Goal: Task Accomplishment & Management: Complete application form

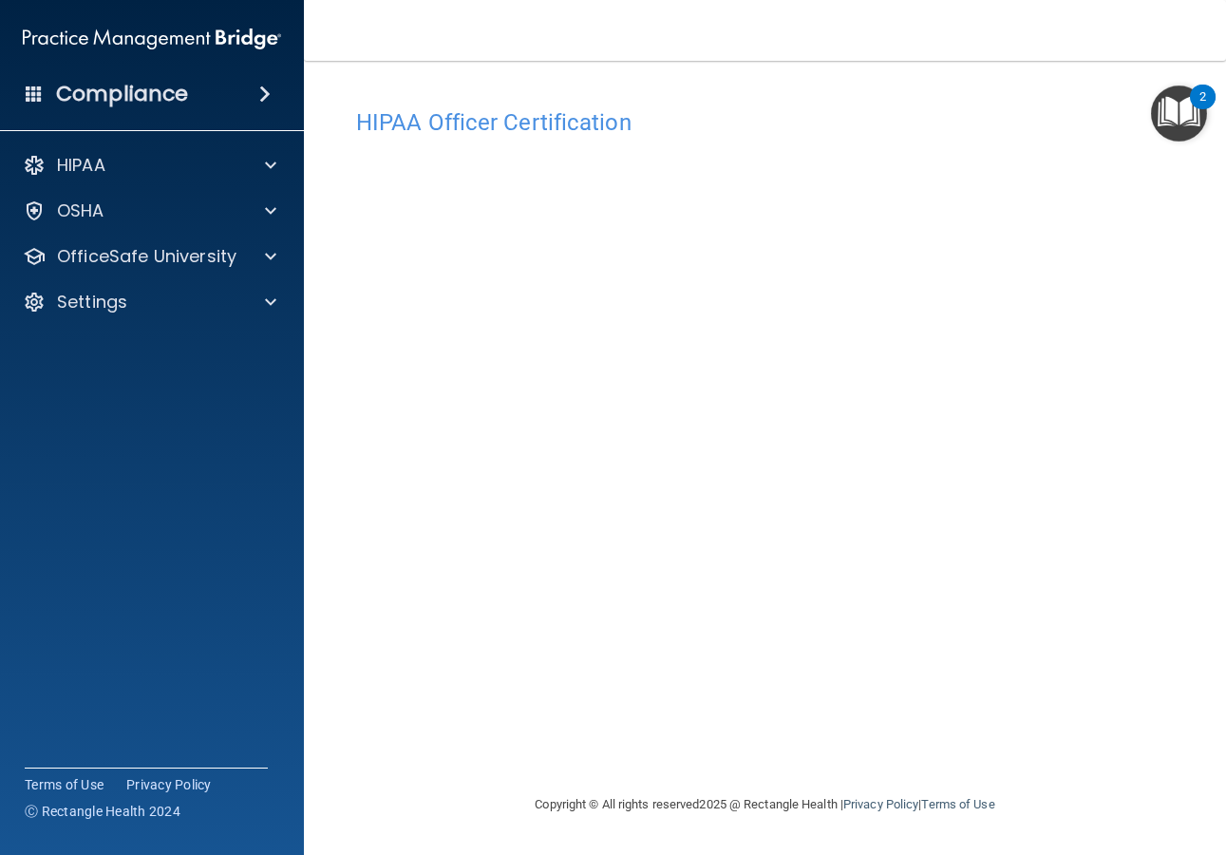
click at [270, 95] on span at bounding box center [264, 94] width 11 height 23
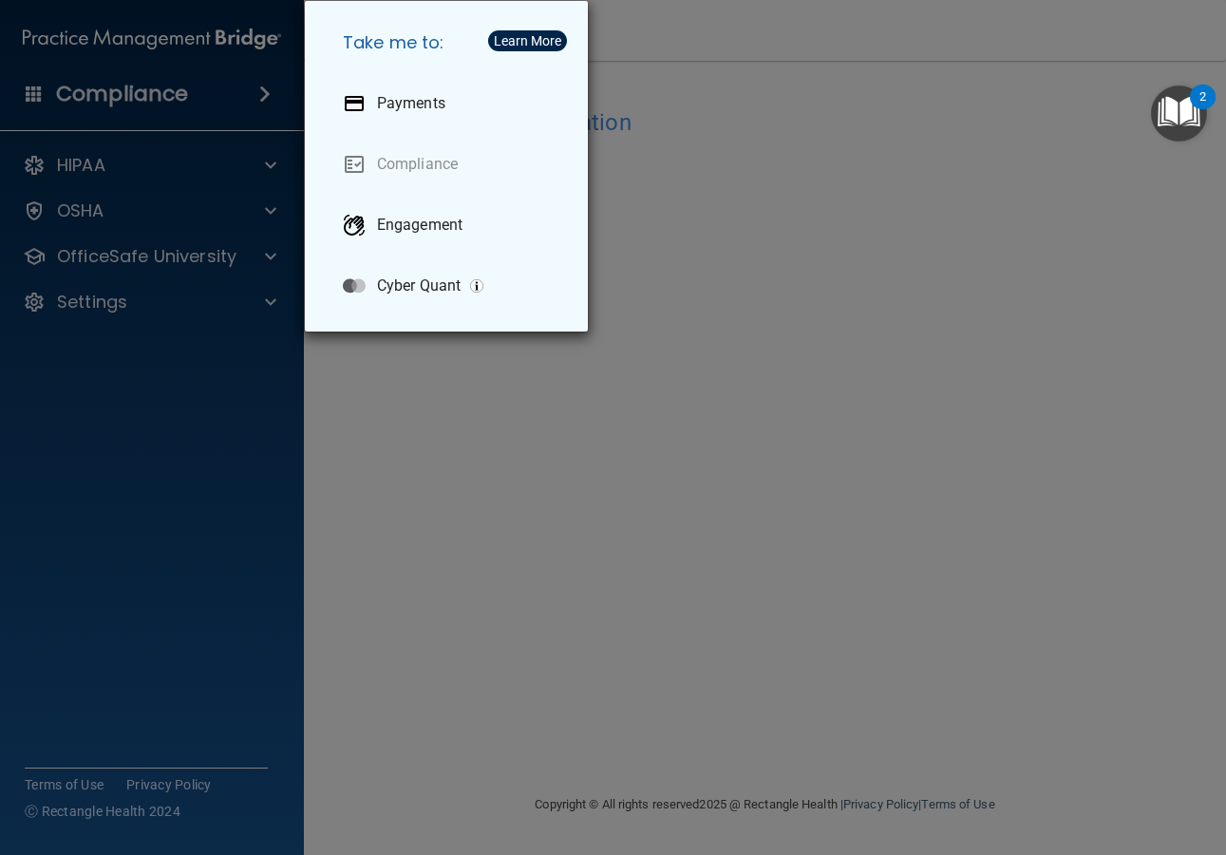
click at [323, 384] on div "Take me to: Payments Compliance Engagement Cyber Quant" at bounding box center [613, 427] width 1226 height 855
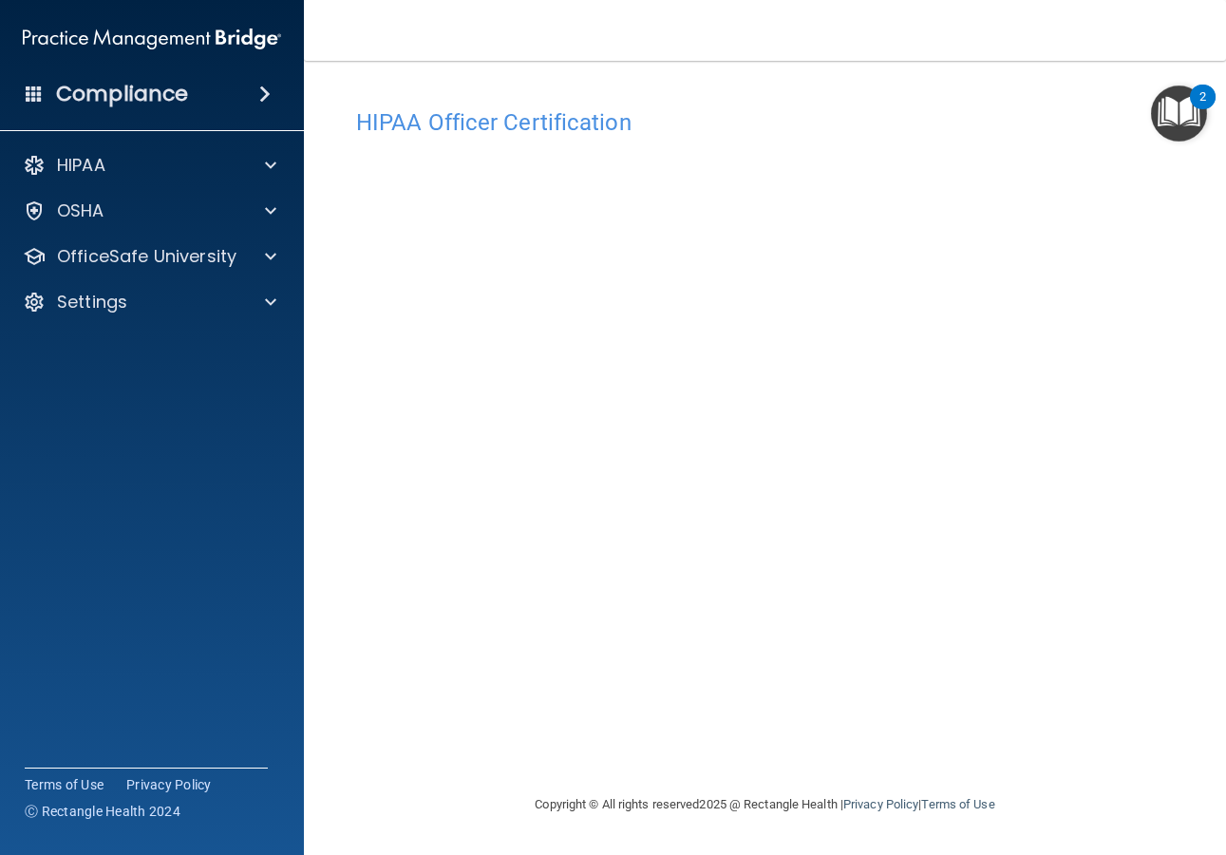
click at [38, 97] on span at bounding box center [34, 93] width 17 height 17
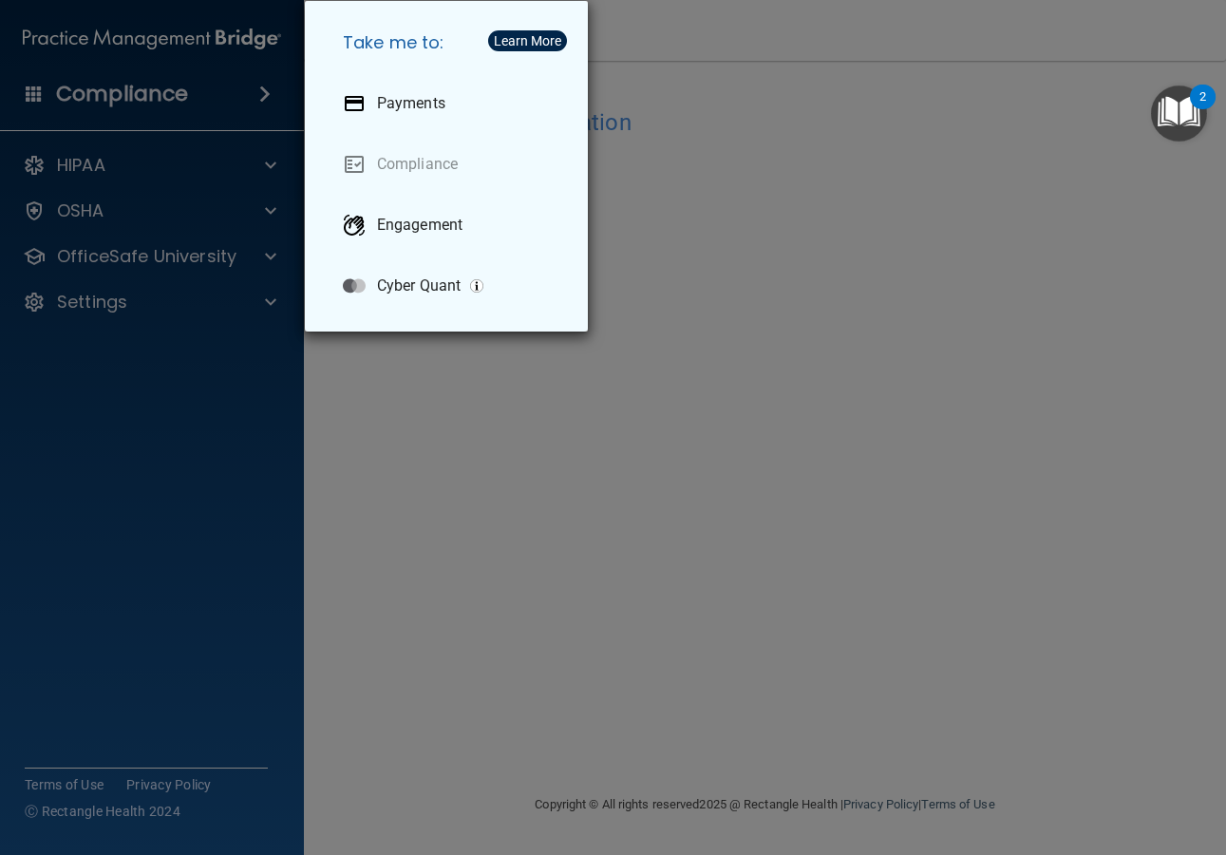
click at [368, 430] on div "Take me to: Payments Compliance Engagement Cyber Quant" at bounding box center [613, 427] width 1226 height 855
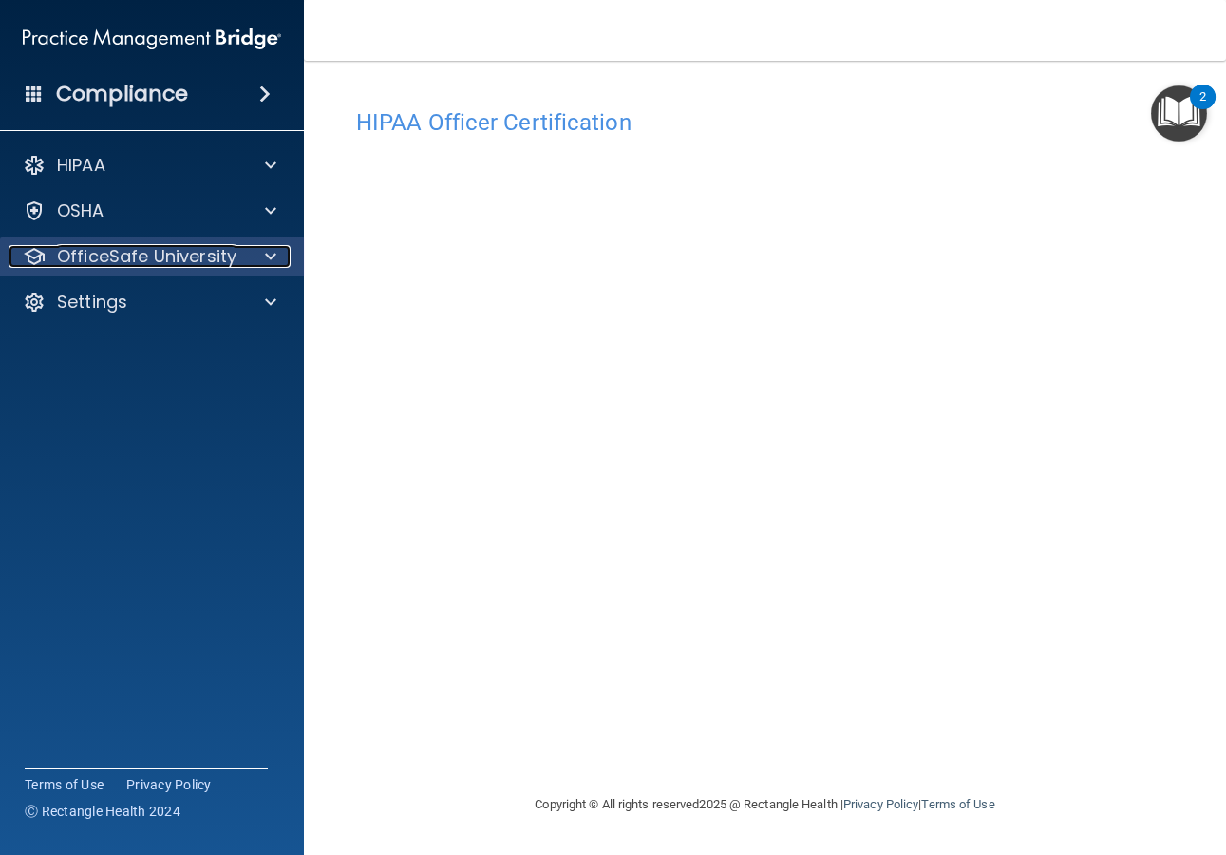
click at [186, 259] on p "OfficeSafe University" at bounding box center [146, 256] width 179 height 23
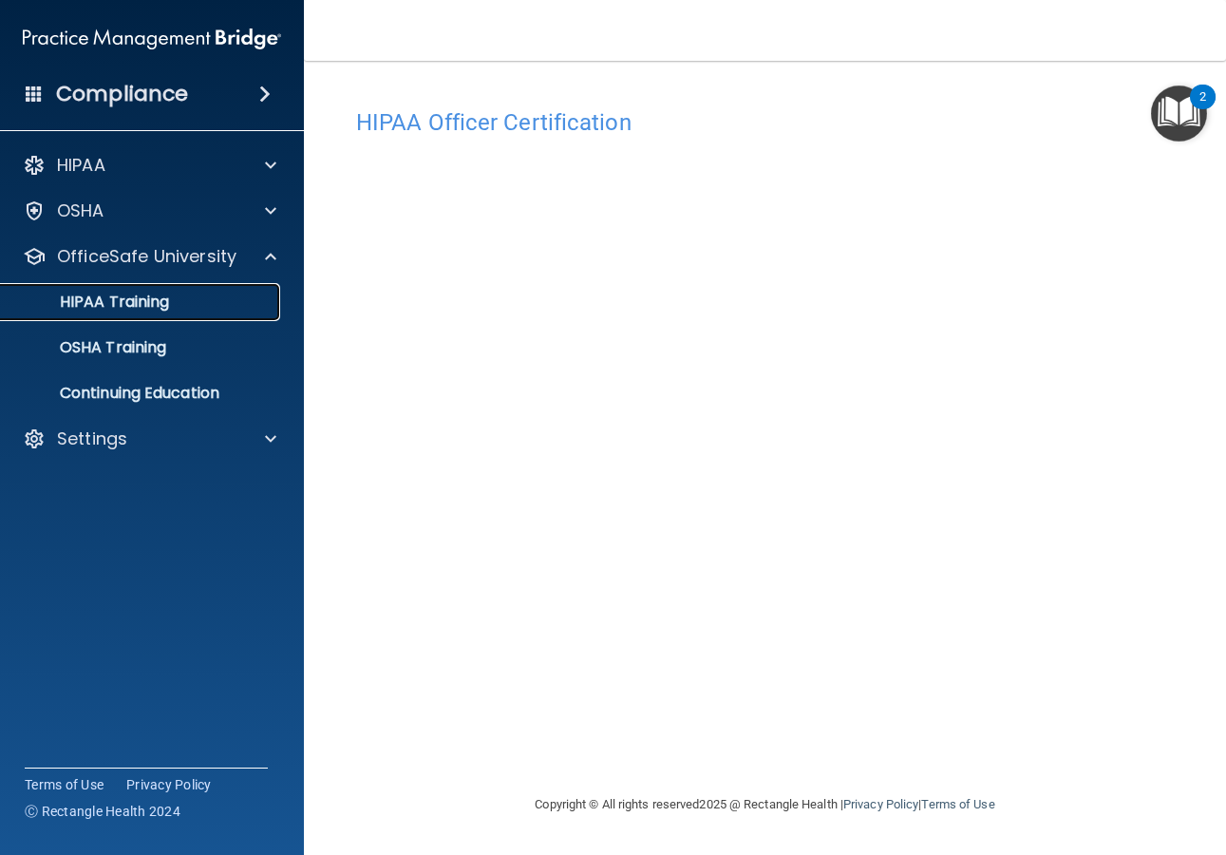
click at [184, 306] on div "HIPAA Training" at bounding box center [141, 301] width 259 height 19
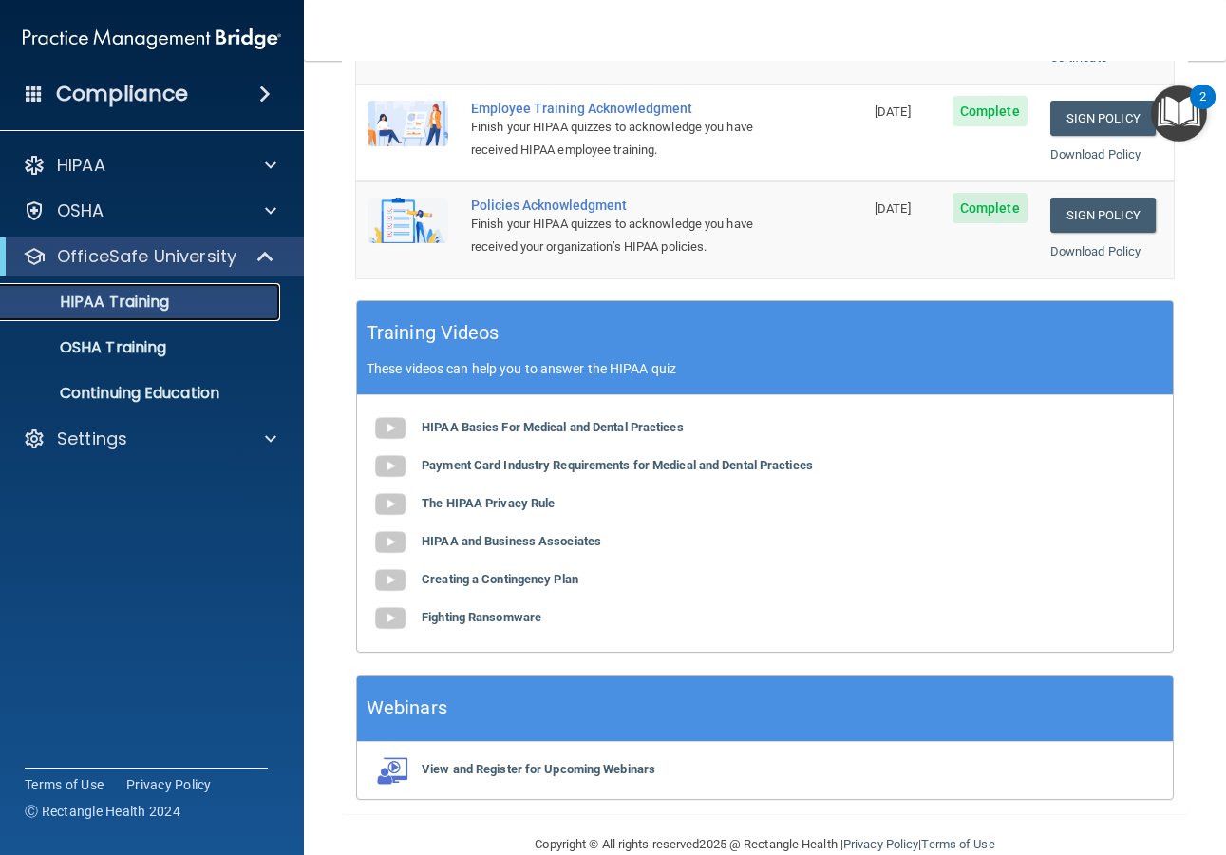
scroll to position [661, 0]
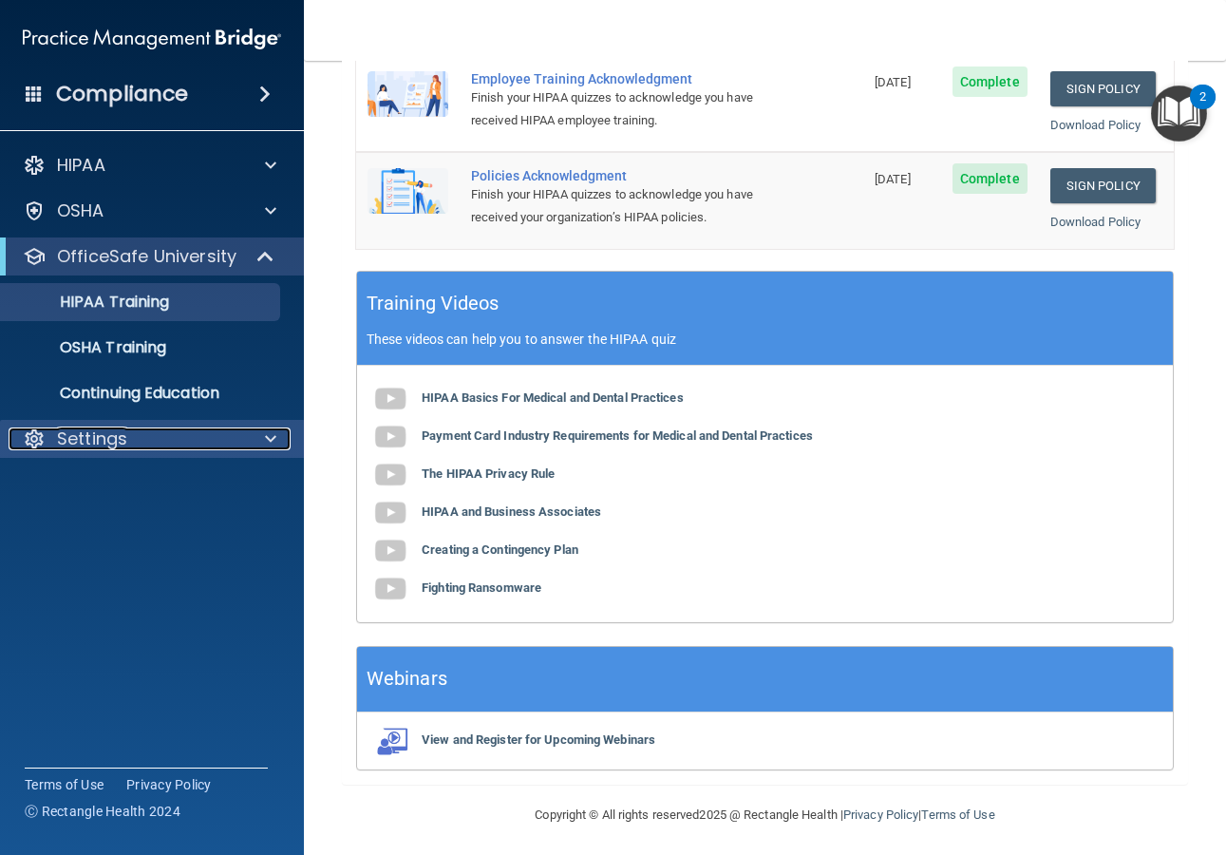
click at [159, 433] on div "Settings" at bounding box center [127, 438] width 236 height 23
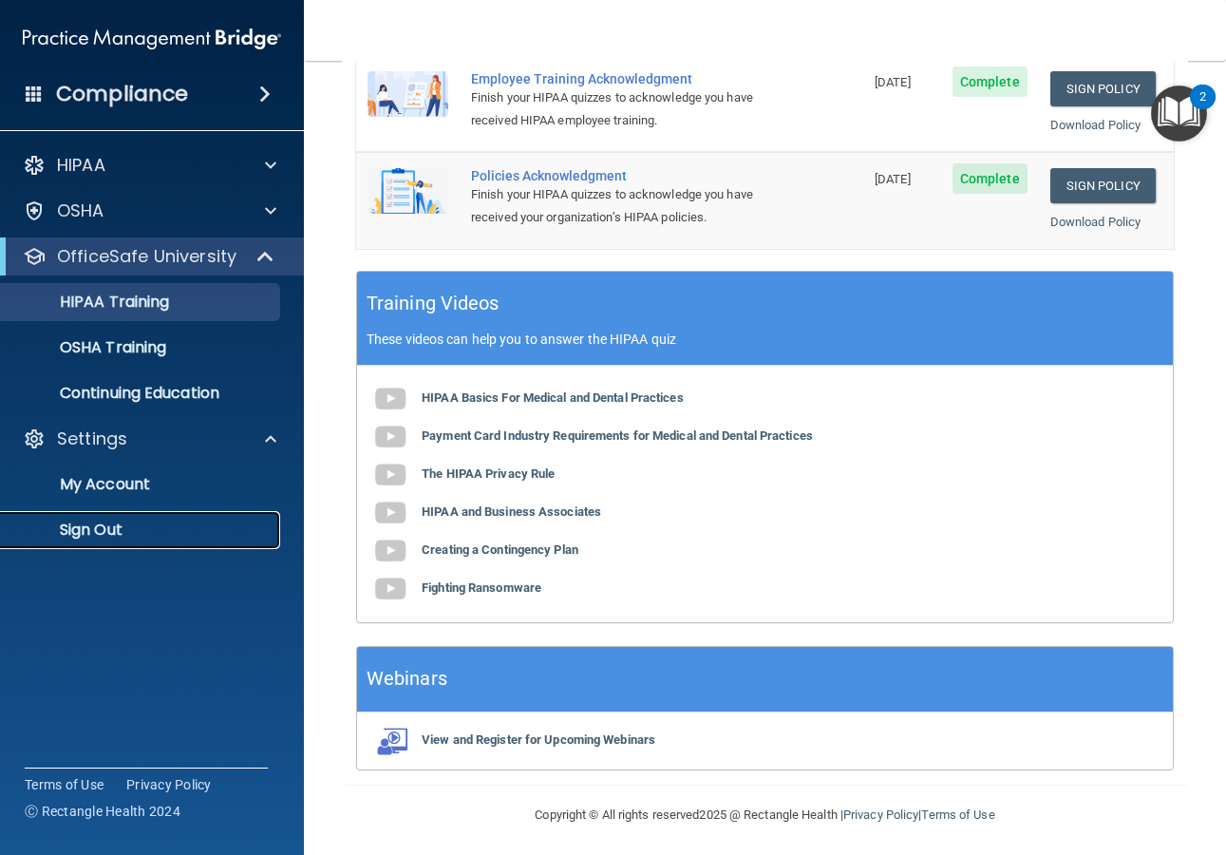
click at [139, 533] on p "Sign Out" at bounding box center [141, 529] width 259 height 19
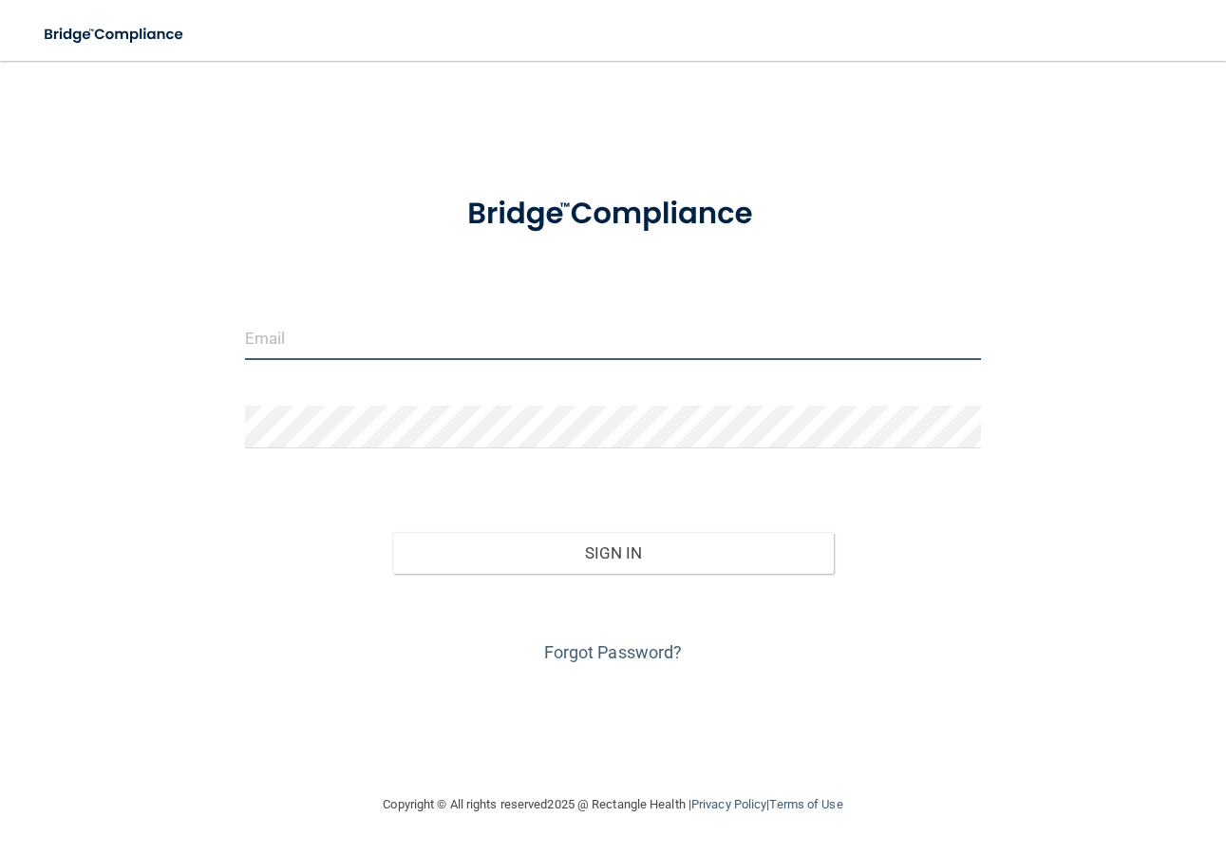
click at [357, 336] on input "email" at bounding box center [613, 338] width 736 height 43
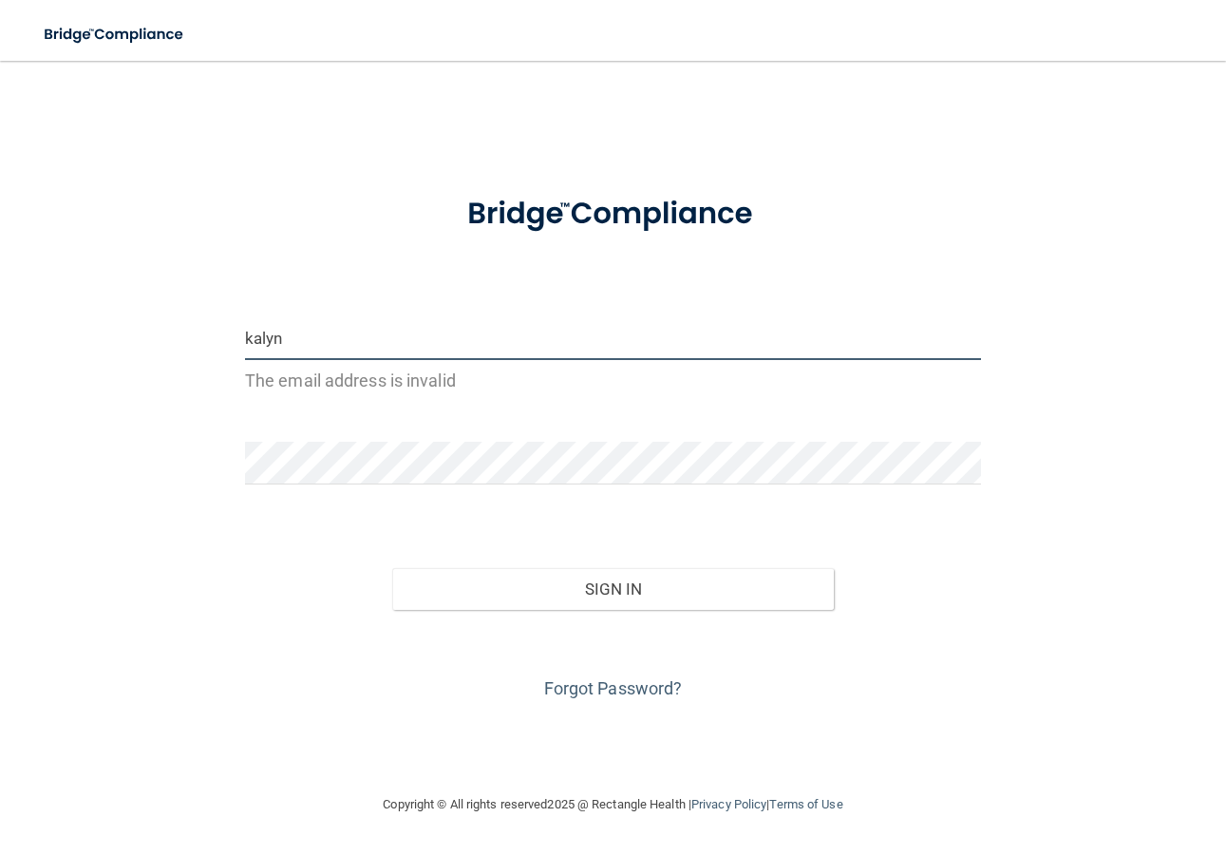
type input "Kalyn.Mohn@kelsonorthodontics.com"
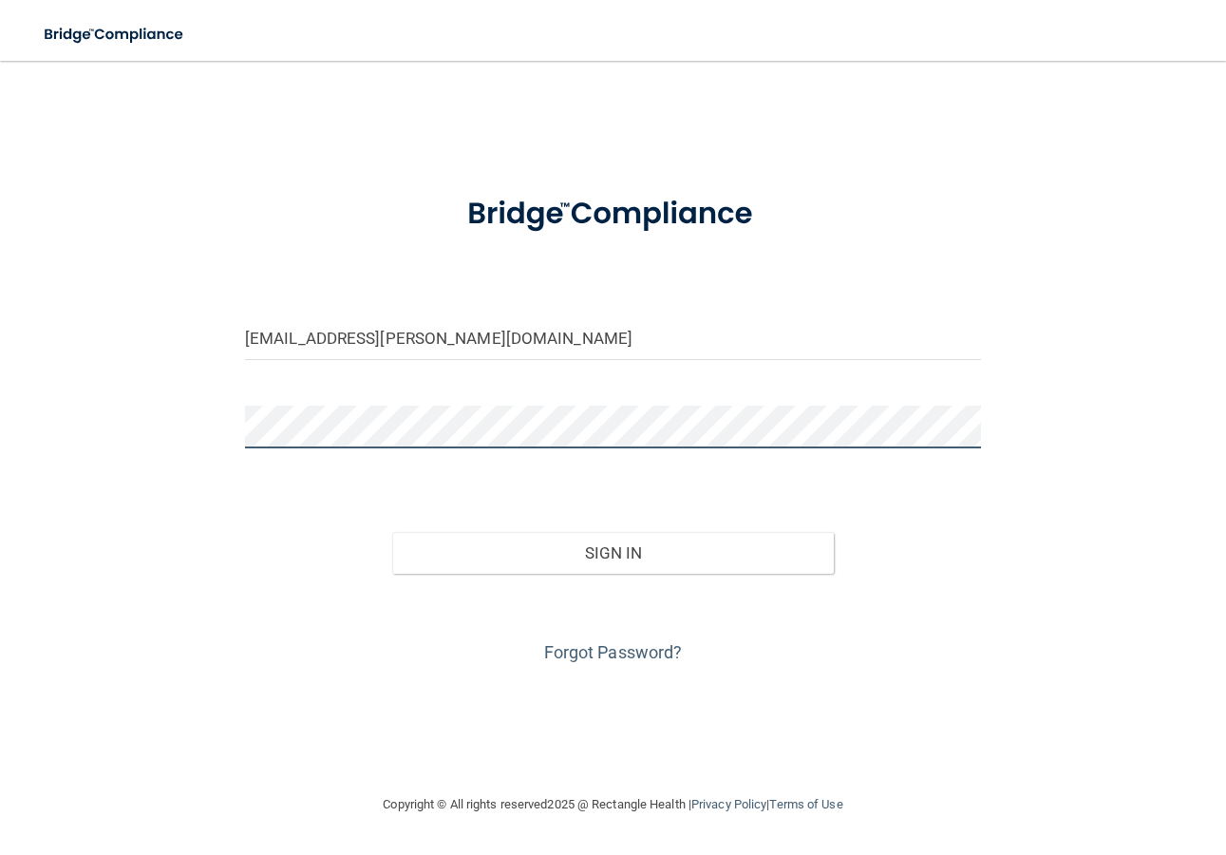
click at [392, 532] on button "Sign In" at bounding box center [613, 553] width 442 height 42
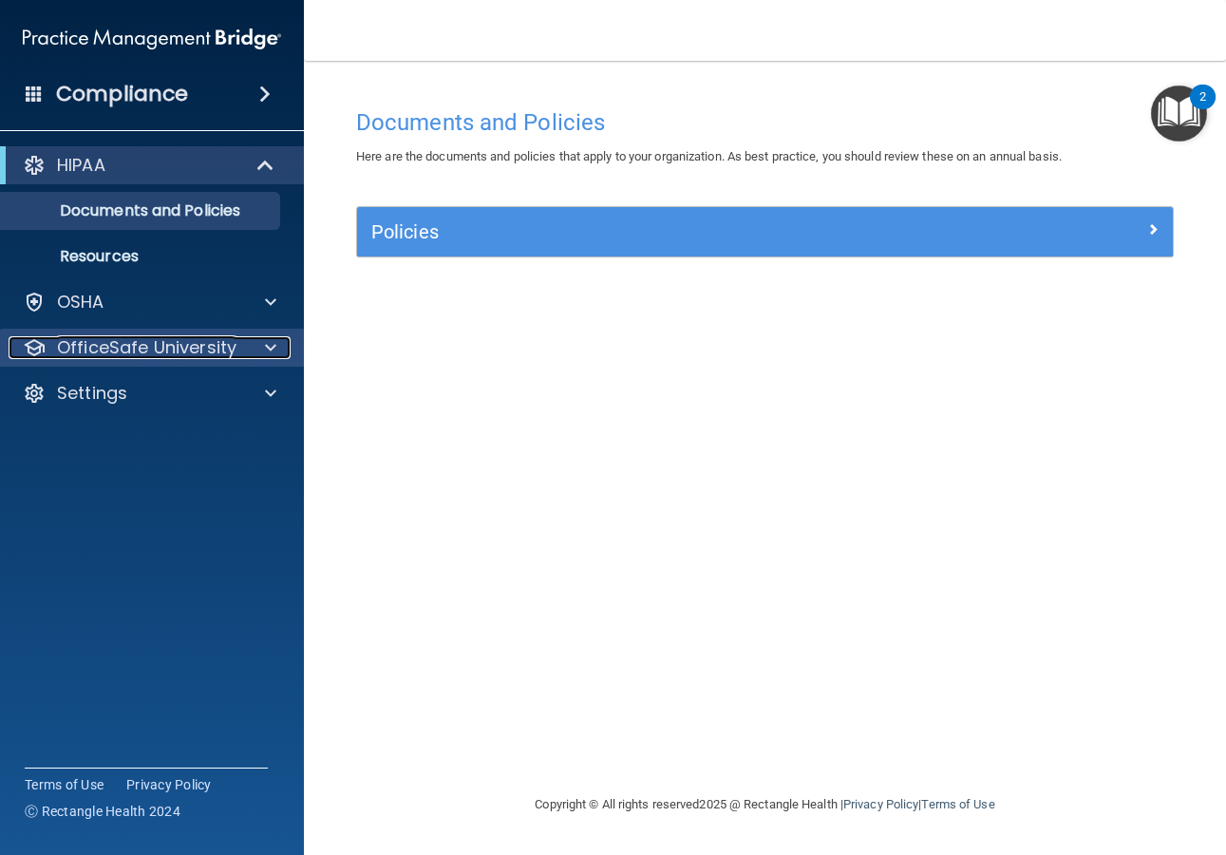
click at [151, 336] on p "OfficeSafe University" at bounding box center [146, 347] width 179 height 23
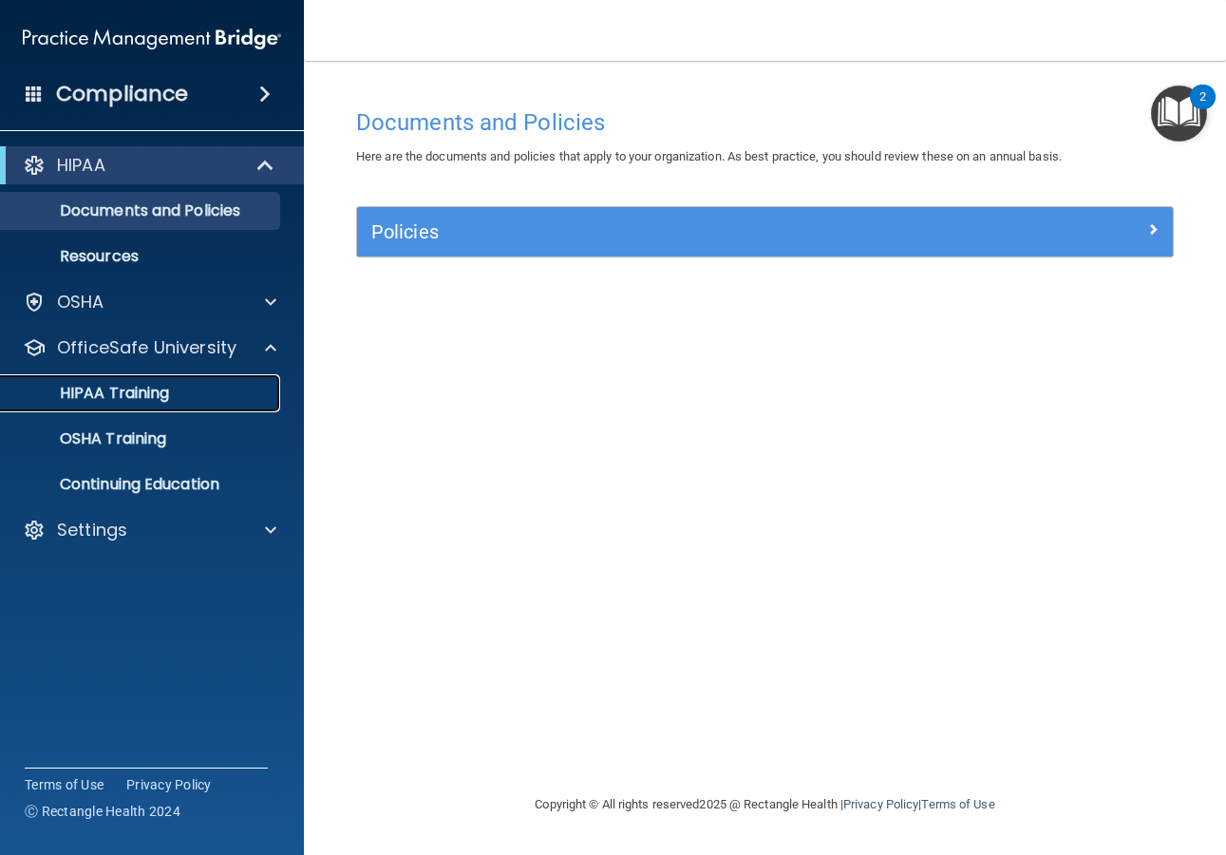
click at [197, 391] on div "HIPAA Training" at bounding box center [141, 393] width 259 height 19
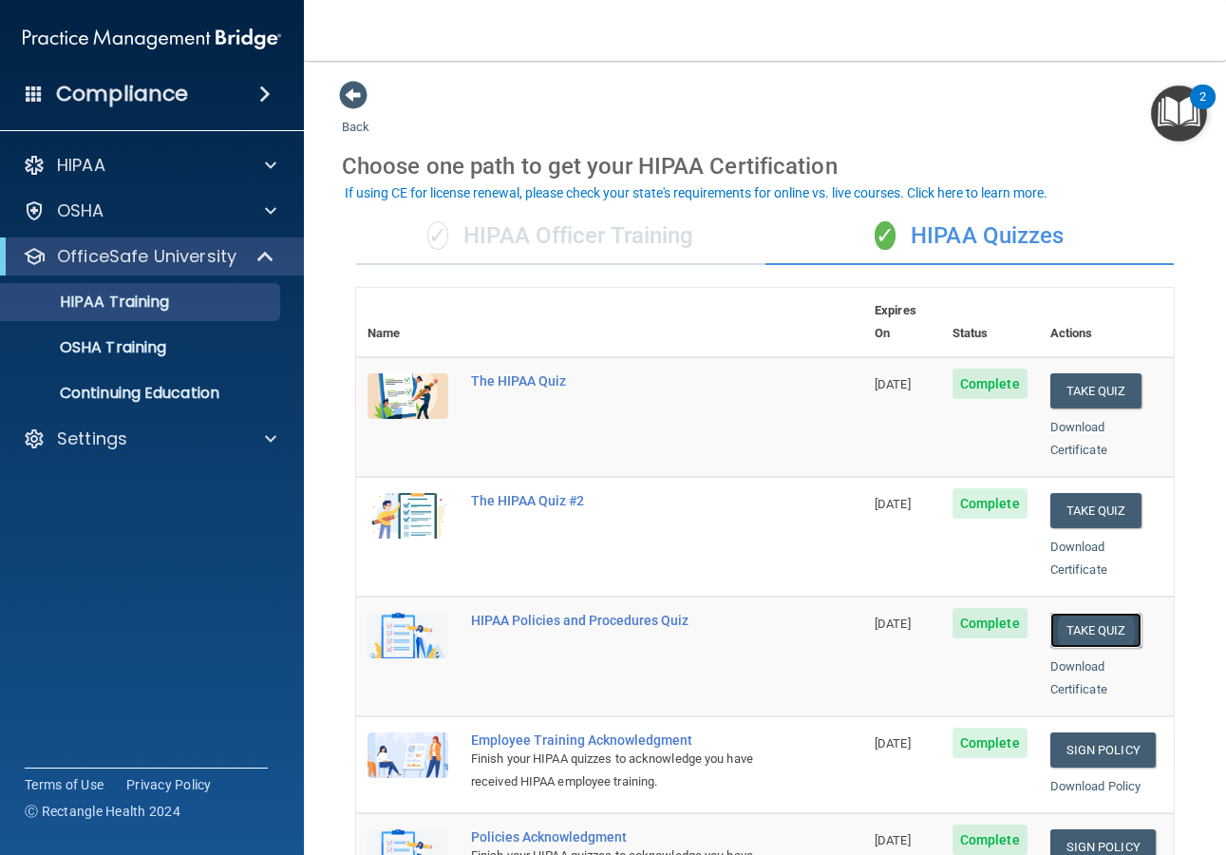
click at [1104, 613] on button "Take Quiz" at bounding box center [1095, 630] width 91 height 35
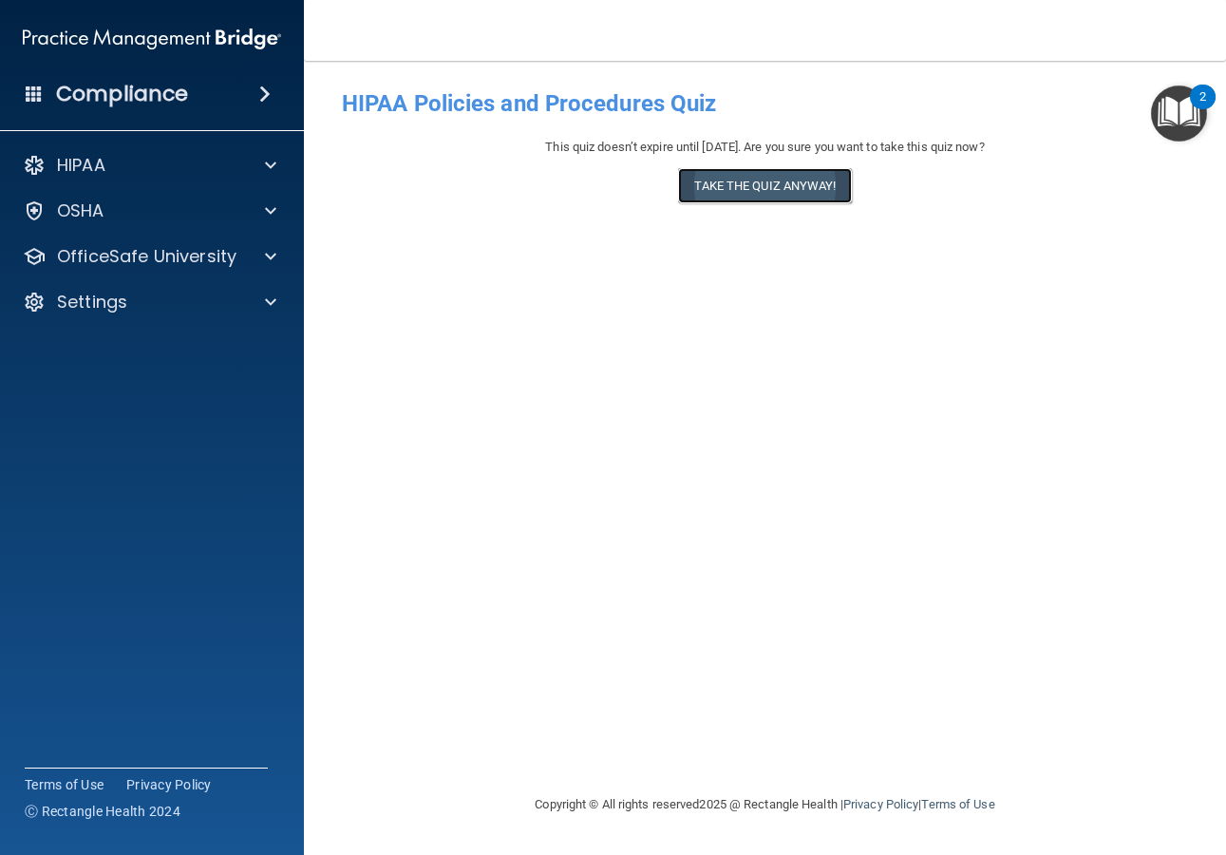
click at [716, 186] on button "Take the quiz anyway!" at bounding box center [764, 185] width 173 height 35
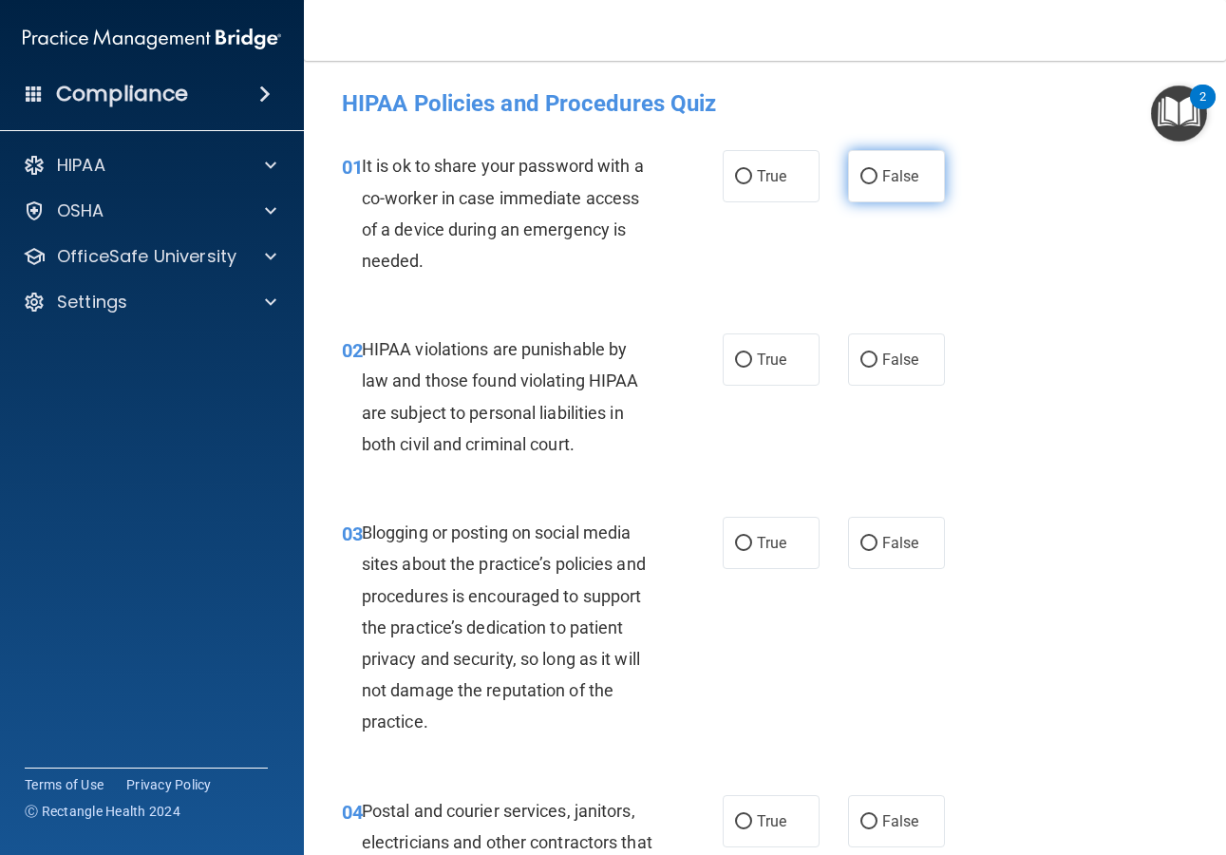
click at [860, 182] on input "False" at bounding box center [868, 177] width 17 height 14
radio input "true"
click at [735, 363] on input "True" at bounding box center [743, 360] width 17 height 14
radio input "true"
click at [861, 538] on input "False" at bounding box center [868, 544] width 17 height 14
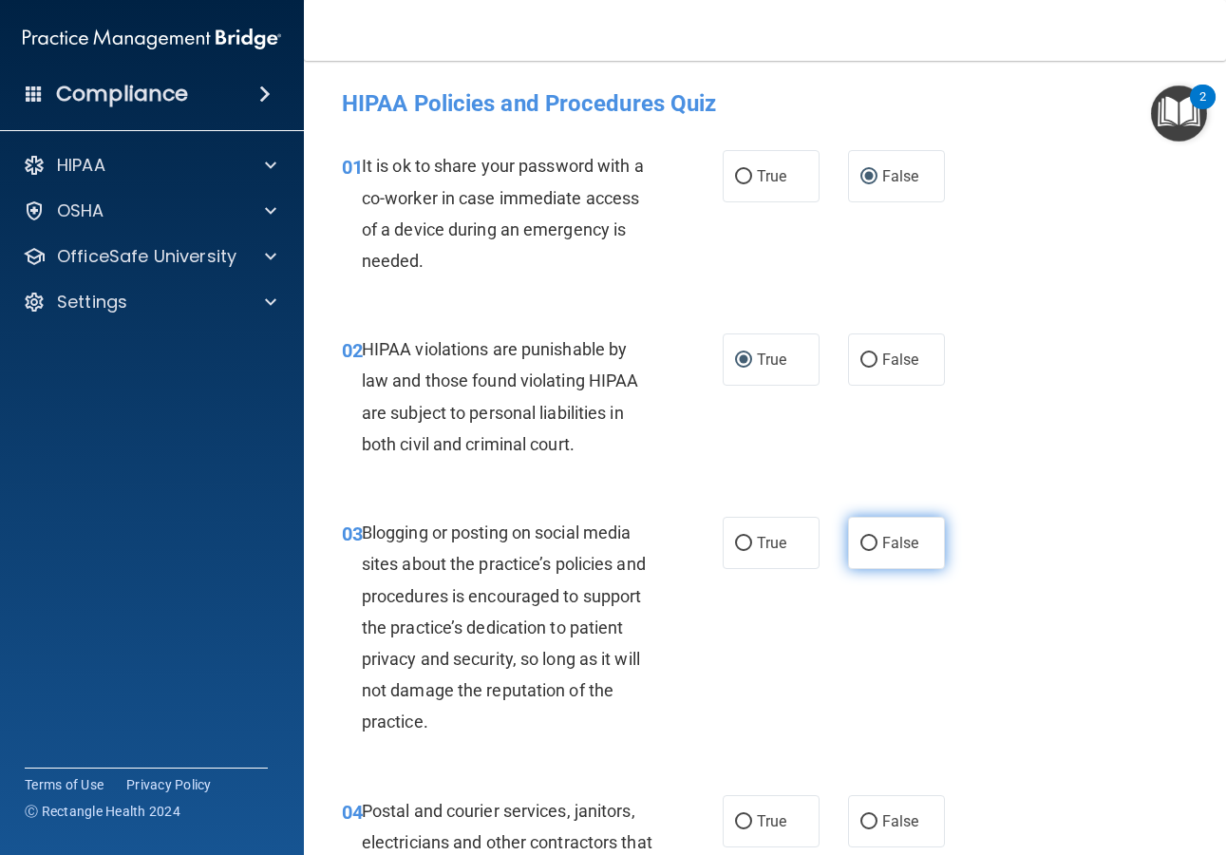
radio input "true"
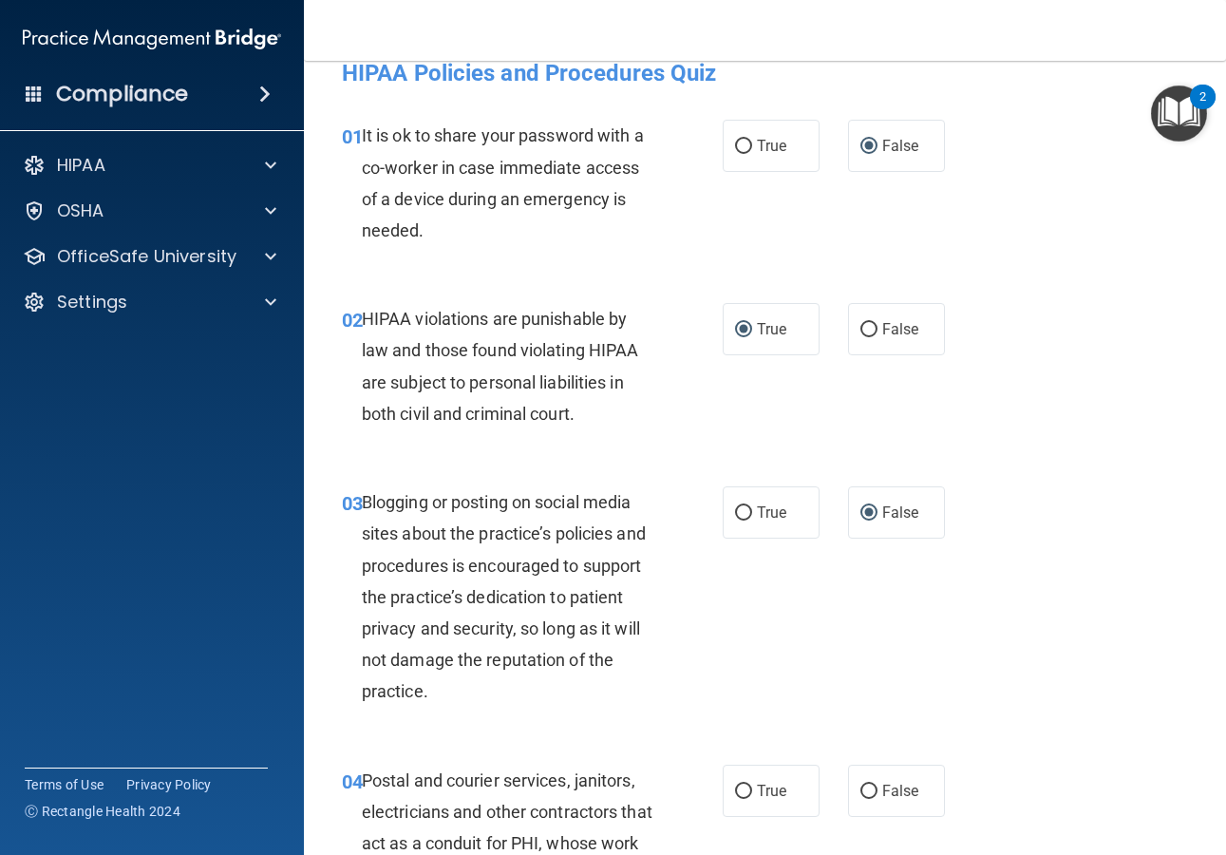
scroll to position [262, 0]
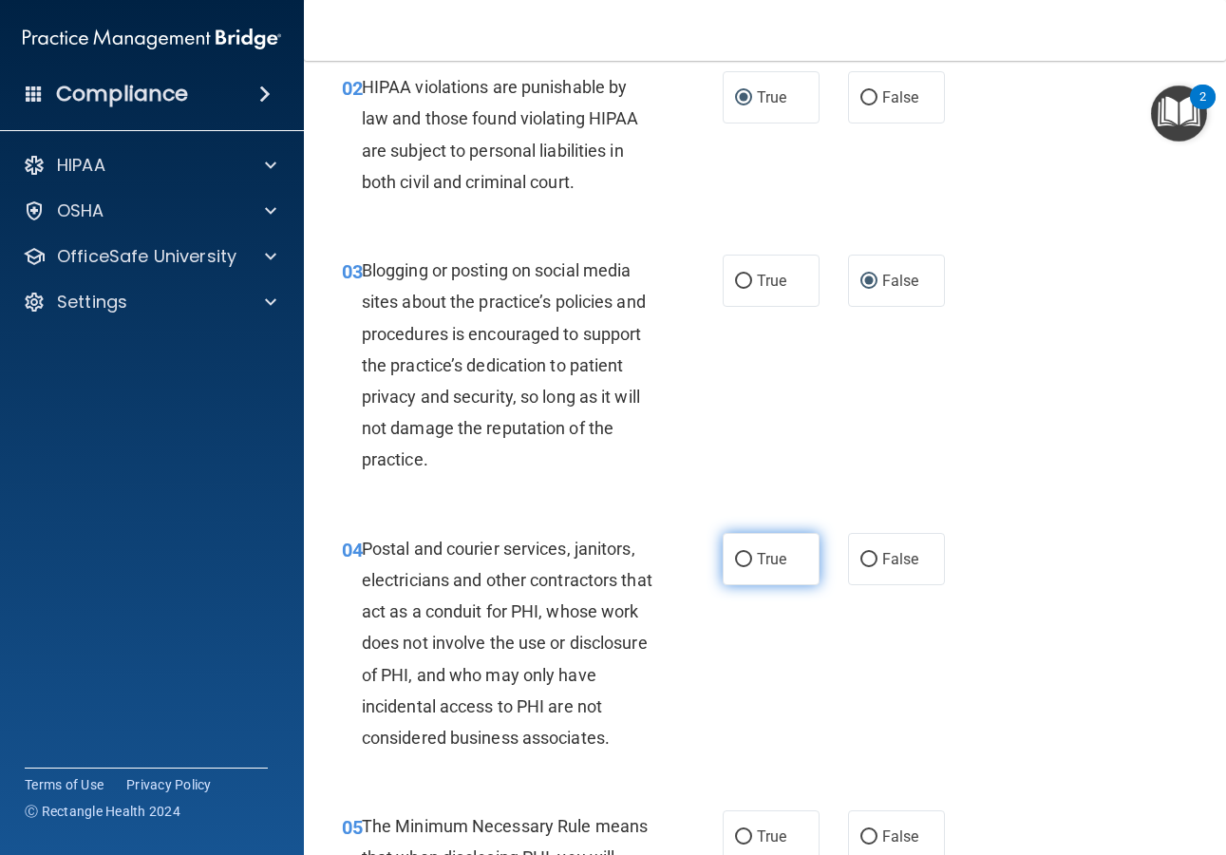
click at [743, 550] on label "True" at bounding box center [771, 559] width 97 height 52
click at [743, 553] on input "True" at bounding box center [743, 560] width 17 height 14
radio input "true"
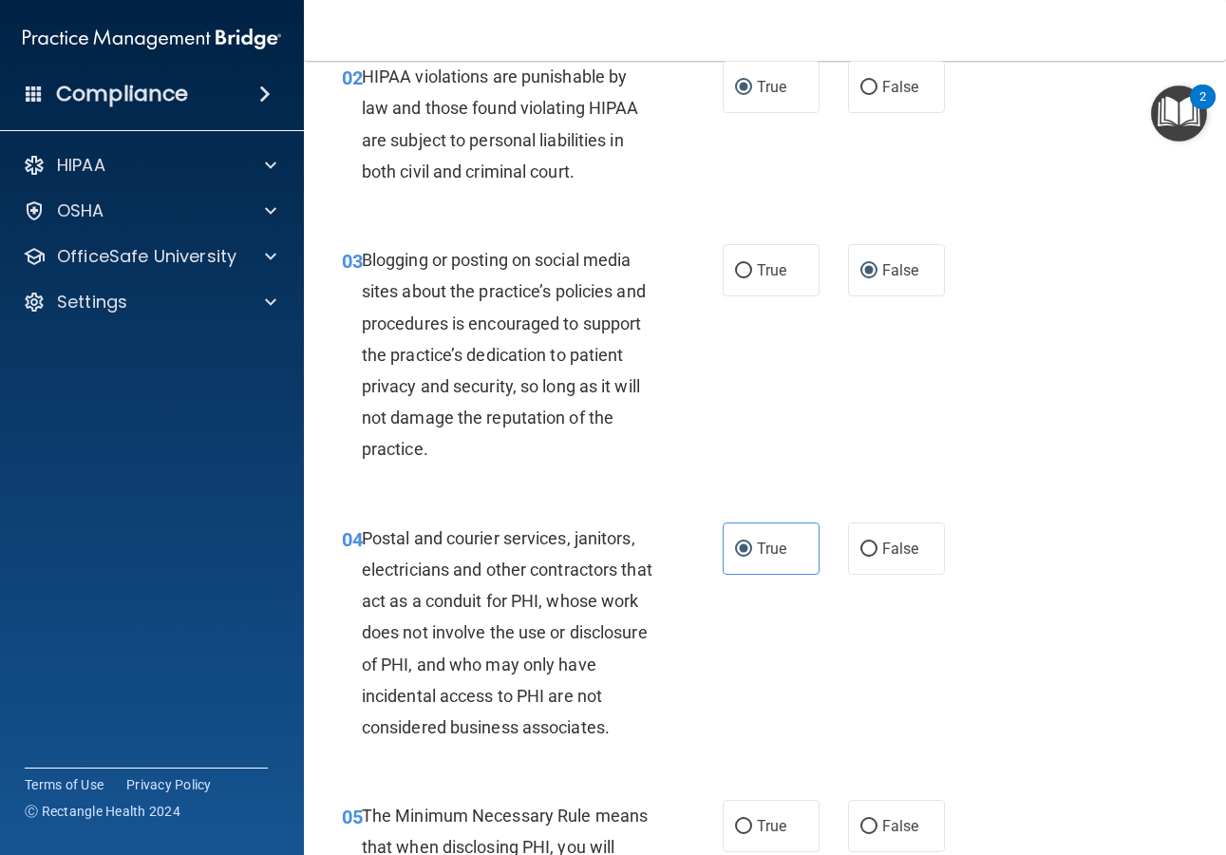
scroll to position [481, 0]
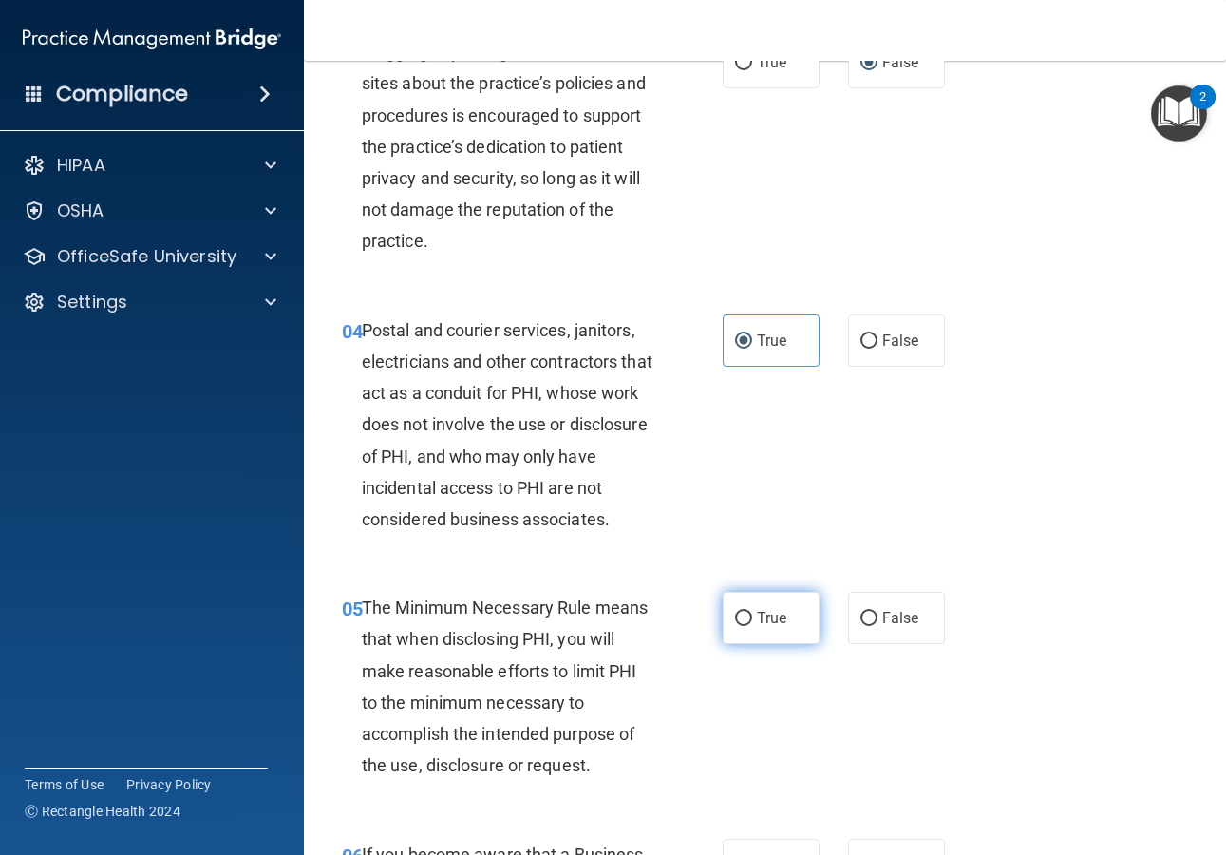
click at [745, 633] on label "True" at bounding box center [771, 618] width 97 height 52
click at [745, 626] on input "True" at bounding box center [743, 619] width 17 height 14
radio input "true"
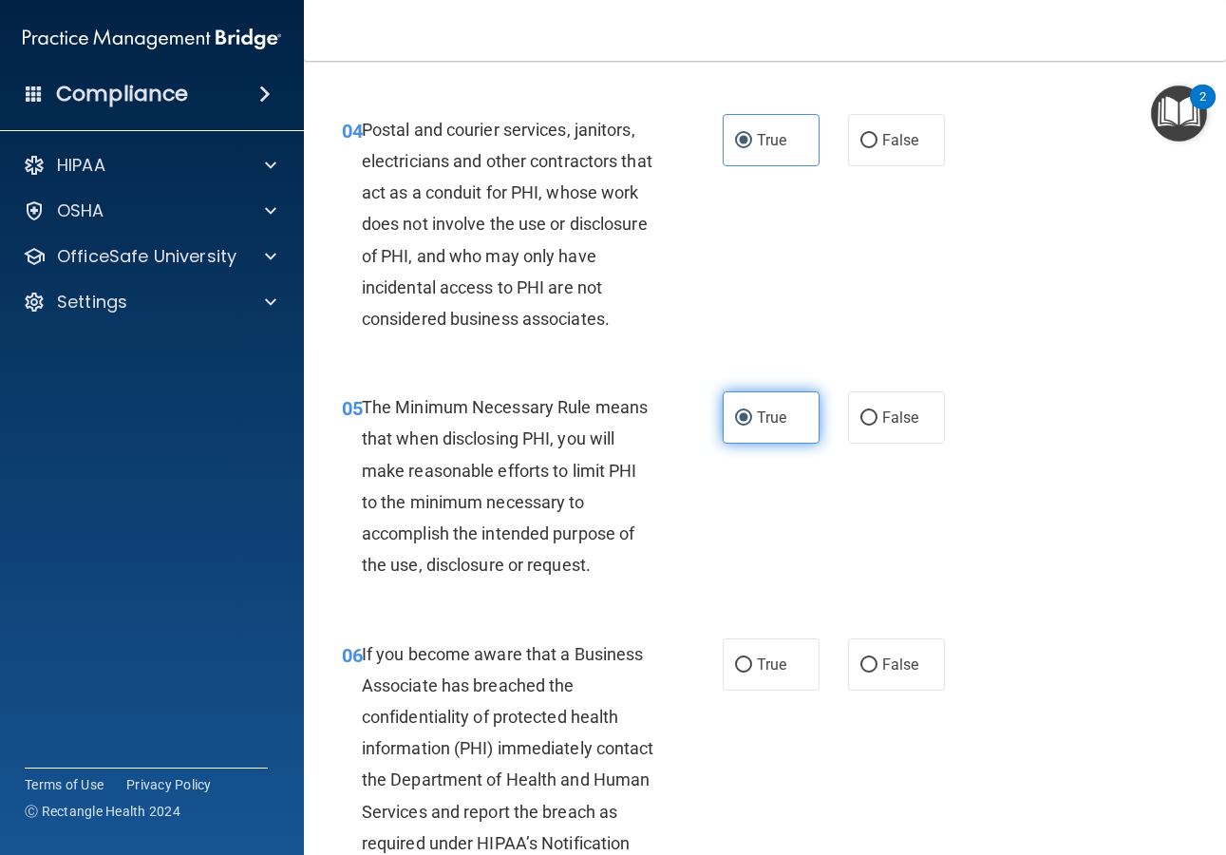
scroll to position [878, 0]
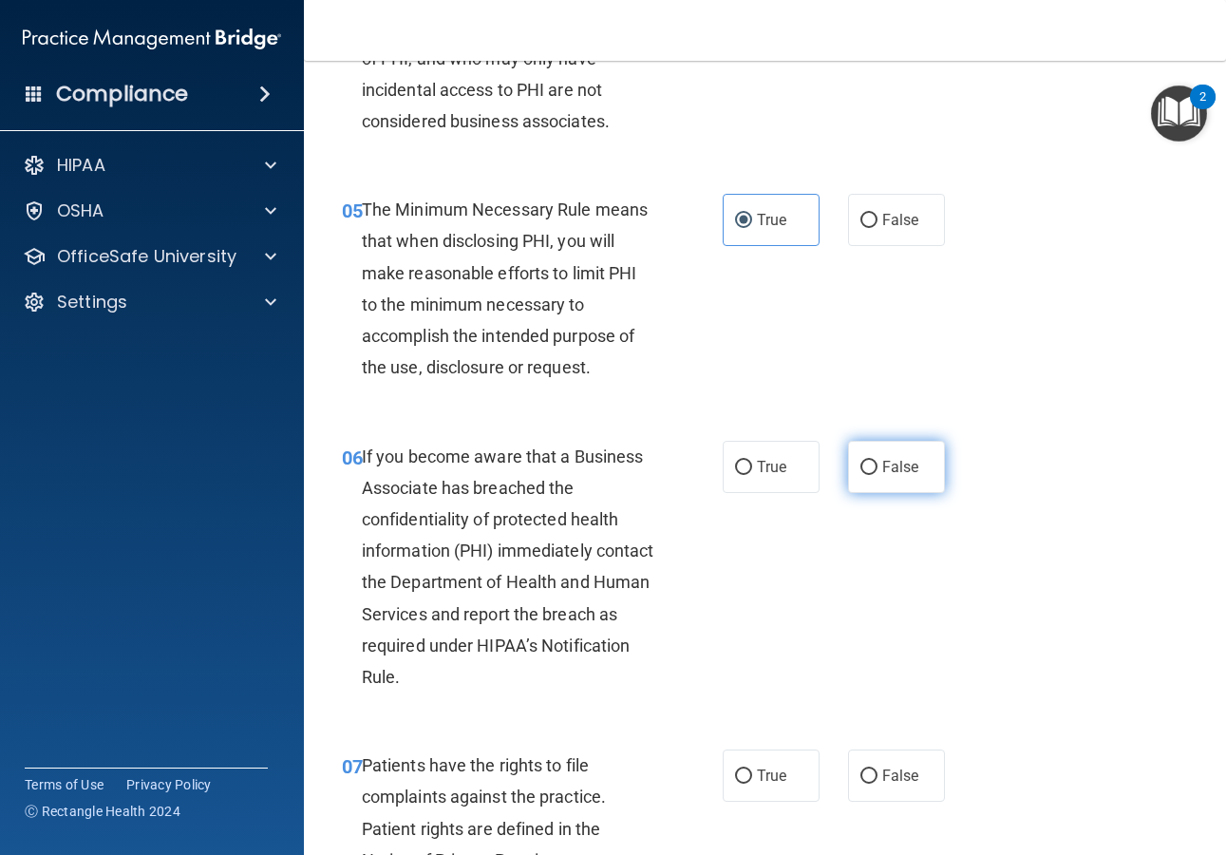
click at [881, 454] on label "False" at bounding box center [896, 467] width 97 height 52
click at [877, 461] on input "False" at bounding box center [868, 468] width 17 height 14
radio input "true"
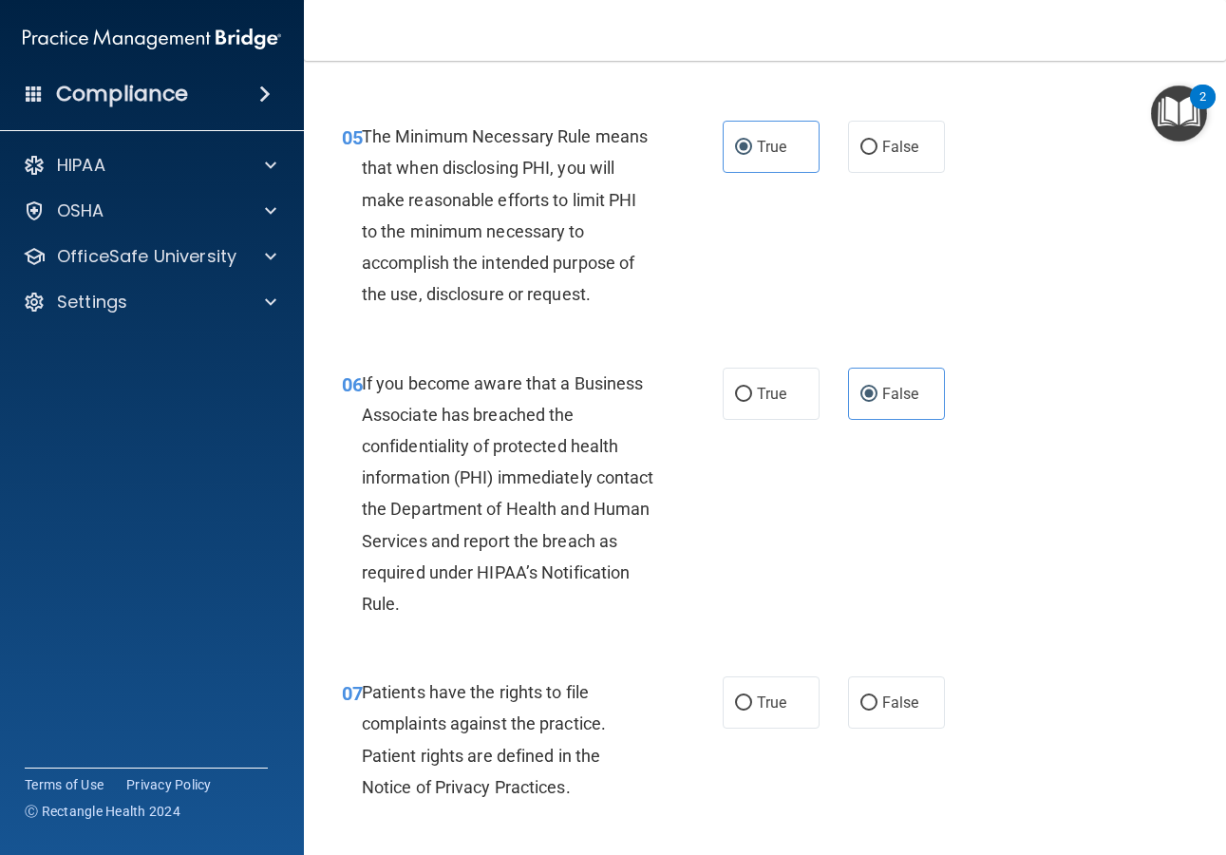
scroll to position [972, 0]
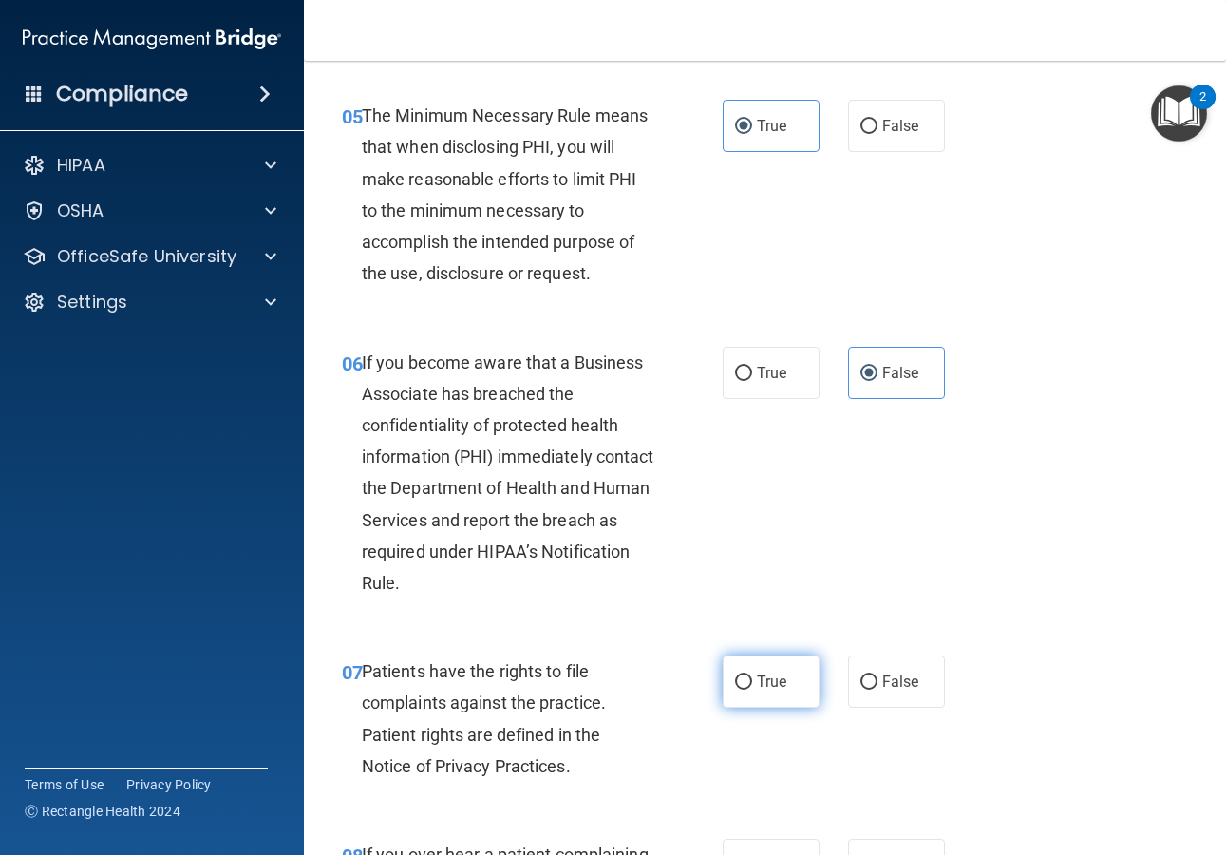
click at [760, 672] on span "True" at bounding box center [771, 681] width 29 height 18
click at [752, 675] on input "True" at bounding box center [743, 682] width 17 height 14
radio input "true"
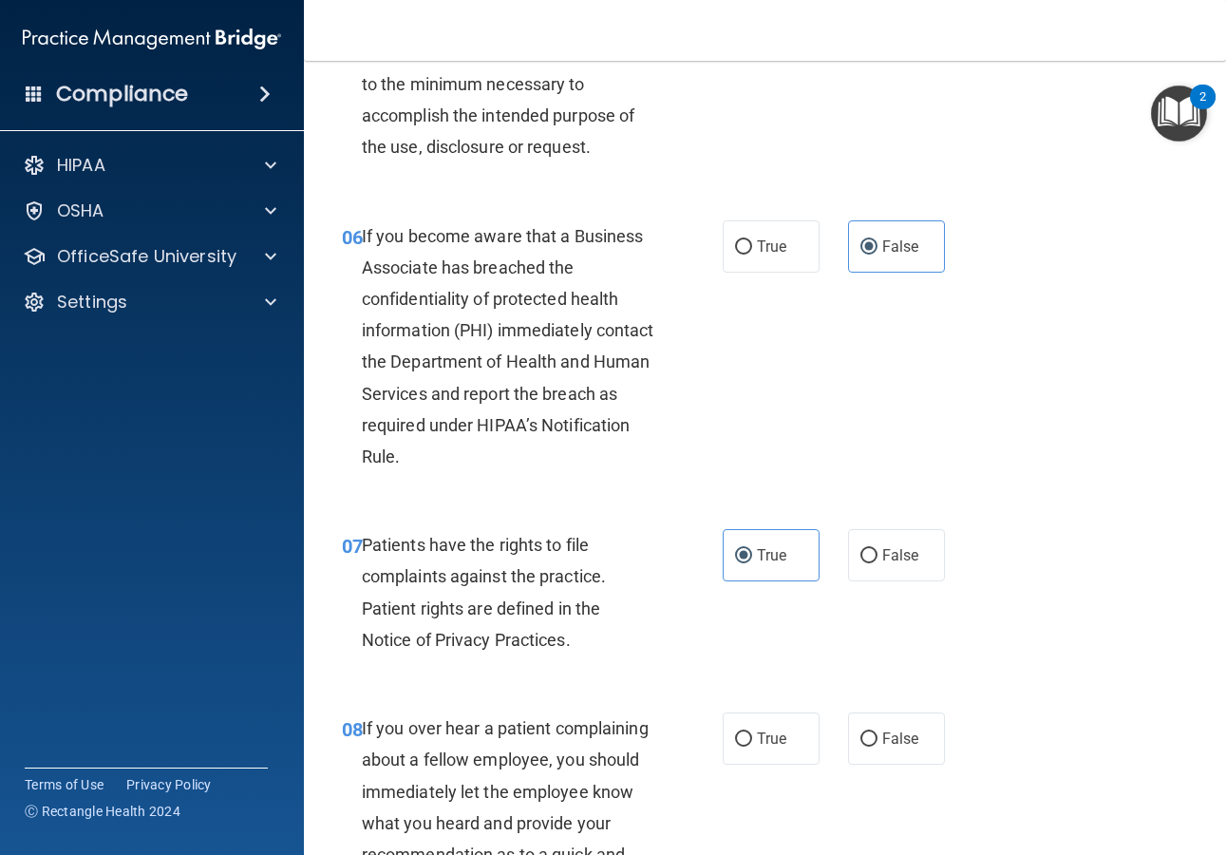
scroll to position [1285, 0]
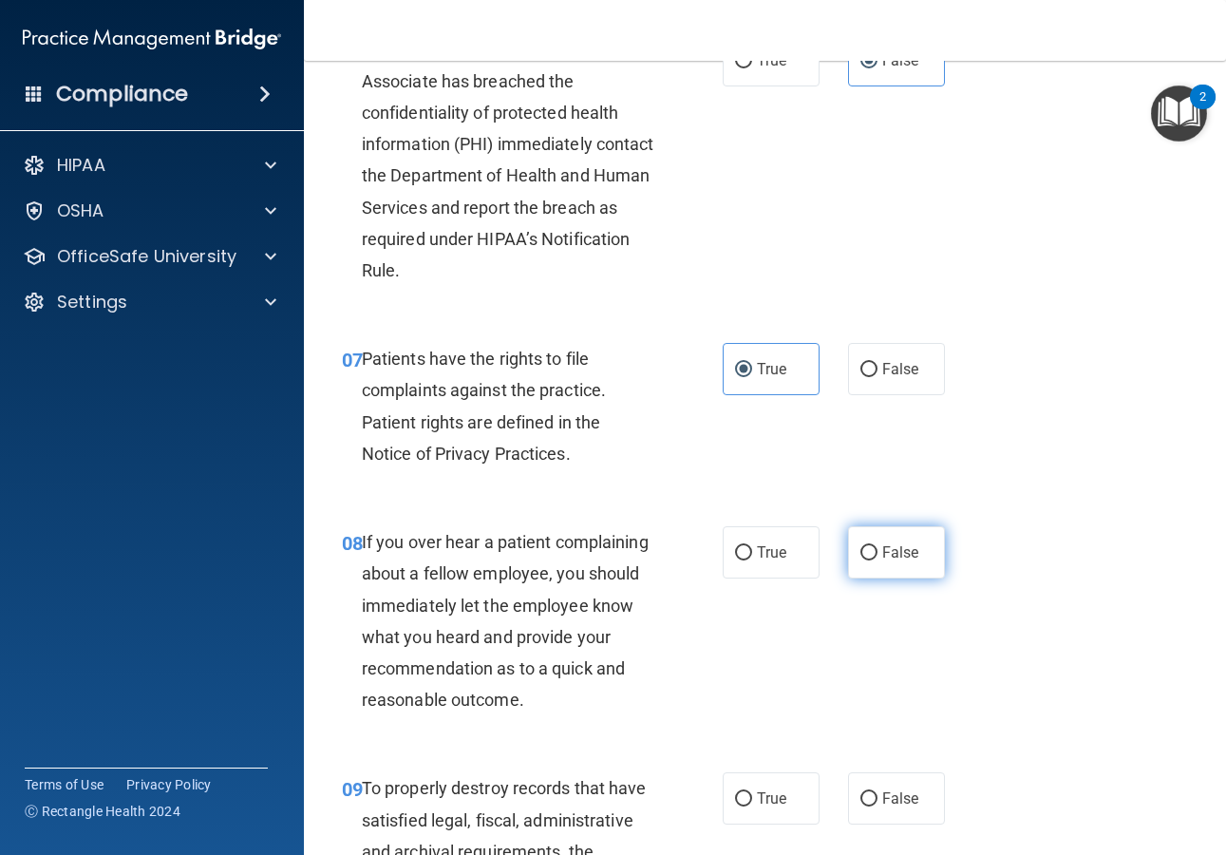
click at [862, 561] on label "False" at bounding box center [896, 552] width 97 height 52
click at [862, 560] on input "False" at bounding box center [868, 553] width 17 height 14
radio input "true"
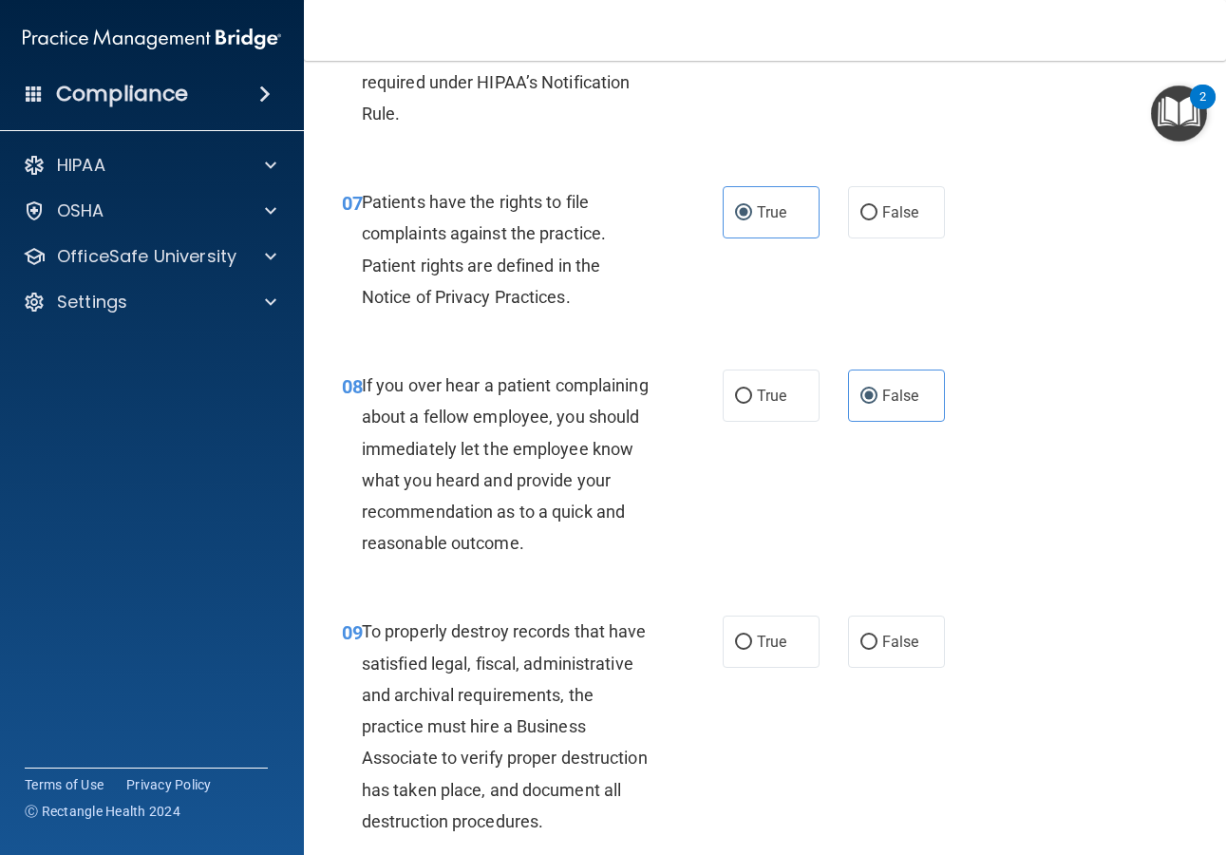
scroll to position [1445, 0]
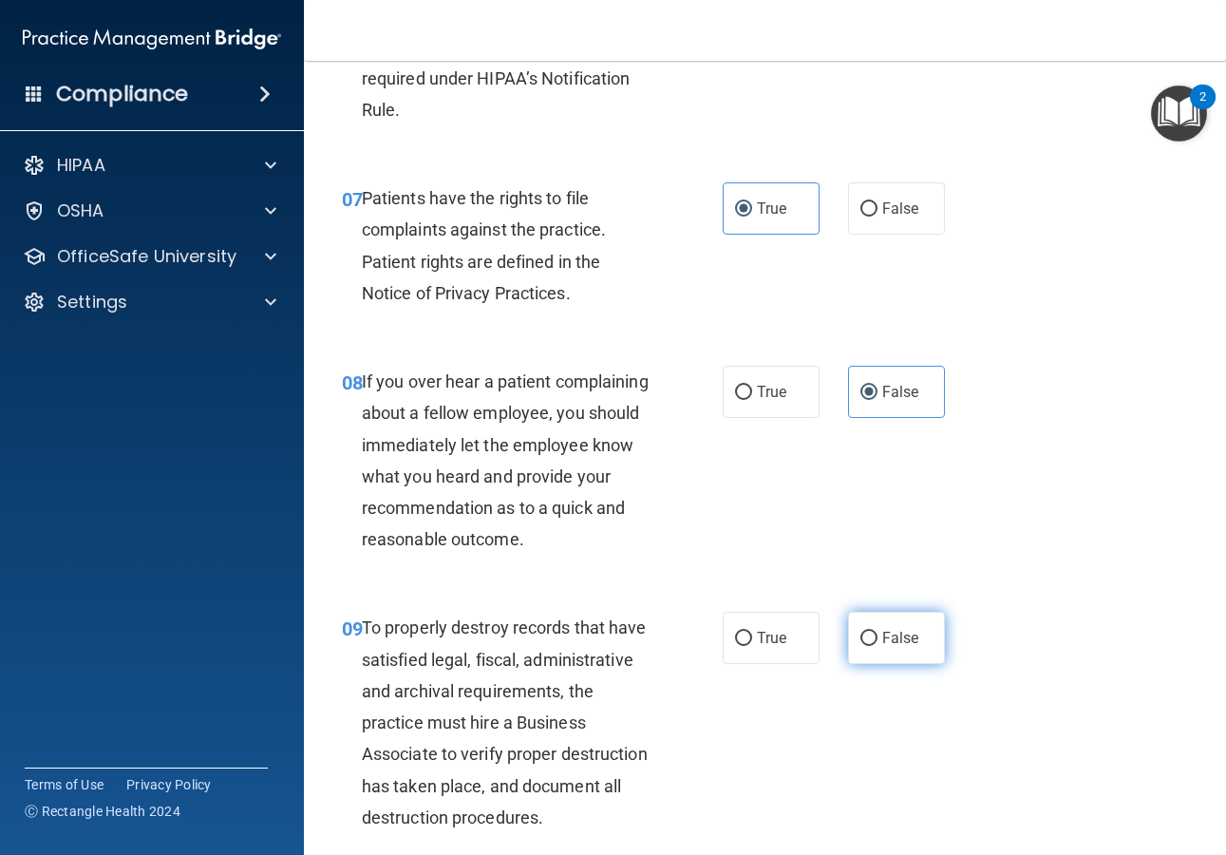
click at [870, 664] on label "False" at bounding box center [896, 638] width 97 height 52
click at [870, 646] on input "False" at bounding box center [868, 639] width 17 height 14
radio input "true"
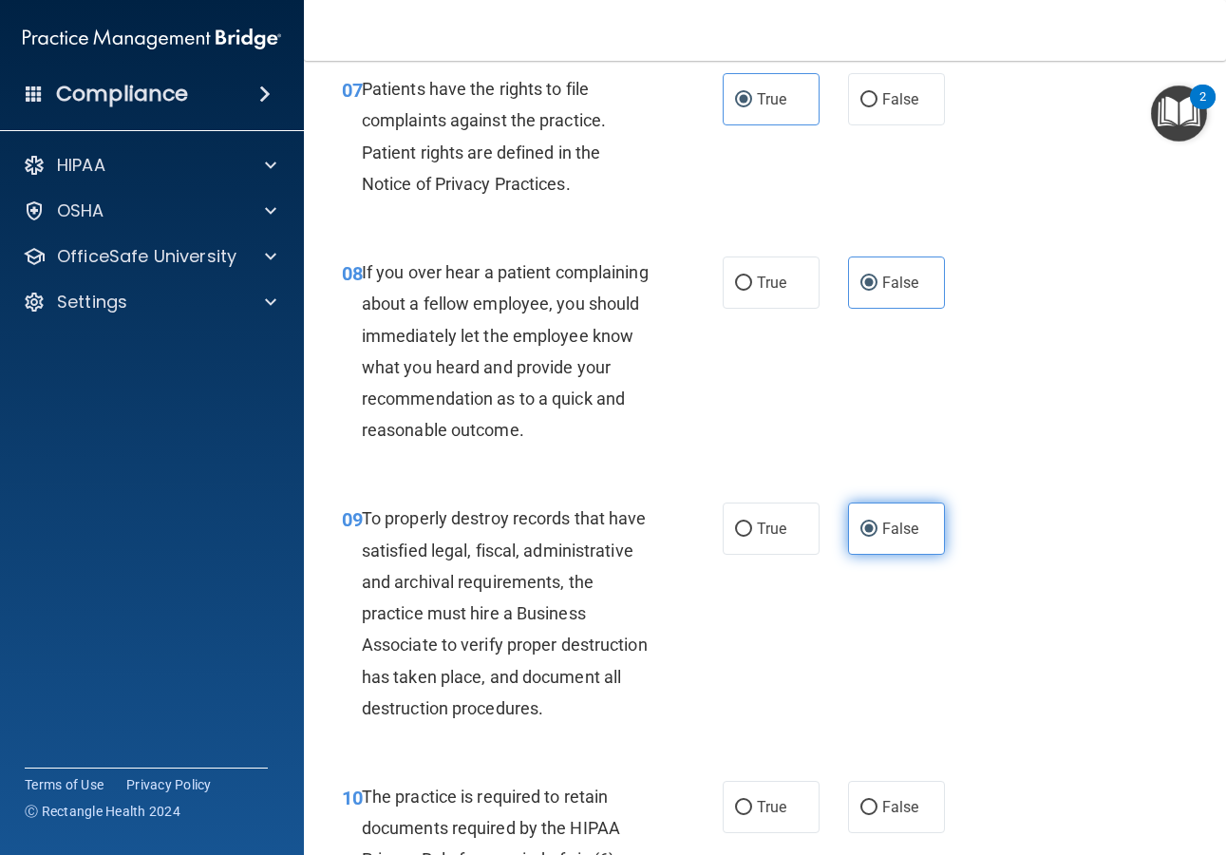
scroll to position [1819, 0]
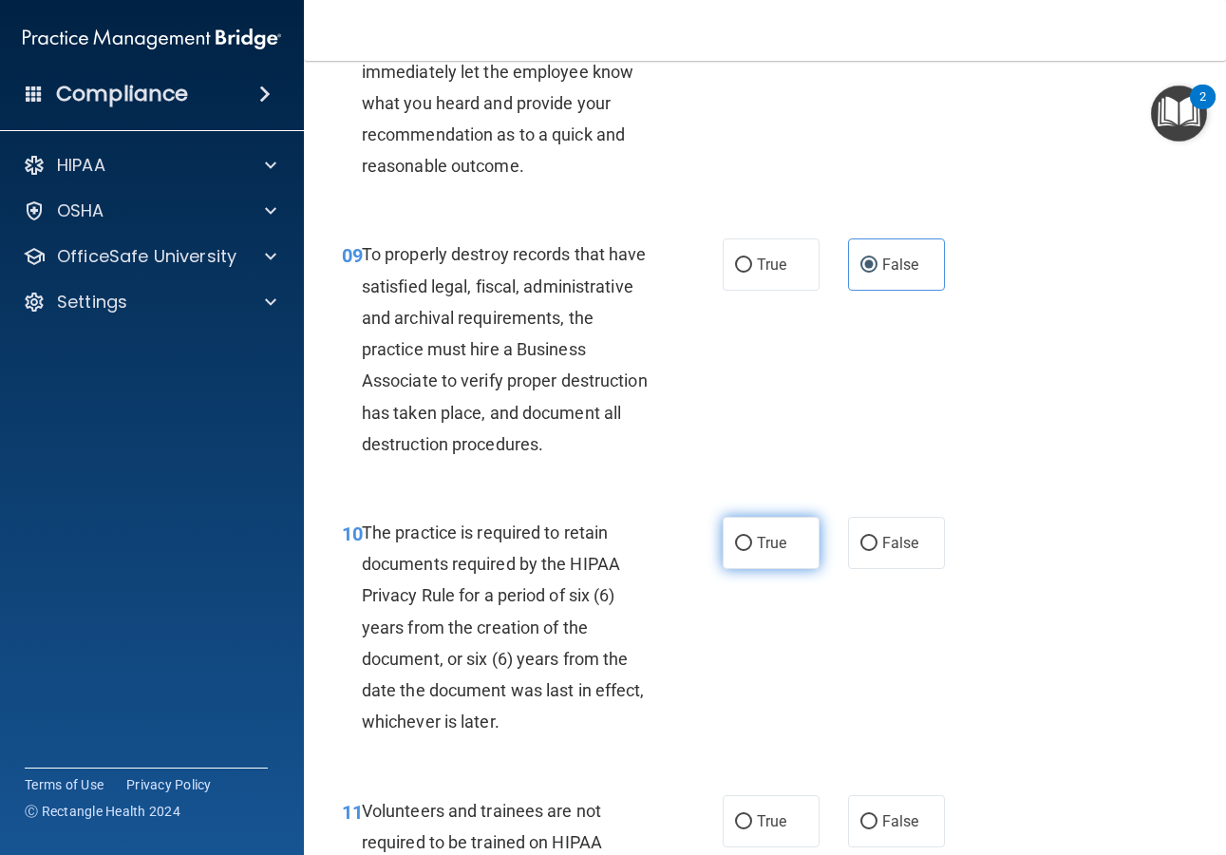
click at [758, 569] on label "True" at bounding box center [771, 543] width 97 height 52
click at [752, 551] on input "True" at bounding box center [743, 544] width 17 height 14
radio input "true"
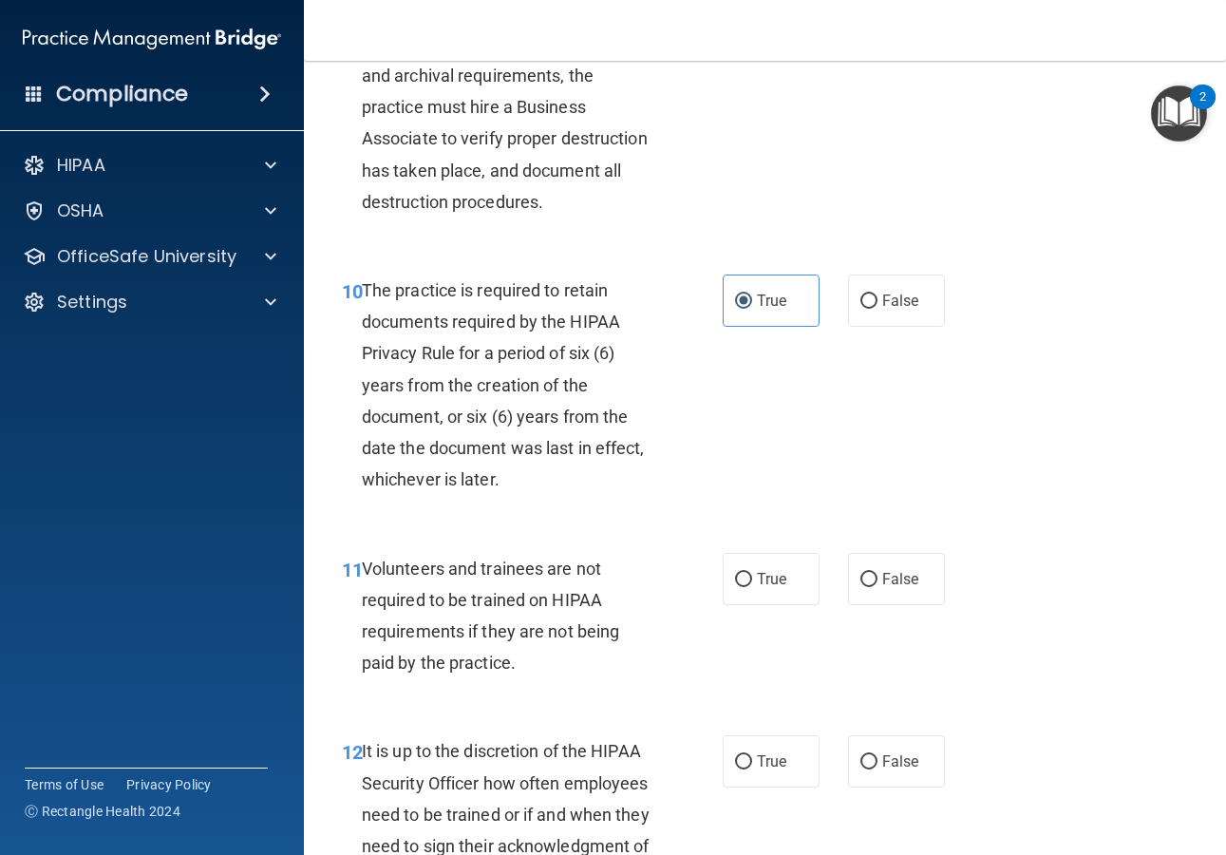
scroll to position [2120, 0]
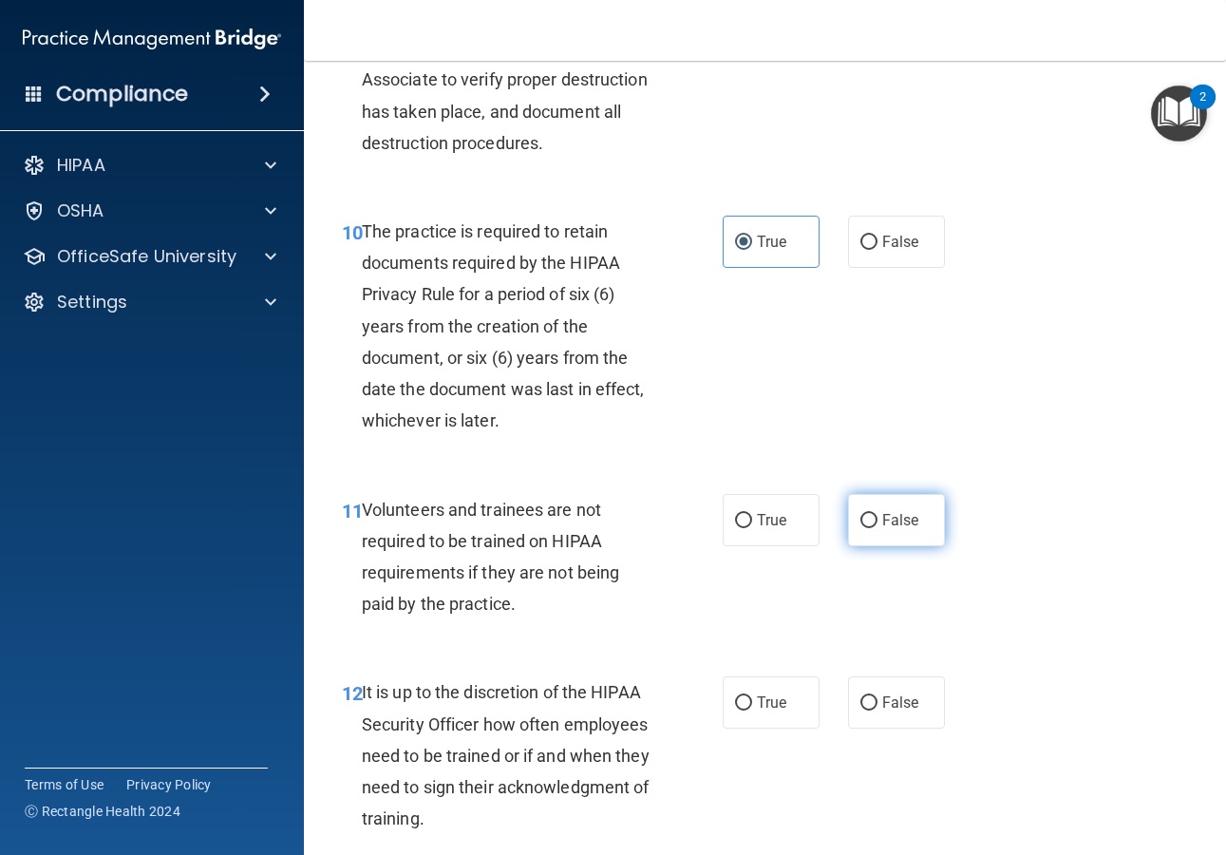
click at [871, 546] on label "False" at bounding box center [896, 520] width 97 height 52
click at [871, 528] on input "False" at bounding box center [868, 521] width 17 height 14
radio input "true"
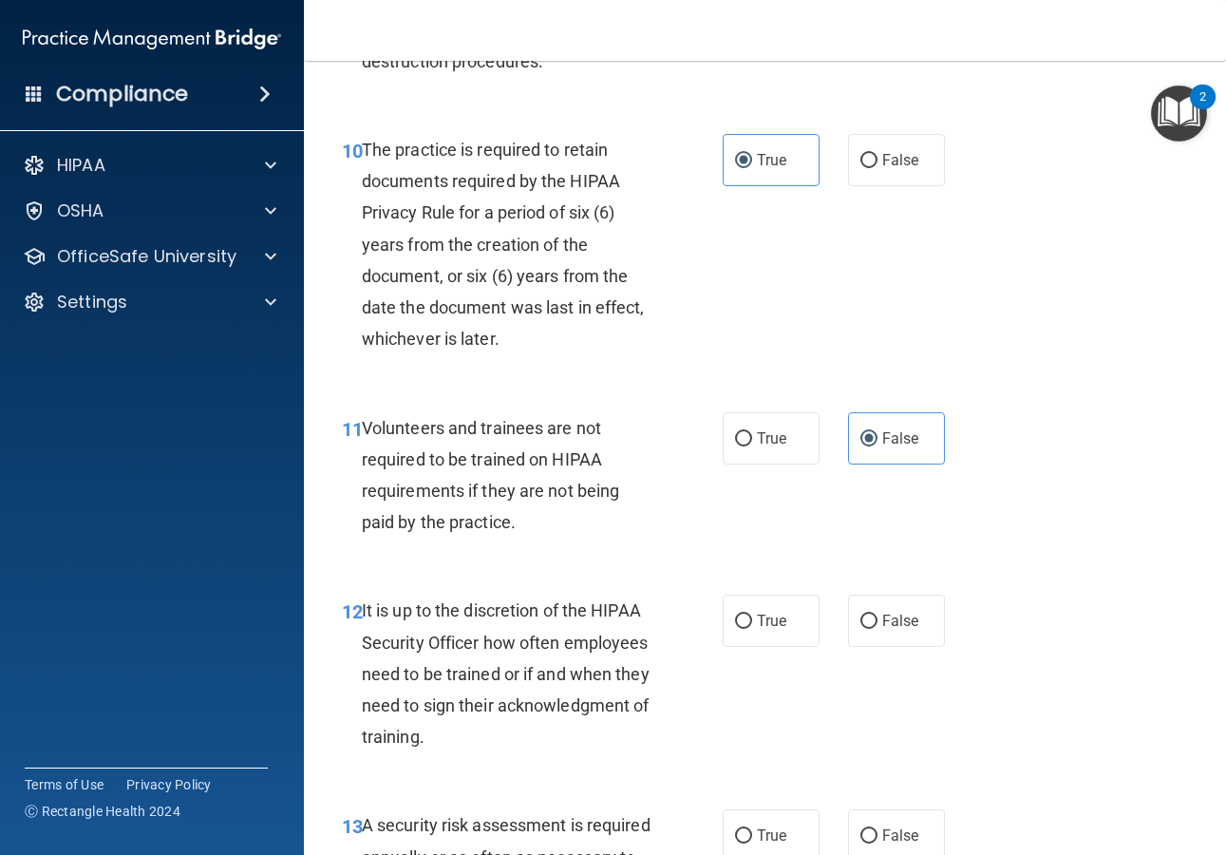
scroll to position [2210, 0]
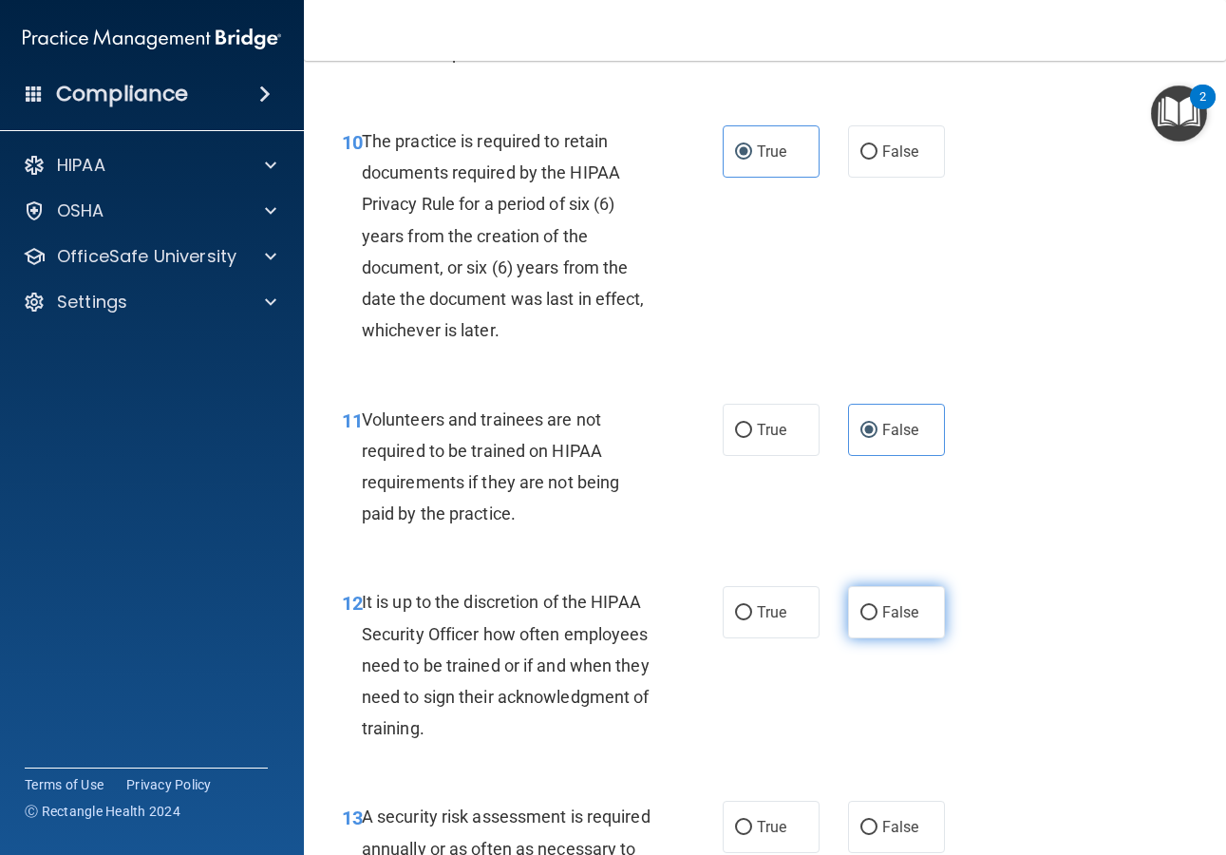
click at [918, 638] on label "False" at bounding box center [896, 612] width 97 height 52
click at [877, 620] on input "False" at bounding box center [868, 613] width 17 height 14
radio input "true"
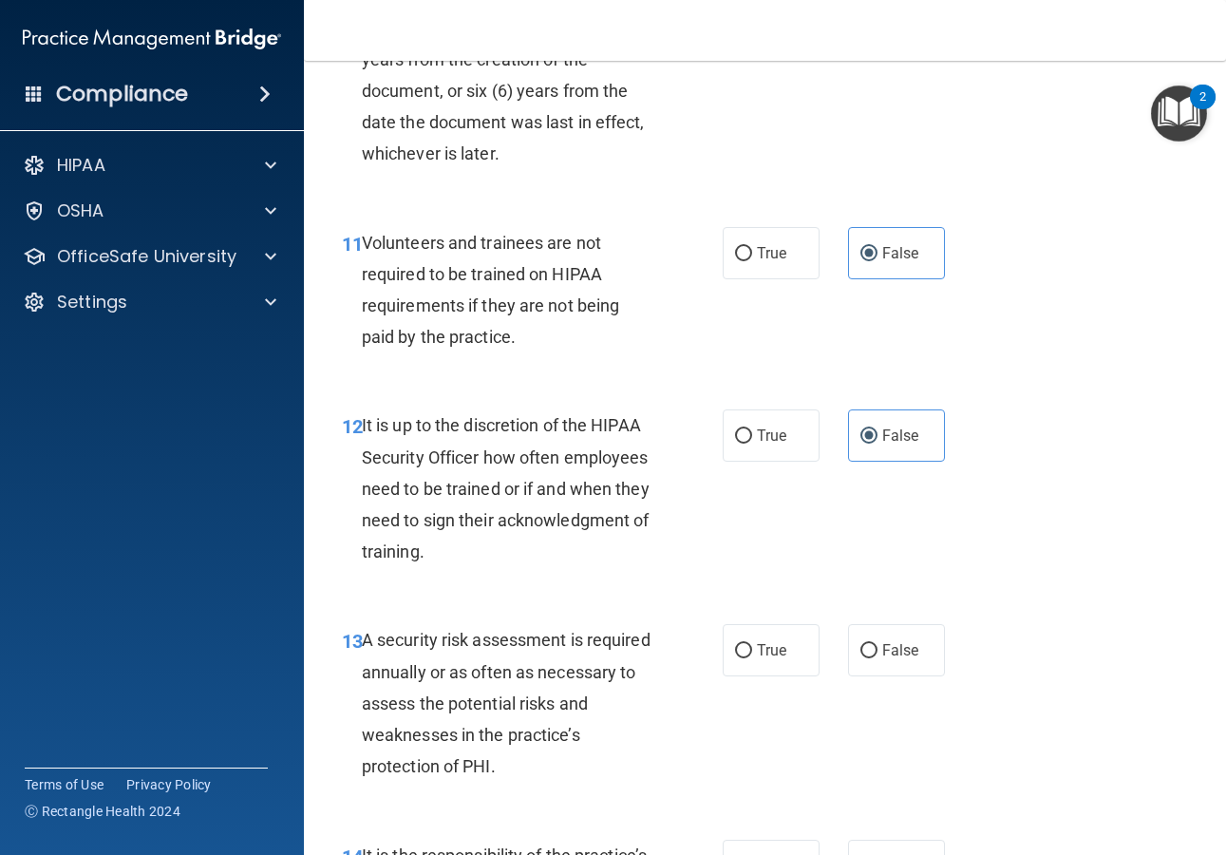
scroll to position [2397, 0]
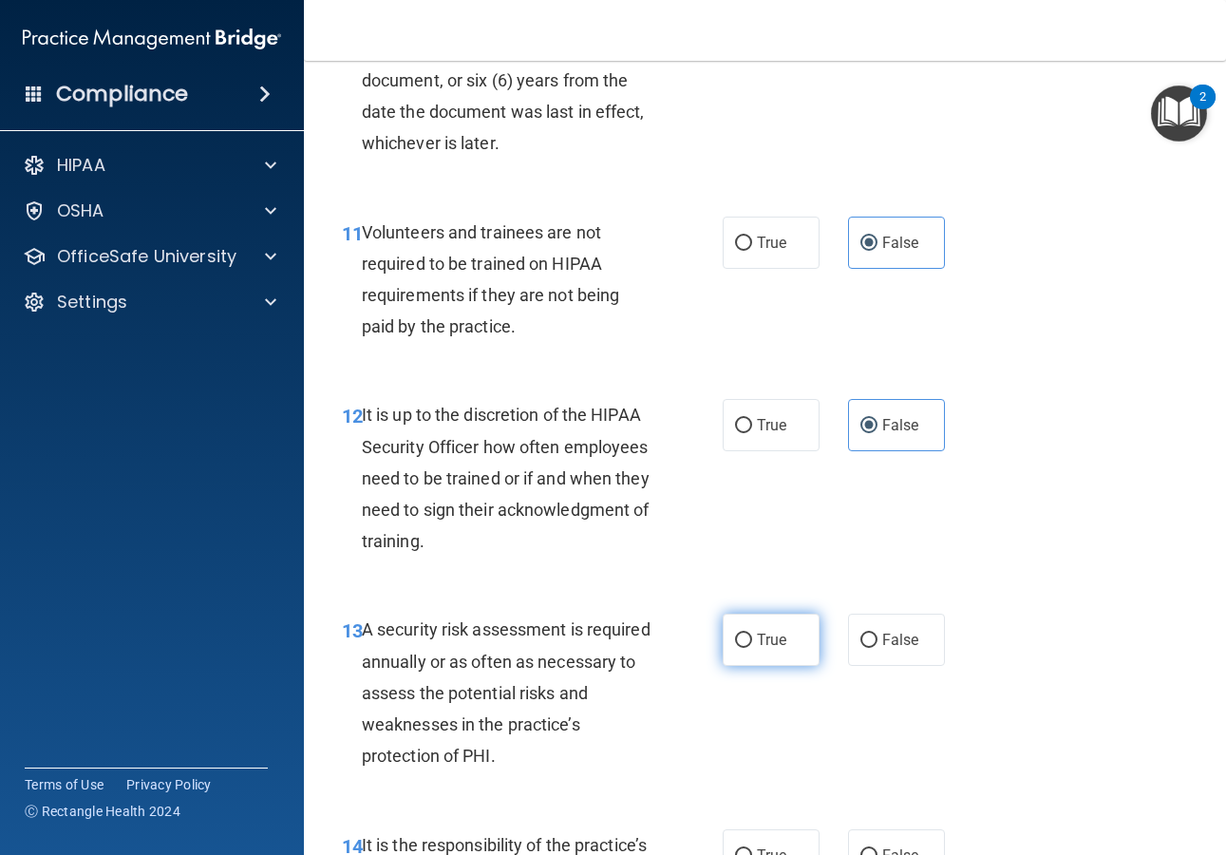
click at [742, 648] on input "True" at bounding box center [743, 640] width 17 height 14
radio input "true"
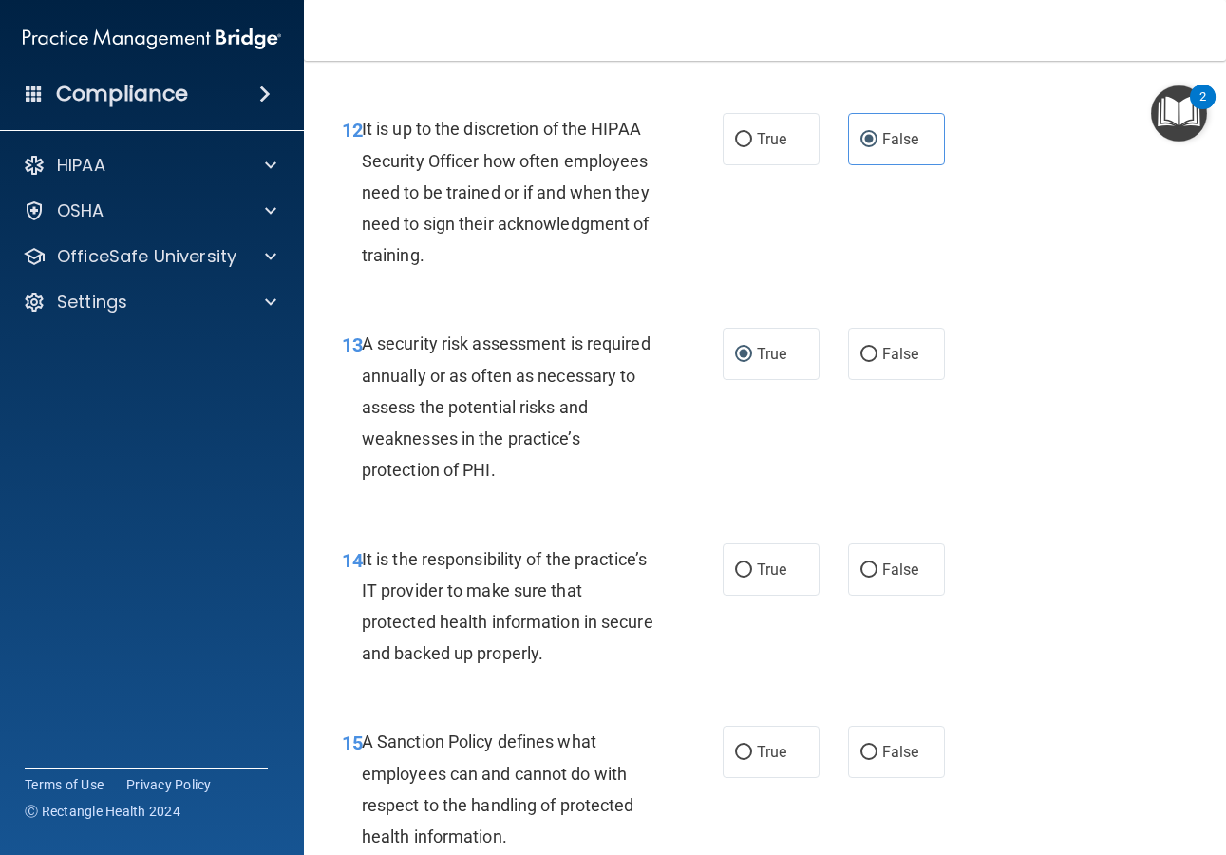
scroll to position [2706, 0]
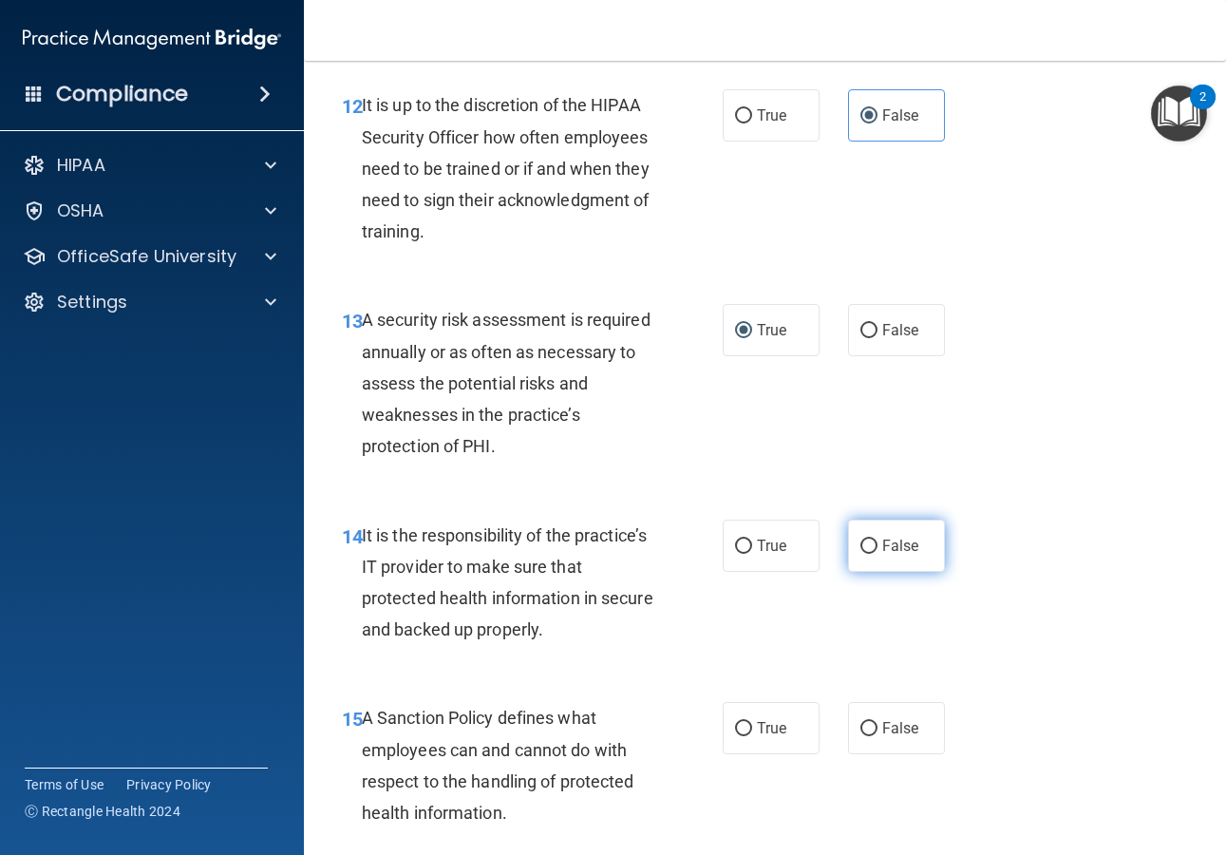
click at [882, 555] on span "False" at bounding box center [900, 546] width 37 height 18
click at [876, 554] on input "False" at bounding box center [868, 546] width 17 height 14
radio input "true"
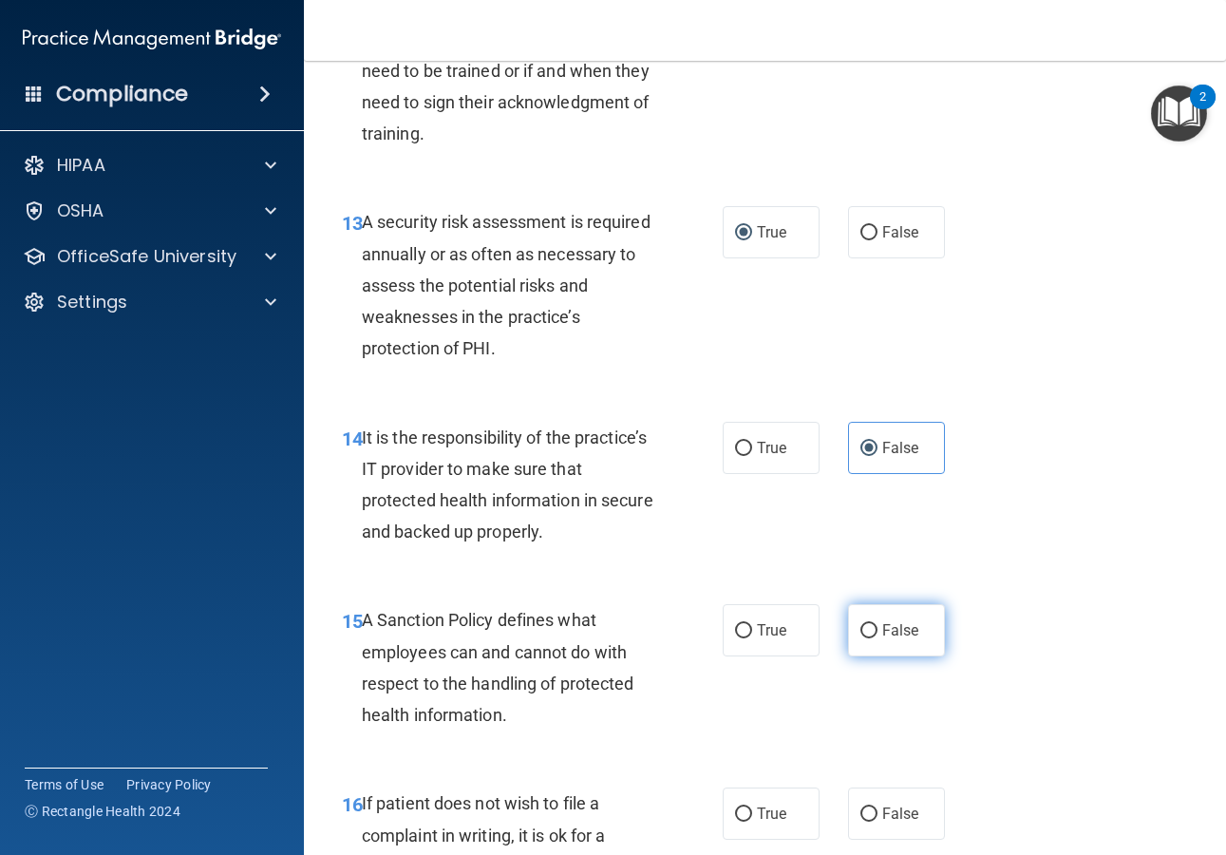
scroll to position [2828, 0]
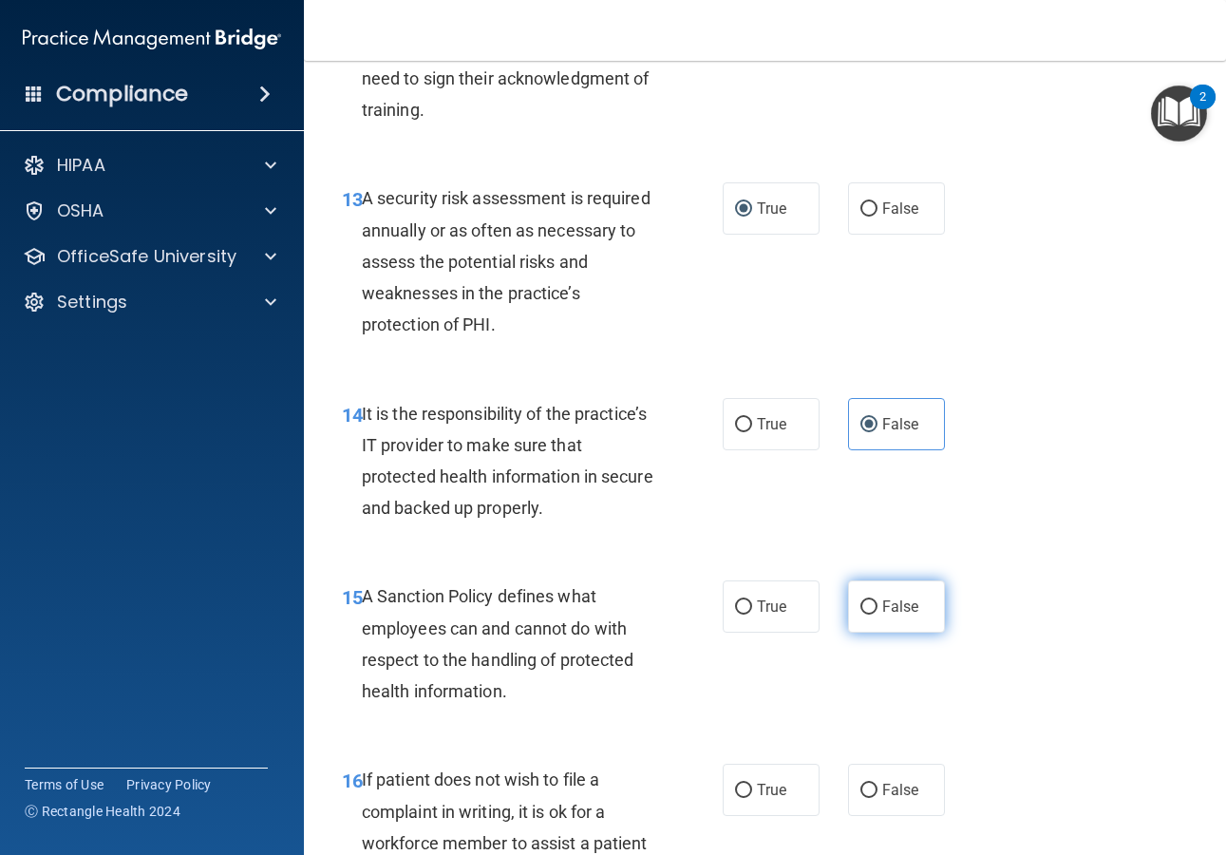
click at [870, 632] on label "False" at bounding box center [896, 606] width 97 height 52
click at [870, 614] on input "False" at bounding box center [868, 607] width 17 height 14
radio input "true"
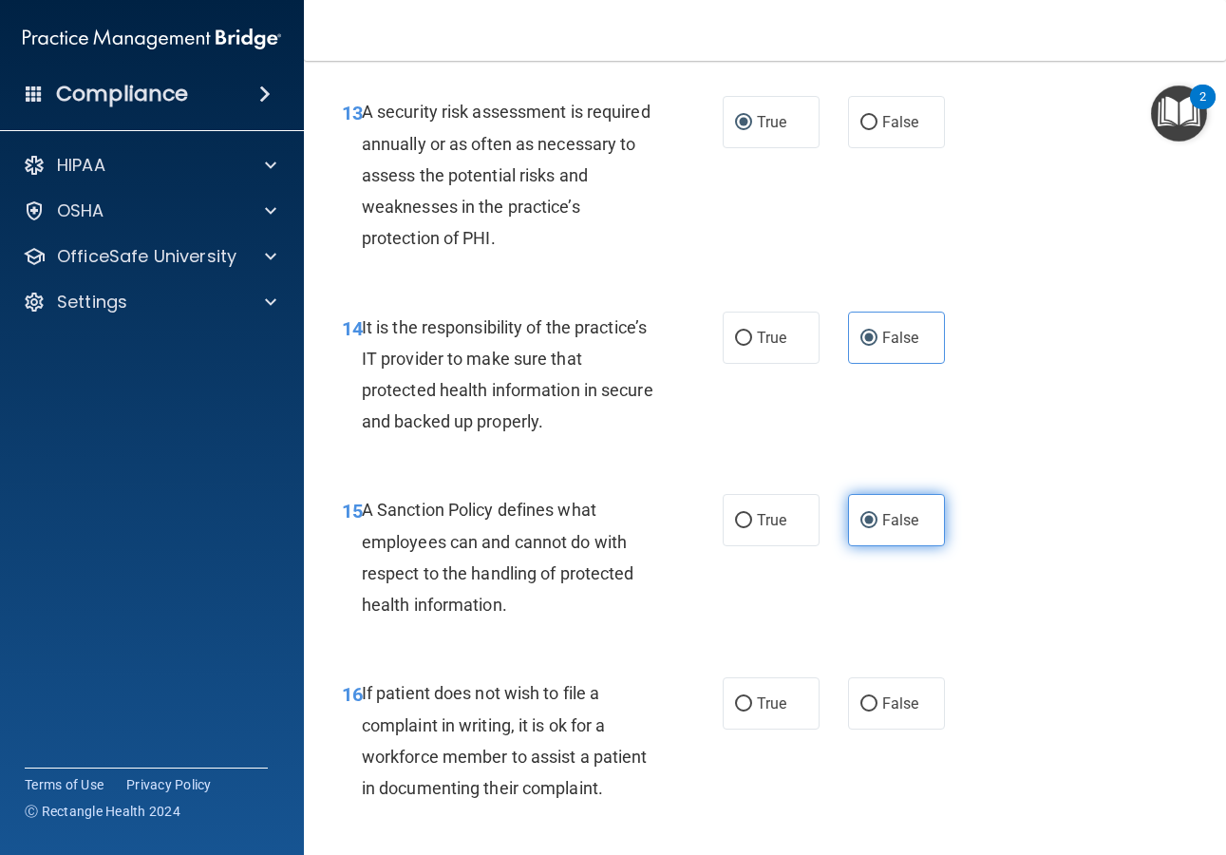
scroll to position [3011, 0]
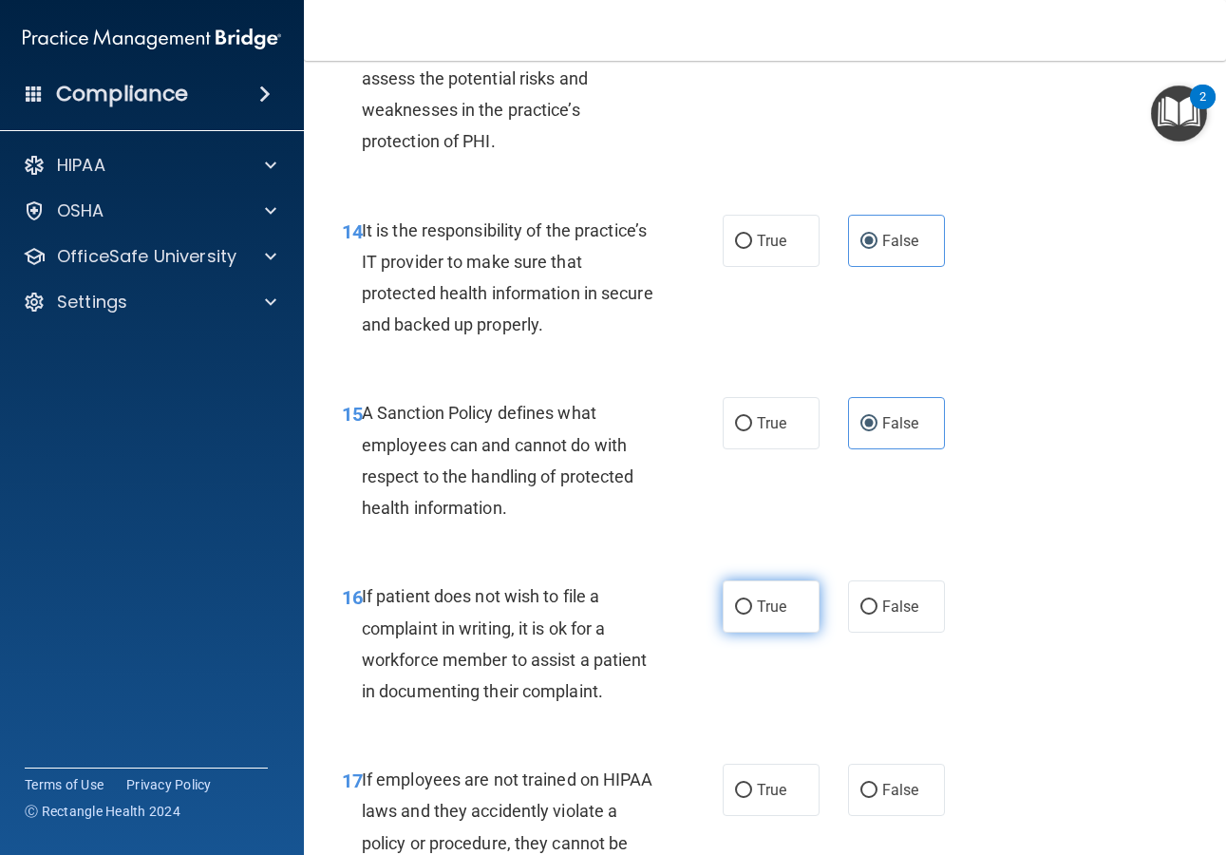
click at [771, 632] on label "True" at bounding box center [771, 606] width 97 height 52
click at [752, 614] on input "True" at bounding box center [743, 607] width 17 height 14
radio input "true"
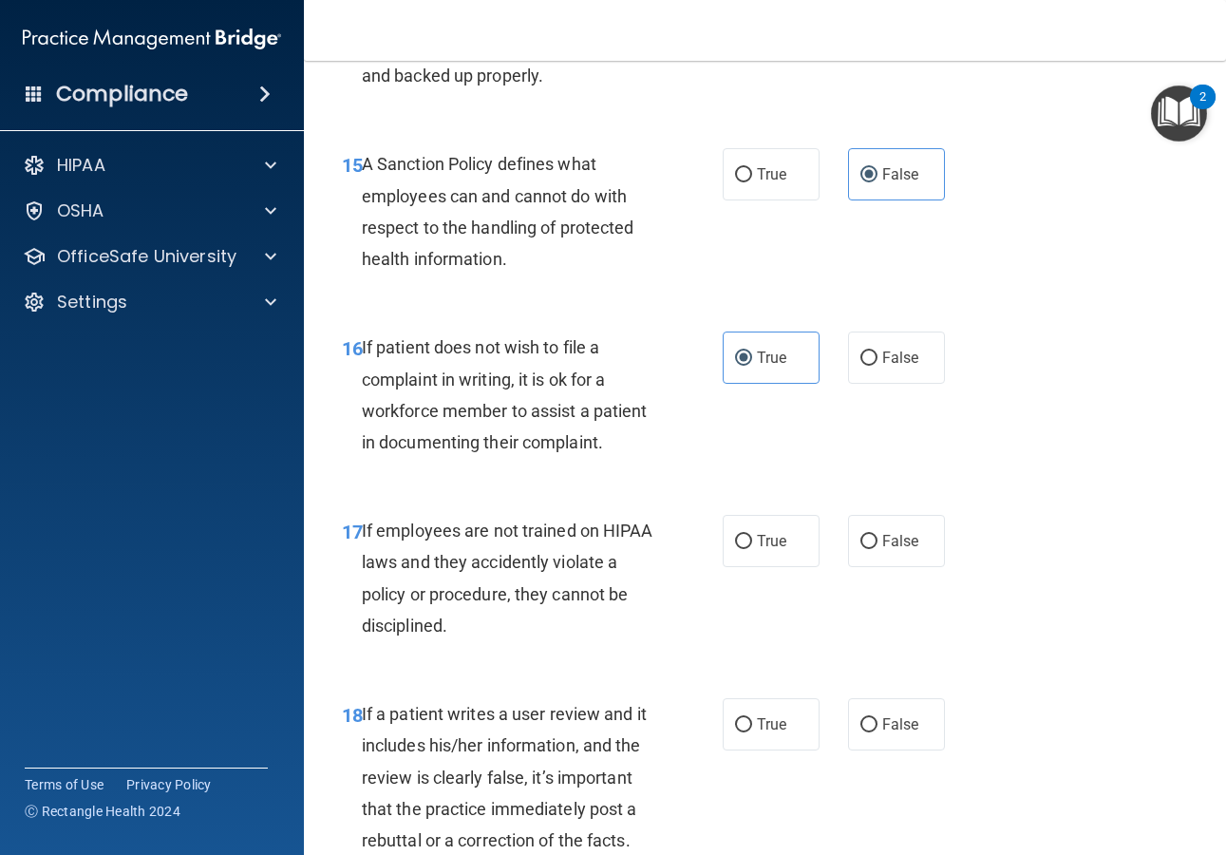
scroll to position [3299, 0]
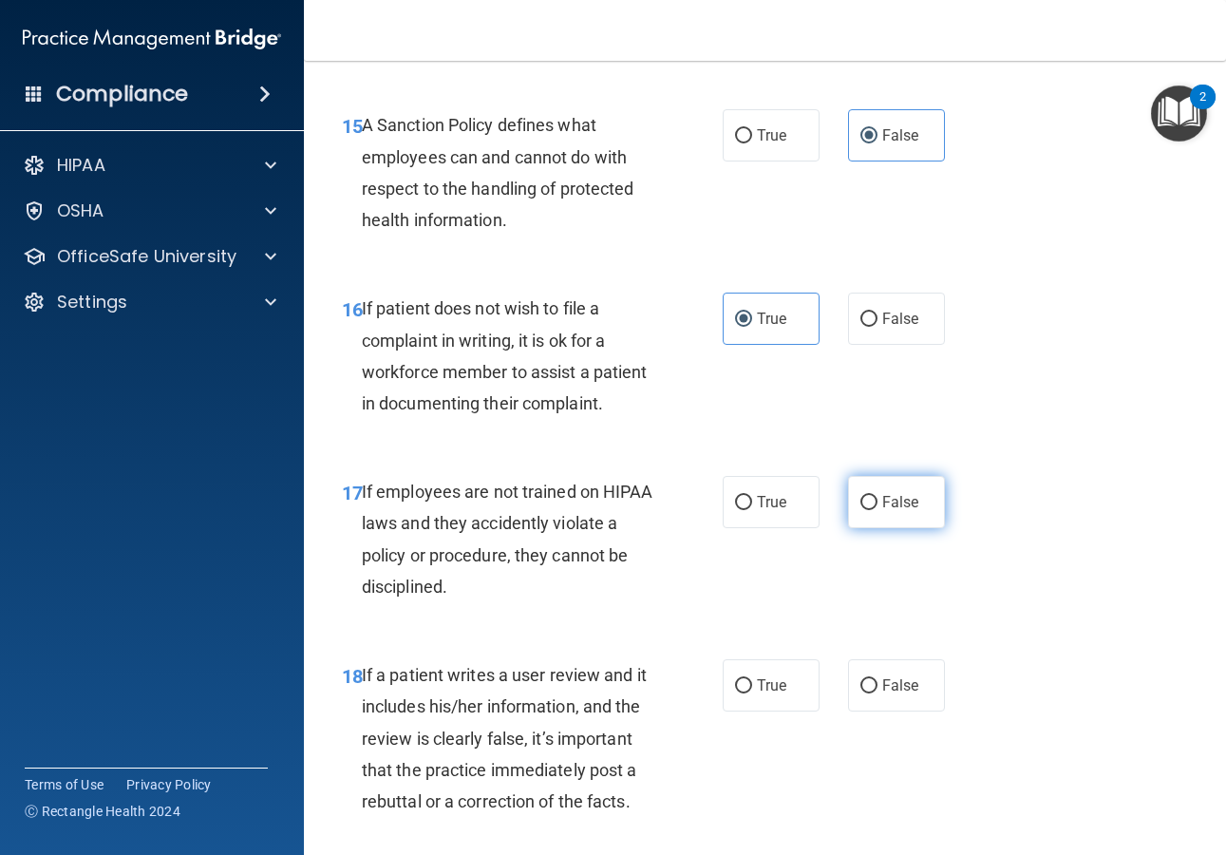
click at [887, 511] on span "False" at bounding box center [900, 502] width 37 height 18
click at [877, 510] on input "False" at bounding box center [868, 503] width 17 height 14
radio input "true"
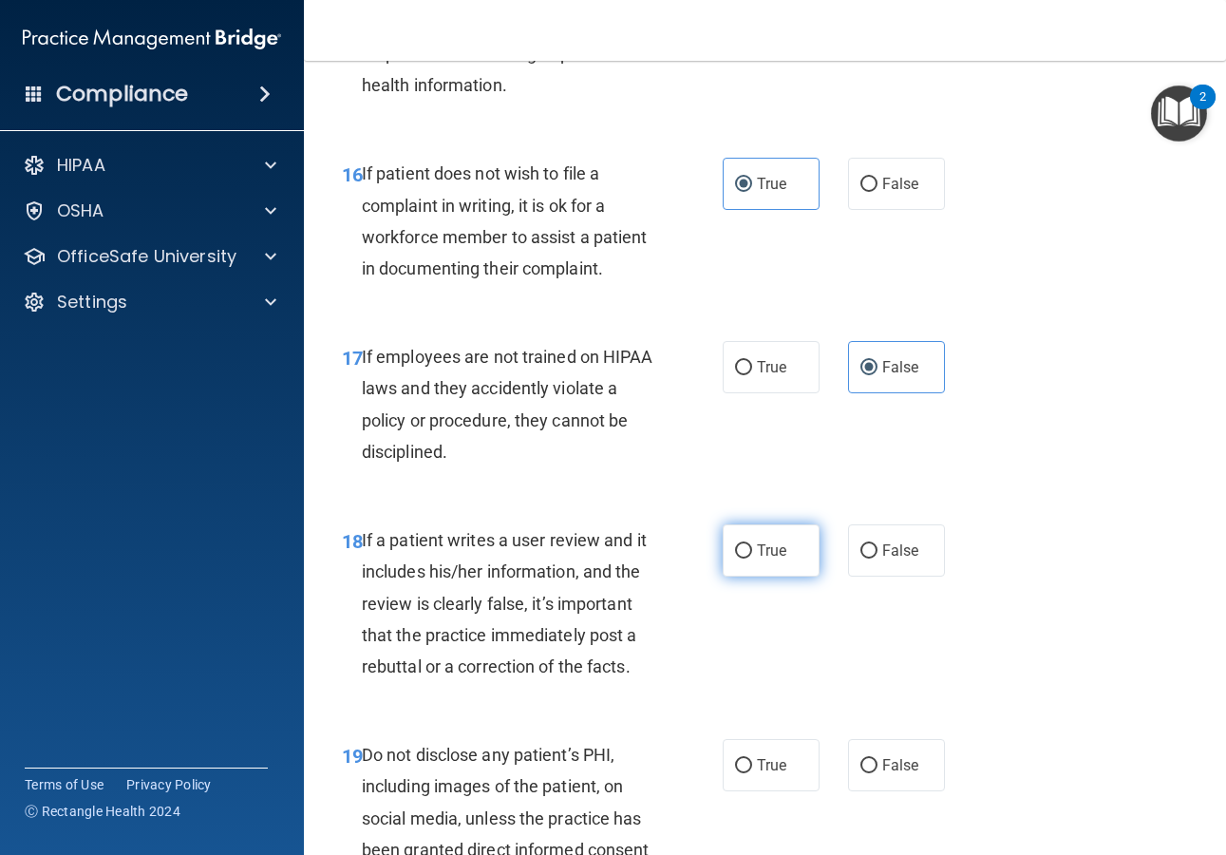
scroll to position [3437, 0]
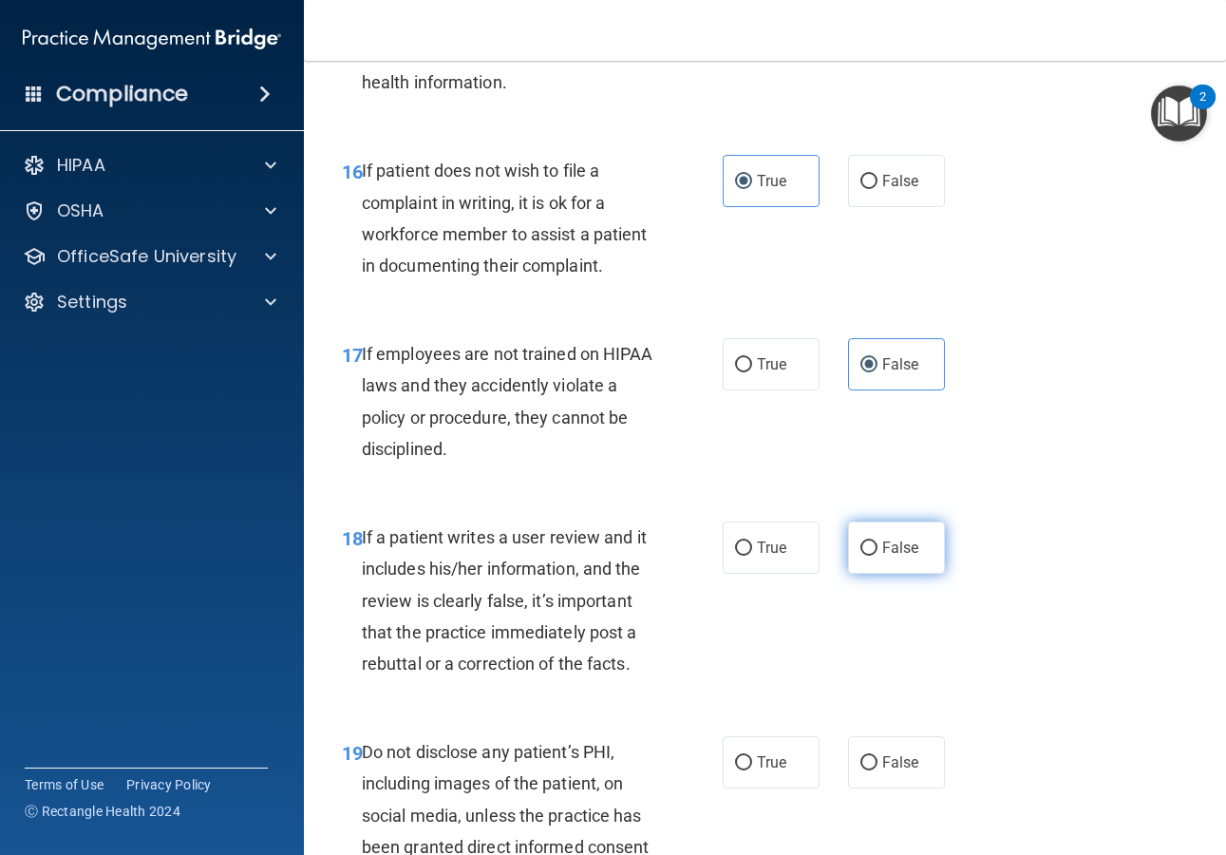
click at [923, 574] on label "False" at bounding box center [896, 547] width 97 height 52
click at [877, 556] on input "False" at bounding box center [868, 548] width 17 height 14
radio input "true"
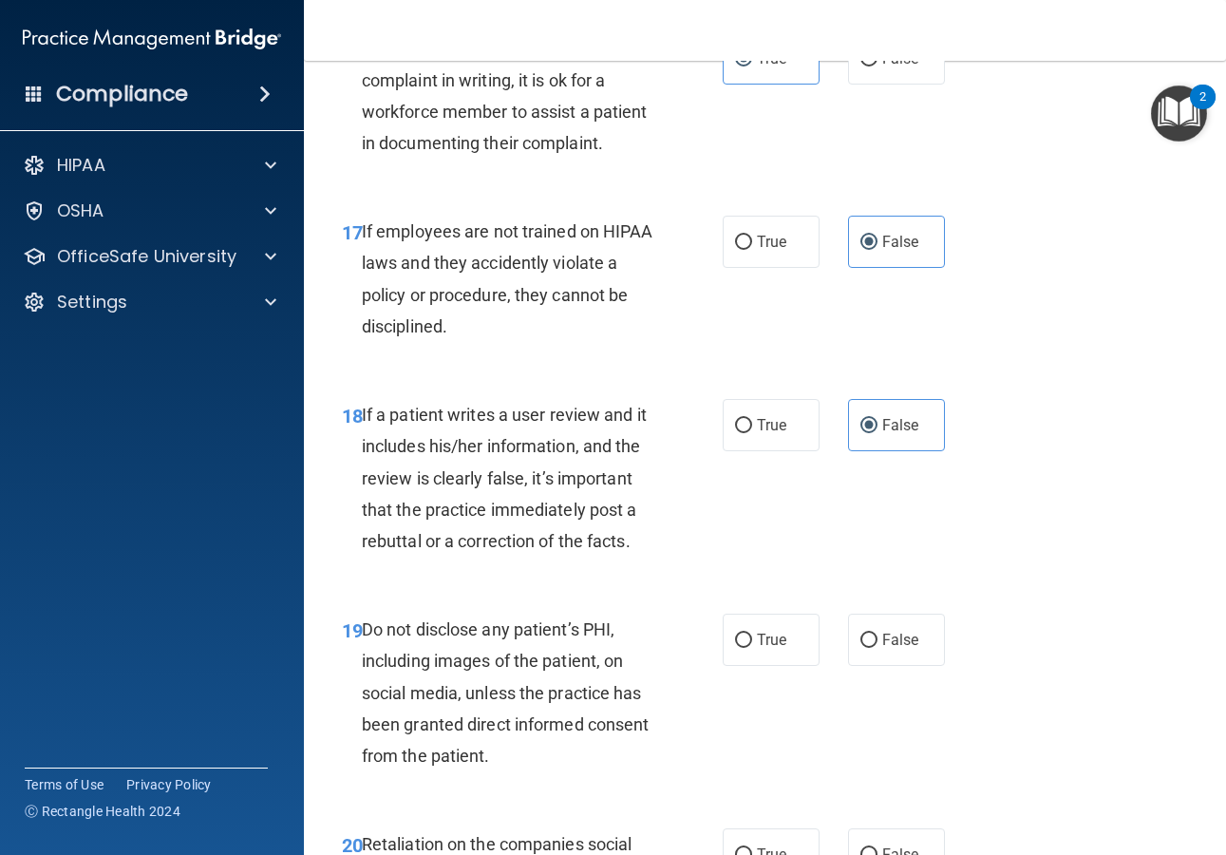
scroll to position [3564, 0]
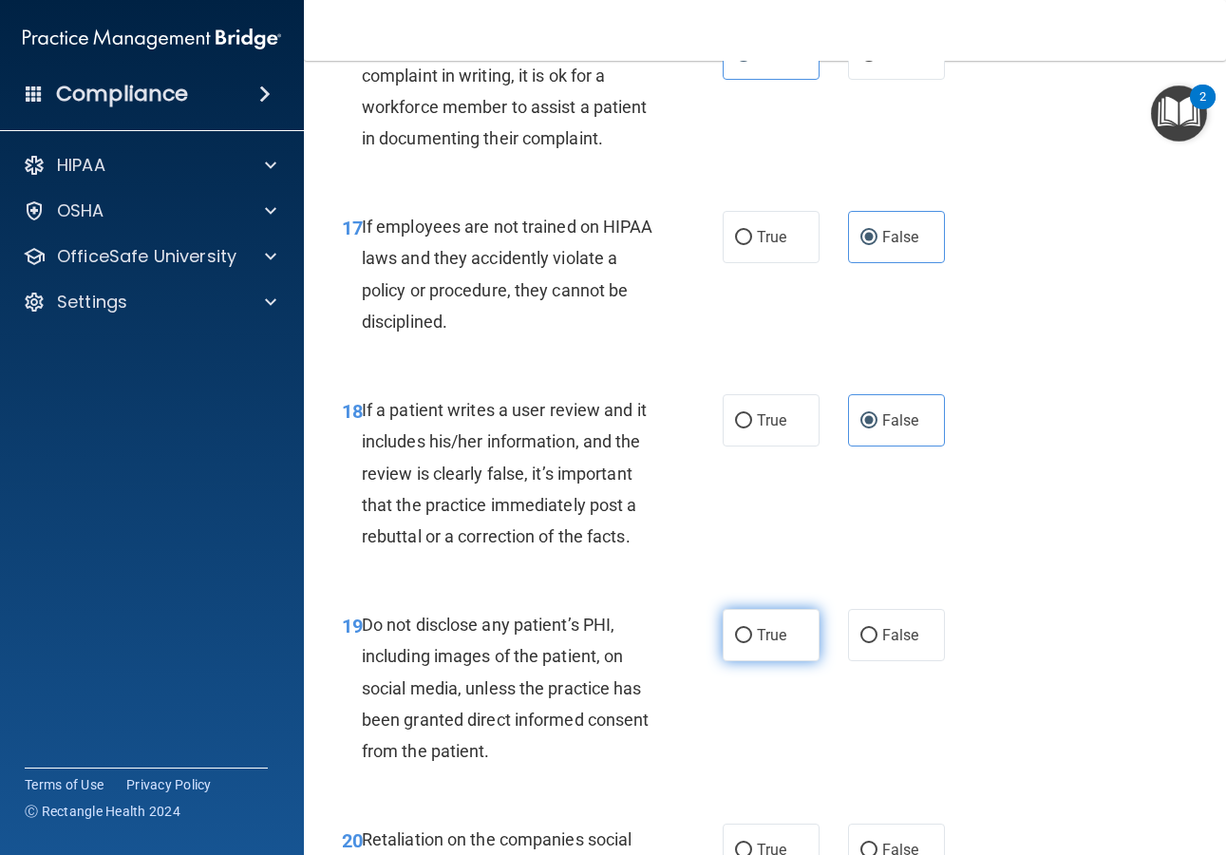
click at [758, 644] on span "True" at bounding box center [771, 635] width 29 height 18
click at [752, 643] on input "True" at bounding box center [743, 636] width 17 height 14
radio input "true"
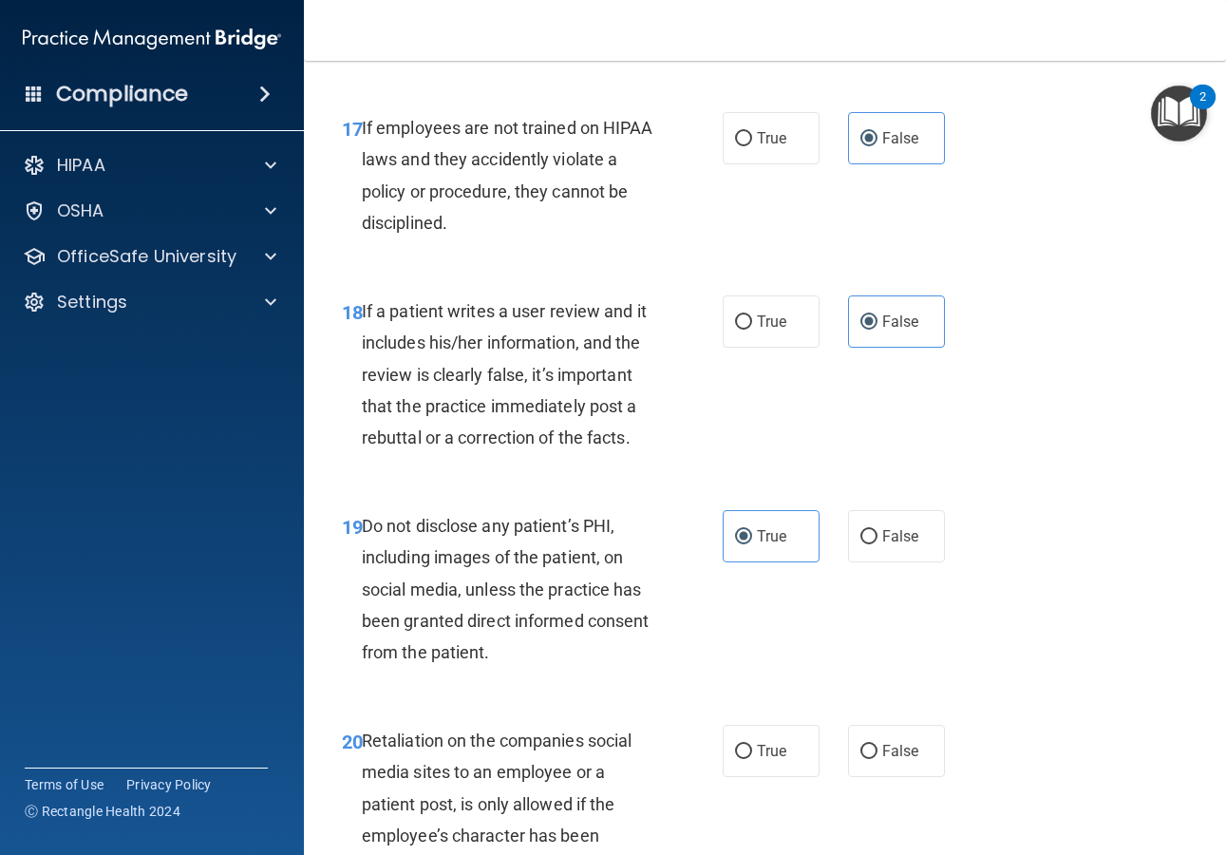
scroll to position [3880, 0]
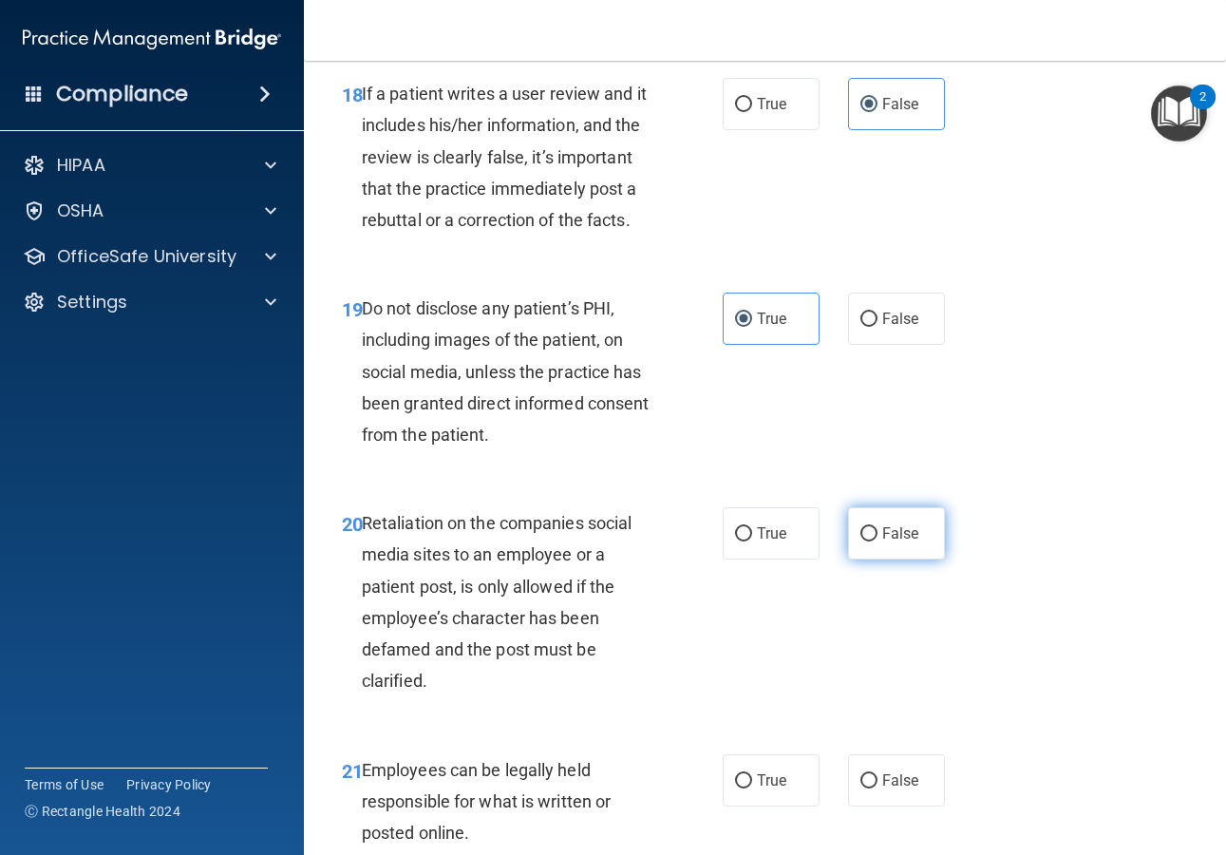
click at [910, 559] on label "False" at bounding box center [896, 533] width 97 height 52
click at [877, 541] on input "False" at bounding box center [868, 534] width 17 height 14
radio input "true"
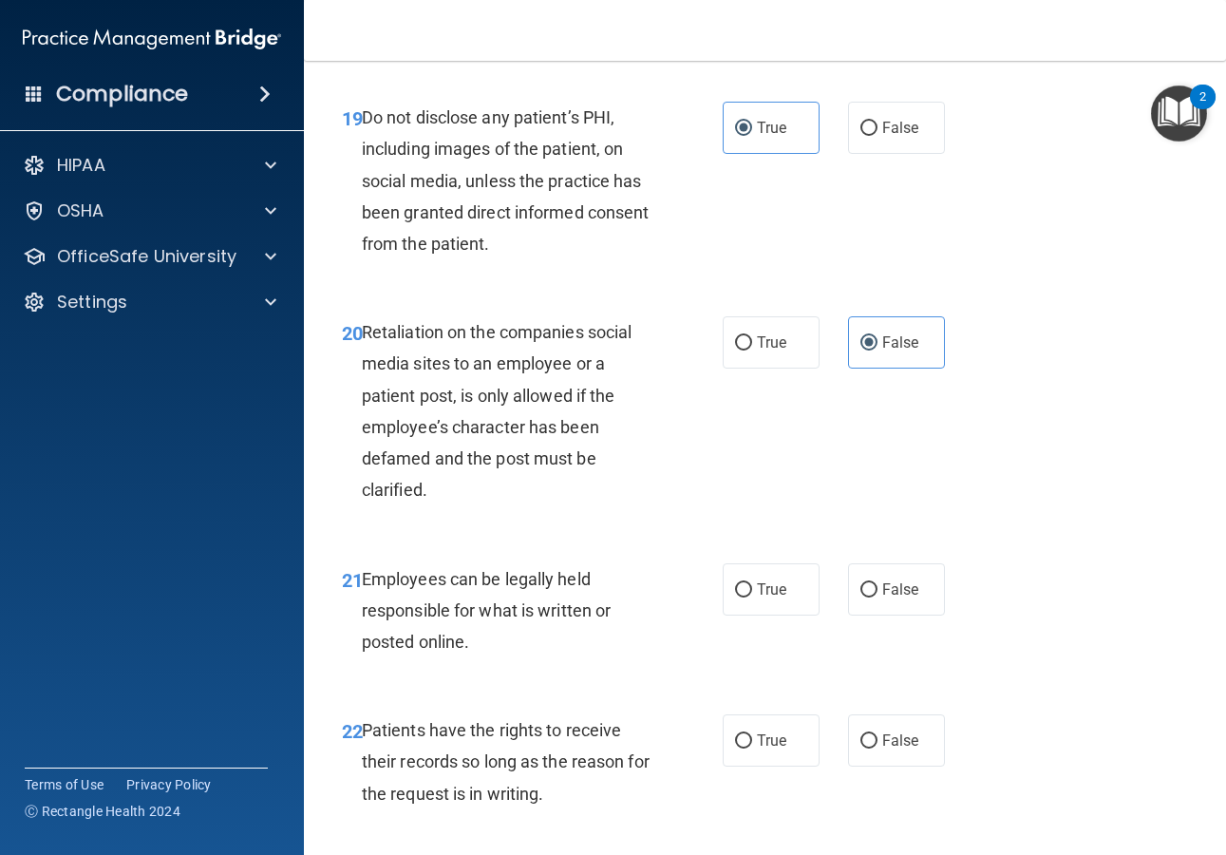
scroll to position [4073, 0]
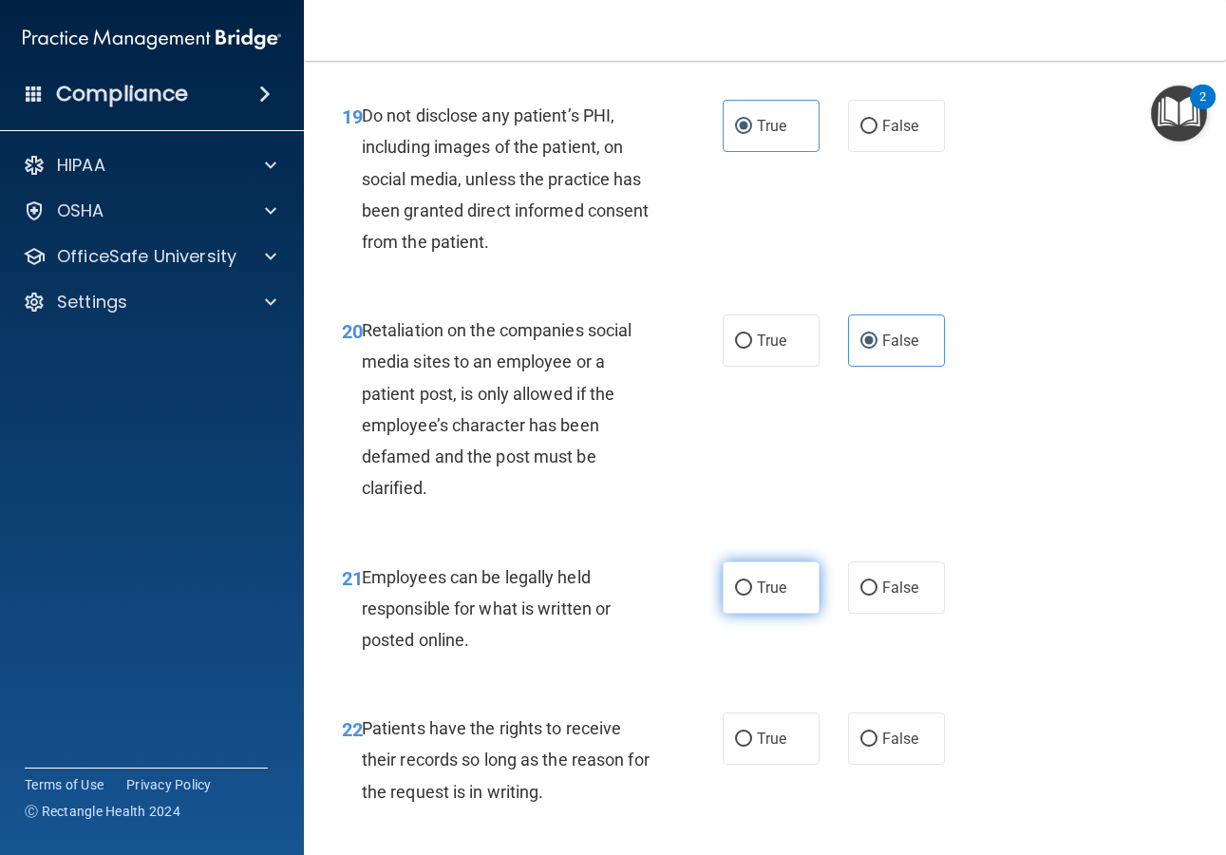
click at [773, 596] on span "True" at bounding box center [771, 587] width 29 height 18
click at [752, 595] on input "True" at bounding box center [743, 588] width 17 height 14
radio input "true"
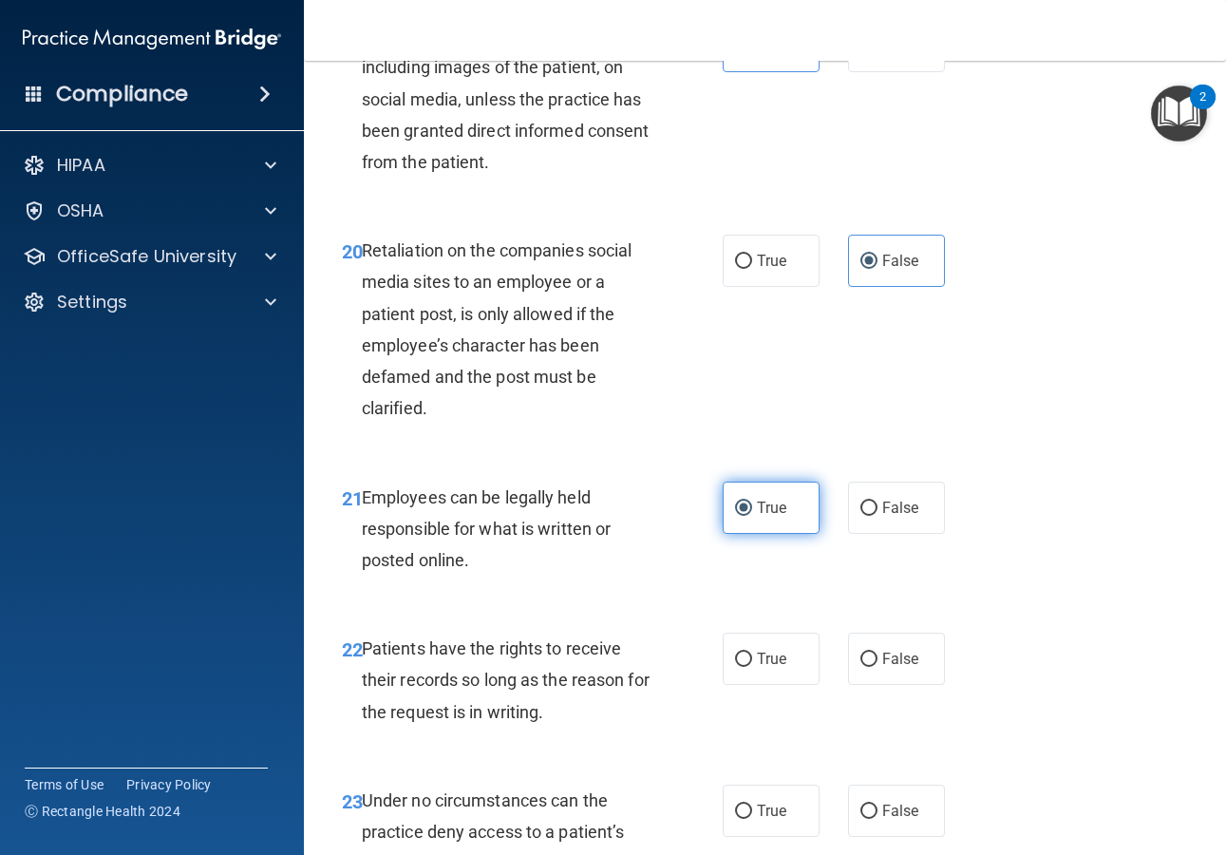
scroll to position [4401, 0]
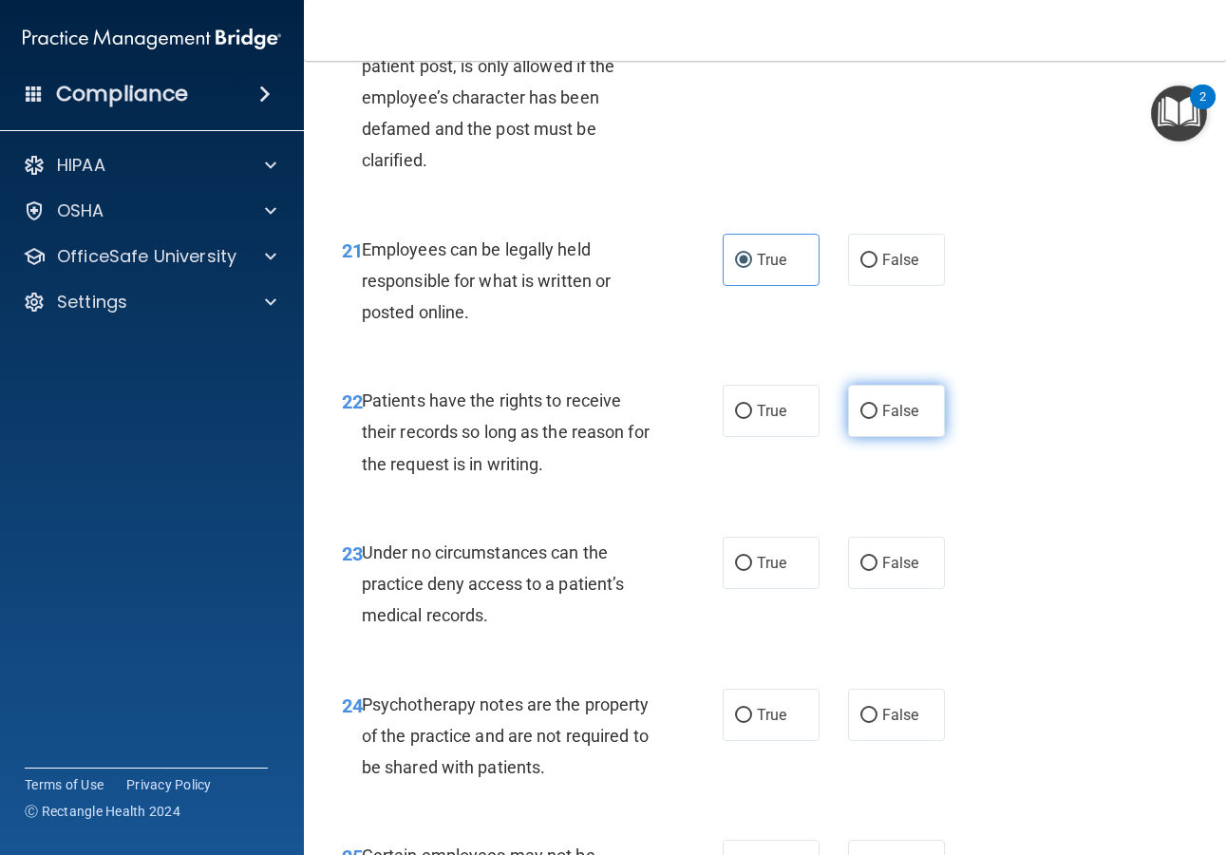
click at [882, 420] on span "False" at bounding box center [900, 411] width 37 height 18
click at [877, 419] on input "False" at bounding box center [868, 412] width 17 height 14
radio input "true"
click at [885, 572] on span "False" at bounding box center [900, 563] width 37 height 18
click at [877, 571] on input "False" at bounding box center [868, 563] width 17 height 14
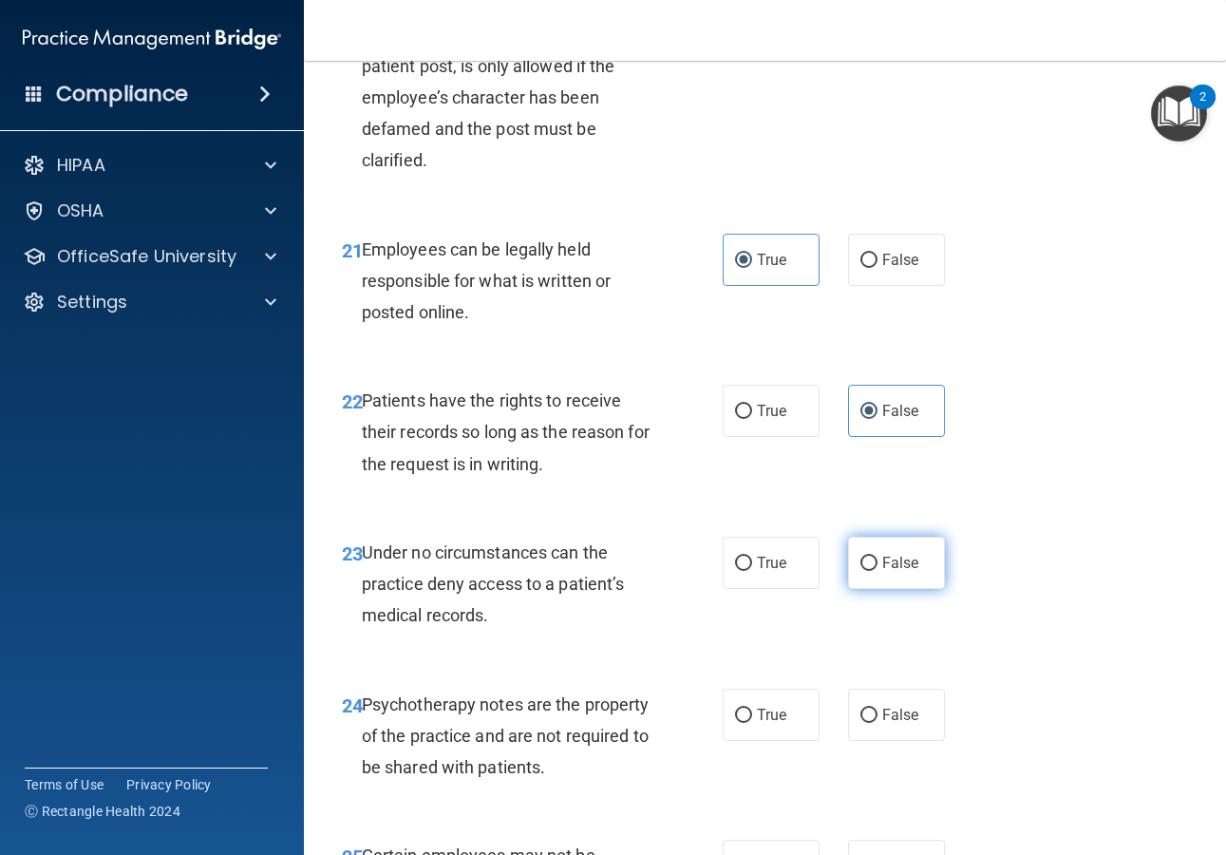
radio input "true"
click at [757, 724] on span "True" at bounding box center [771, 715] width 29 height 18
click at [752, 723] on input "True" at bounding box center [743, 715] width 17 height 14
radio input "true"
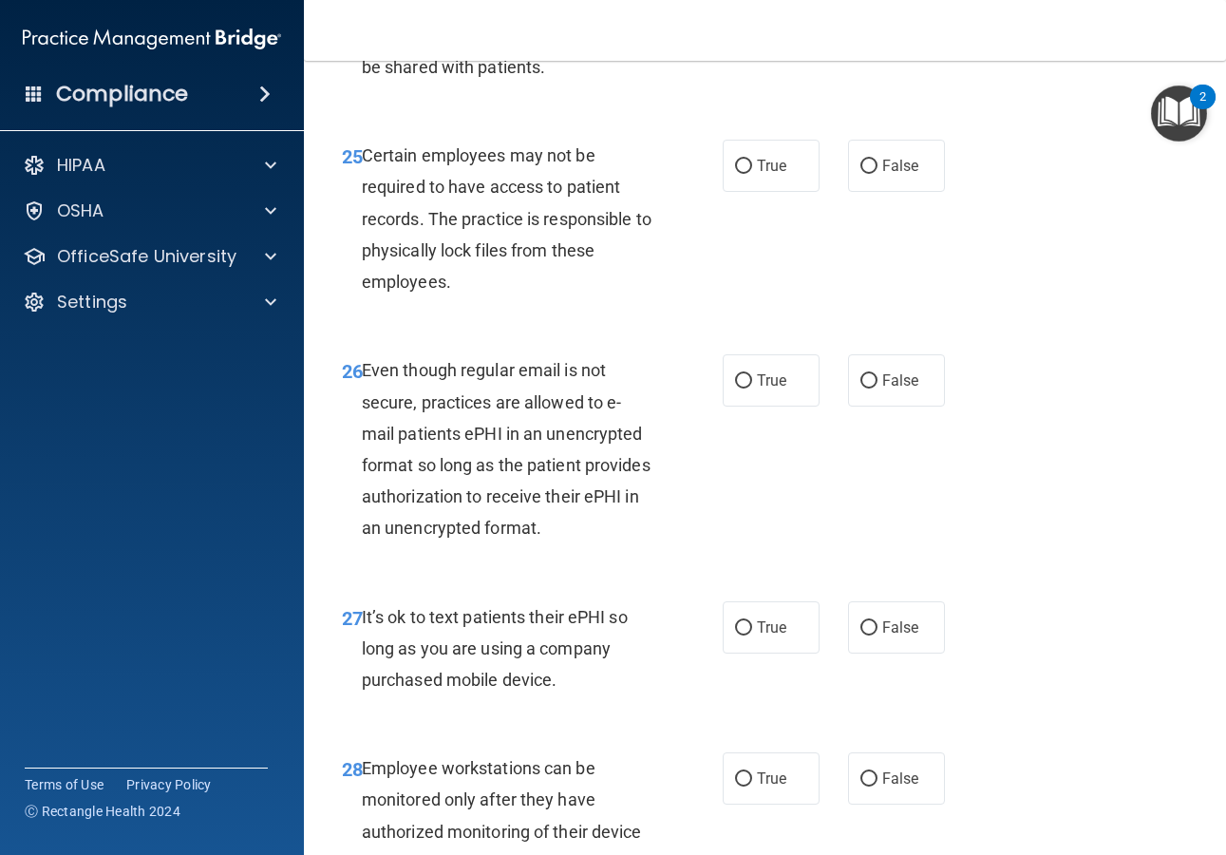
scroll to position [4897, 0]
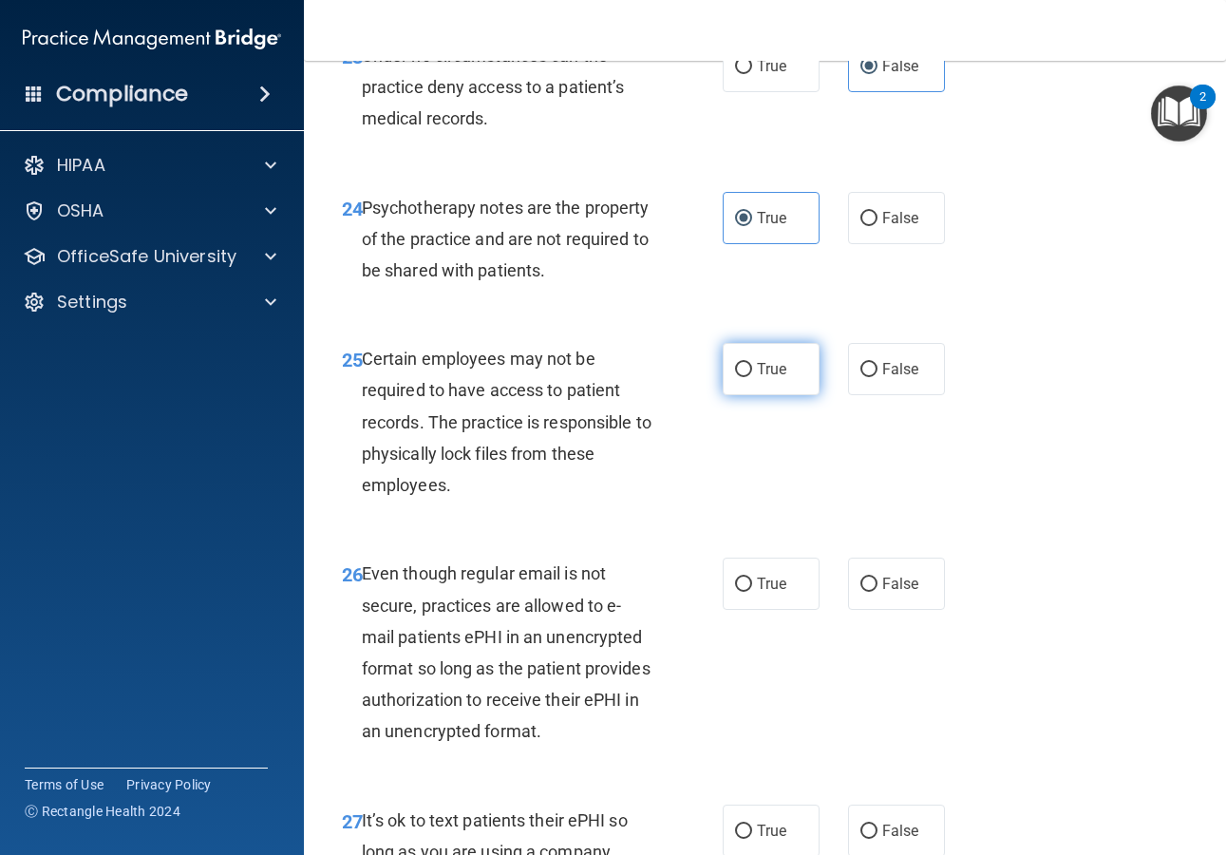
click at [772, 395] on label "True" at bounding box center [771, 369] width 97 height 52
click at [752, 377] on input "True" at bounding box center [743, 370] width 17 height 14
radio input "true"
click at [772, 593] on span "True" at bounding box center [771, 584] width 29 height 18
click at [752, 592] on input "True" at bounding box center [743, 584] width 17 height 14
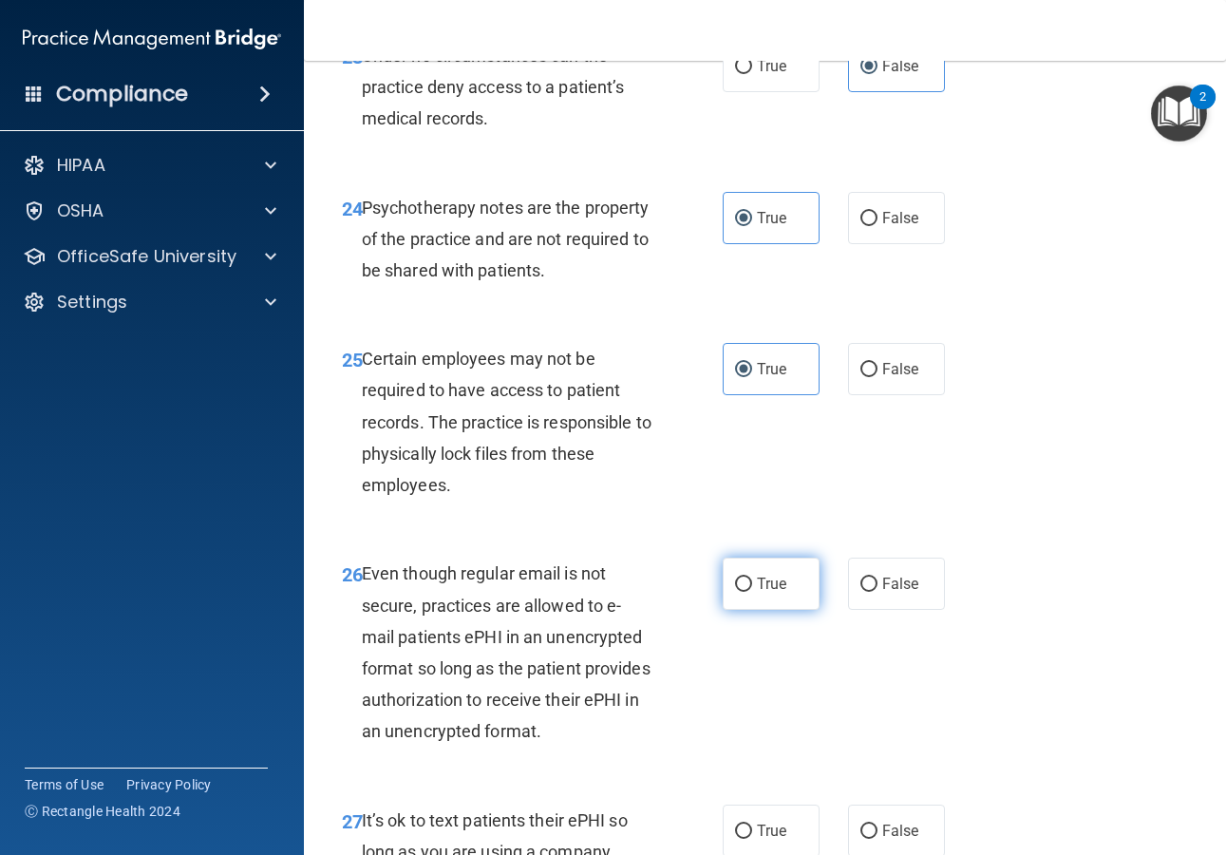
radio input "true"
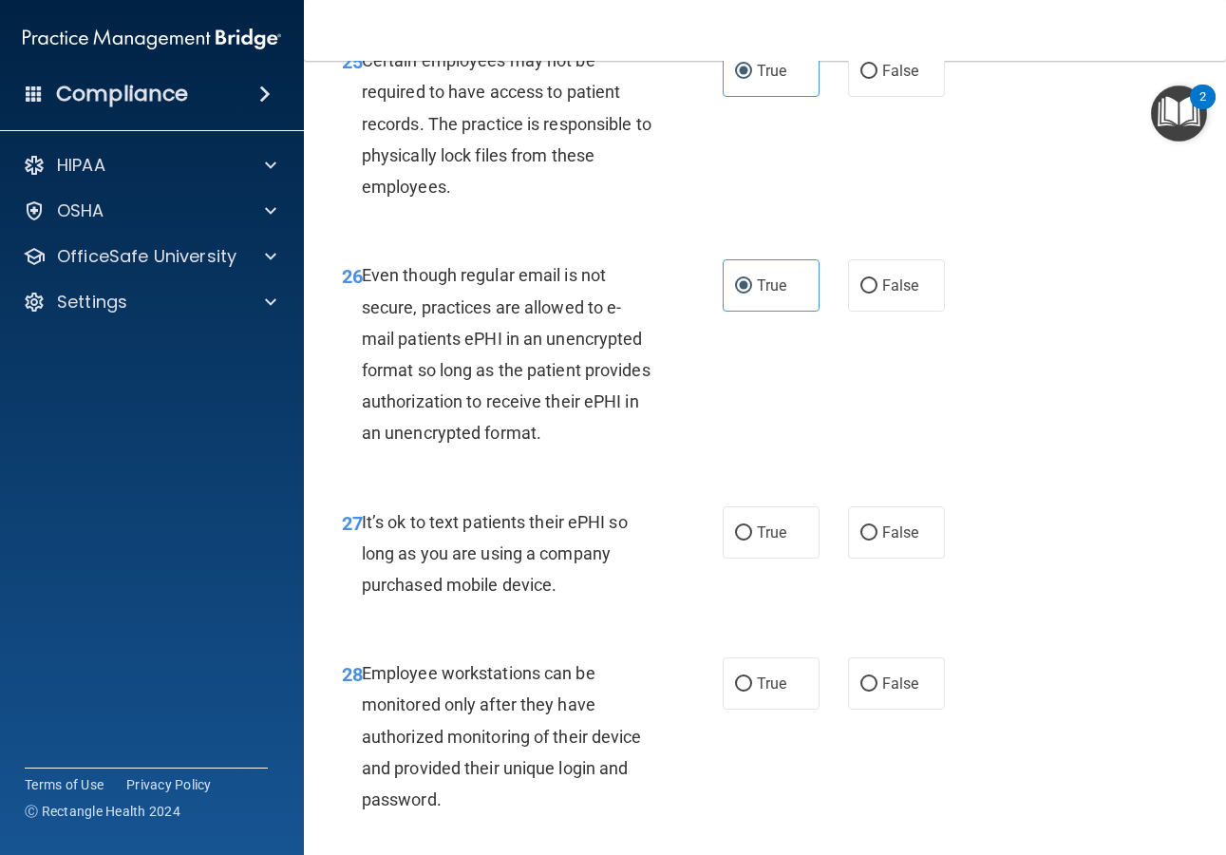
scroll to position [5221, 0]
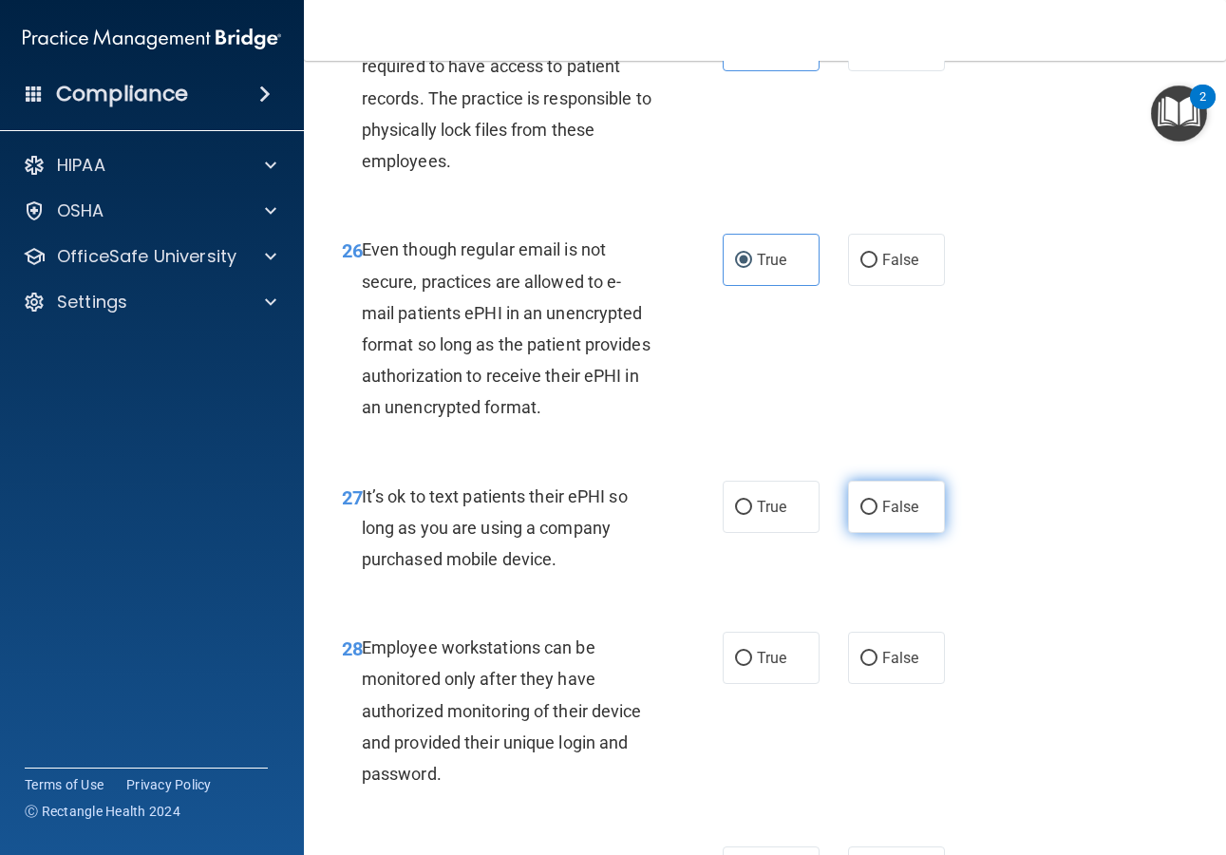
click at [884, 516] on span "False" at bounding box center [900, 507] width 37 height 18
click at [877, 515] on input "False" at bounding box center [868, 507] width 17 height 14
radio input "true"
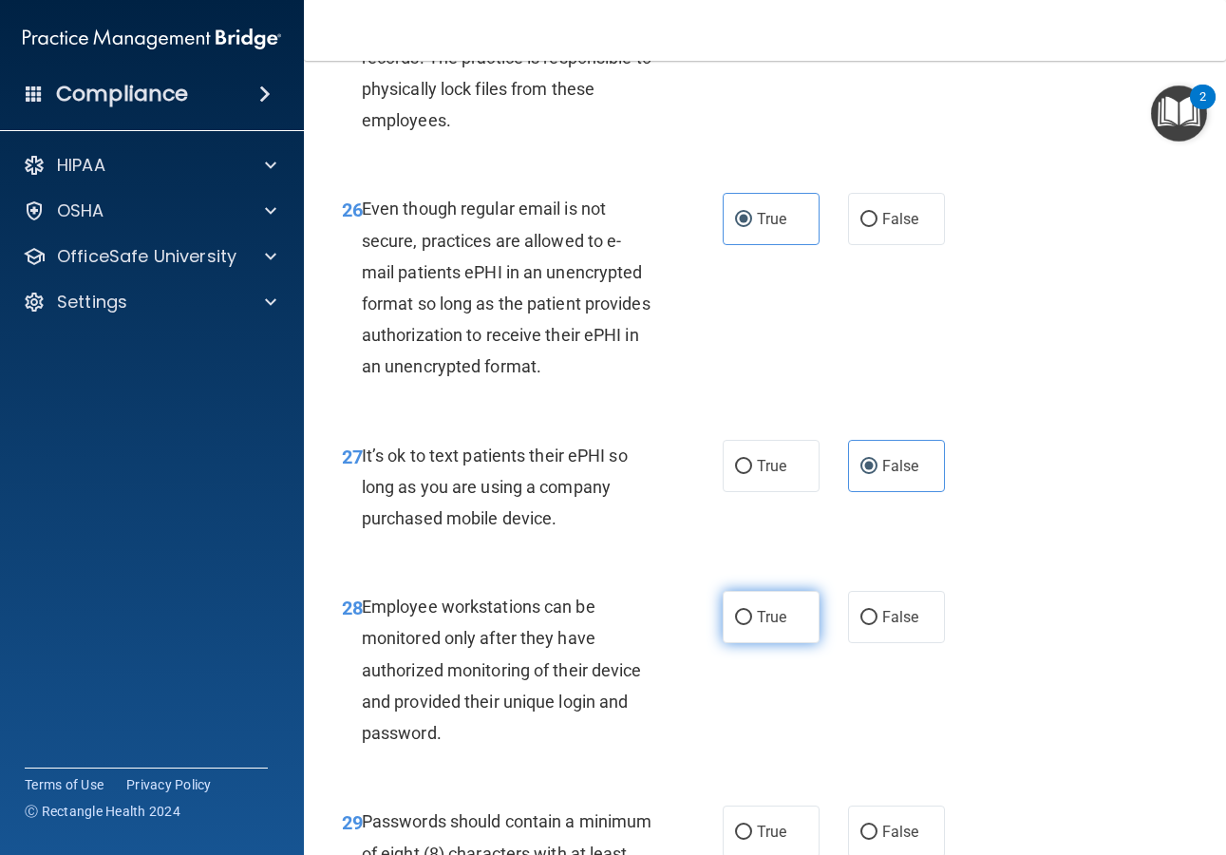
scroll to position [5284, 0]
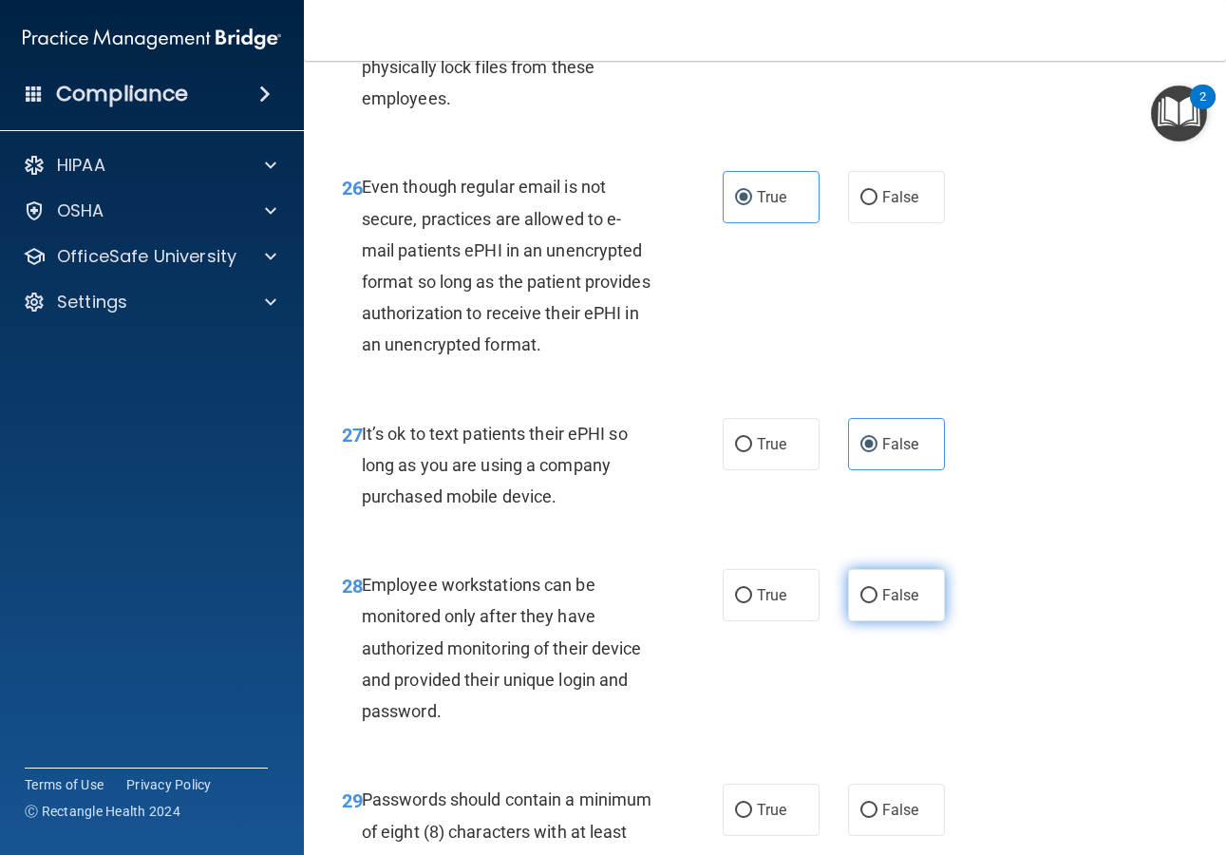
click at [897, 621] on label "False" at bounding box center [896, 595] width 97 height 52
click at [877, 603] on input "False" at bounding box center [868, 596] width 17 height 14
radio input "true"
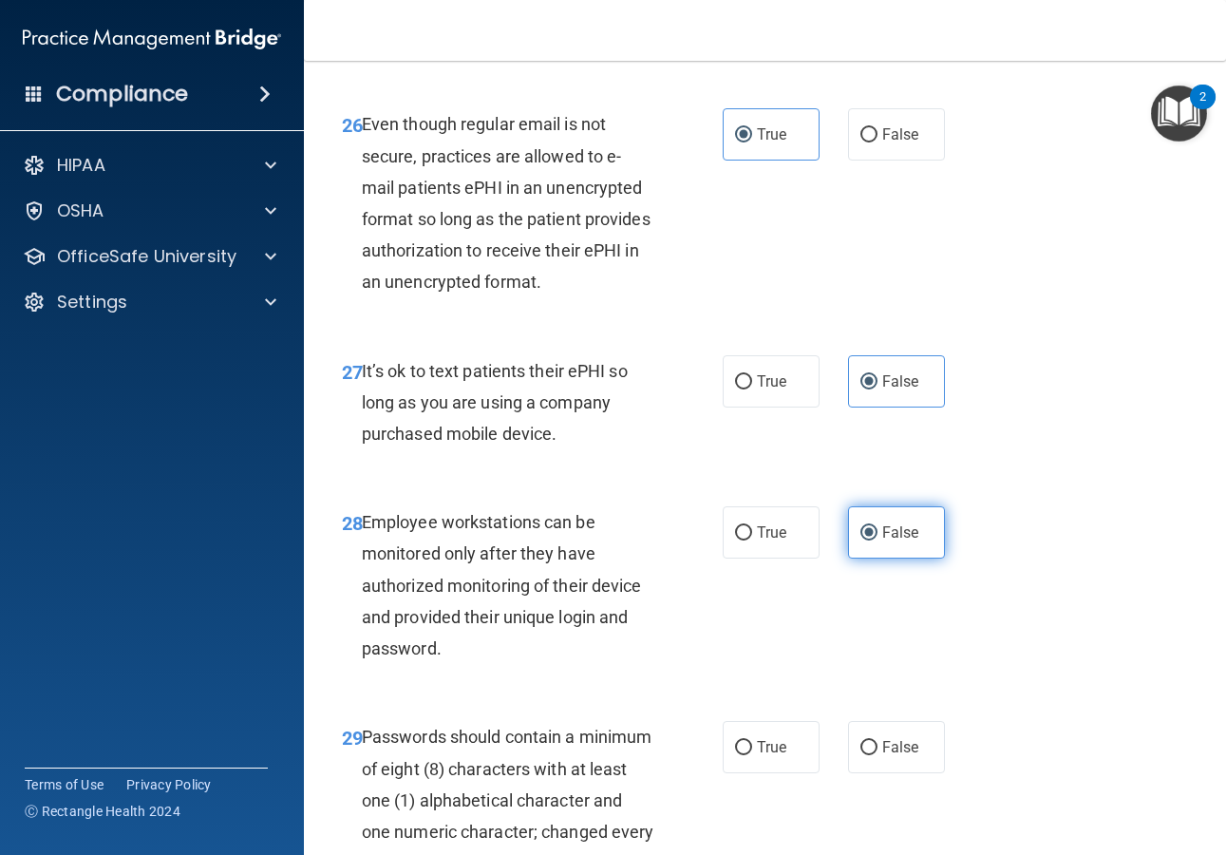
scroll to position [5603, 0]
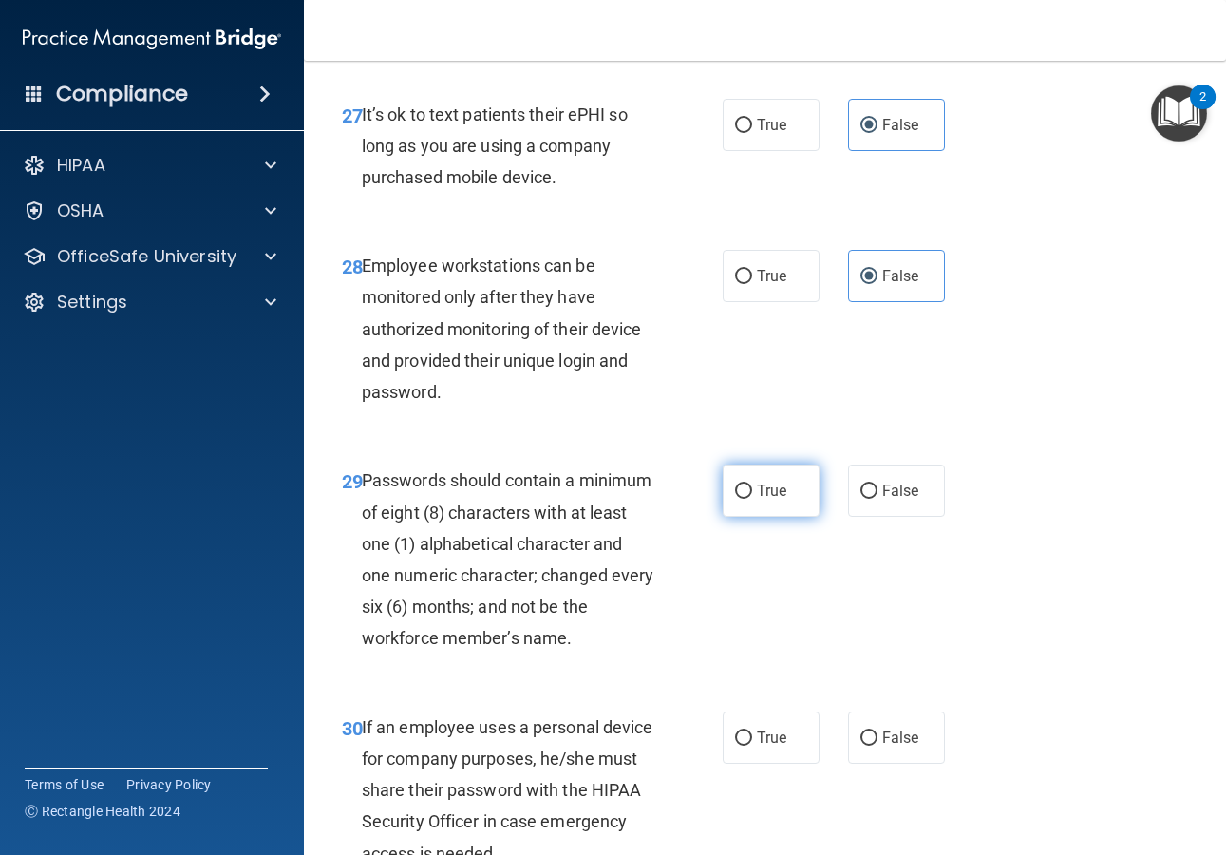
click at [771, 517] on label "True" at bounding box center [771, 490] width 97 height 52
click at [752, 499] on input "True" at bounding box center [743, 491] width 17 height 14
radio input "true"
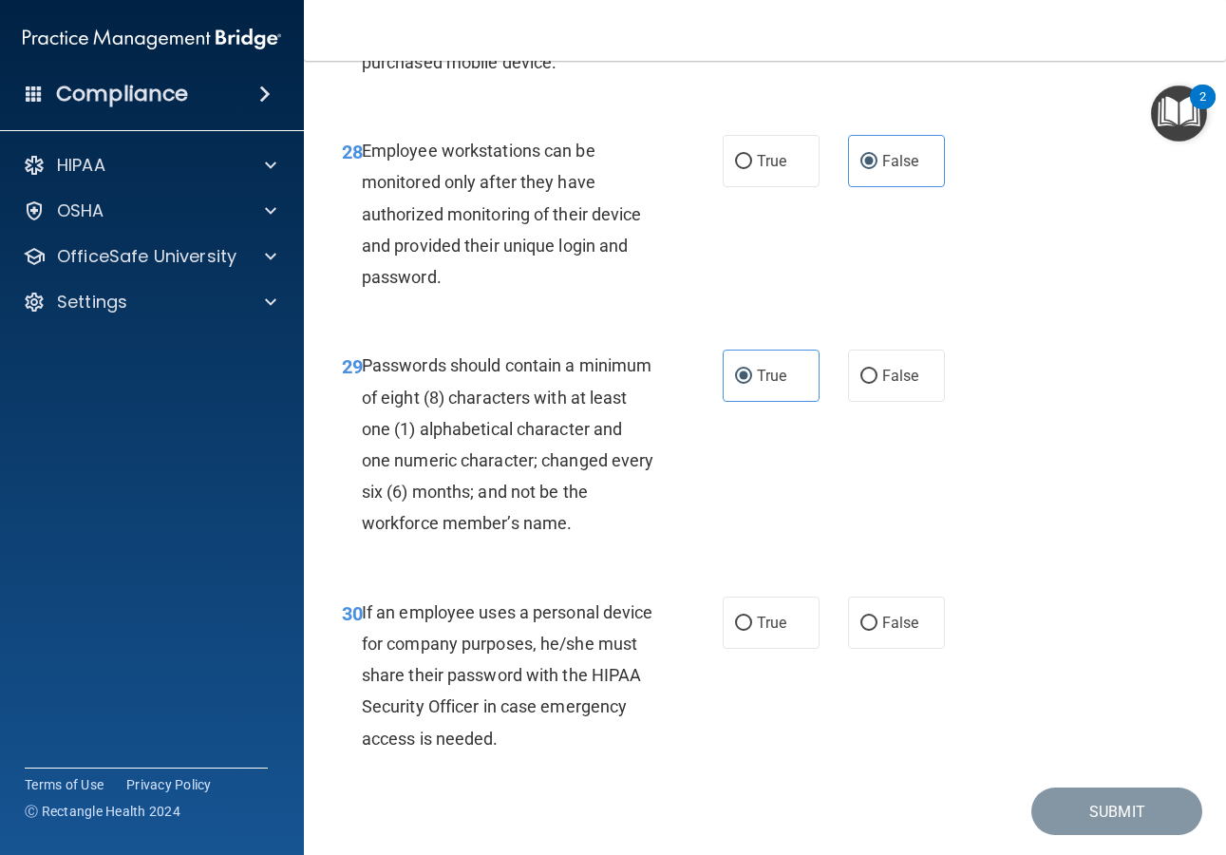
scroll to position [5744, 0]
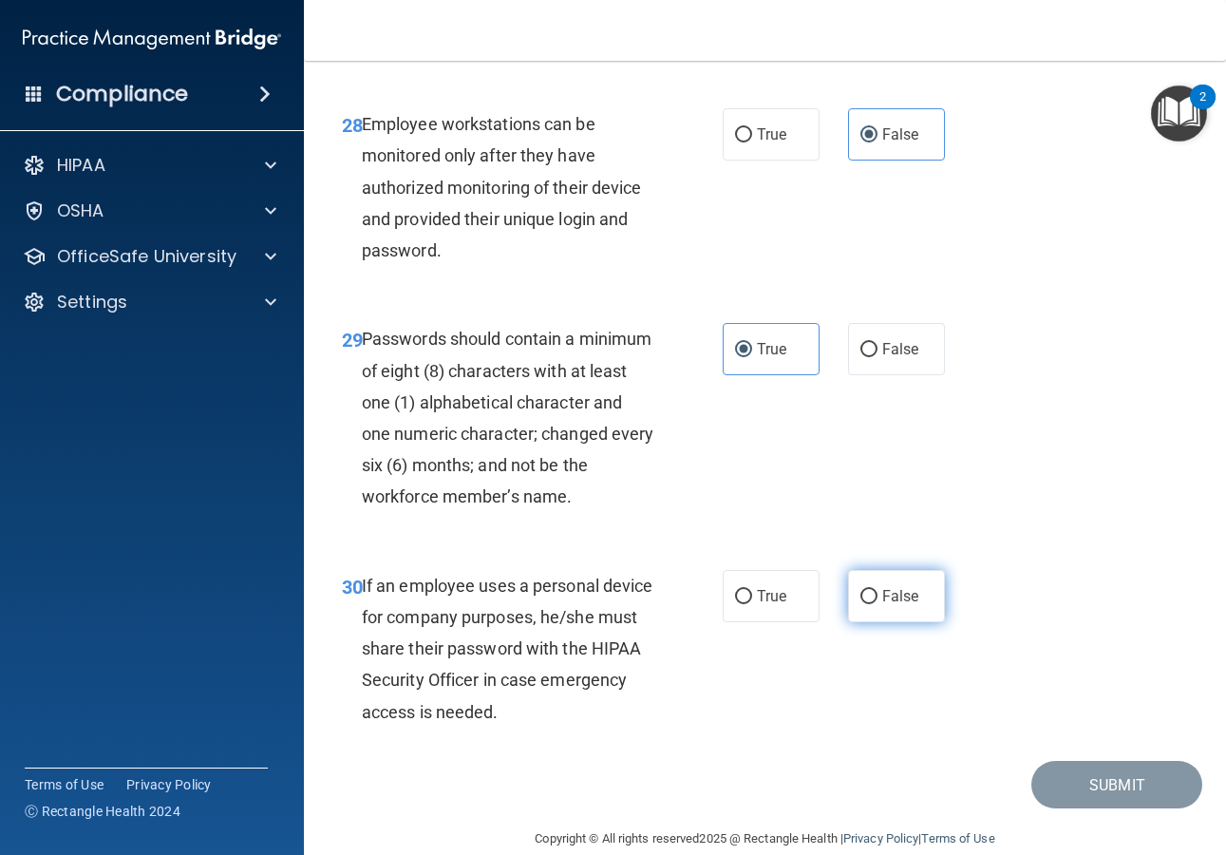
click at [894, 622] on label "False" at bounding box center [896, 596] width 97 height 52
click at [877, 604] on input "False" at bounding box center [868, 597] width 17 height 14
radio input "true"
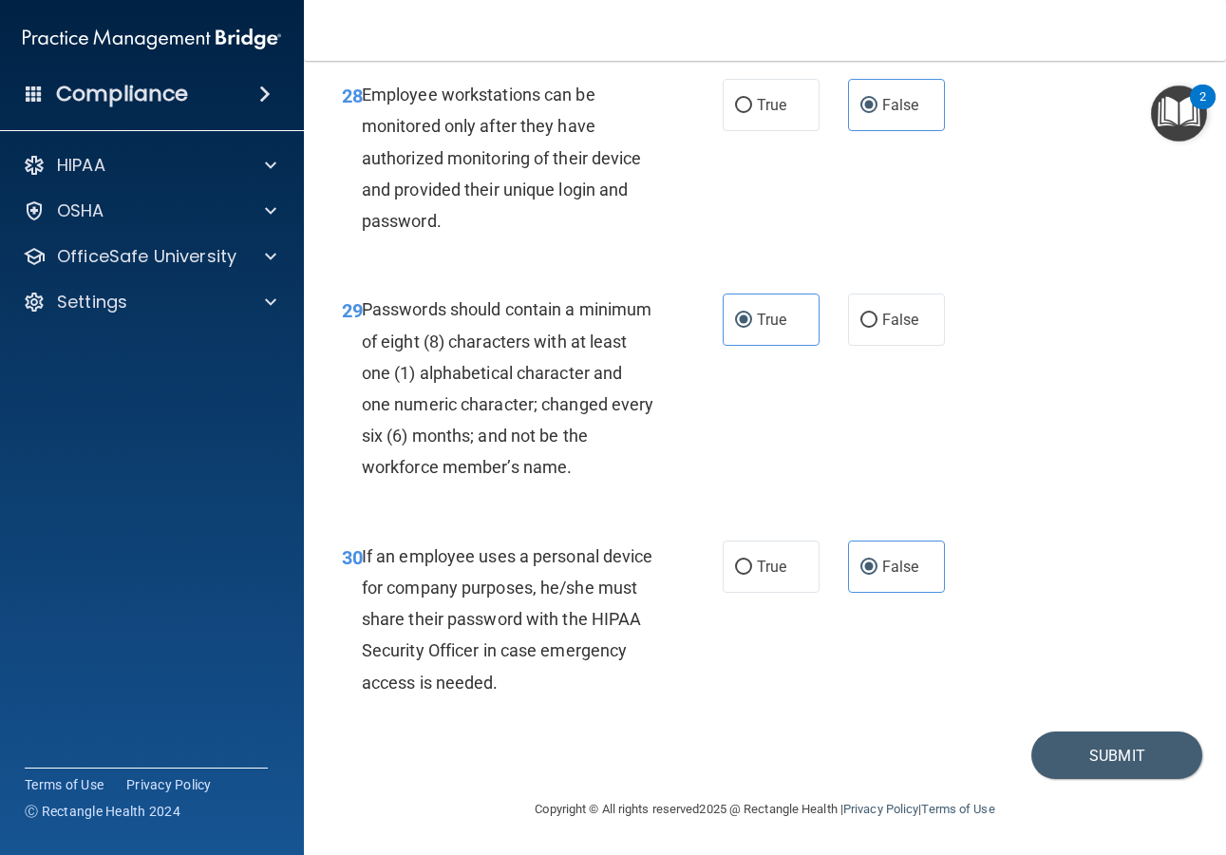
scroll to position [5869, 0]
click at [1098, 756] on button "Submit" at bounding box center [1116, 755] width 171 height 48
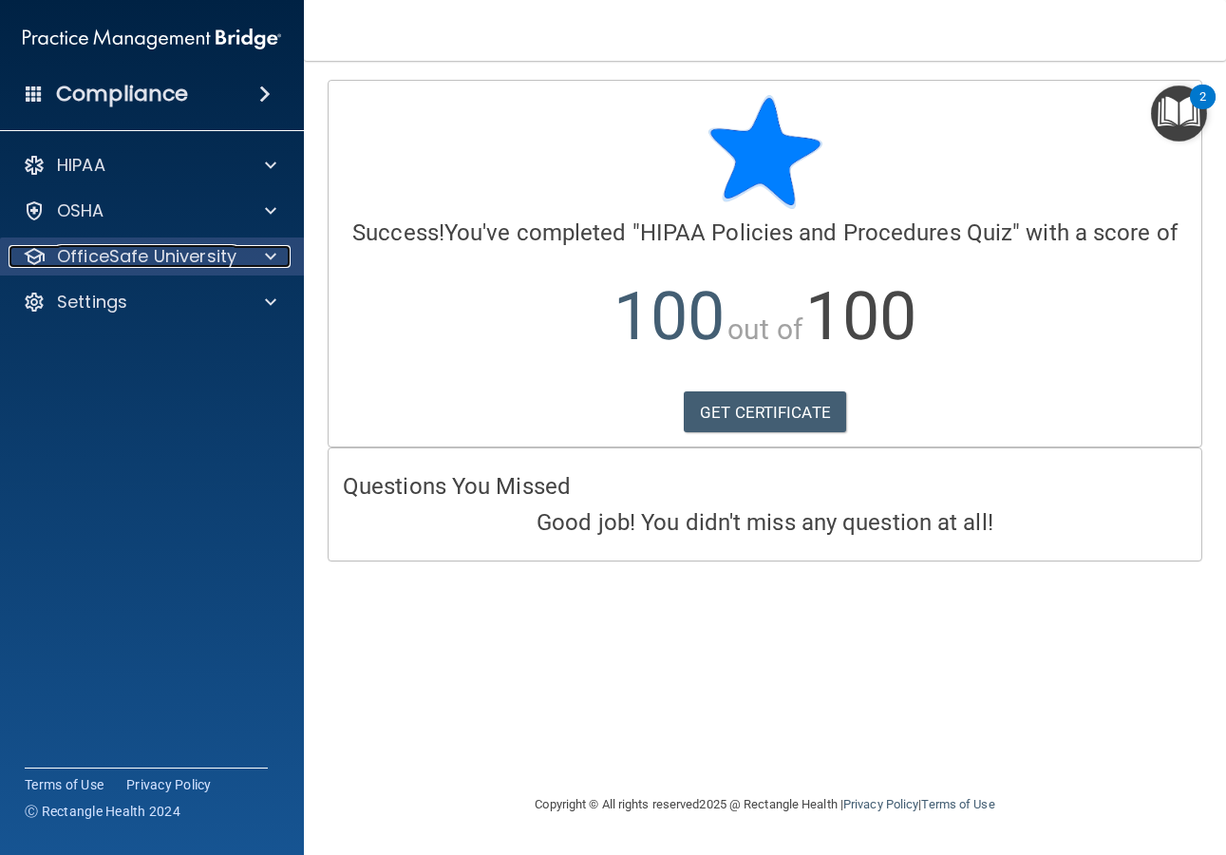
click at [148, 257] on p "OfficeSafe University" at bounding box center [146, 256] width 179 height 23
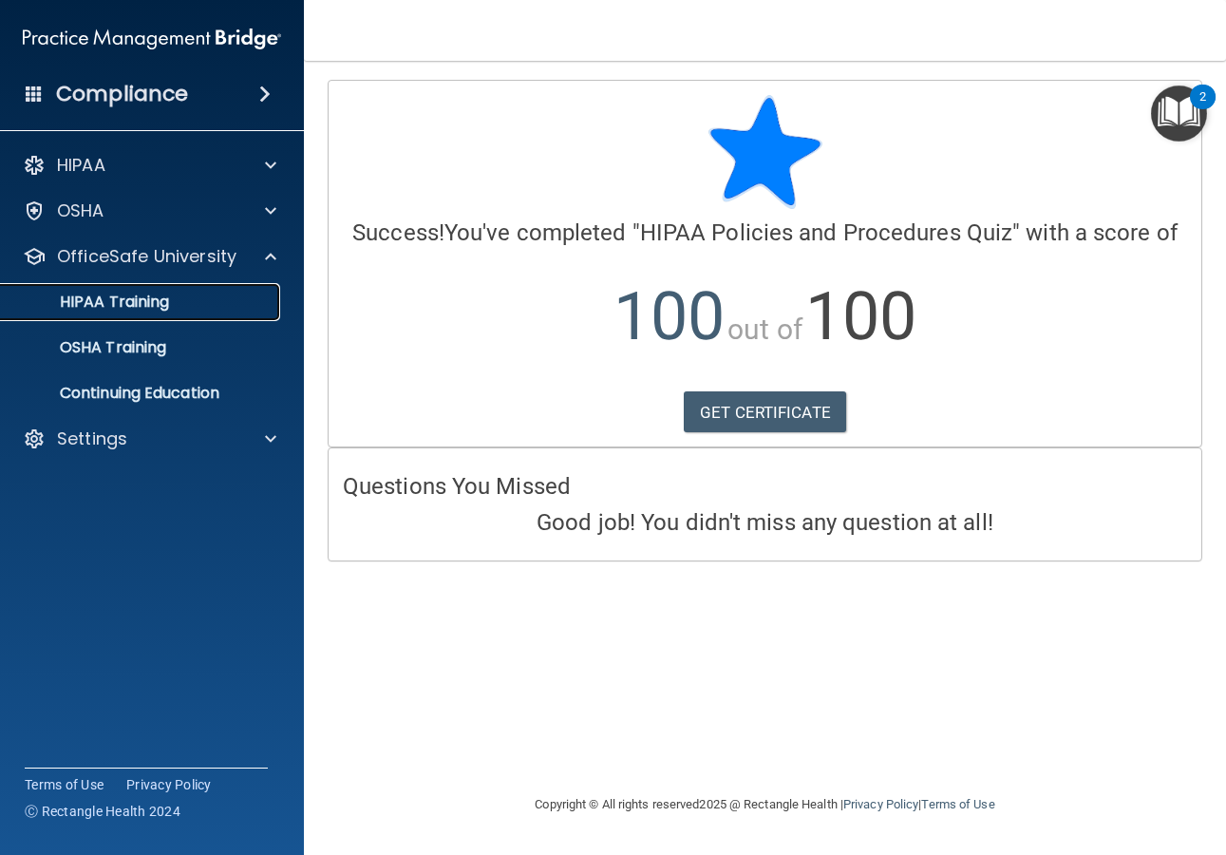
click at [149, 313] on link "HIPAA Training" at bounding box center [130, 302] width 299 height 38
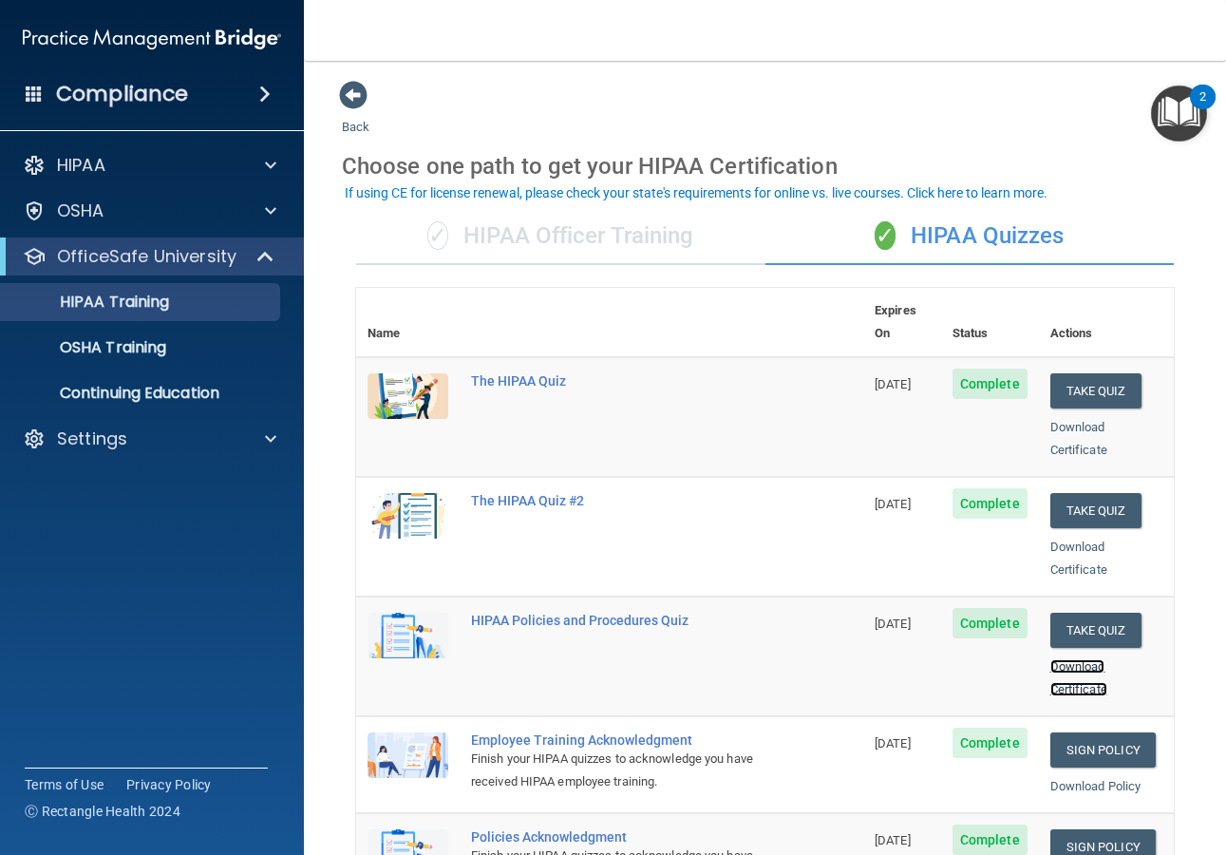
click at [1064, 659] on link "Download Certificate" at bounding box center [1078, 677] width 57 height 37
click at [1074, 493] on button "Take Quiz" at bounding box center [1095, 510] width 91 height 35
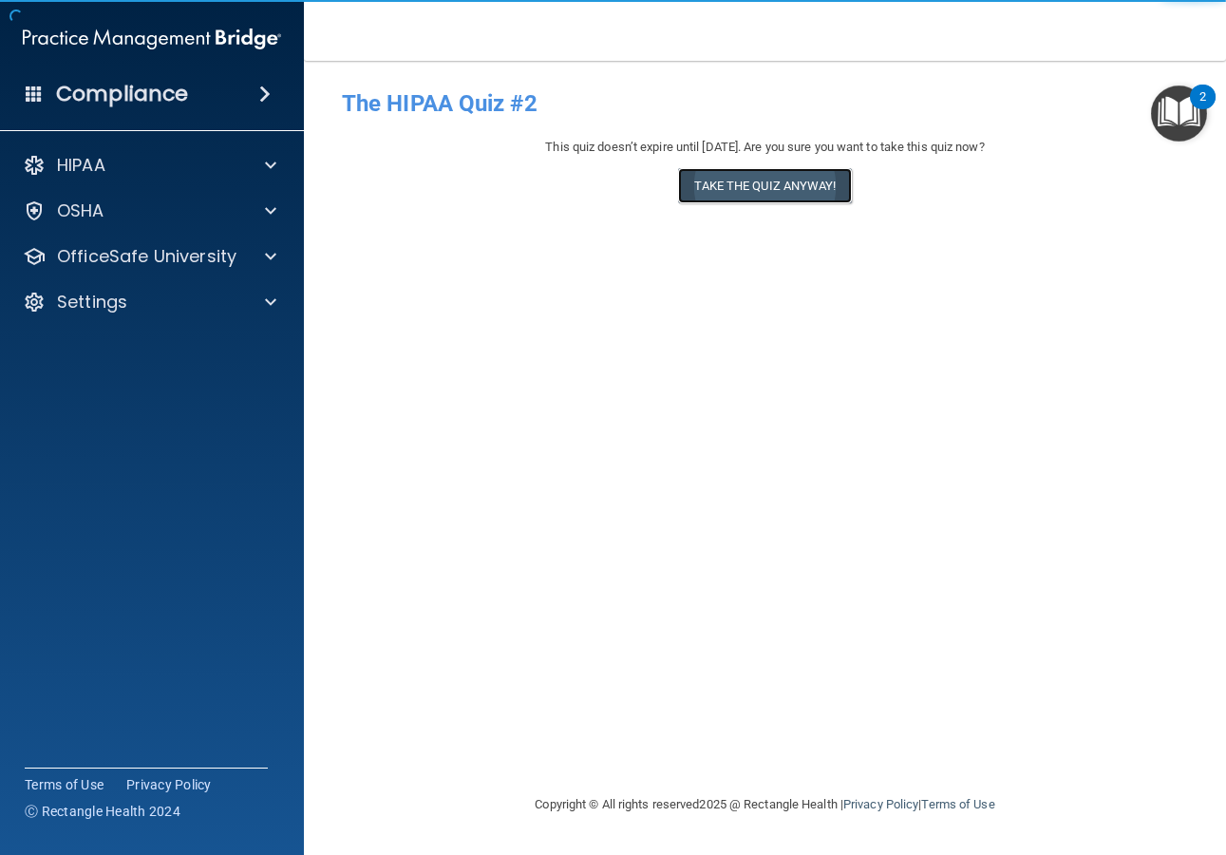
click at [749, 187] on button "Take the quiz anyway!" at bounding box center [764, 185] width 173 height 35
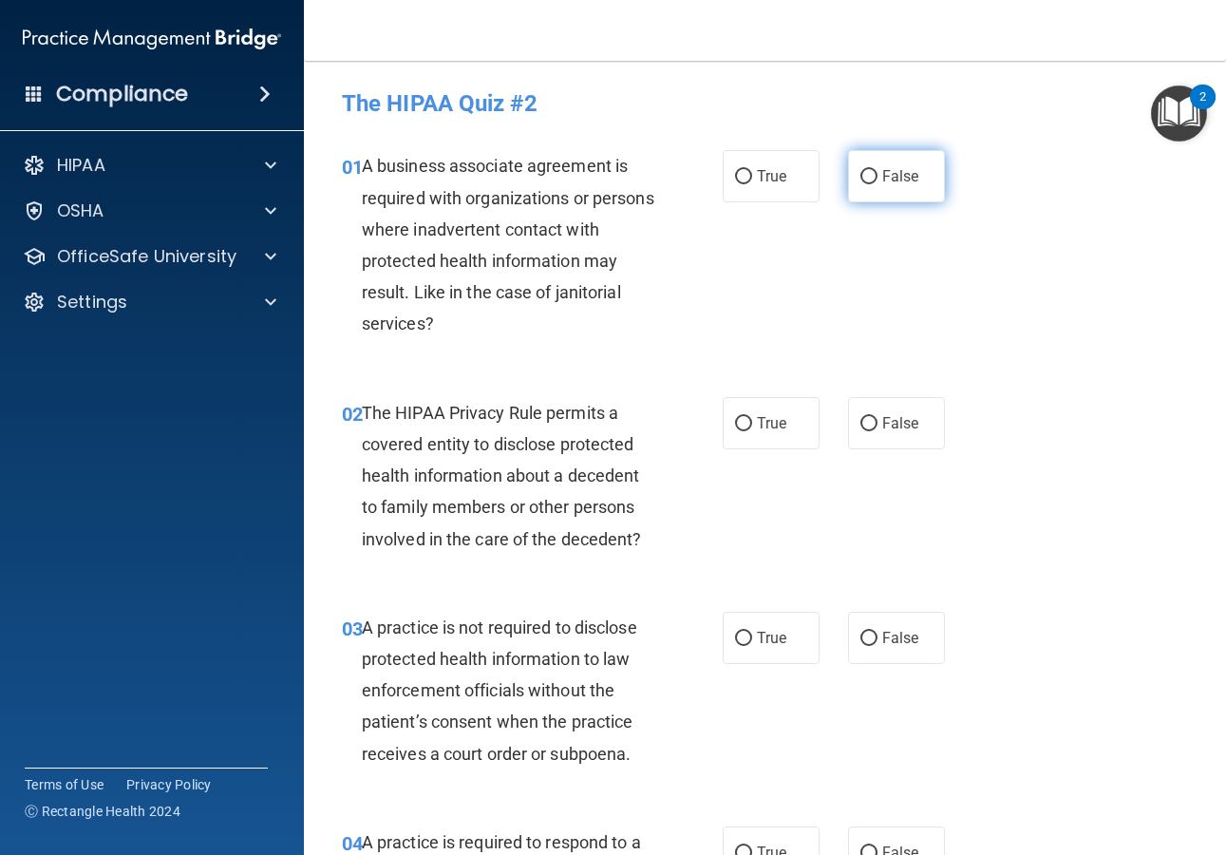
click at [914, 178] on label "False" at bounding box center [896, 176] width 97 height 52
click at [877, 178] on input "False" at bounding box center [868, 177] width 17 height 14
radio input "true"
click at [764, 436] on label "True" at bounding box center [771, 423] width 97 height 52
click at [752, 431] on input "True" at bounding box center [743, 424] width 17 height 14
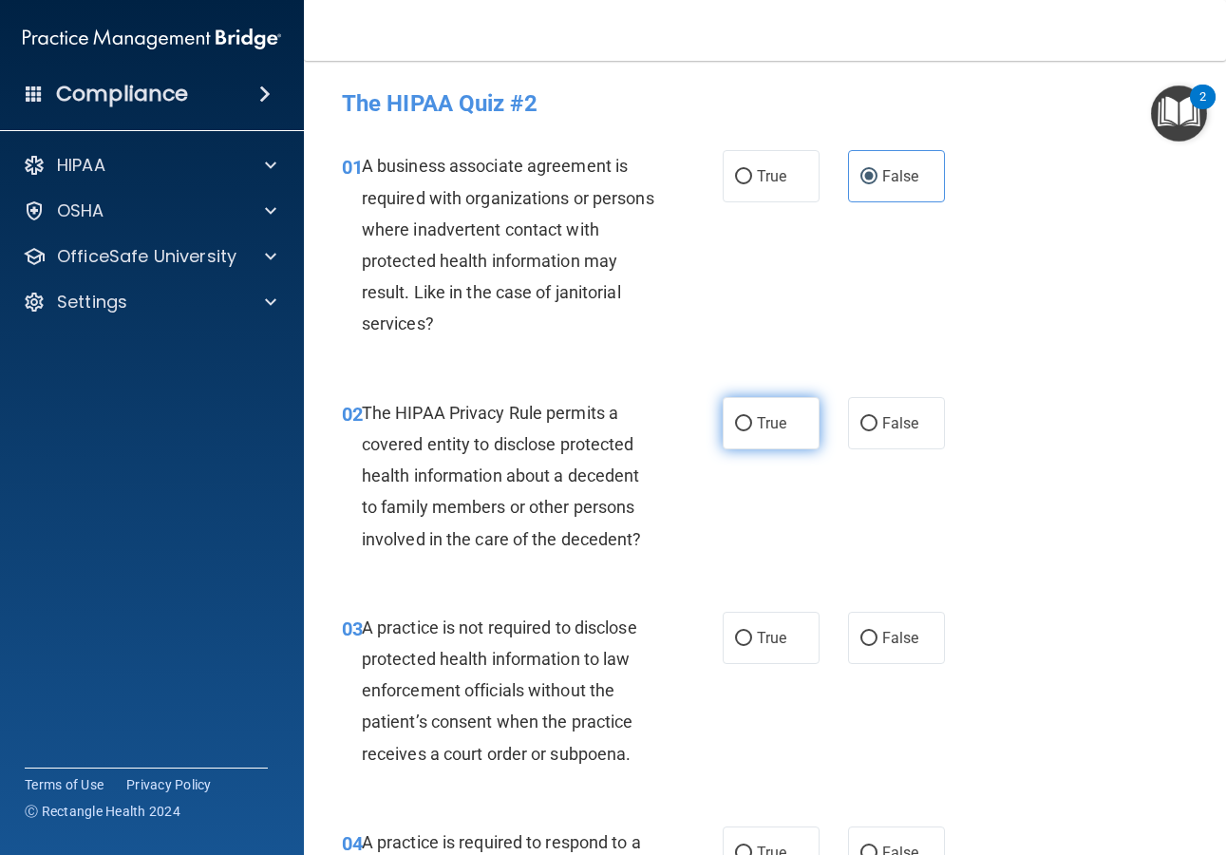
radio input "true"
click at [910, 648] on label "False" at bounding box center [896, 638] width 97 height 52
click at [877, 646] on input "False" at bounding box center [868, 639] width 17 height 14
radio input "true"
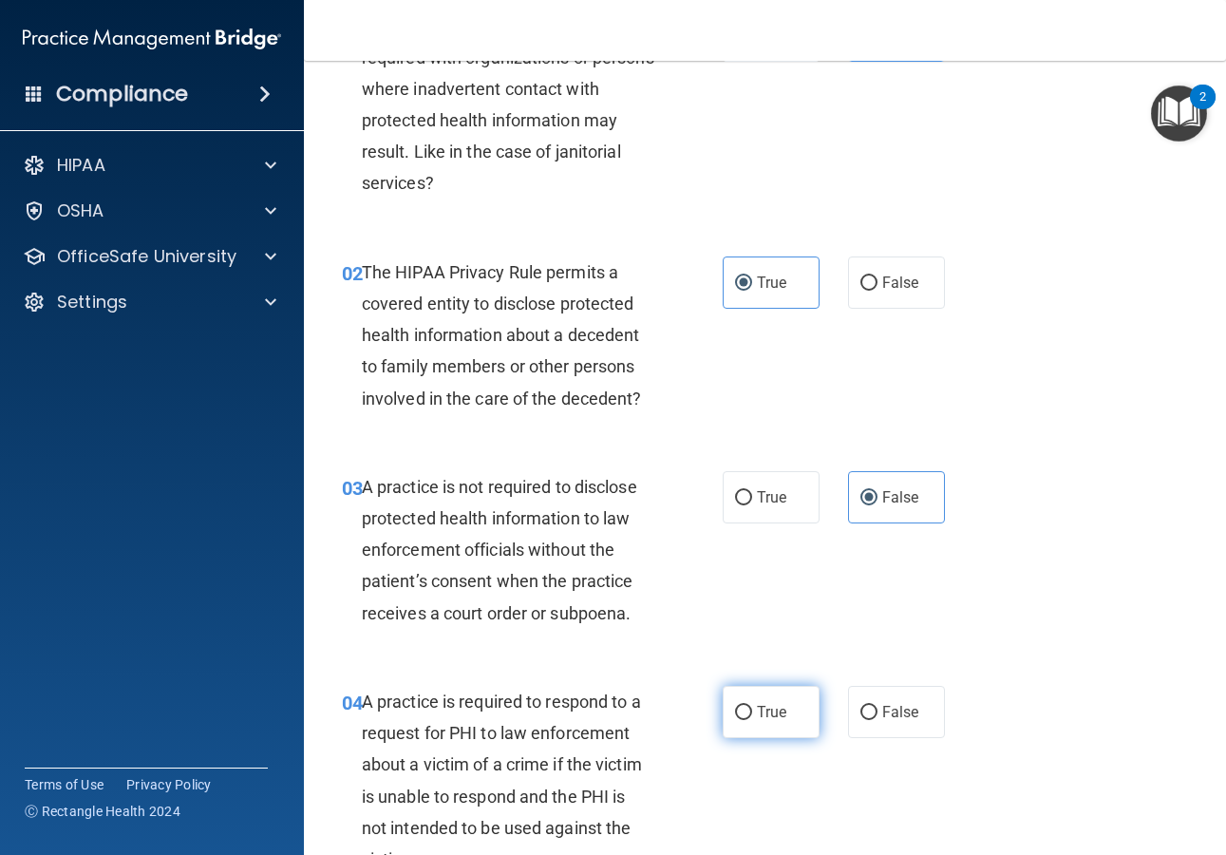
scroll to position [143, 0]
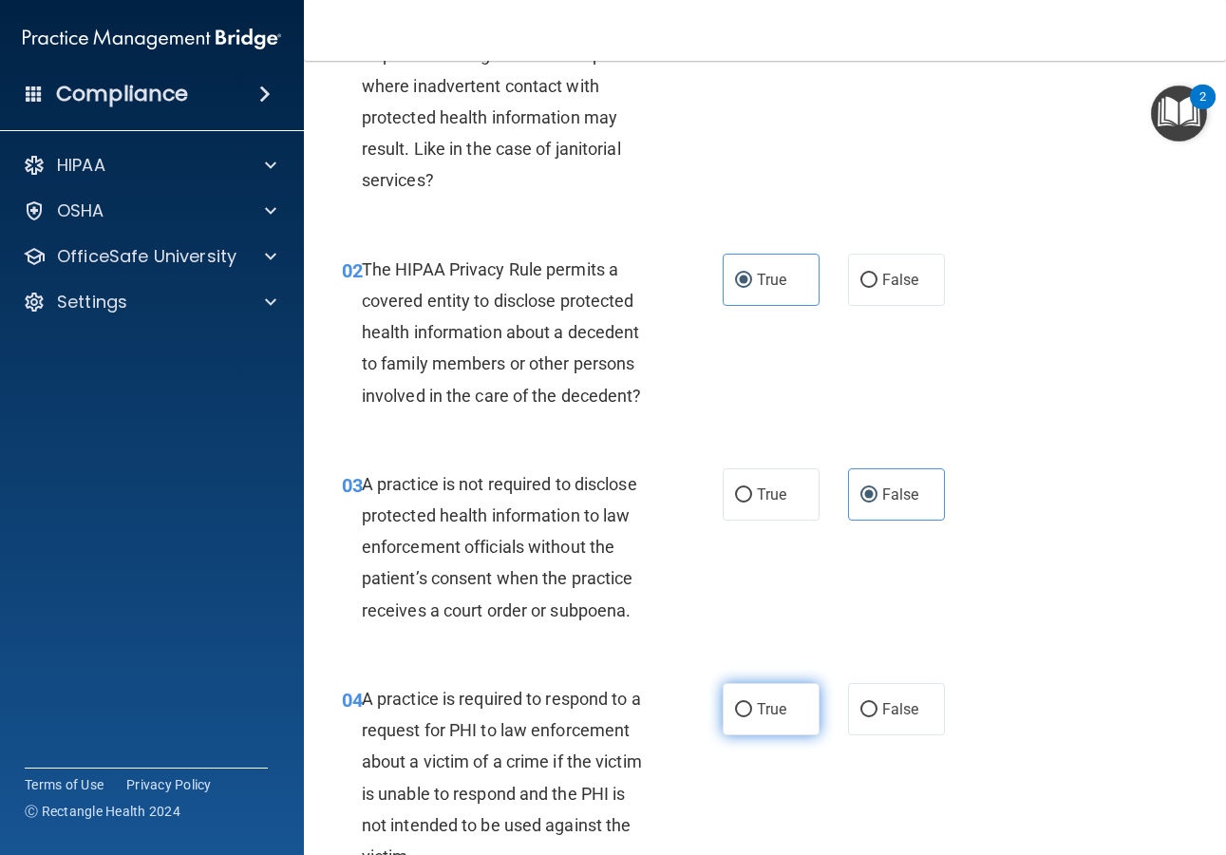
click at [744, 706] on input "True" at bounding box center [743, 710] width 17 height 14
radio input "true"
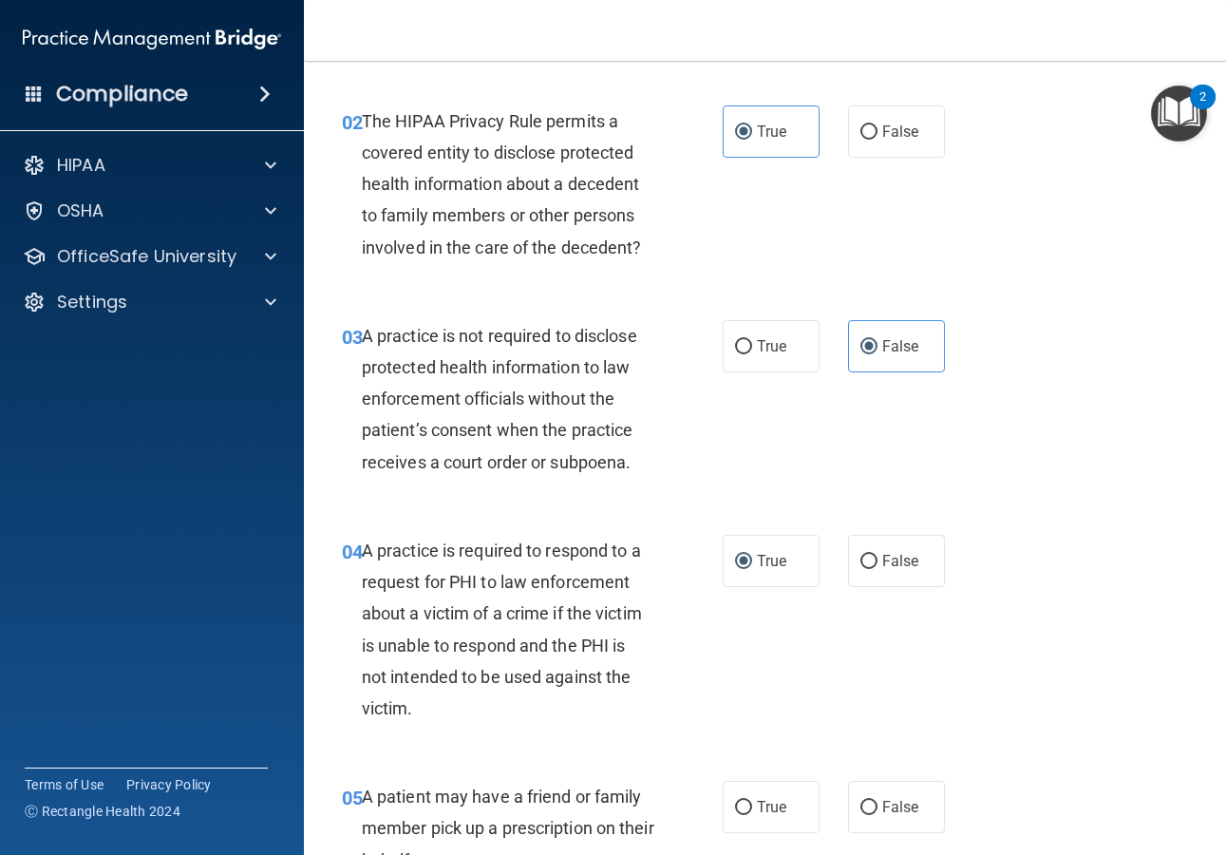
scroll to position [441, 0]
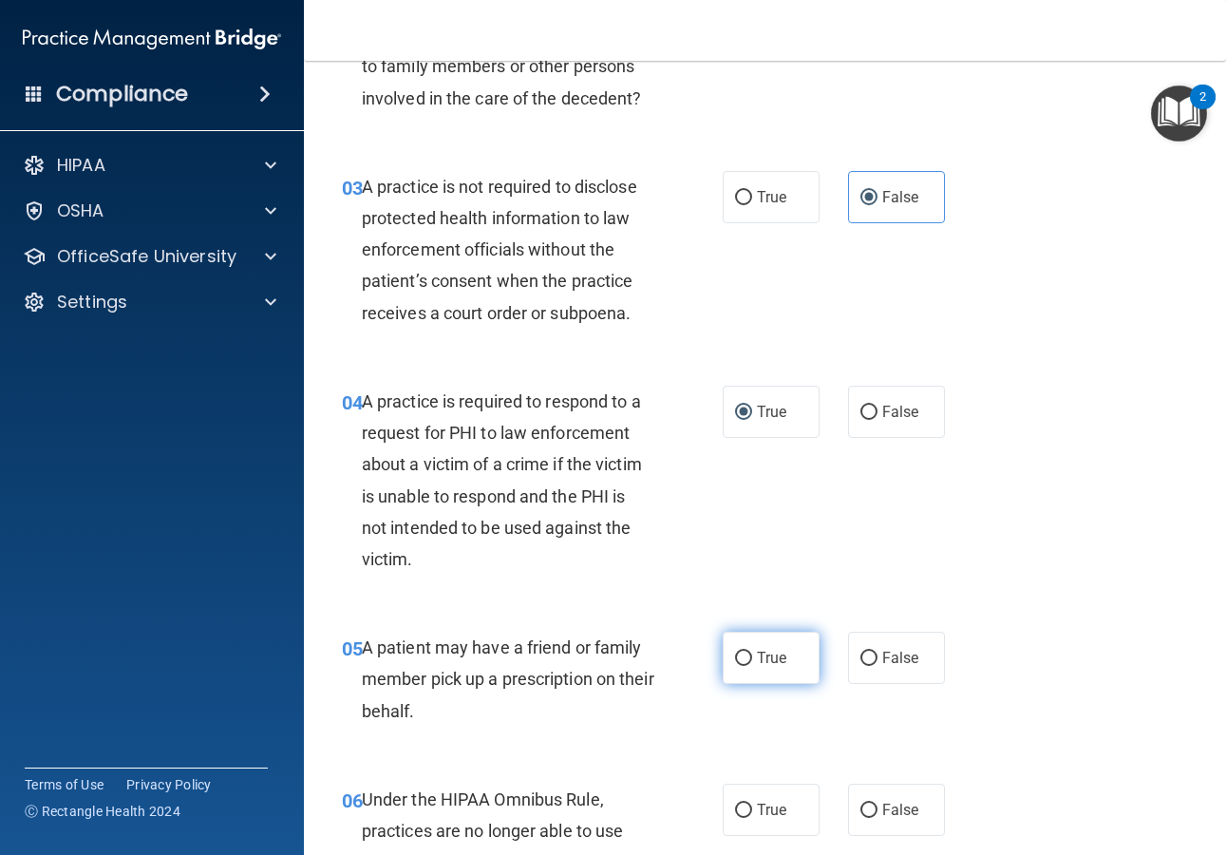
click at [779, 669] on label "True" at bounding box center [771, 658] width 97 height 52
click at [752, 666] on input "True" at bounding box center [743, 658] width 17 height 14
radio input "true"
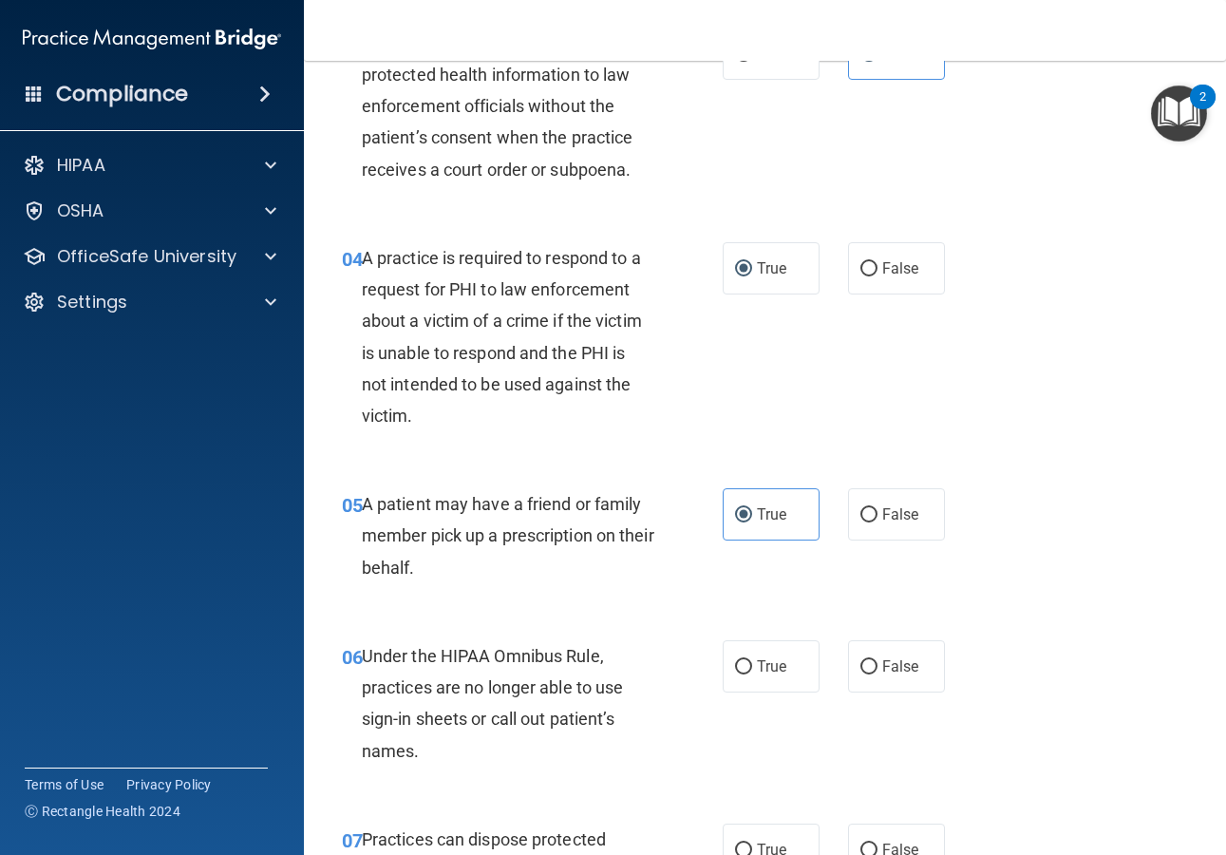
scroll to position [606, 0]
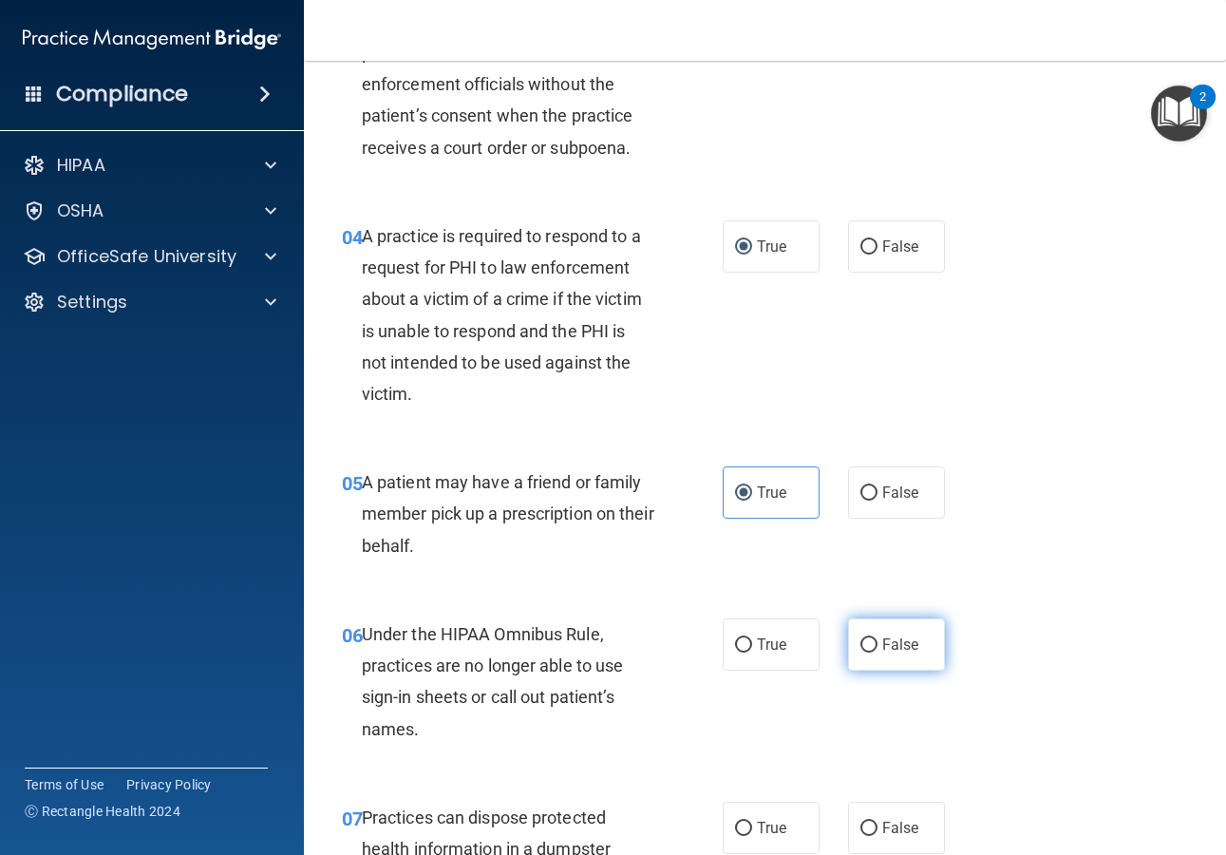
click at [860, 639] on input "False" at bounding box center [868, 645] width 17 height 14
radio input "true"
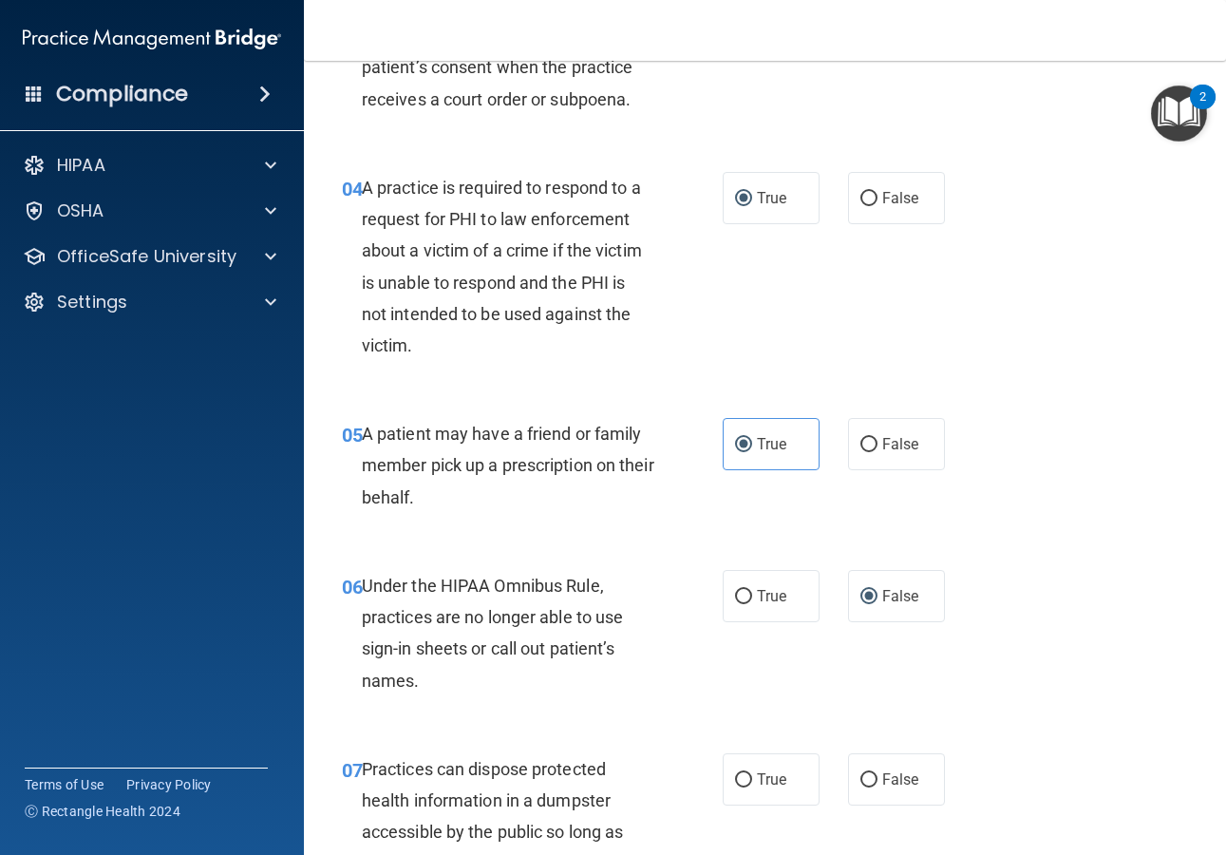
scroll to position [659, 0]
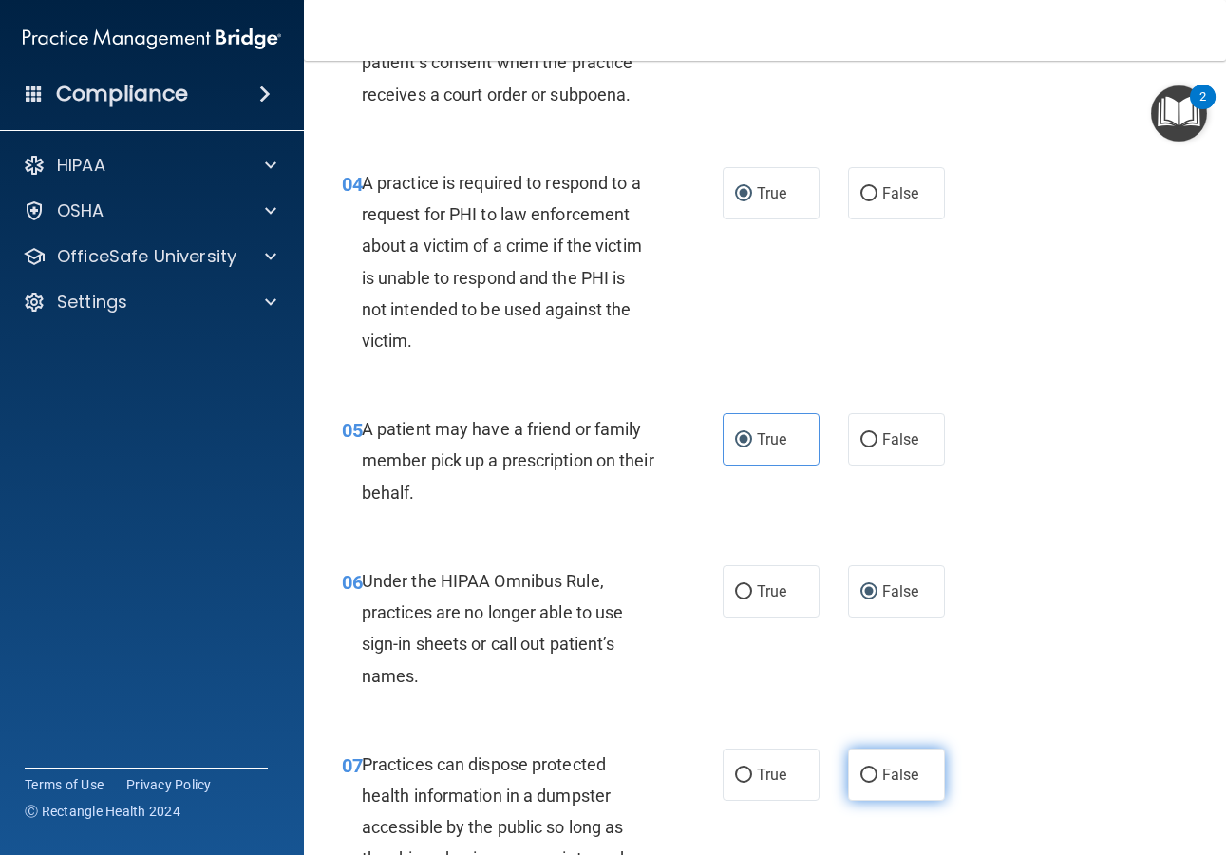
click at [882, 757] on label "False" at bounding box center [896, 774] width 97 height 52
click at [877, 768] on input "False" at bounding box center [868, 775] width 17 height 14
radio input "true"
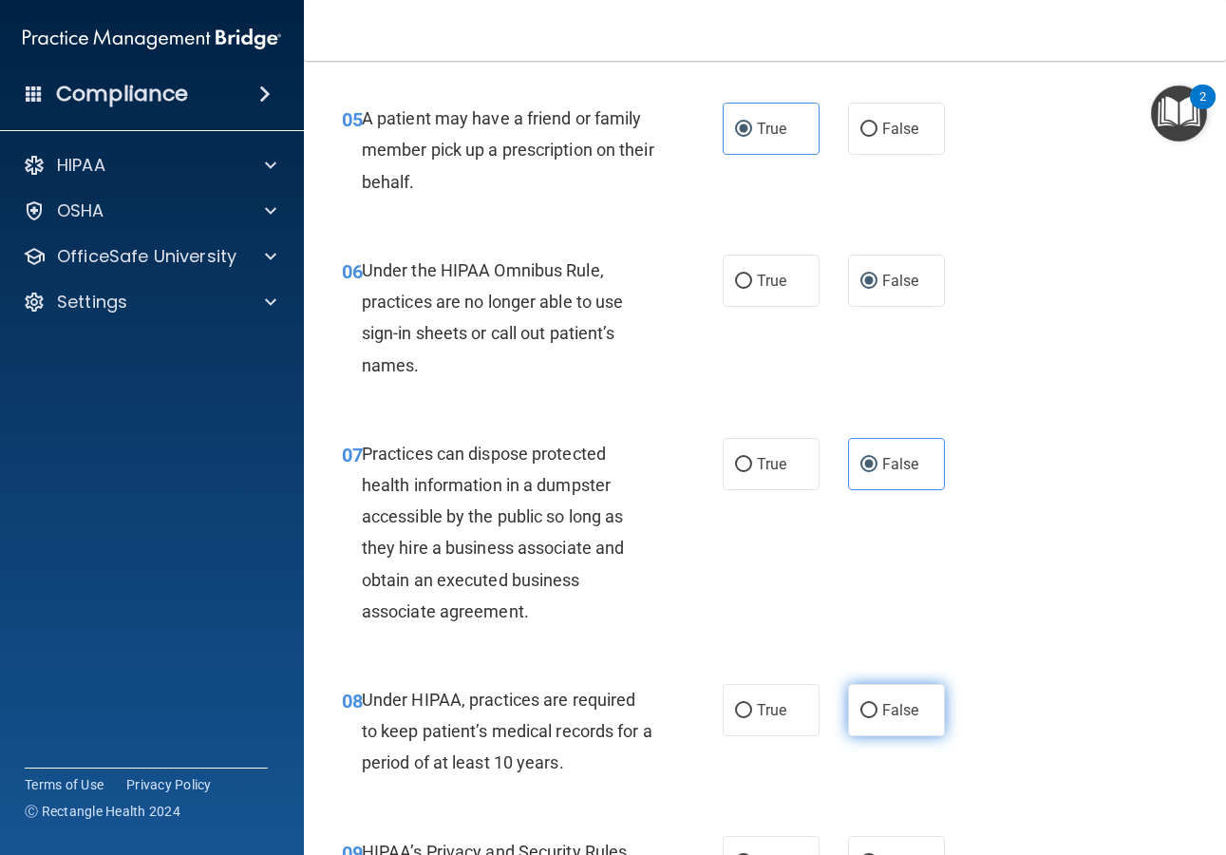
scroll to position [971, 0]
click at [883, 714] on span "False" at bounding box center [900, 709] width 37 height 18
click at [877, 714] on input "False" at bounding box center [868, 710] width 17 height 14
radio input "true"
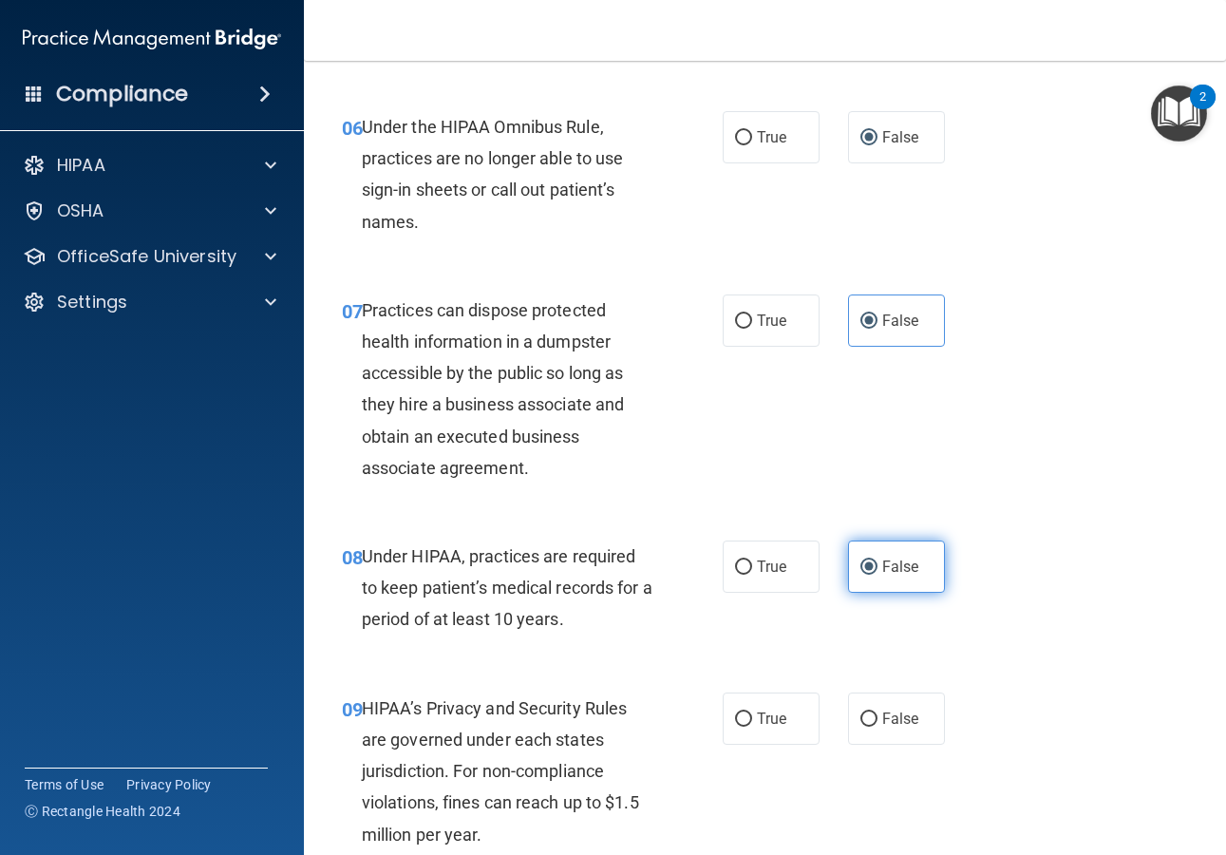
scroll to position [1116, 0]
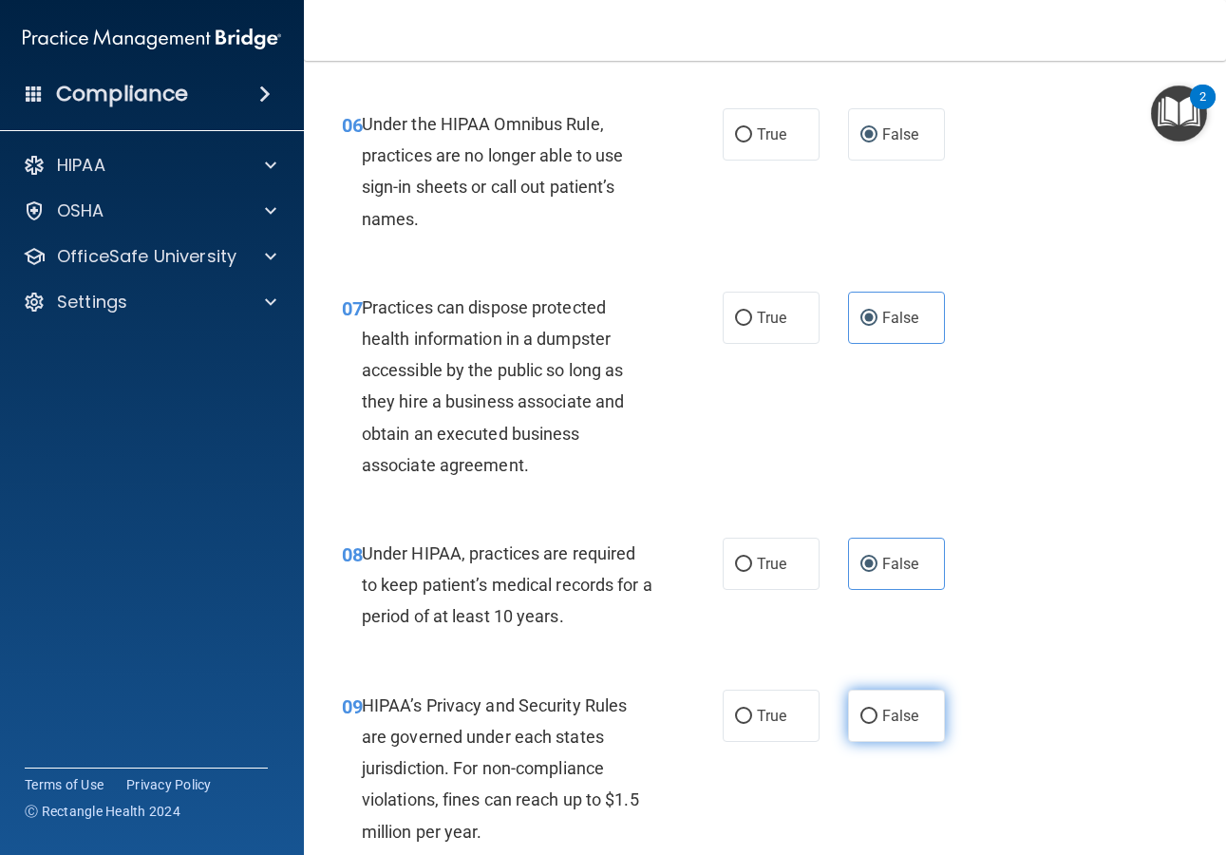
click at [882, 709] on span "False" at bounding box center [900, 716] width 37 height 18
click at [877, 709] on input "False" at bounding box center [868, 716] width 17 height 14
radio input "true"
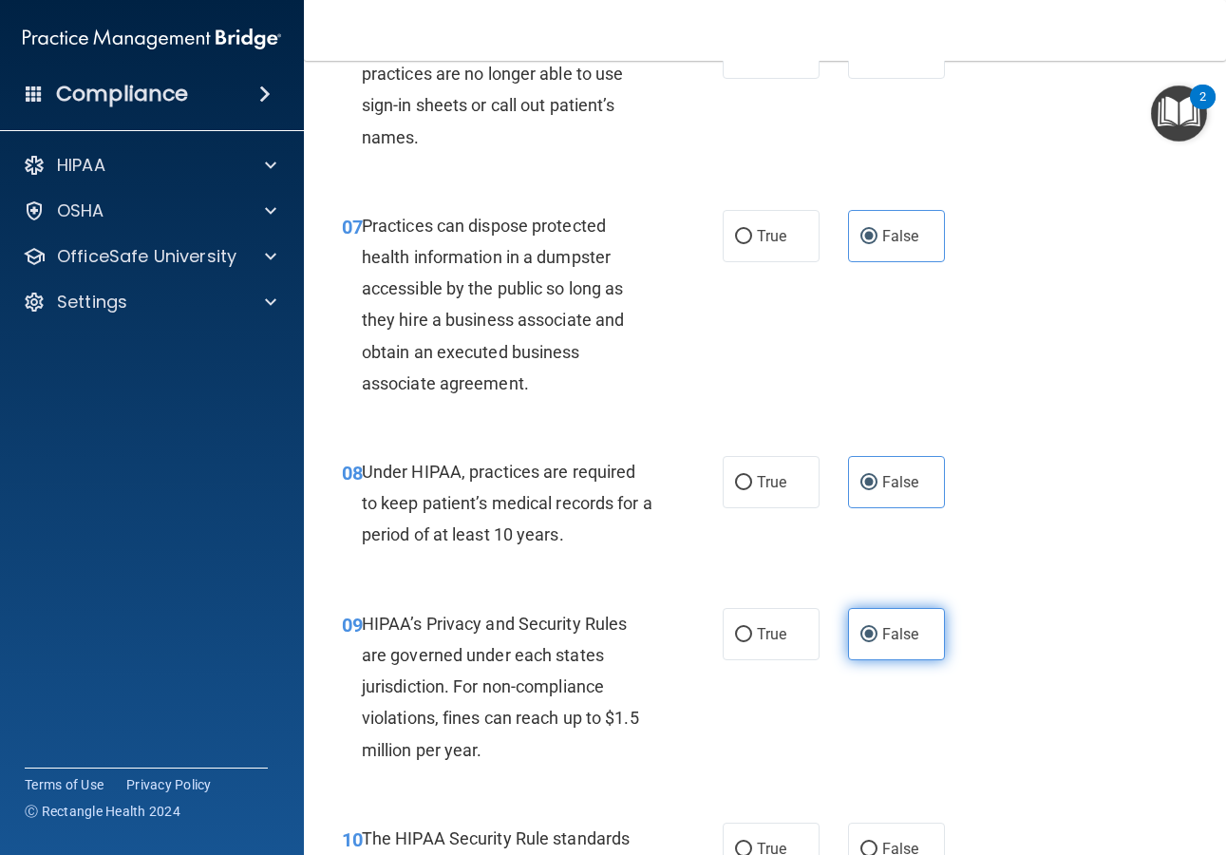
scroll to position [1453, 0]
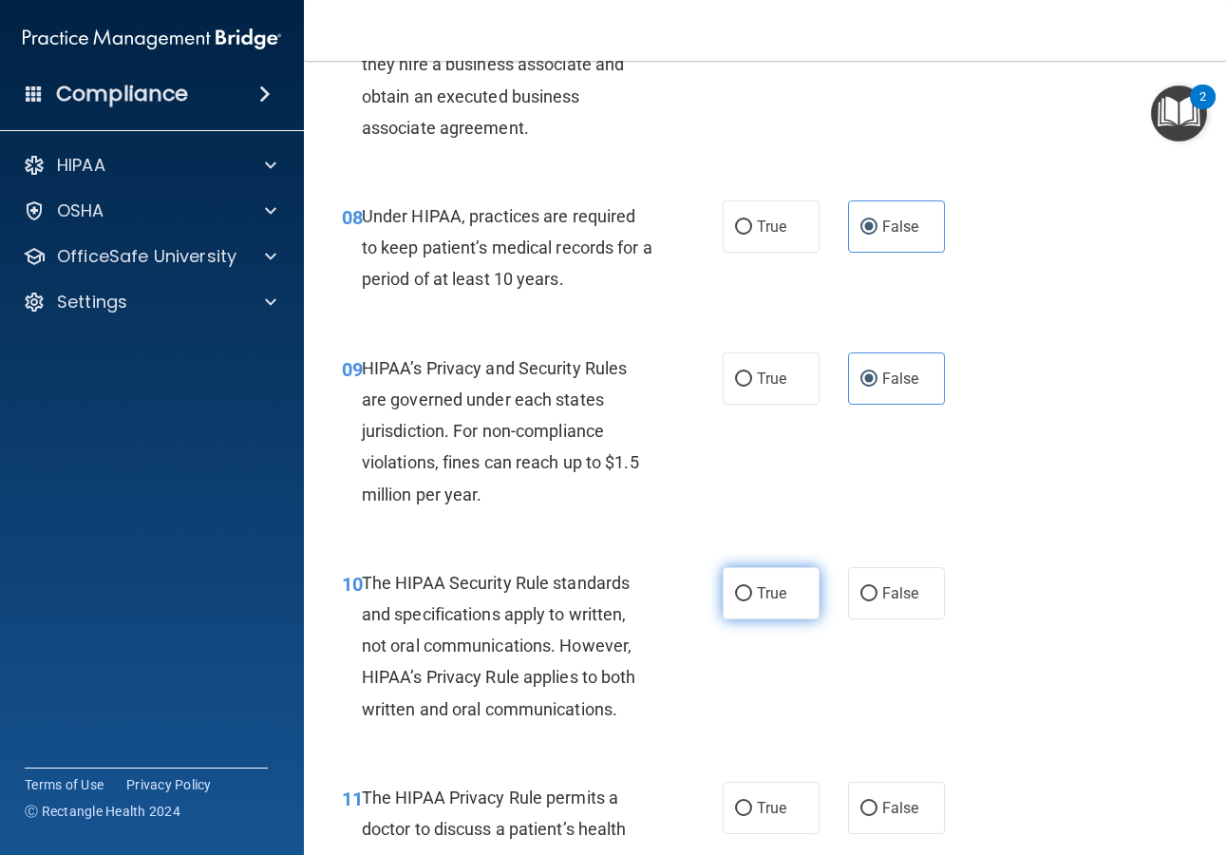
click at [792, 607] on label "True" at bounding box center [771, 593] width 97 height 52
click at [752, 601] on input "True" at bounding box center [743, 594] width 17 height 14
radio input "true"
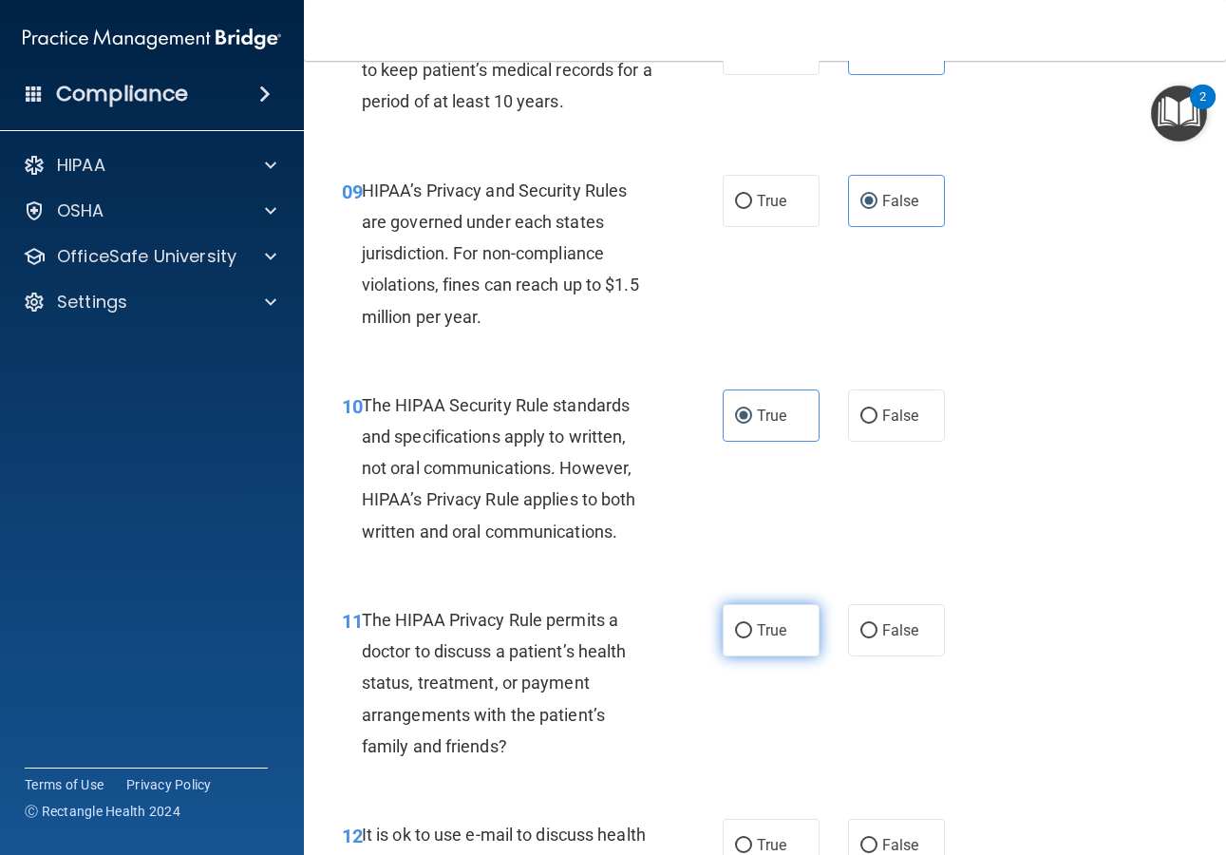
scroll to position [1635, 0]
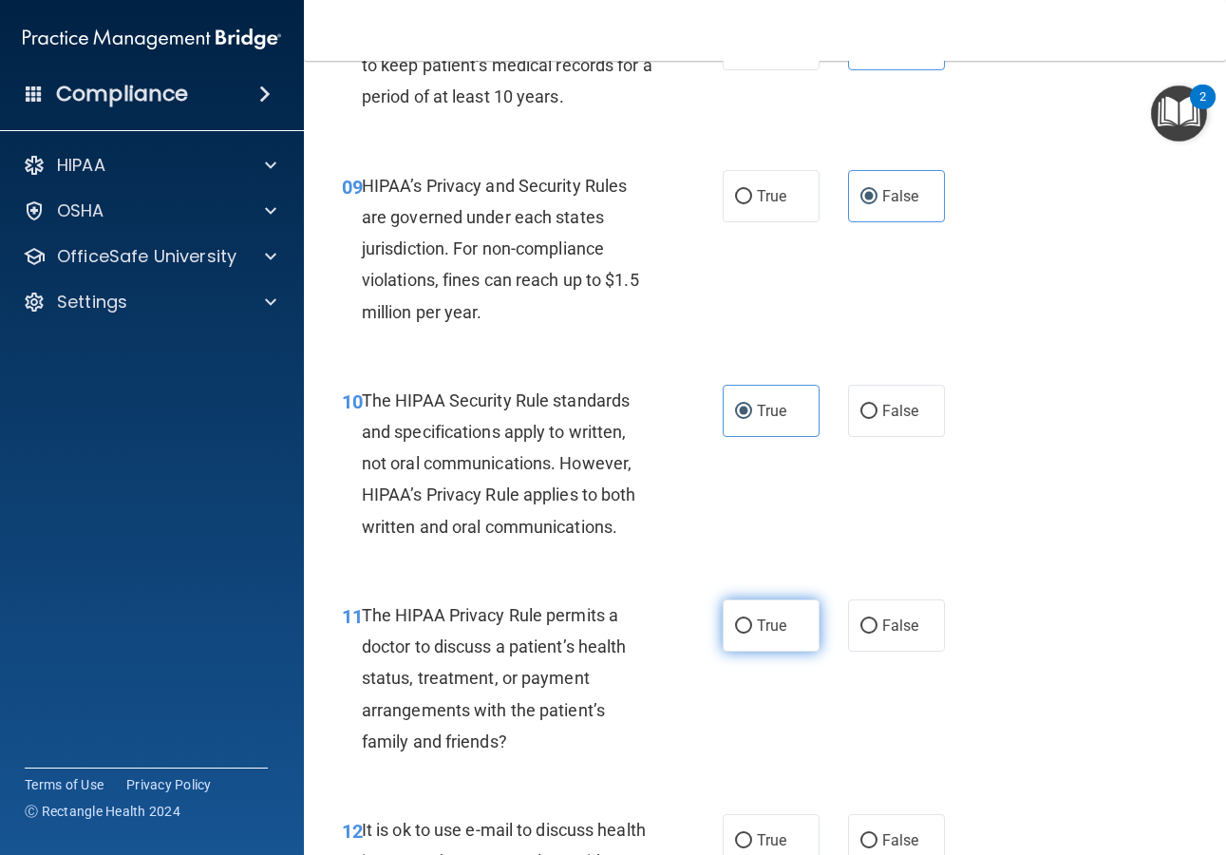
click at [799, 632] on label "True" at bounding box center [771, 625] width 97 height 52
click at [752, 632] on input "True" at bounding box center [743, 626] width 17 height 14
radio input "true"
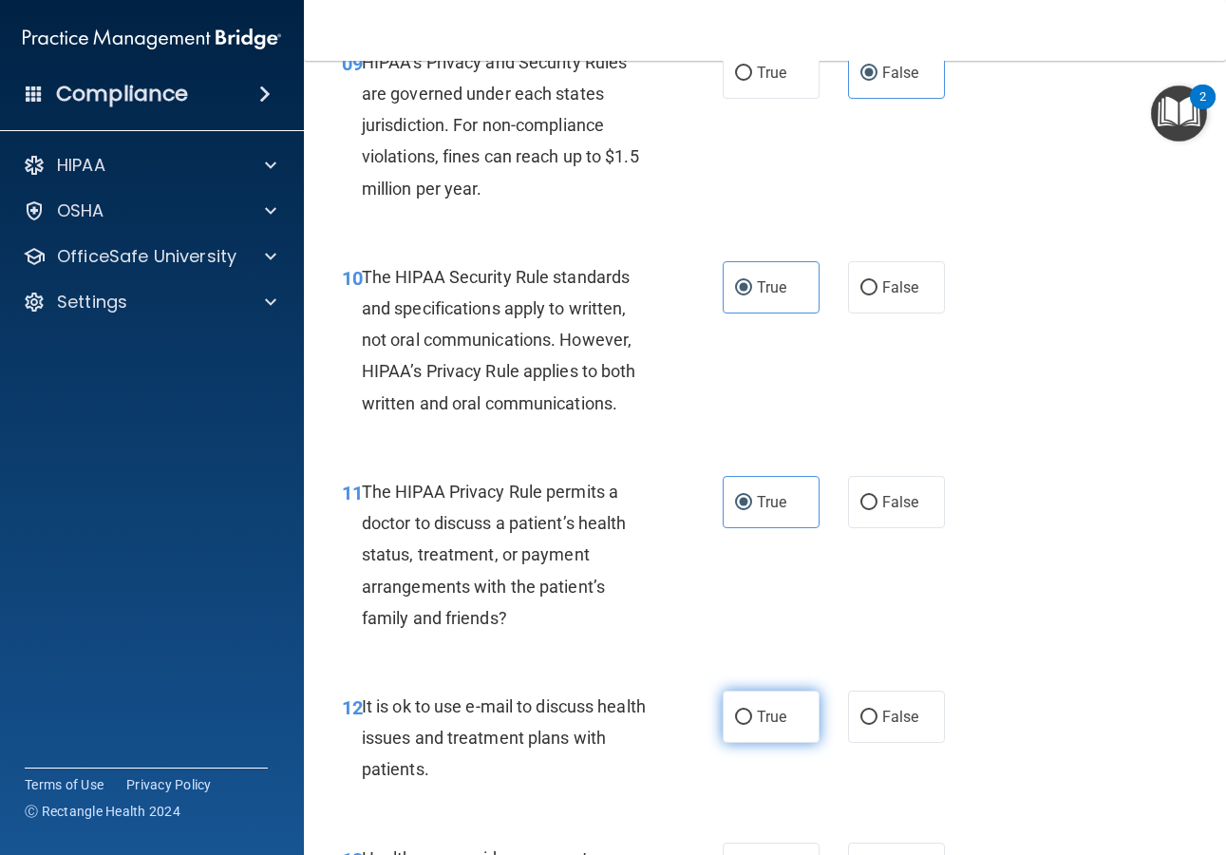
scroll to position [1838, 0]
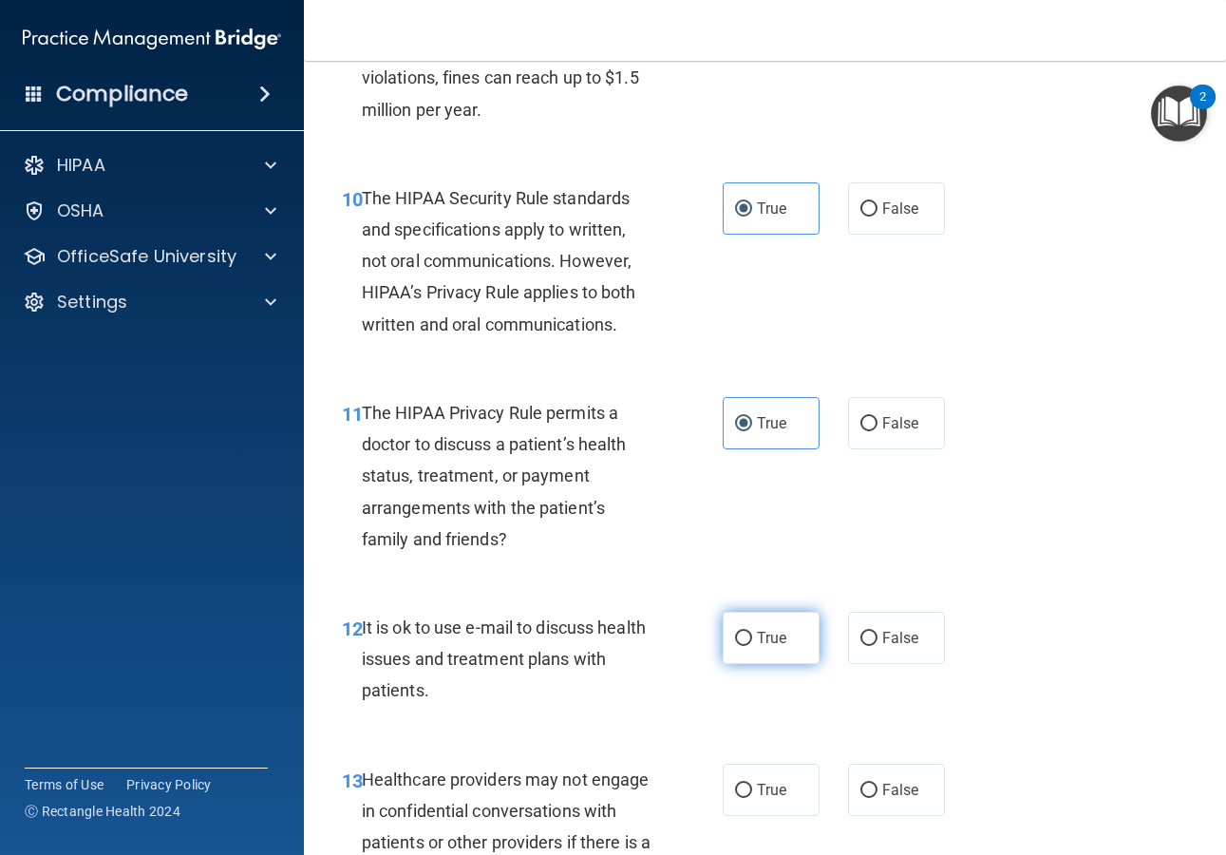
click at [788, 643] on label "True" at bounding box center [771, 638] width 97 height 52
click at [752, 643] on input "True" at bounding box center [743, 639] width 17 height 14
radio input "true"
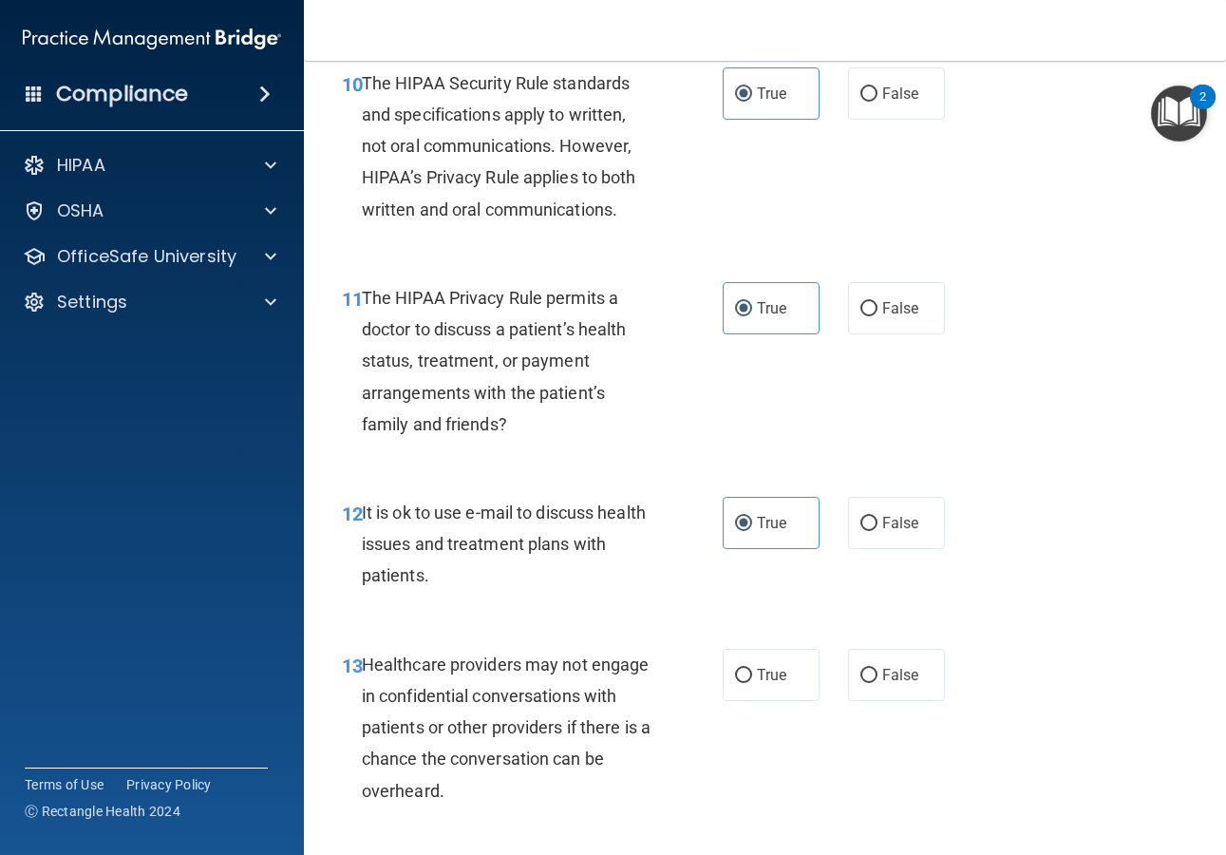
scroll to position [2037, 0]
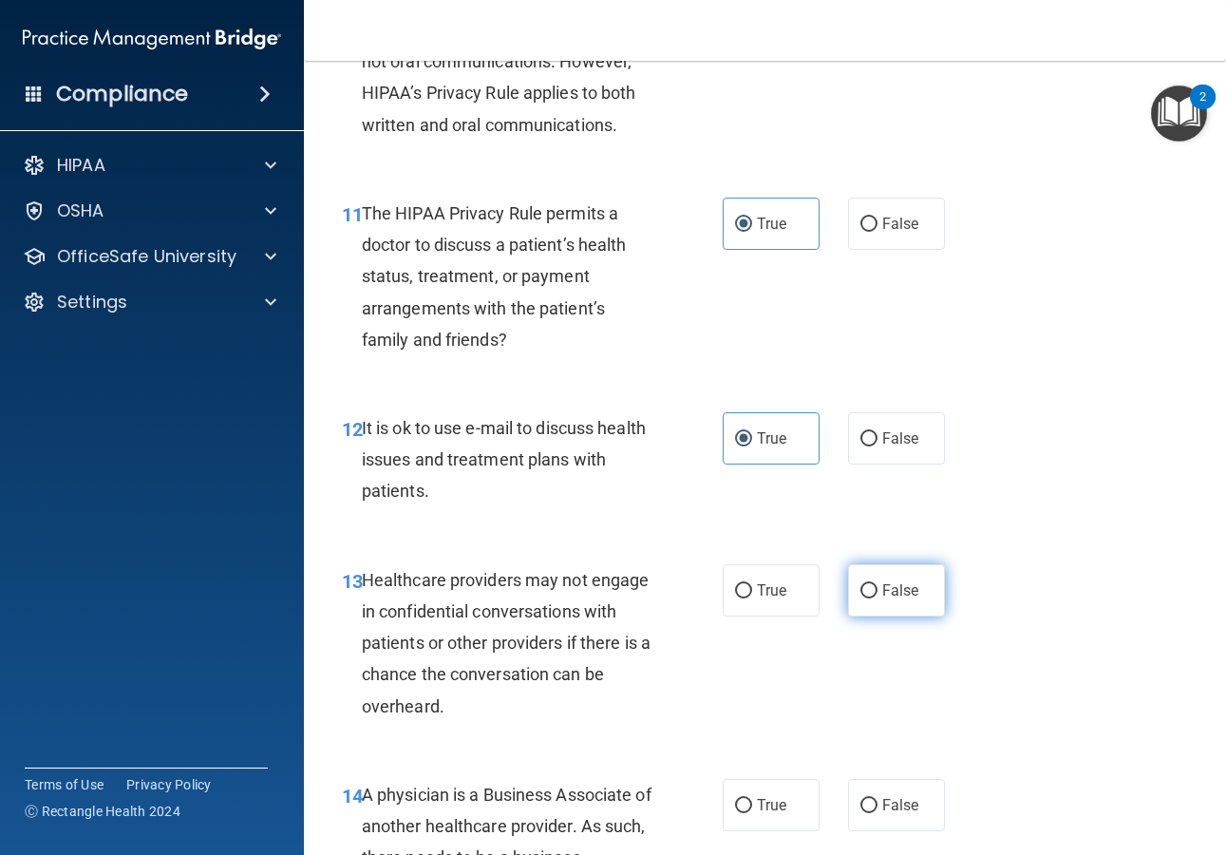
click at [851, 600] on label "False" at bounding box center [896, 590] width 97 height 52
click at [860, 598] on input "False" at bounding box center [868, 591] width 17 height 14
radio input "true"
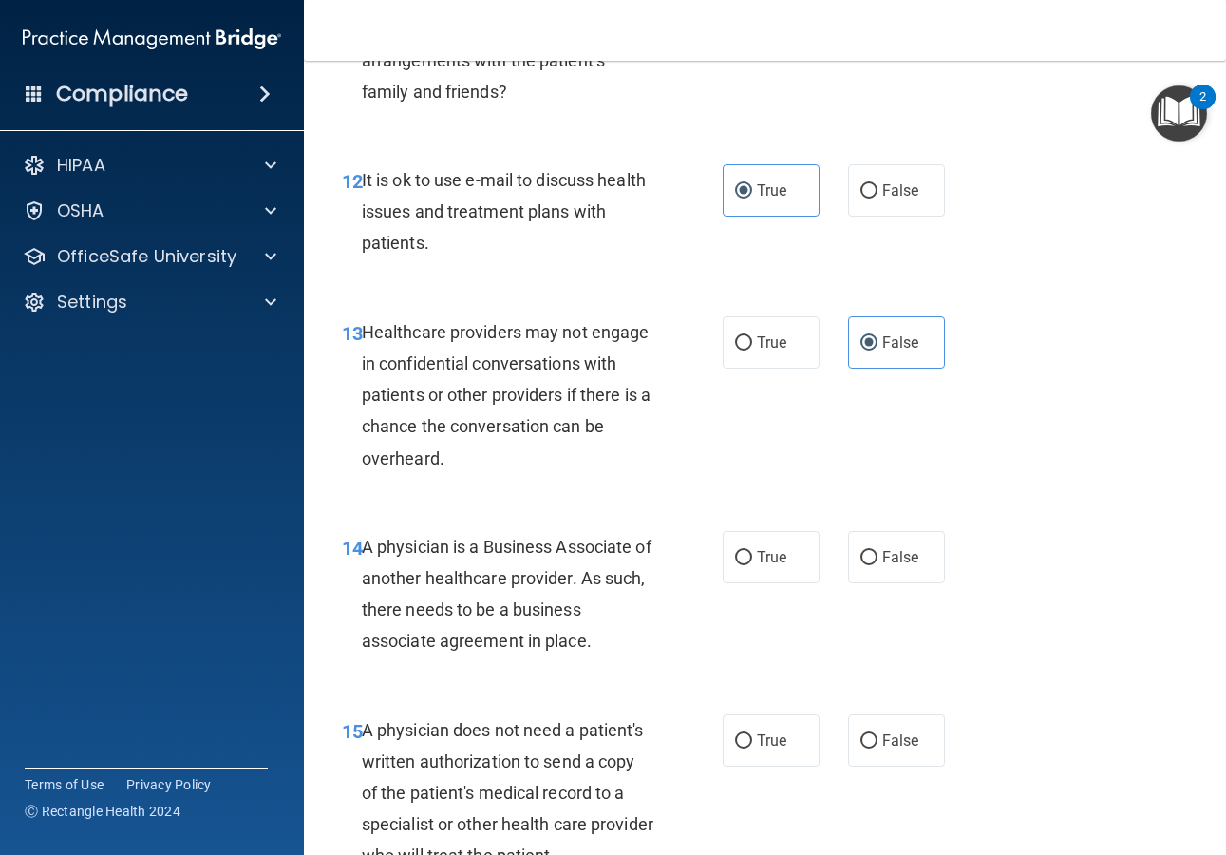
scroll to position [2331, 0]
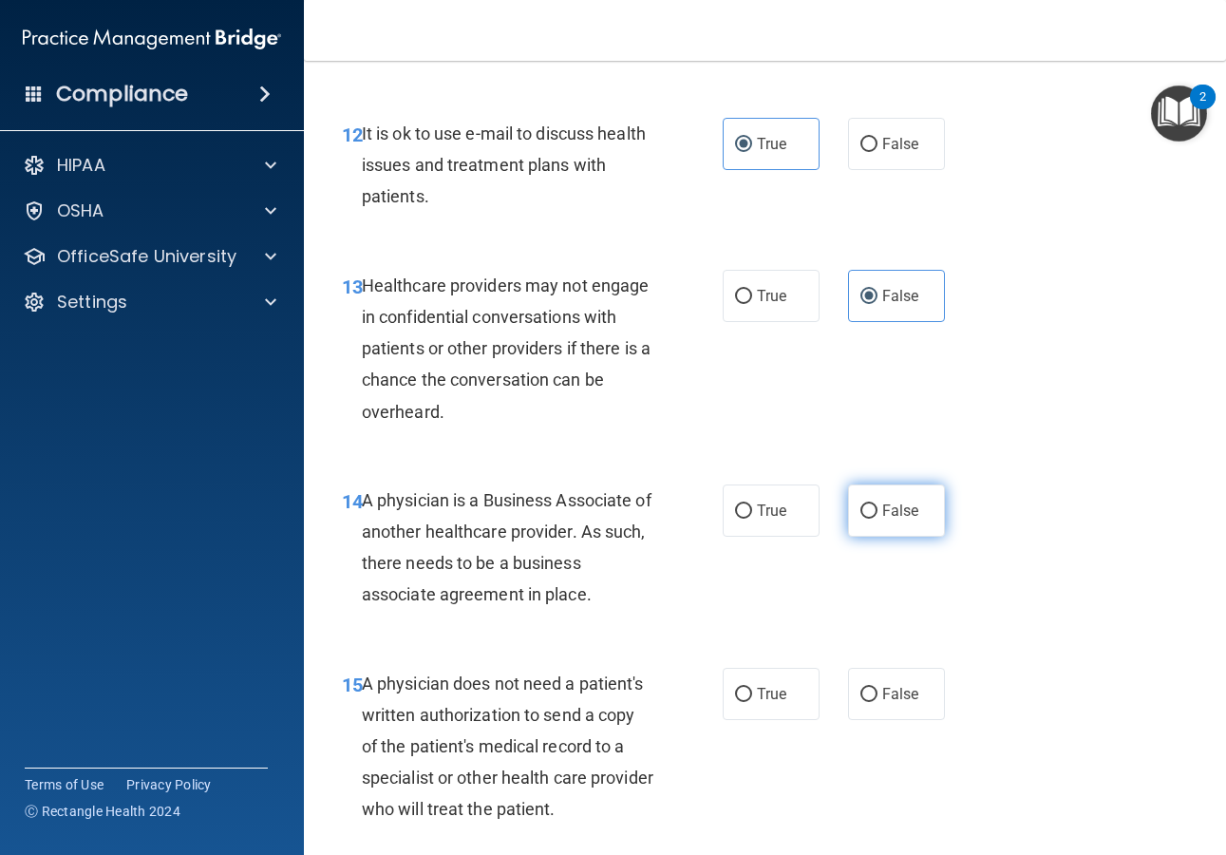
click at [864, 523] on label "False" at bounding box center [896, 510] width 97 height 52
click at [864, 519] on input "False" at bounding box center [868, 511] width 17 height 14
radio input "true"
click at [740, 695] on input "True" at bounding box center [743, 695] width 17 height 14
radio input "true"
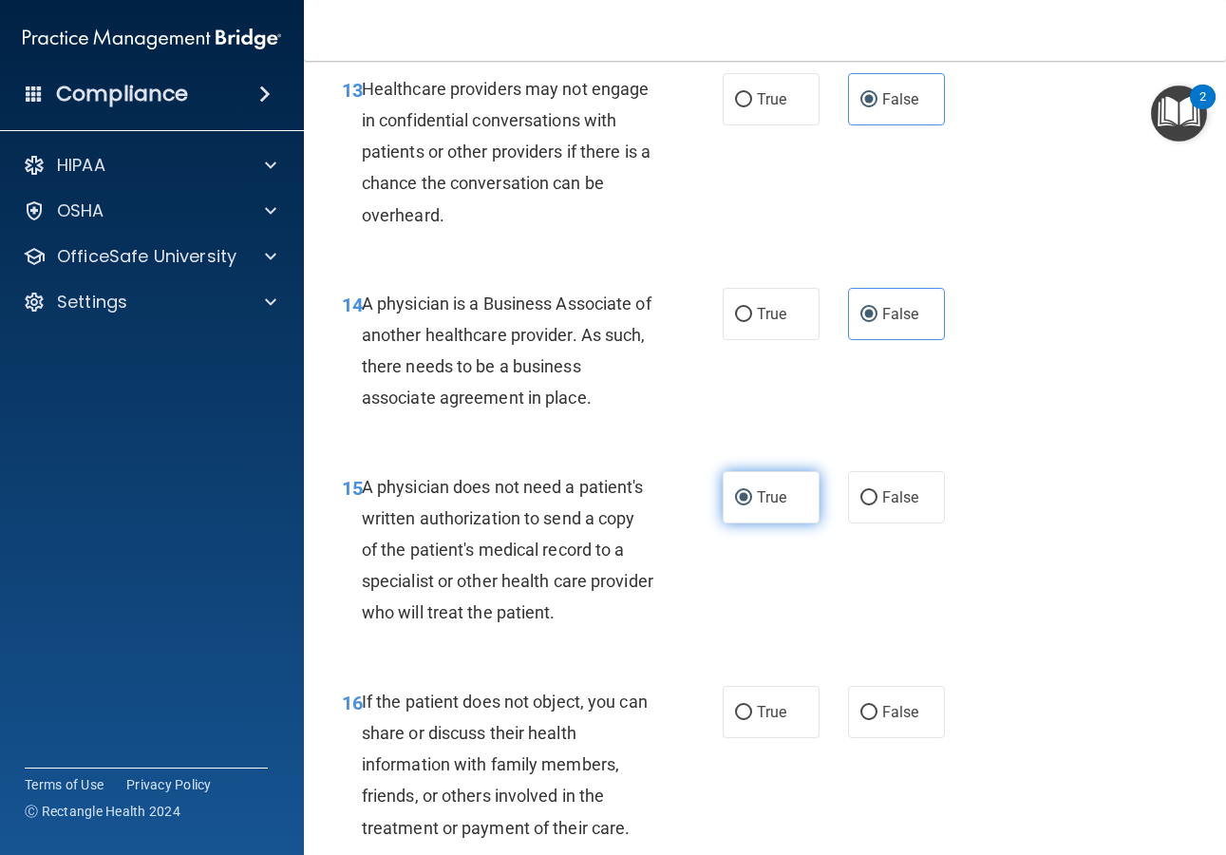
scroll to position [2590, 0]
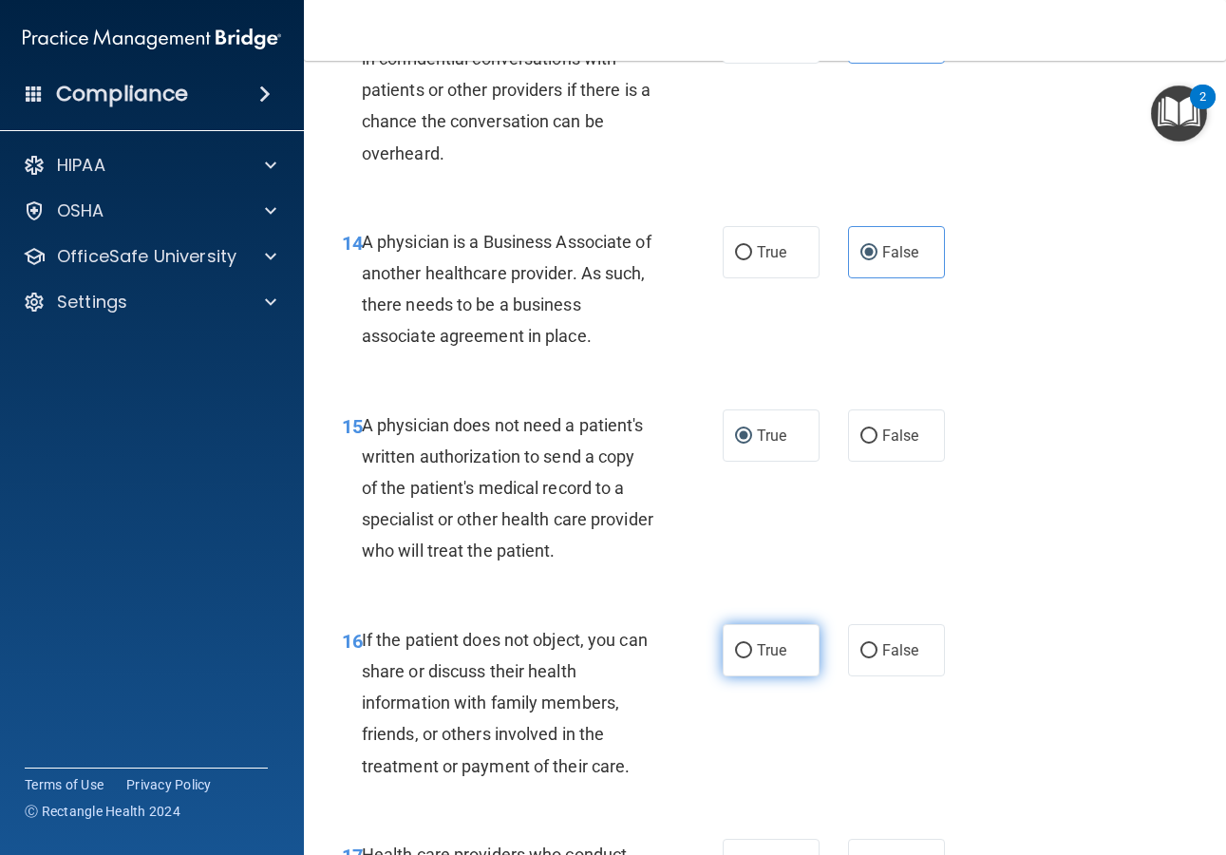
click at [764, 652] on span "True" at bounding box center [771, 650] width 29 height 18
click at [752, 652] on input "True" at bounding box center [743, 651] width 17 height 14
radio input "true"
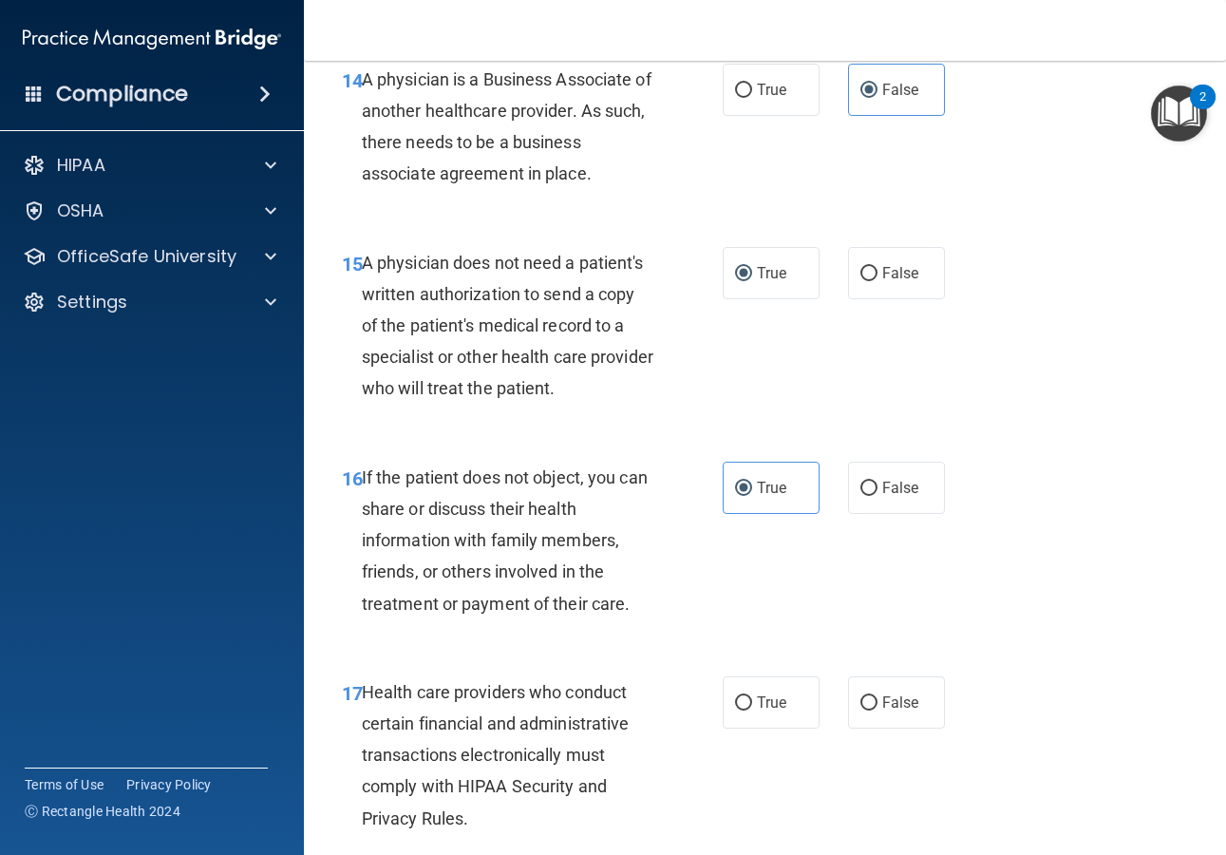
scroll to position [2757, 0]
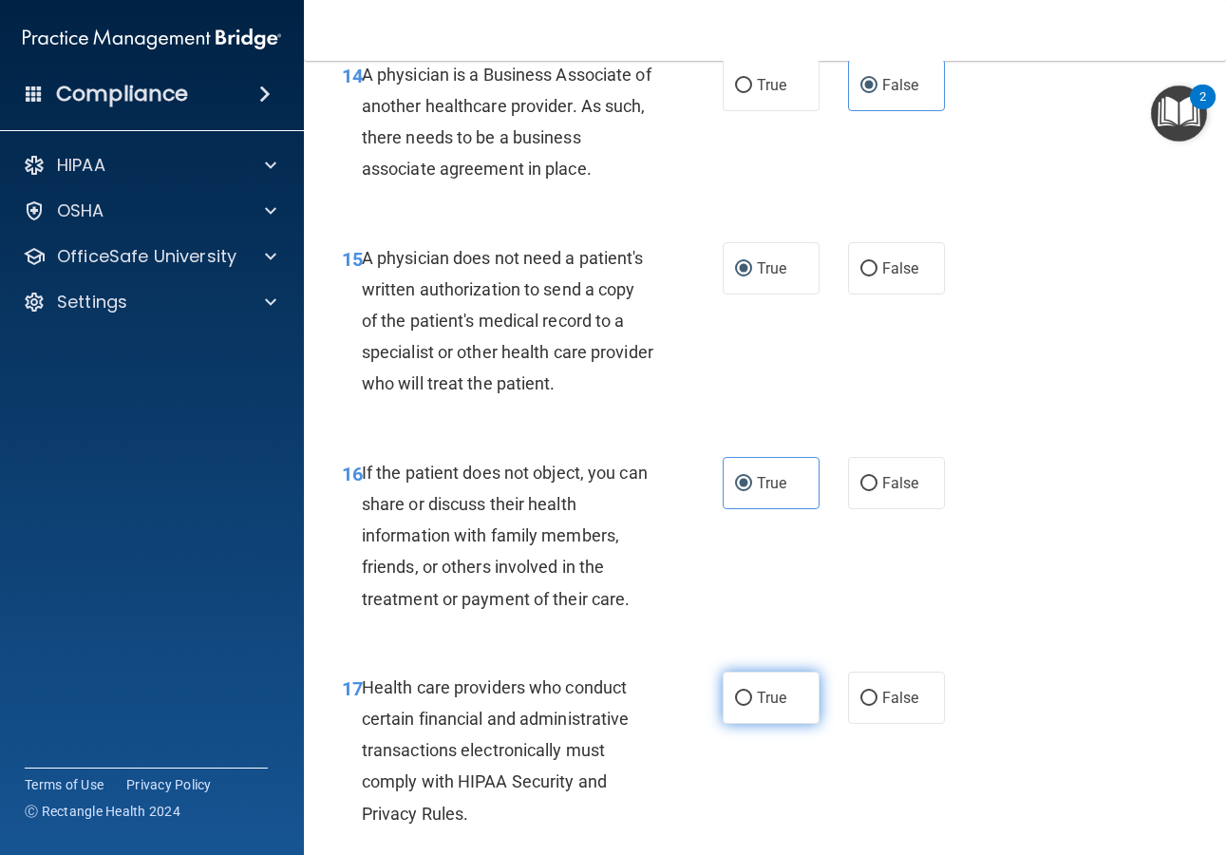
click at [747, 688] on label "True" at bounding box center [771, 697] width 97 height 52
click at [747, 691] on input "True" at bounding box center [743, 698] width 17 height 14
radio input "true"
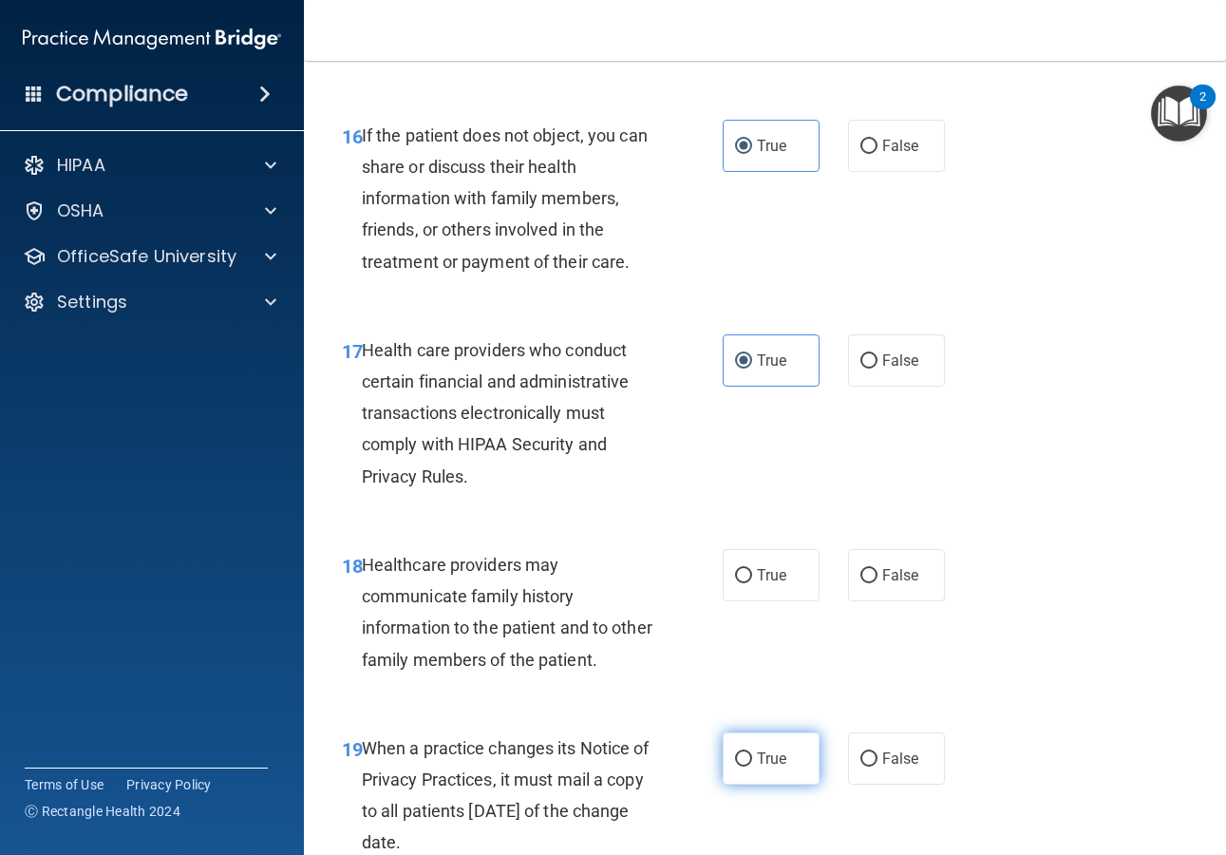
scroll to position [3162, 0]
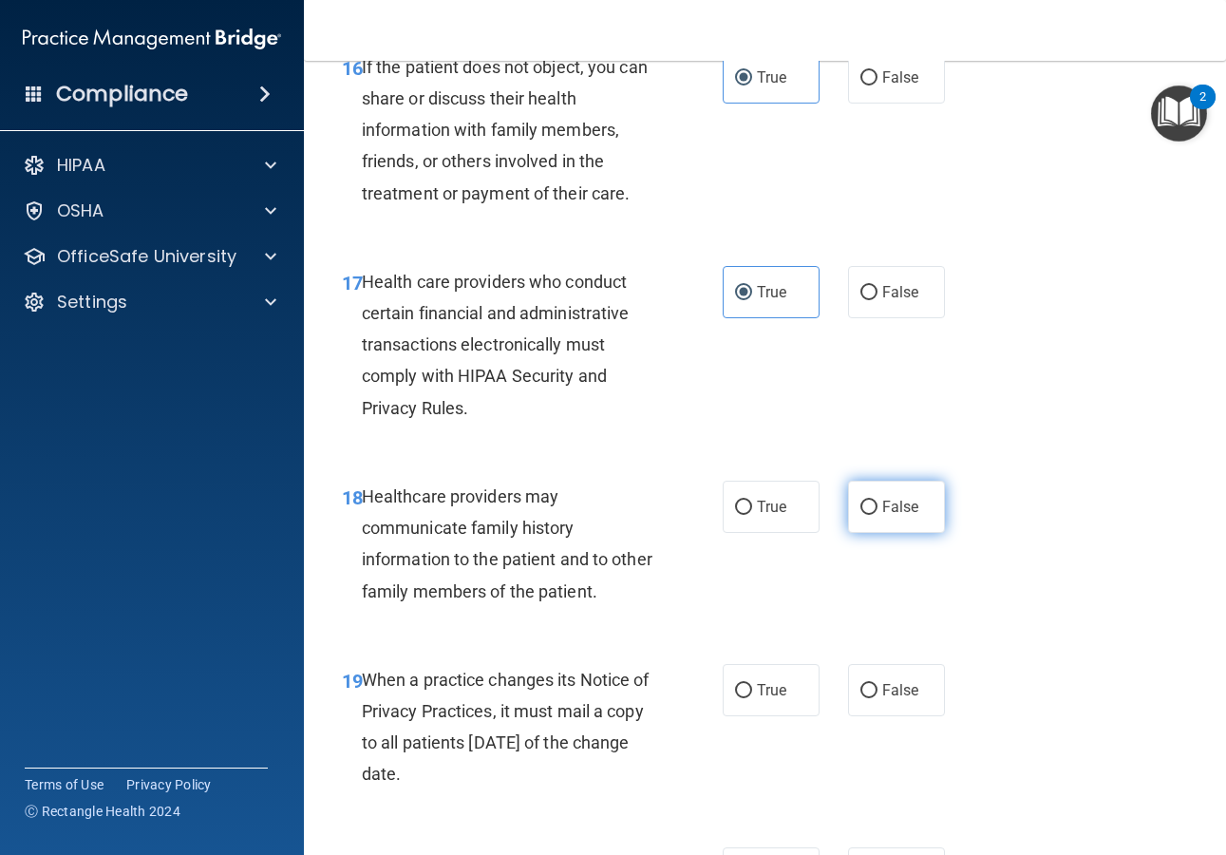
click at [877, 486] on label "False" at bounding box center [896, 507] width 97 height 52
click at [877, 500] on input "False" at bounding box center [868, 507] width 17 height 14
radio input "true"
click at [887, 688] on span "False" at bounding box center [900, 690] width 37 height 18
click at [877, 688] on input "False" at bounding box center [868, 691] width 17 height 14
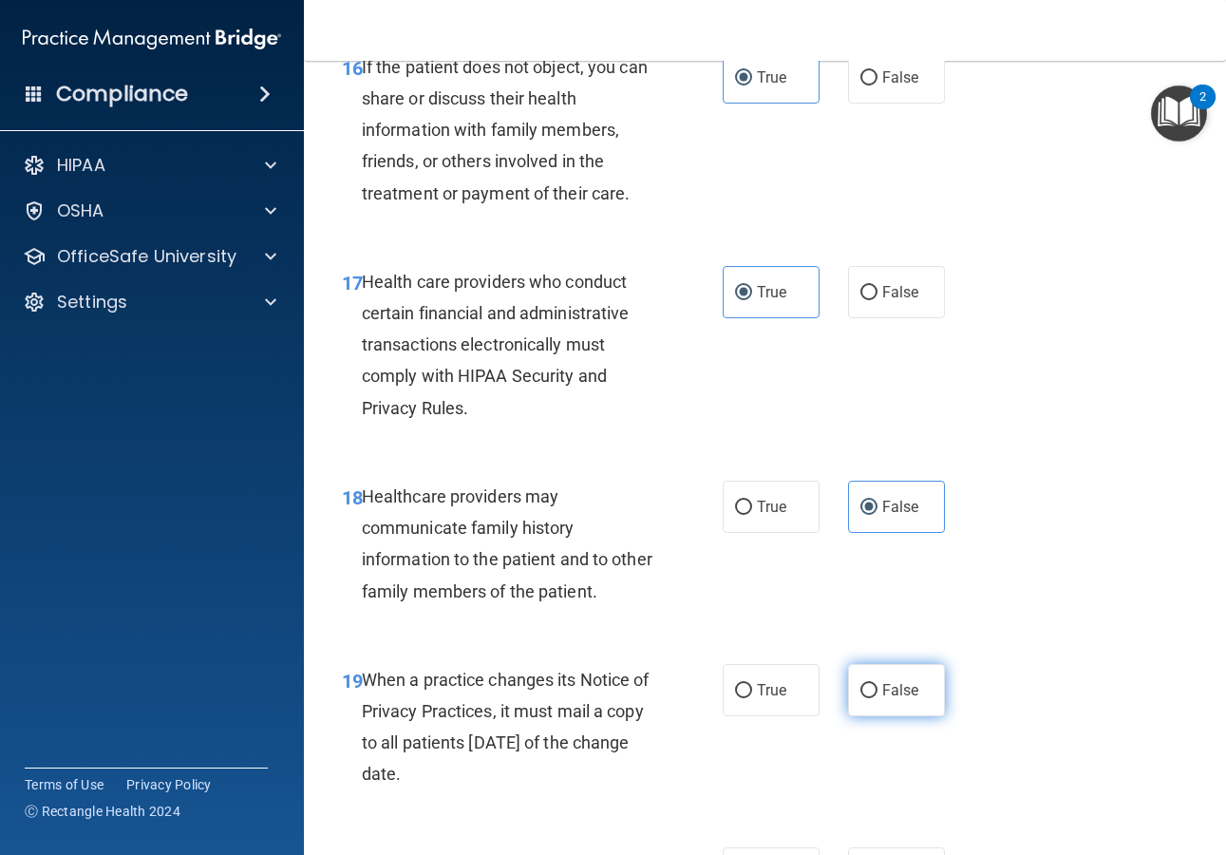
radio input "true"
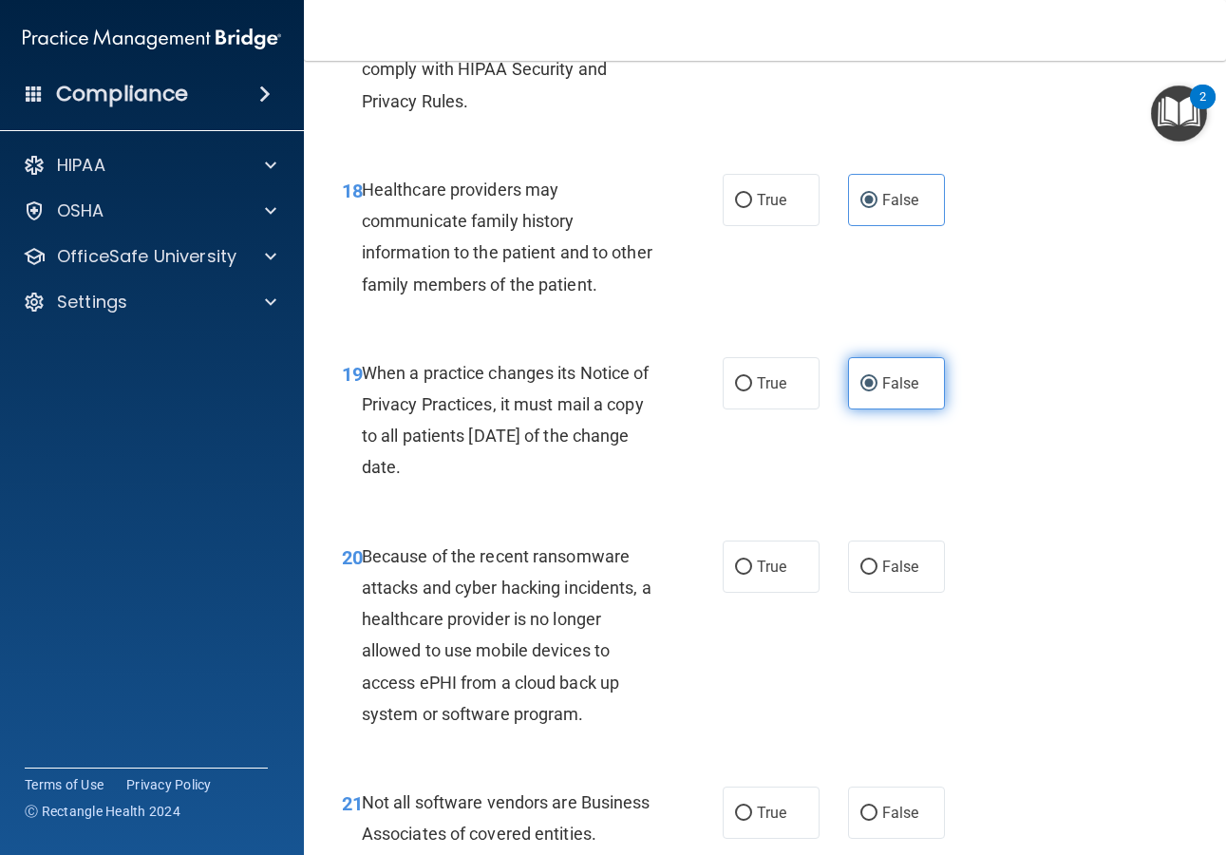
scroll to position [3470, 0]
click at [887, 554] on label "False" at bounding box center [896, 565] width 97 height 52
click at [877, 559] on input "False" at bounding box center [868, 566] width 17 height 14
radio input "true"
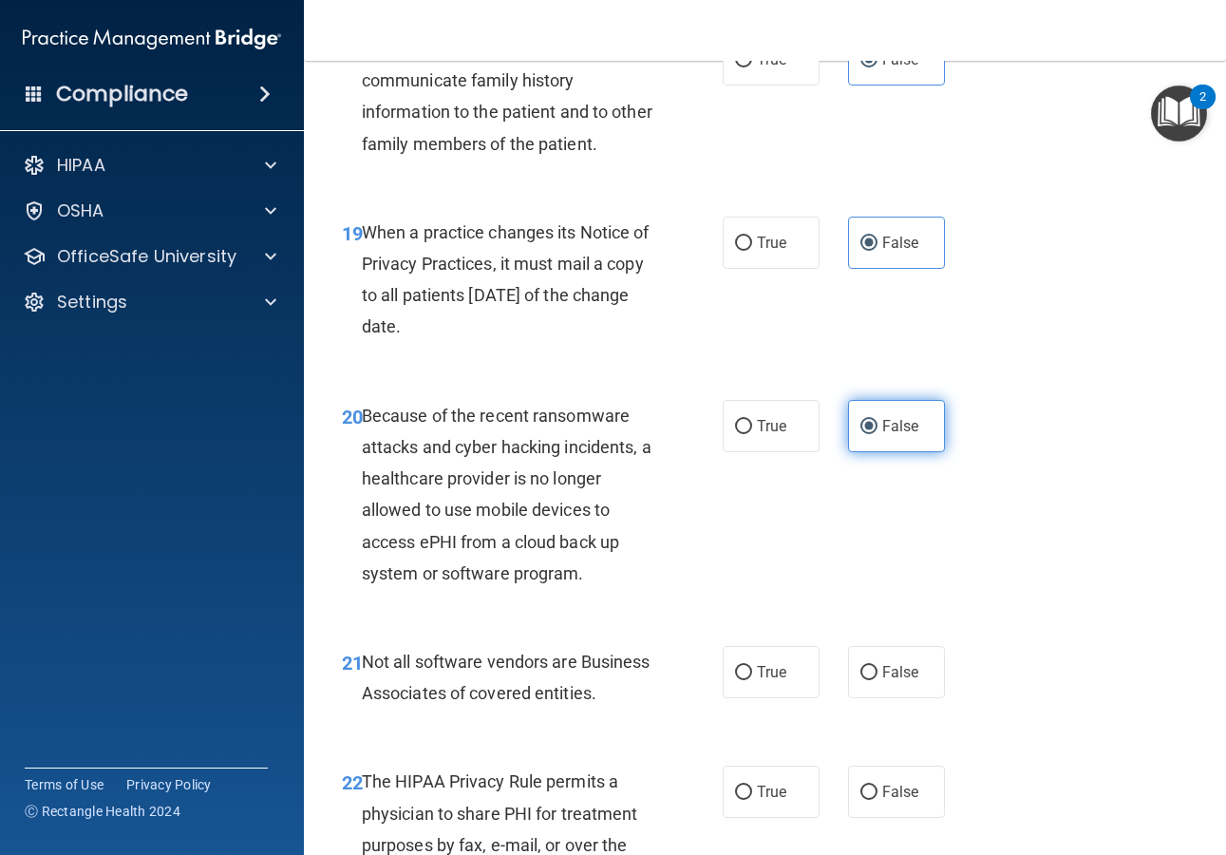
scroll to position [3703, 0]
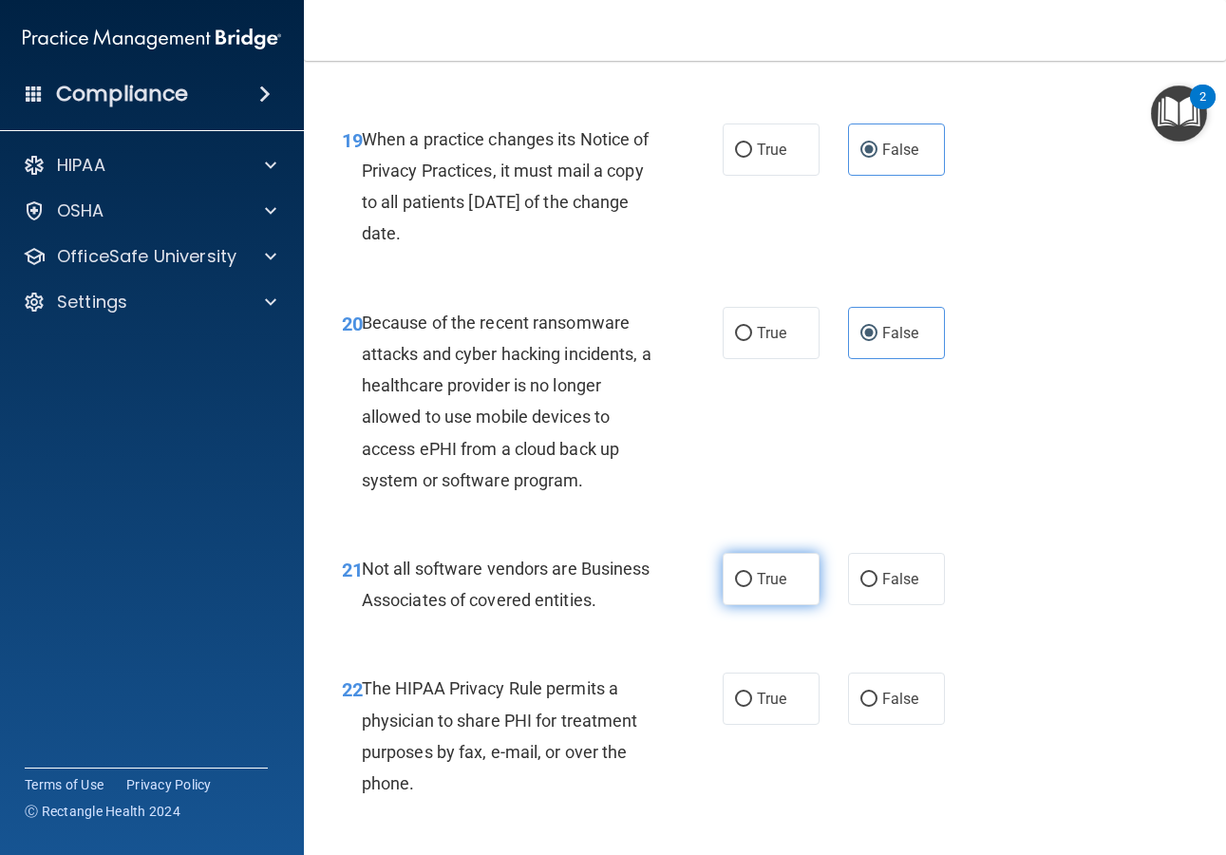
click at [742, 583] on input "True" at bounding box center [743, 580] width 17 height 14
radio input "true"
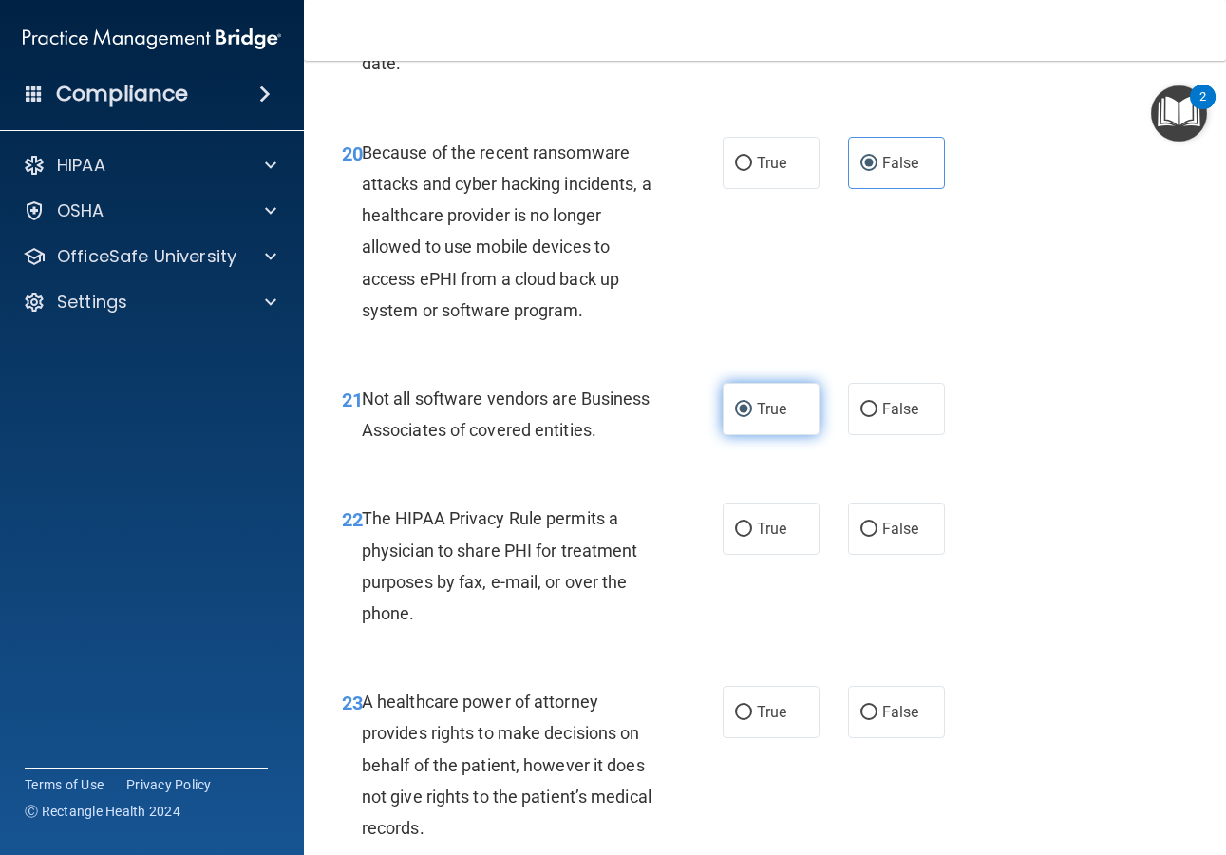
scroll to position [3888, 0]
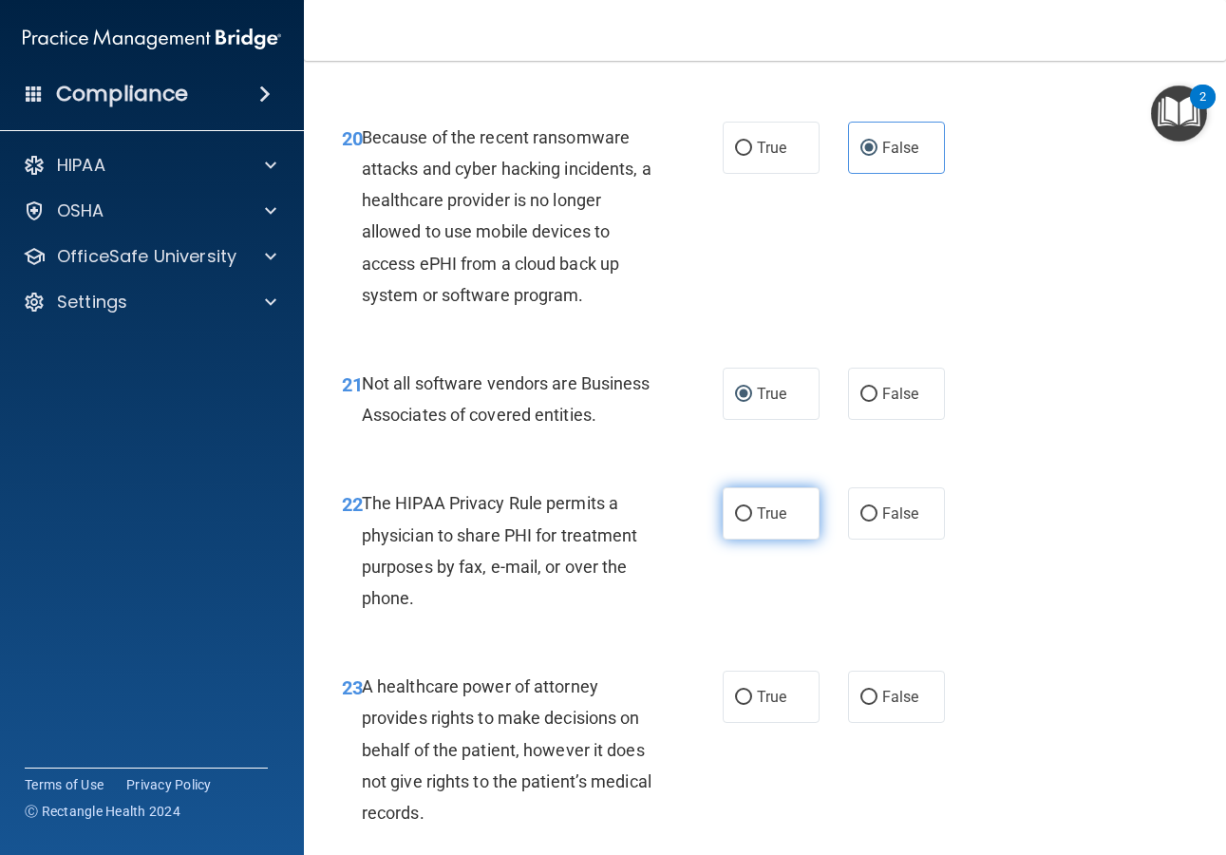
click at [757, 522] on span "True" at bounding box center [771, 513] width 29 height 18
click at [749, 521] on input "True" at bounding box center [743, 514] width 17 height 14
radio input "true"
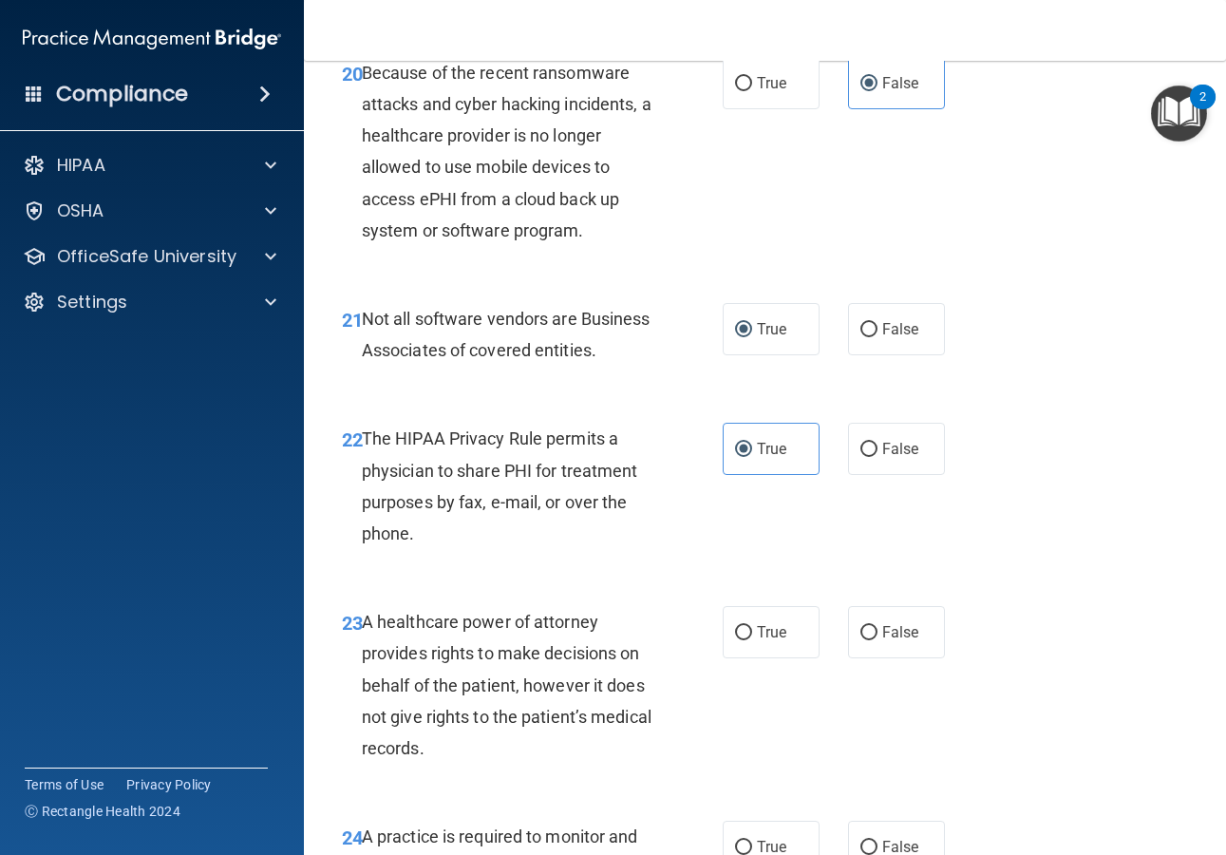
scroll to position [4060, 0]
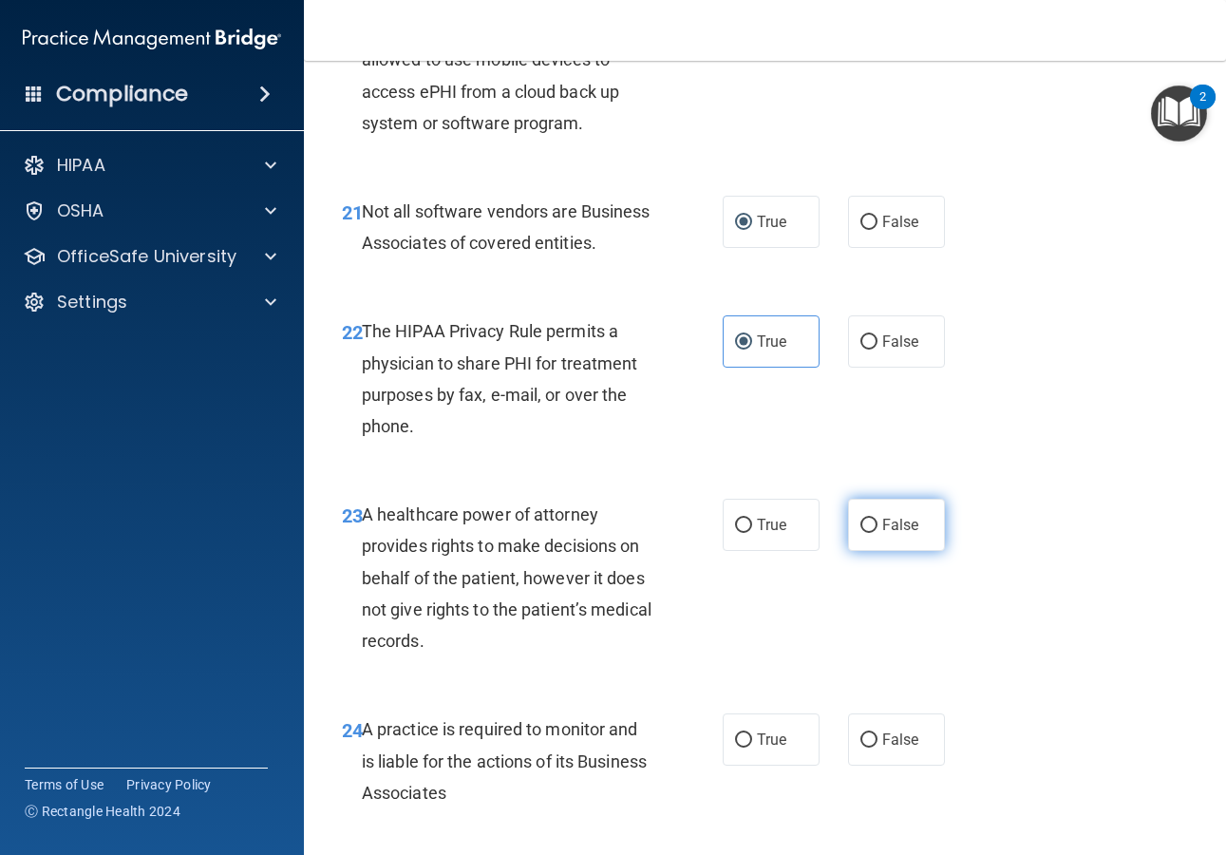
click at [885, 534] on span "False" at bounding box center [900, 525] width 37 height 18
click at [877, 533] on input "False" at bounding box center [868, 526] width 17 height 14
radio input "true"
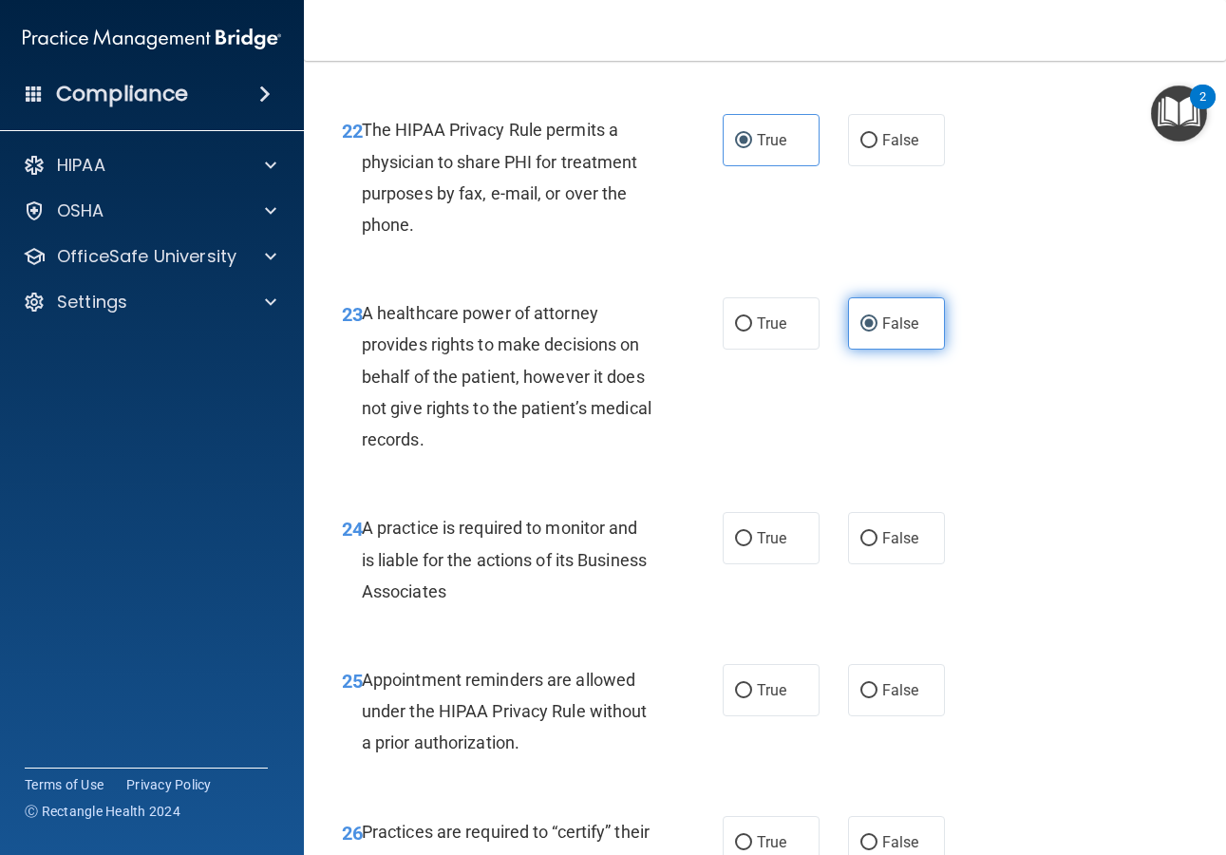
scroll to position [4266, 0]
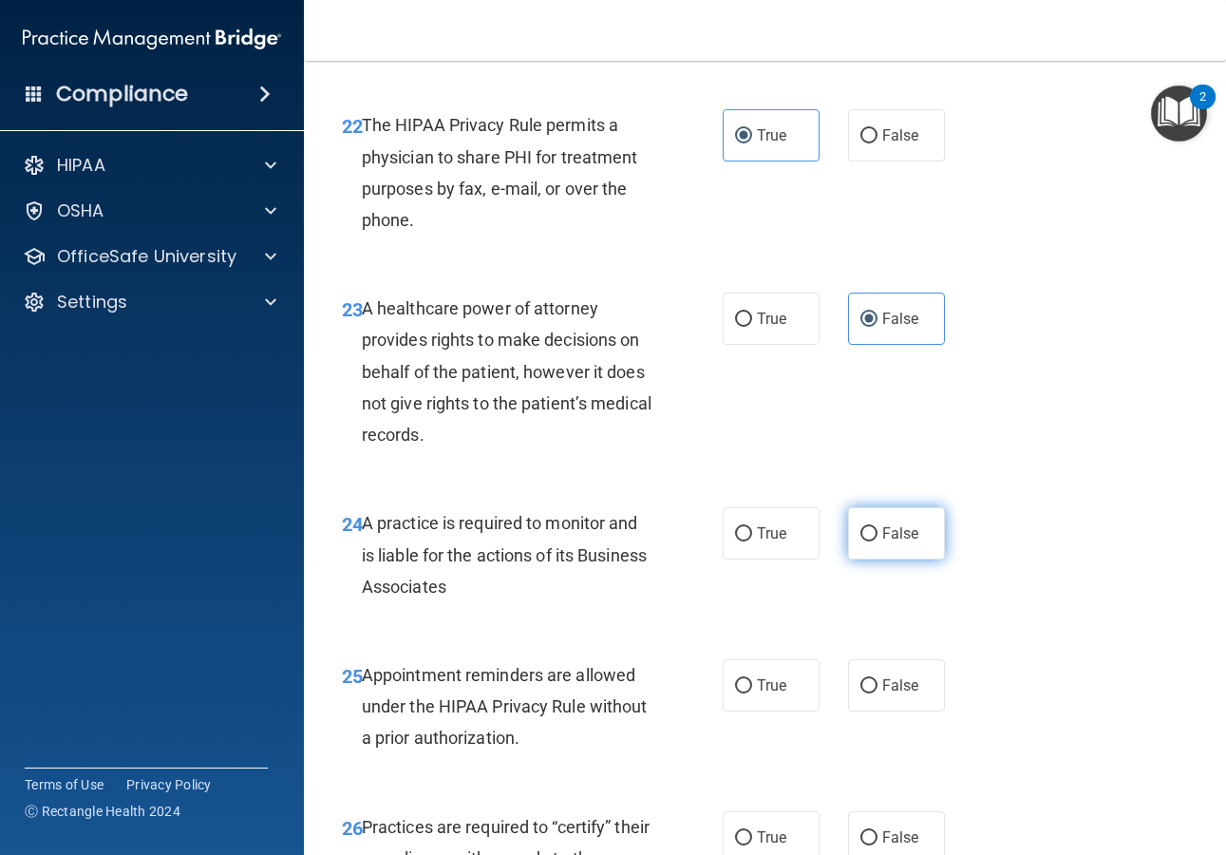
click at [889, 559] on label "False" at bounding box center [896, 533] width 97 height 52
click at [877, 541] on input "False" at bounding box center [868, 534] width 17 height 14
radio input "true"
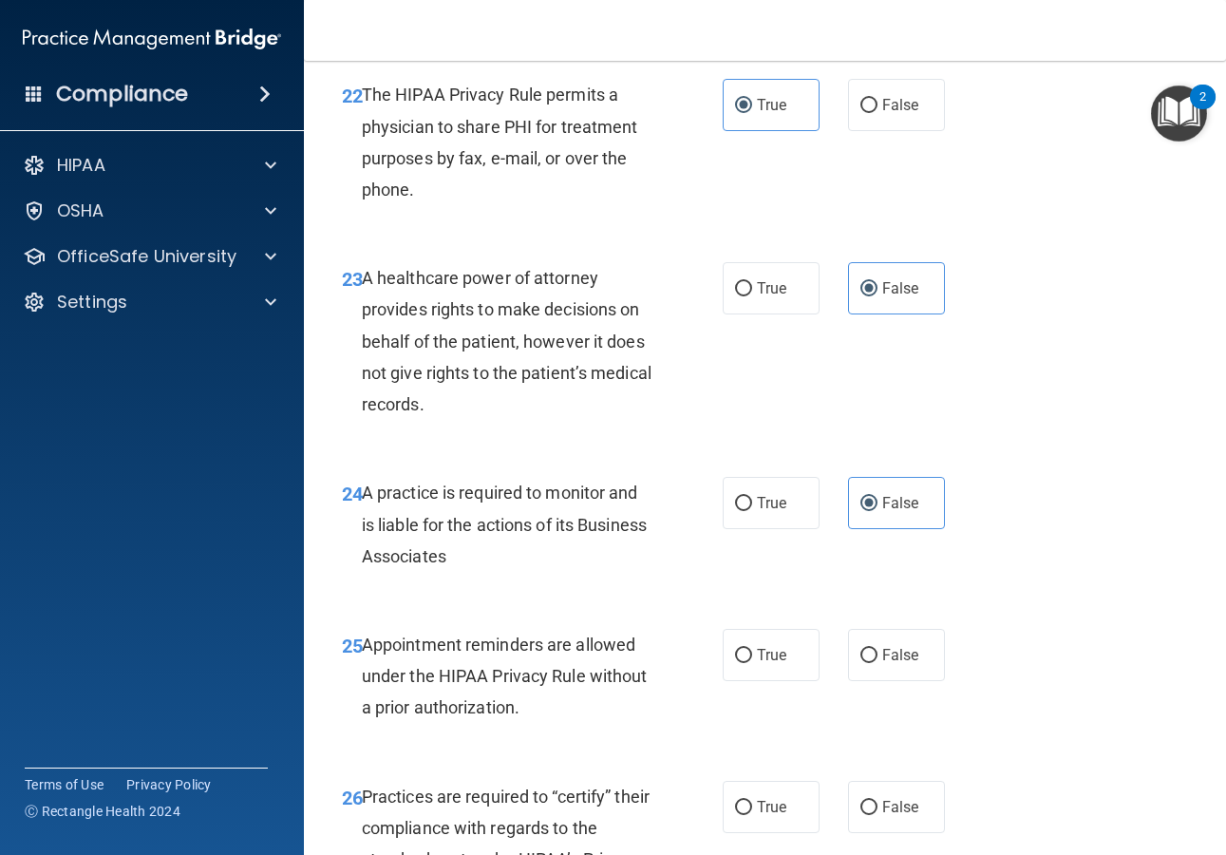
scroll to position [4562, 0]
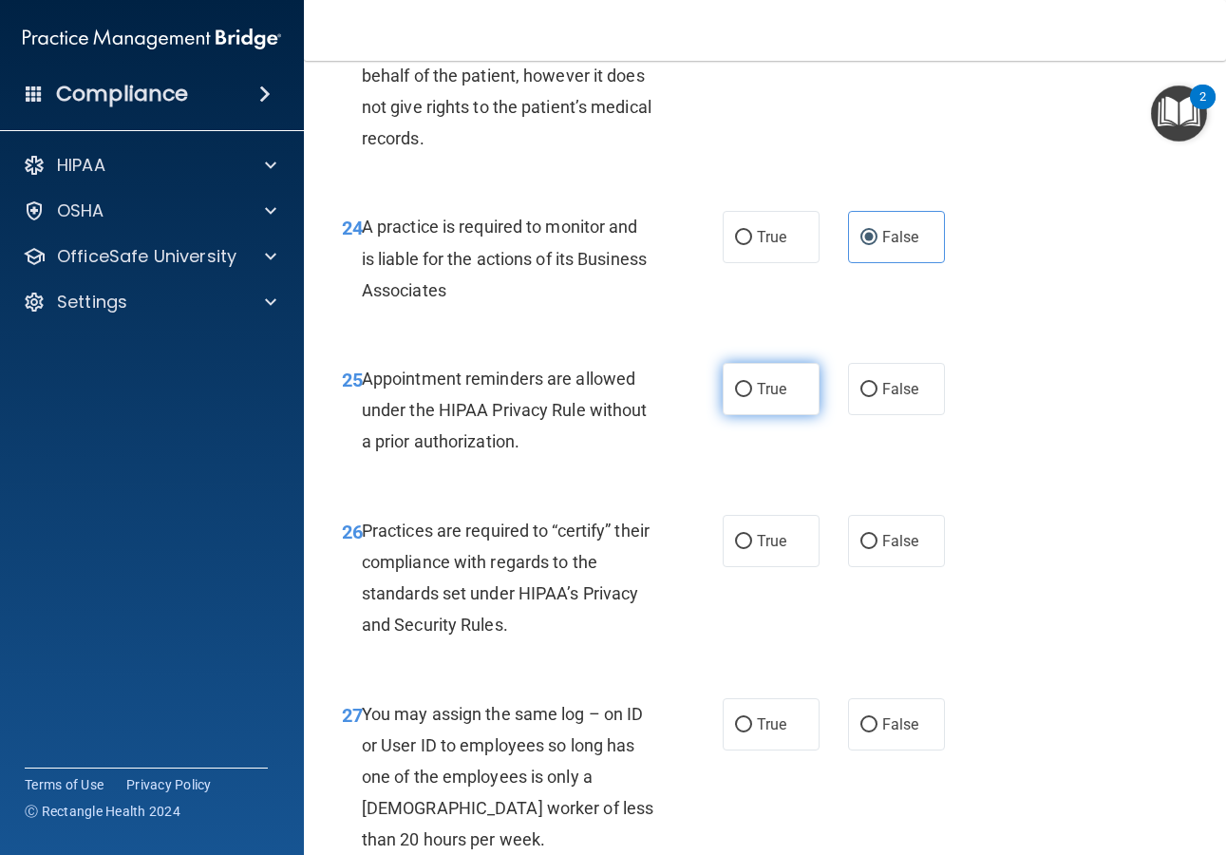
click at [750, 415] on label "True" at bounding box center [771, 389] width 97 height 52
click at [750, 397] on input "True" at bounding box center [743, 390] width 17 height 14
radio input "true"
click at [911, 567] on label "False" at bounding box center [896, 541] width 97 height 52
click at [877, 549] on input "False" at bounding box center [868, 542] width 17 height 14
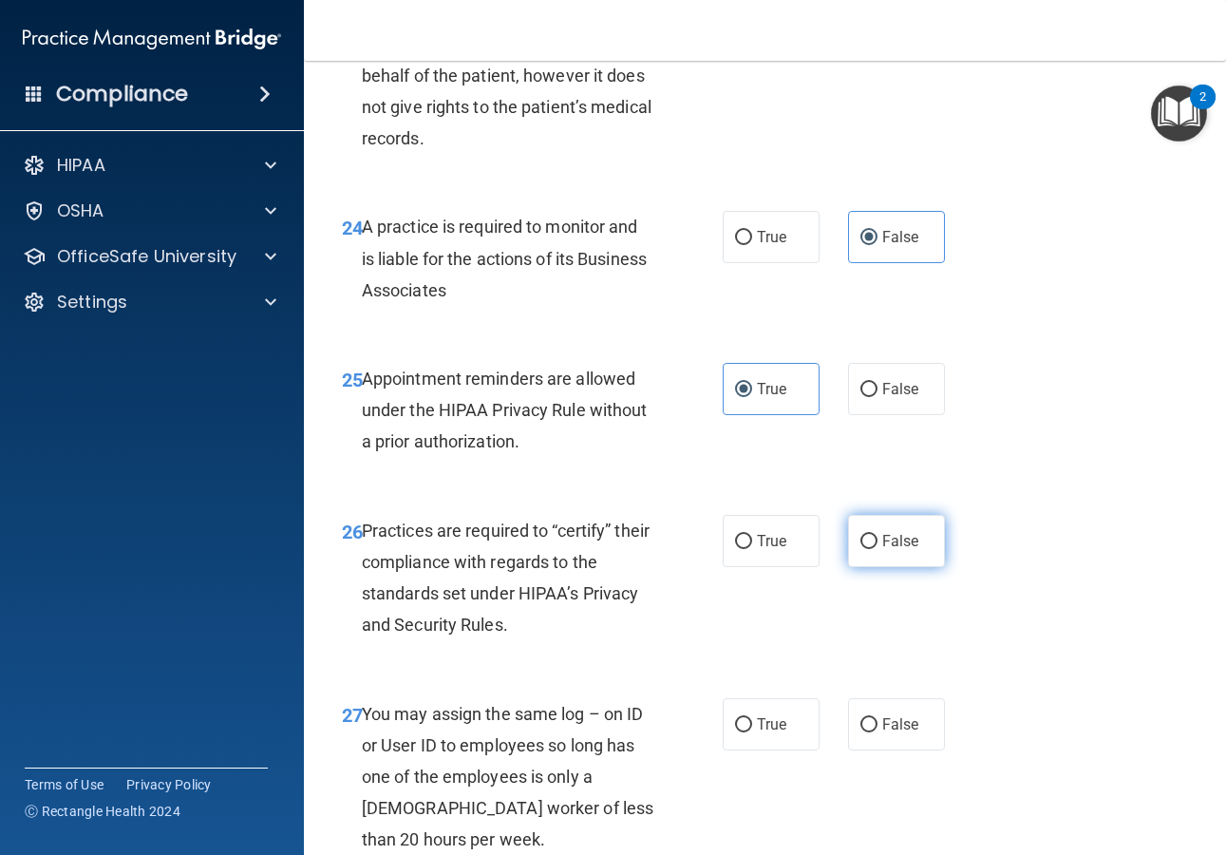
radio input "true"
click at [882, 733] on span "False" at bounding box center [900, 724] width 37 height 18
click at [875, 732] on input "False" at bounding box center [868, 725] width 17 height 14
radio input "true"
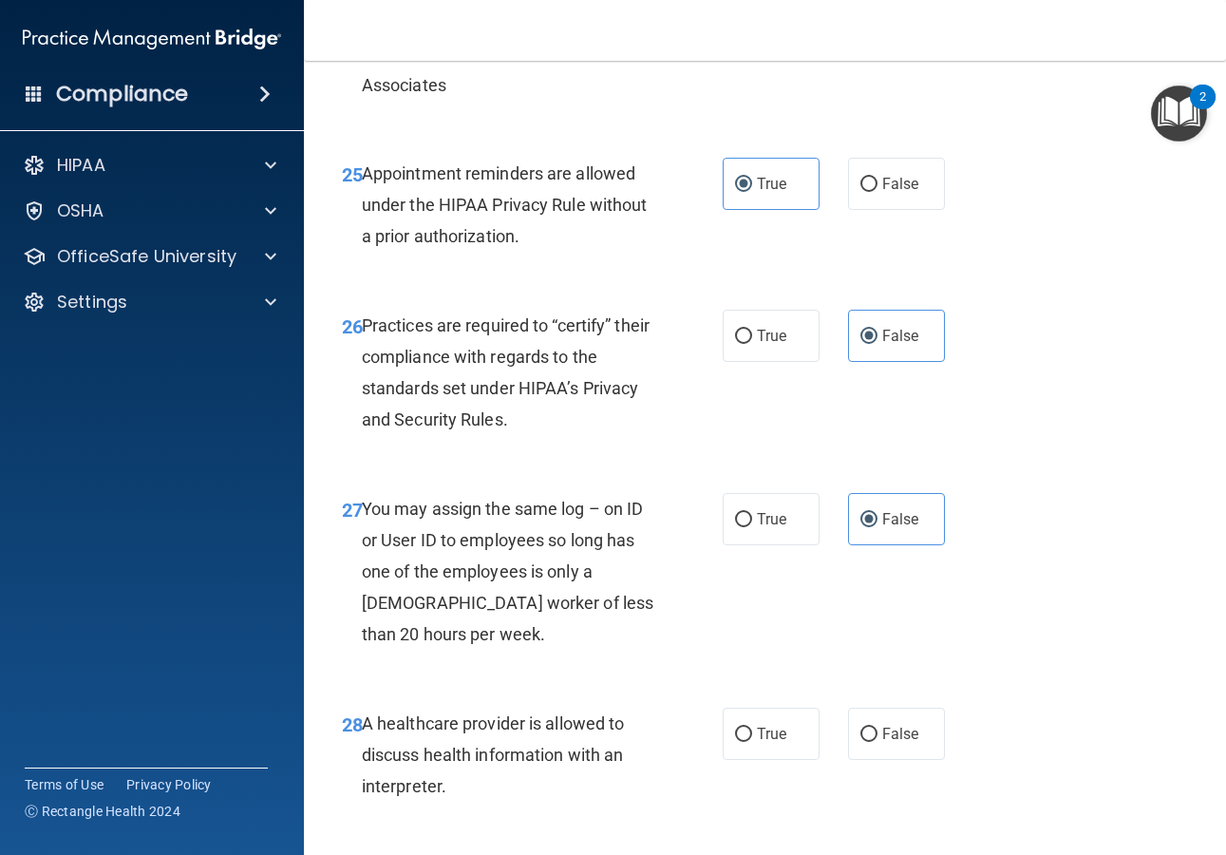
scroll to position [4786, 0]
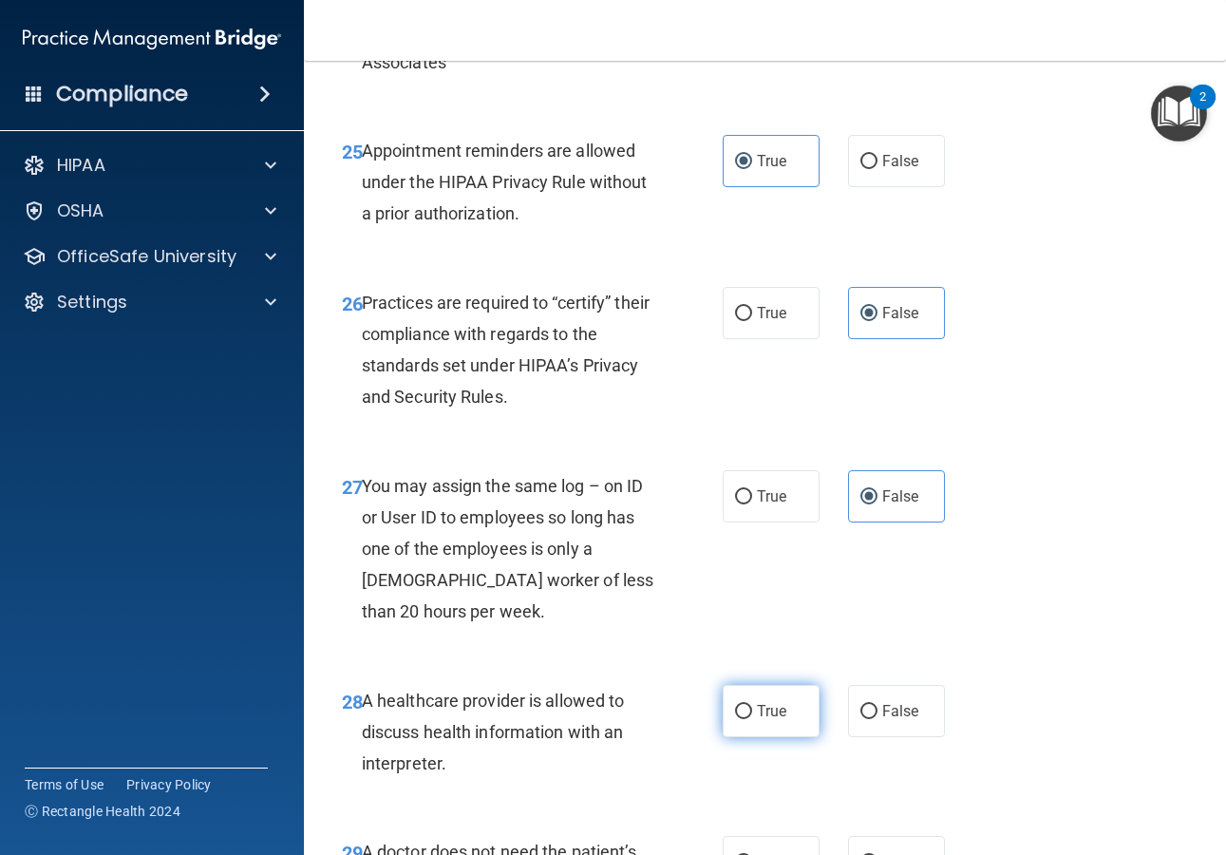
click at [782, 733] on label "True" at bounding box center [771, 711] width 97 height 52
click at [752, 719] on input "True" at bounding box center [743, 712] width 17 height 14
radio input "true"
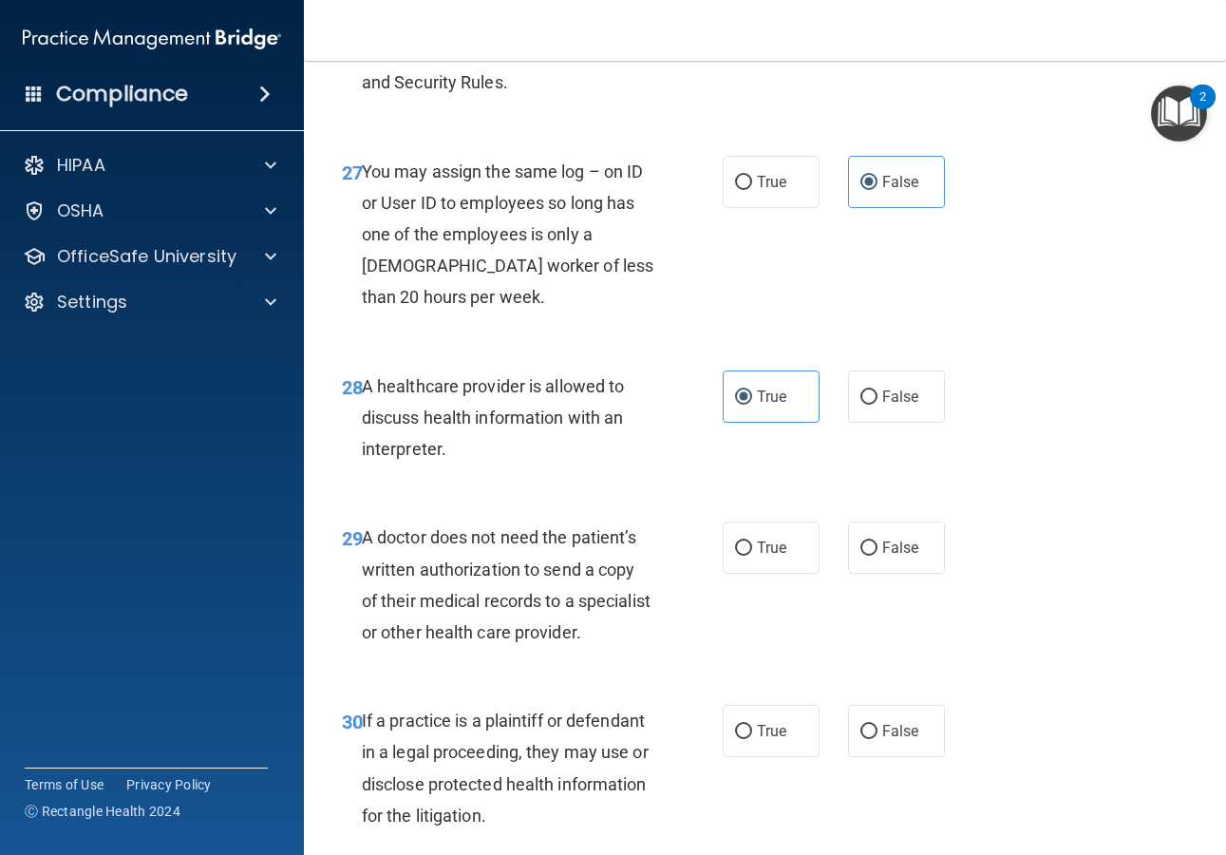
scroll to position [5211, 0]
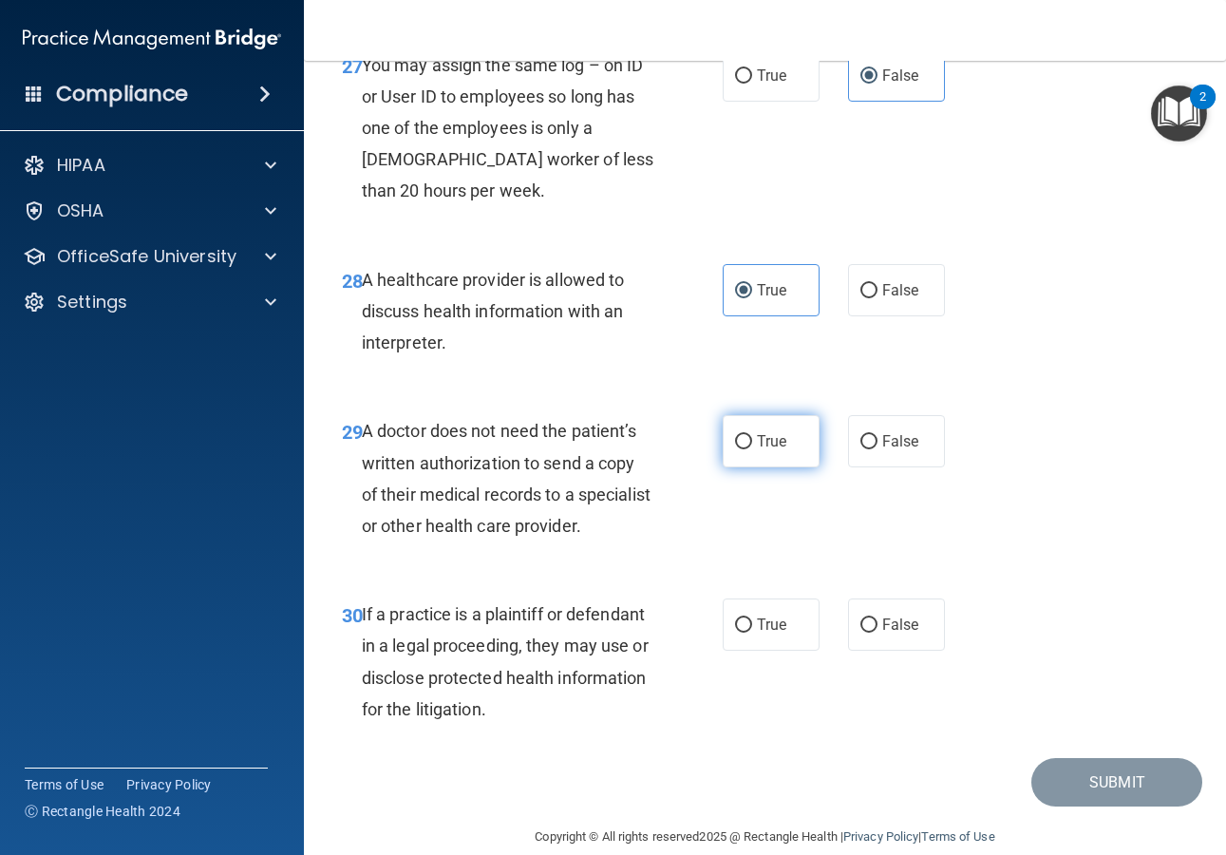
click at [759, 450] on span "True" at bounding box center [771, 441] width 29 height 18
click at [752, 449] on input "True" at bounding box center [743, 442] width 17 height 14
radio input "true"
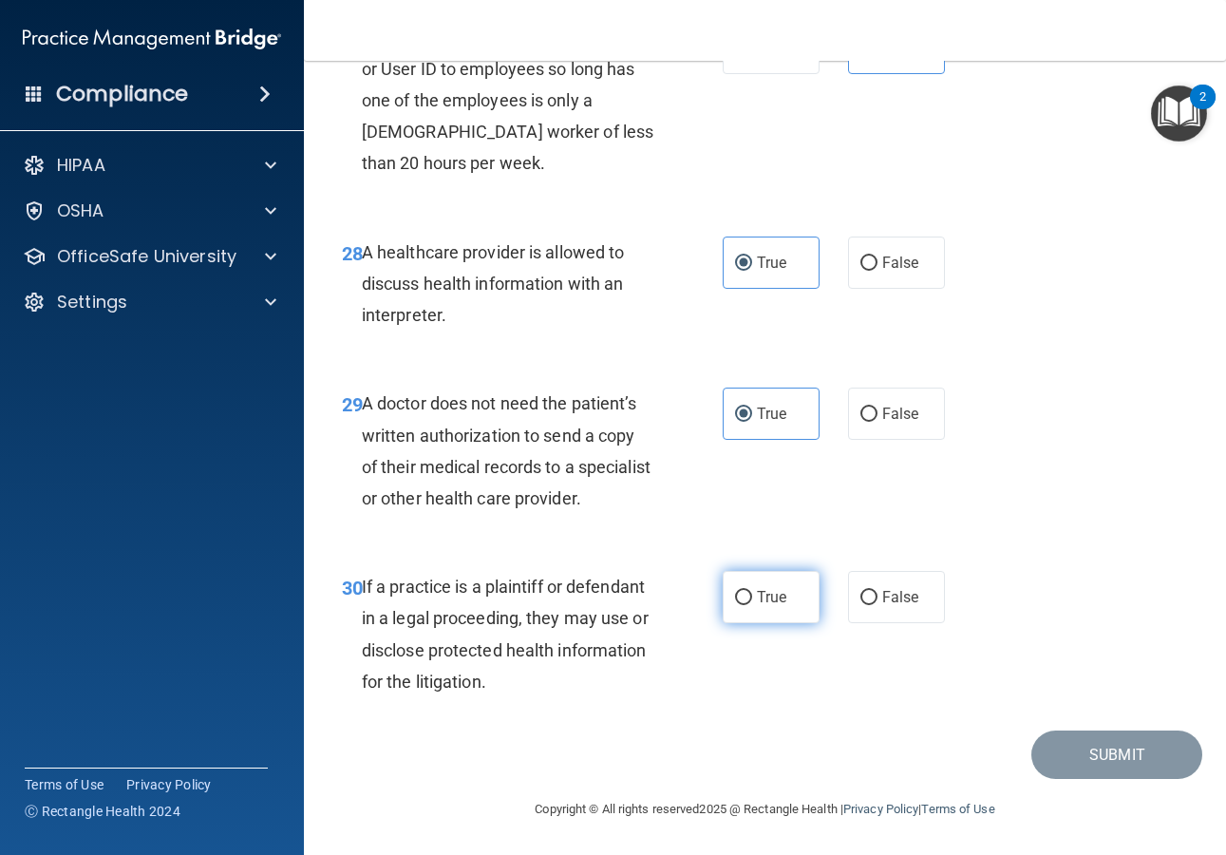
scroll to position [5239, 0]
click at [778, 623] on label "True" at bounding box center [771, 597] width 97 height 52
click at [752, 605] on input "True" at bounding box center [743, 598] width 17 height 14
radio input "true"
click at [1122, 779] on button "Submit" at bounding box center [1116, 754] width 171 height 48
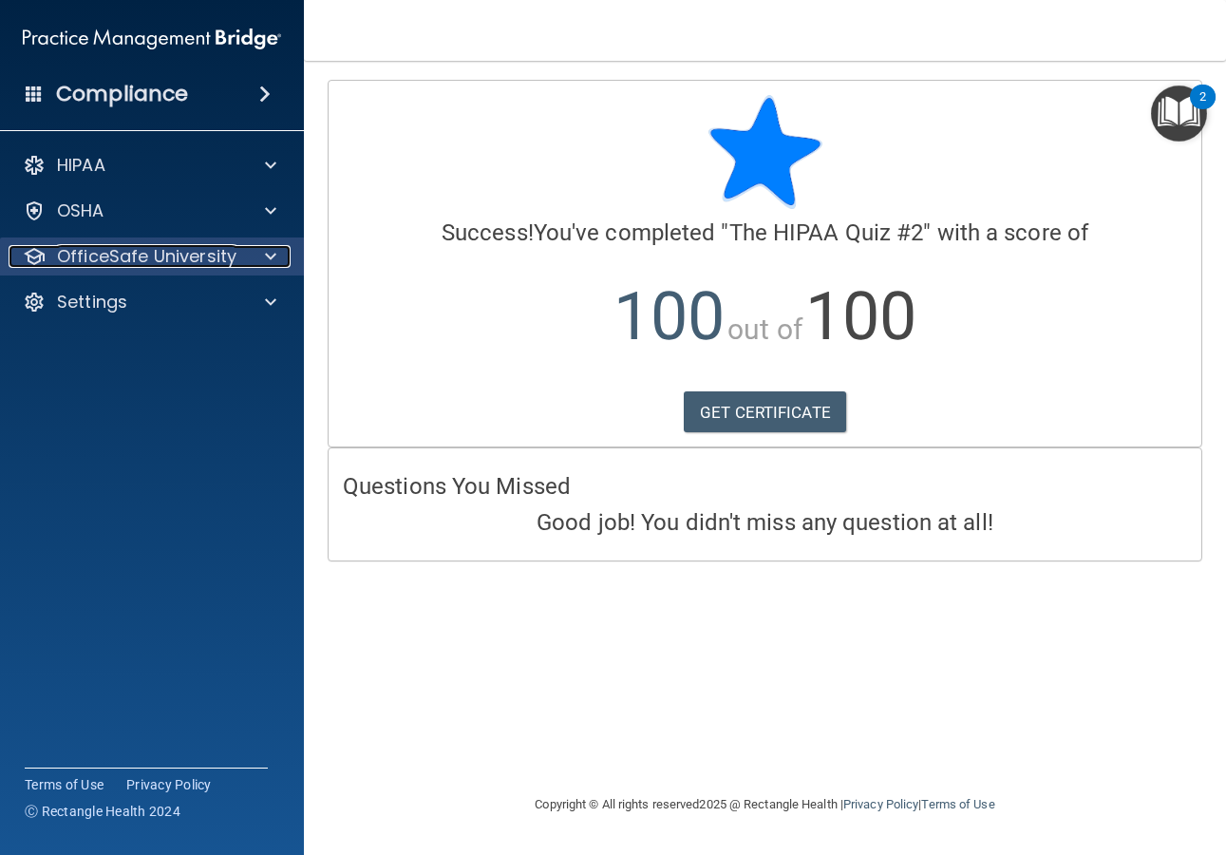
click at [172, 263] on p "OfficeSafe University" at bounding box center [146, 256] width 179 height 23
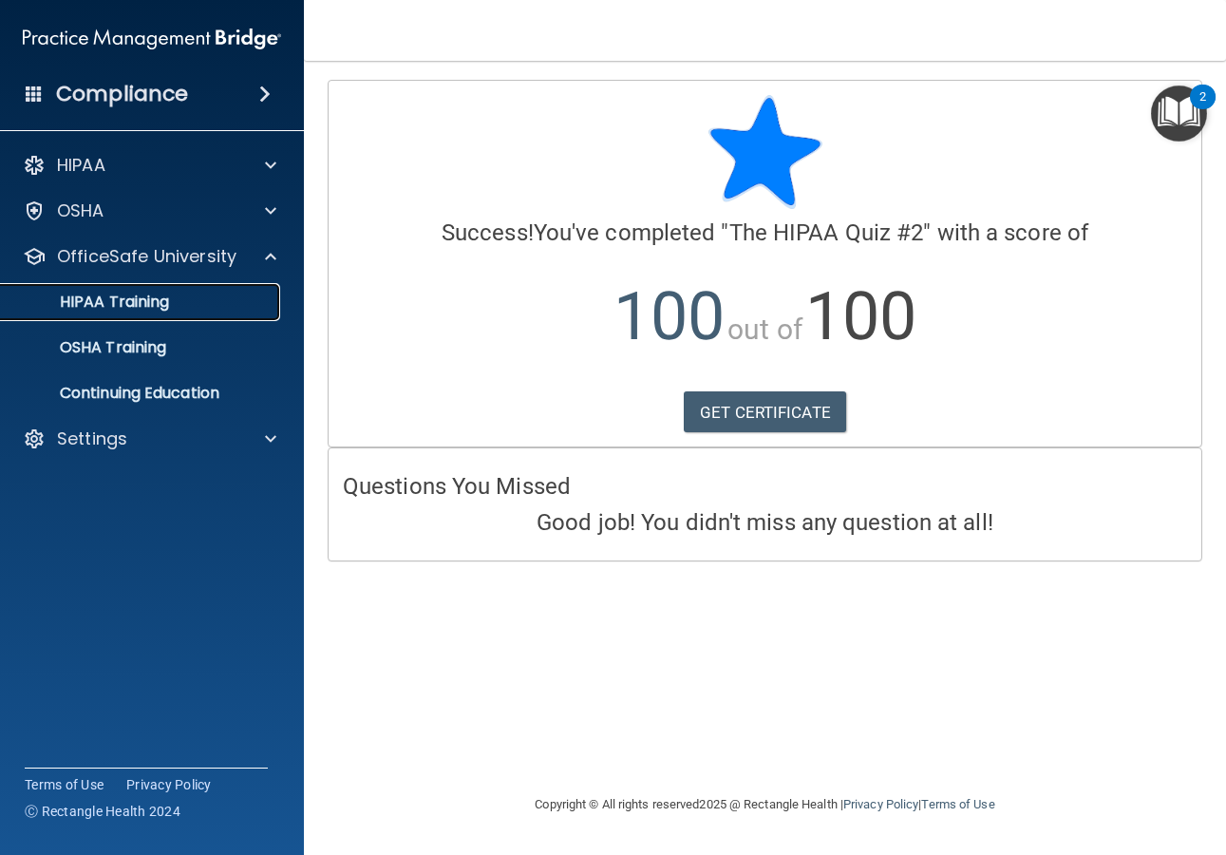
click at [169, 308] on p "HIPAA Training" at bounding box center [90, 301] width 157 height 19
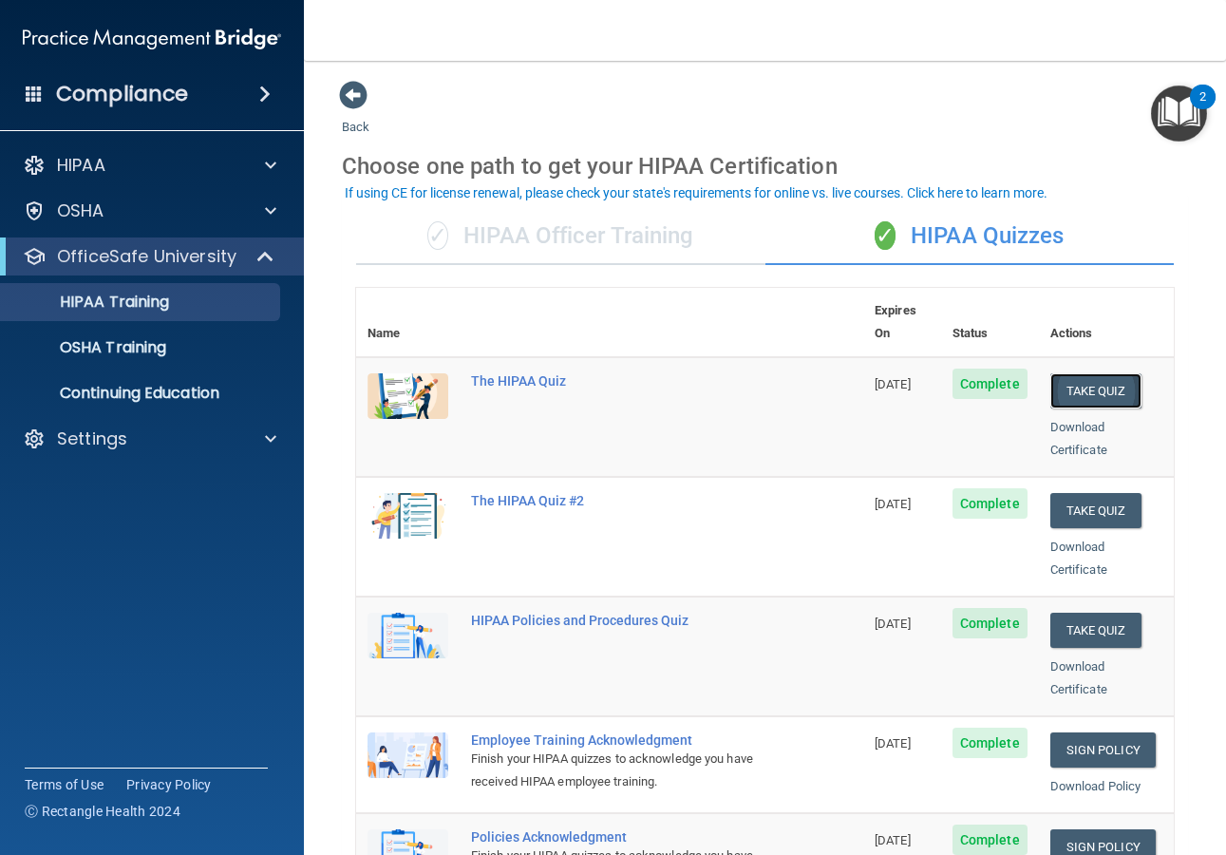
click at [1074, 373] on button "Take Quiz" at bounding box center [1095, 390] width 91 height 35
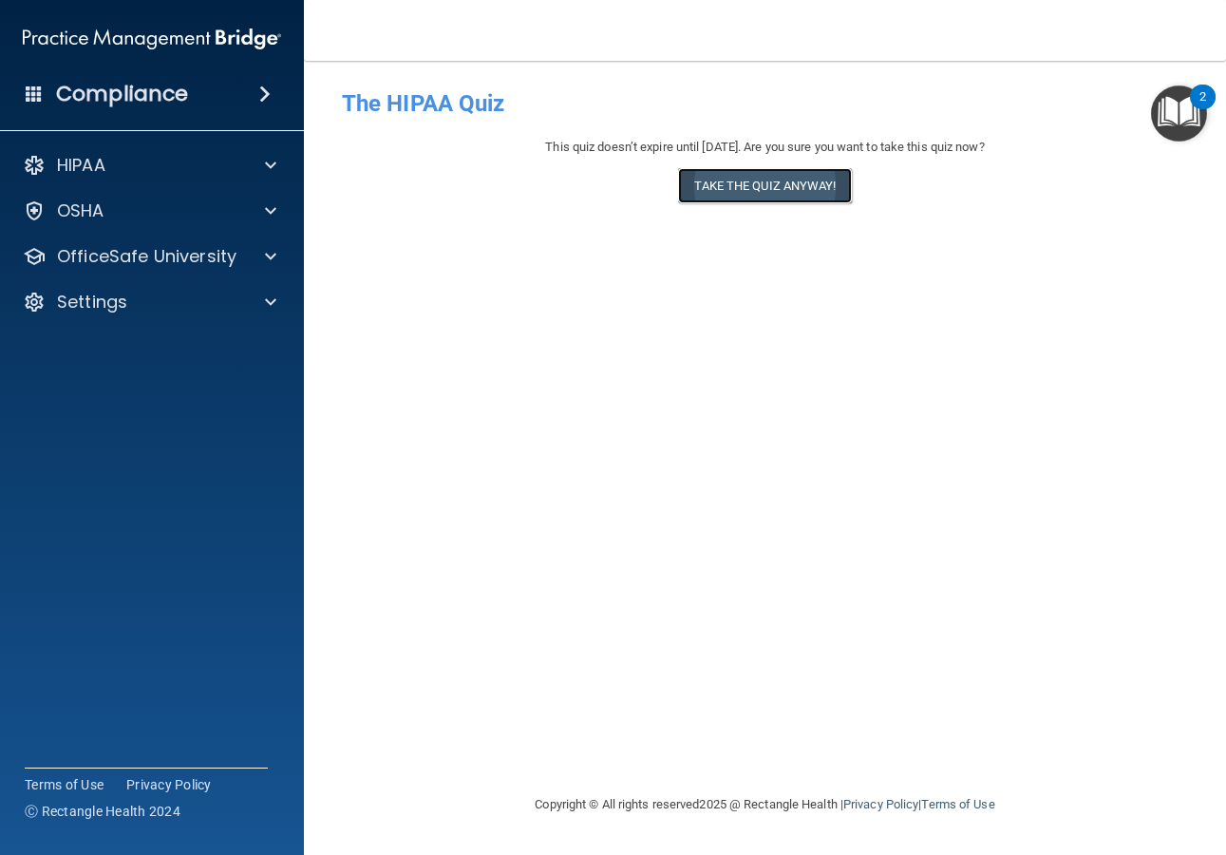
click at [787, 176] on button "Take the quiz anyway!" at bounding box center [764, 185] width 173 height 35
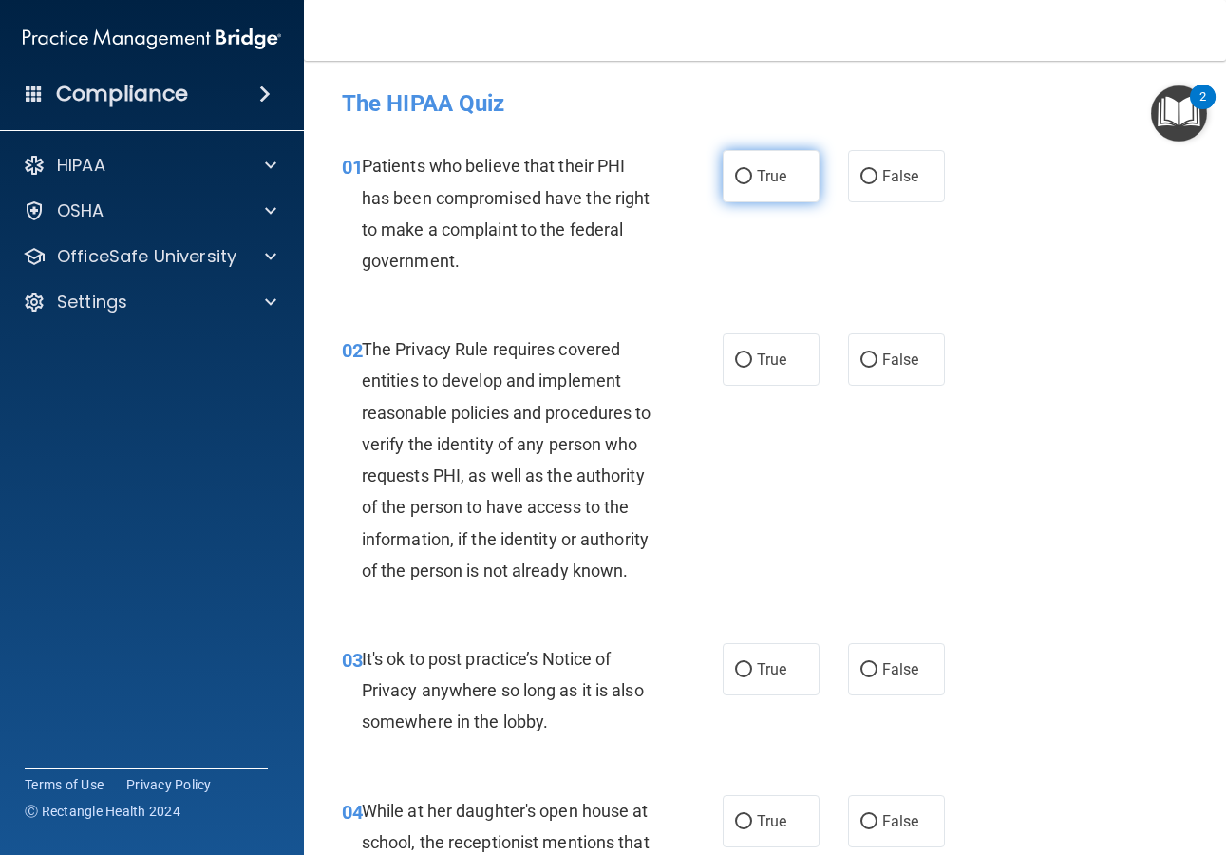
click at [773, 178] on span "True" at bounding box center [771, 176] width 29 height 18
click at [752, 178] on input "True" at bounding box center [743, 177] width 17 height 14
radio input "true"
click at [759, 342] on label "True" at bounding box center [771, 359] width 97 height 52
click at [752, 353] on input "True" at bounding box center [743, 360] width 17 height 14
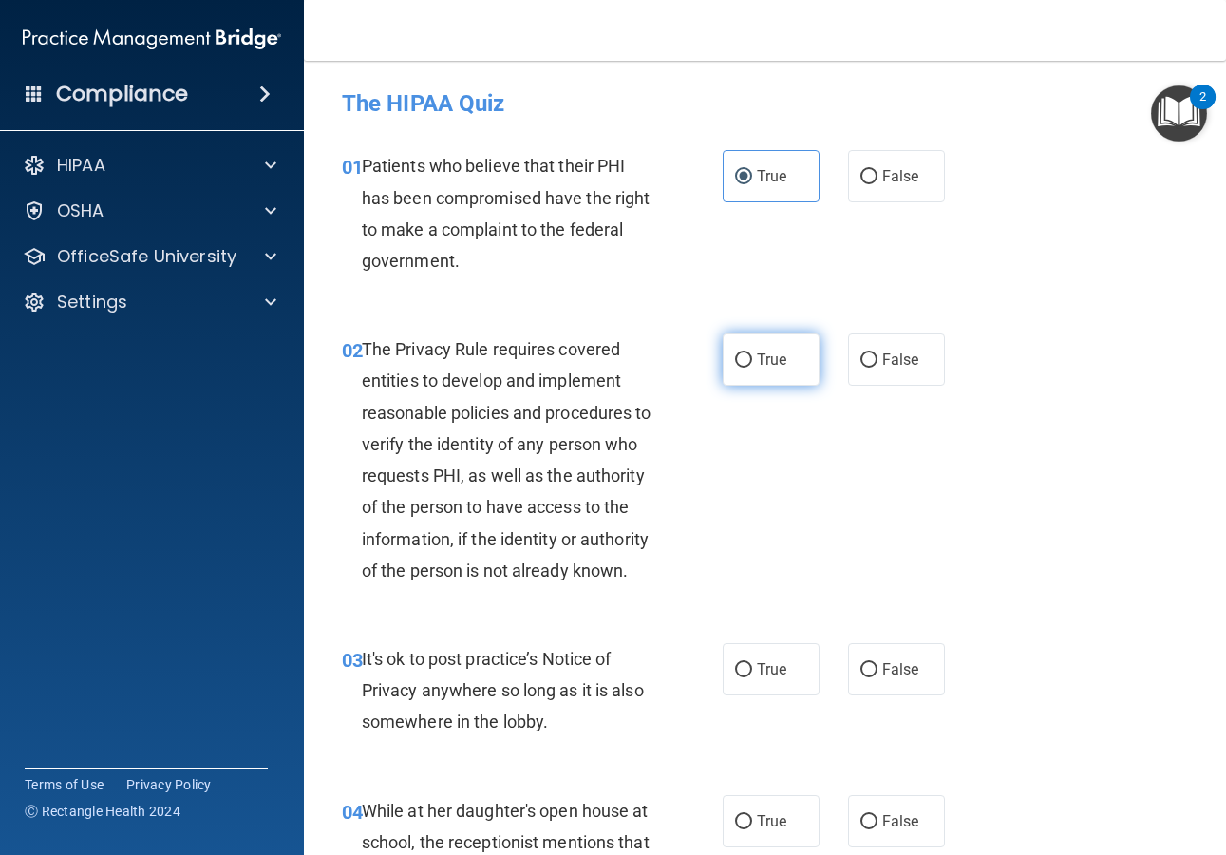
radio input "true"
click at [876, 688] on label "False" at bounding box center [896, 669] width 97 height 52
click at [876, 677] on input "False" at bounding box center [868, 670] width 17 height 14
radio input "true"
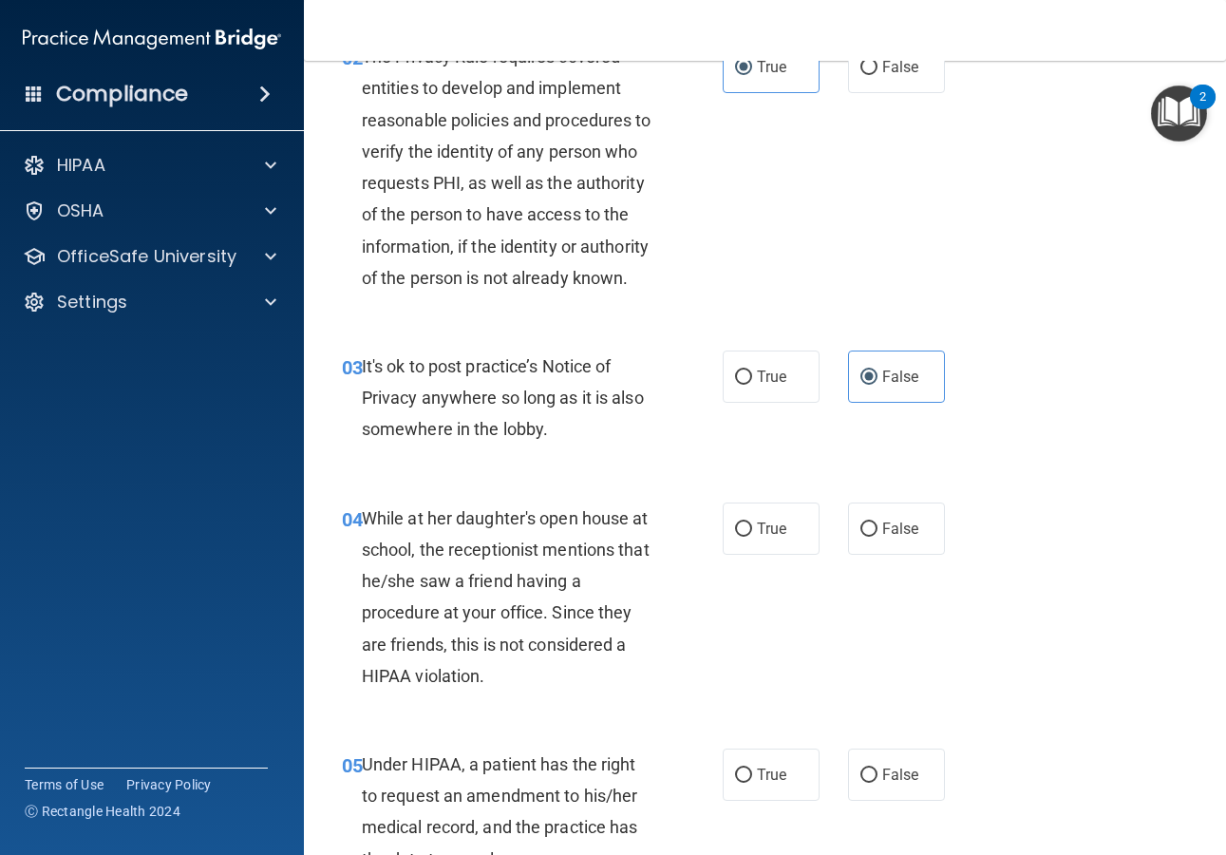
scroll to position [297, 0]
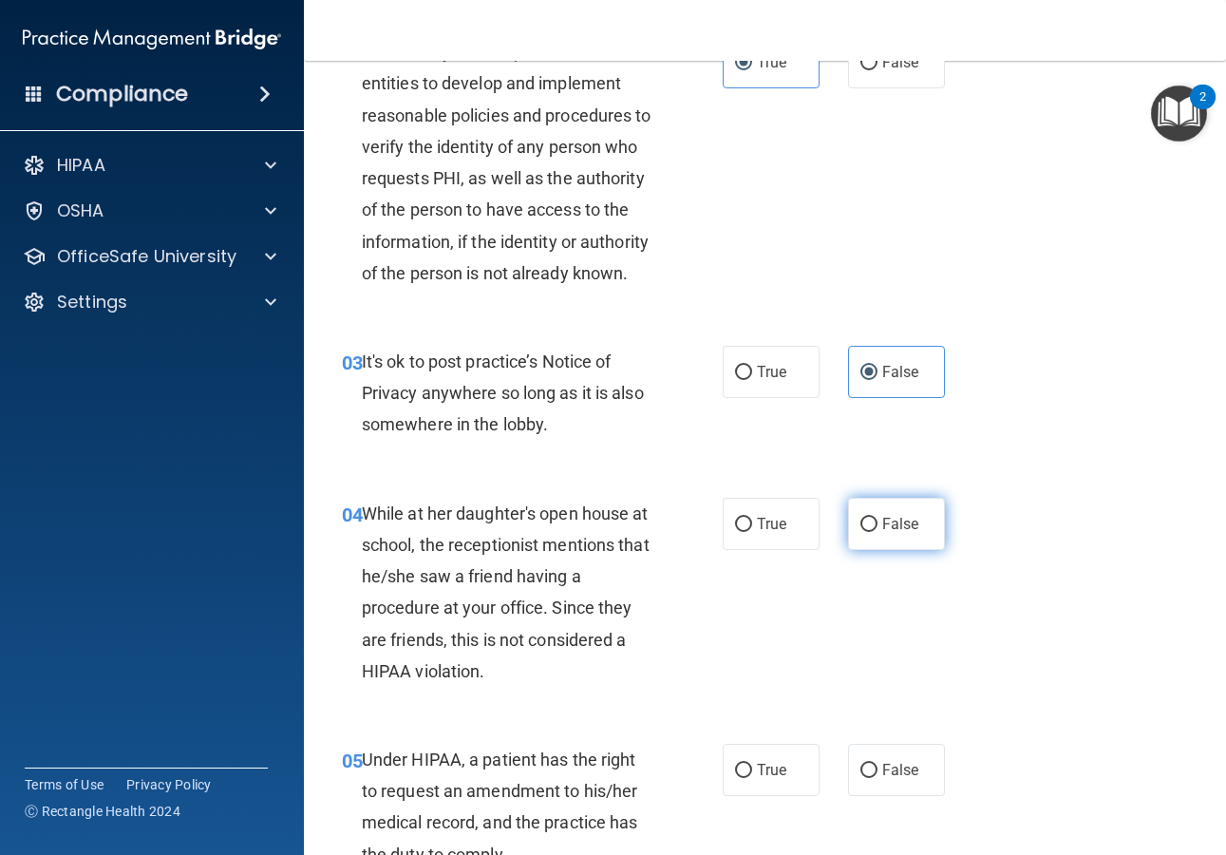
click at [882, 533] on span "False" at bounding box center [900, 524] width 37 height 18
click at [877, 532] on input "False" at bounding box center [868, 525] width 17 height 14
radio input "true"
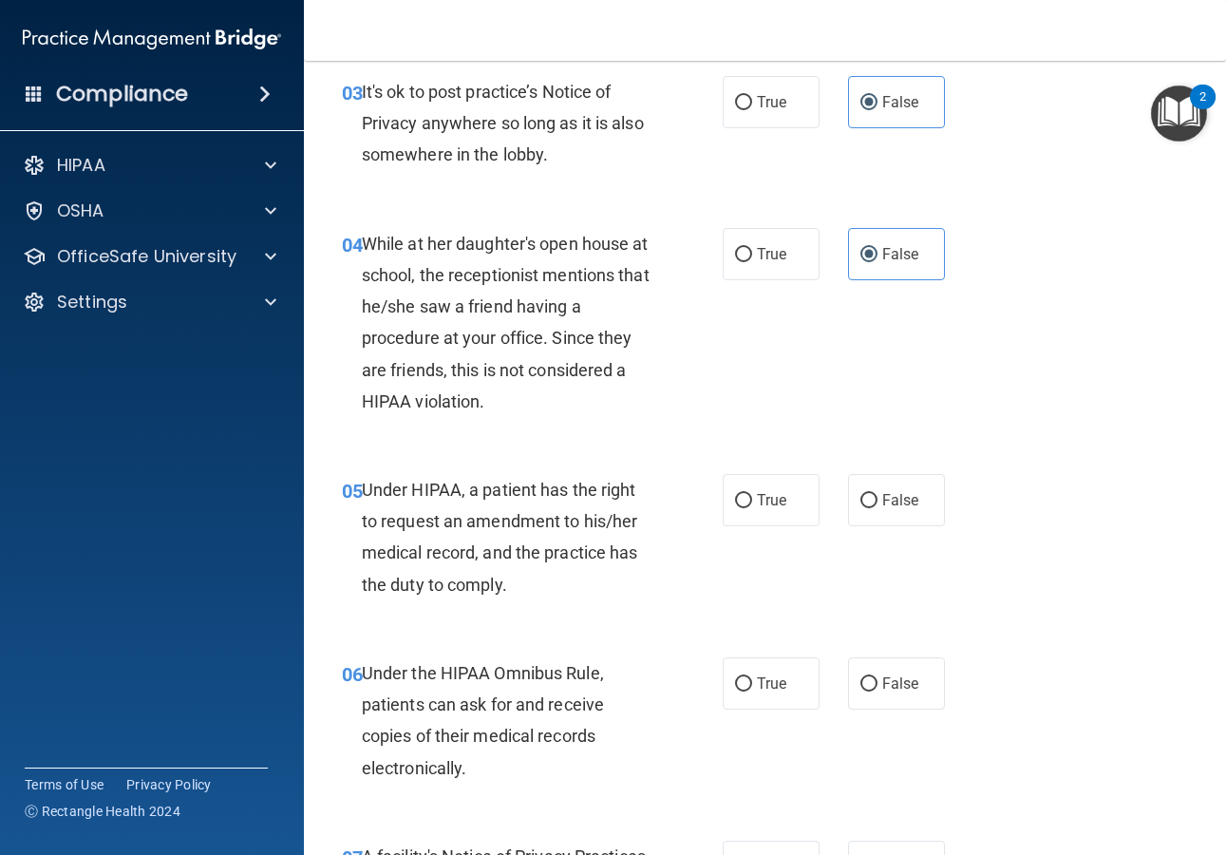
scroll to position [648, 0]
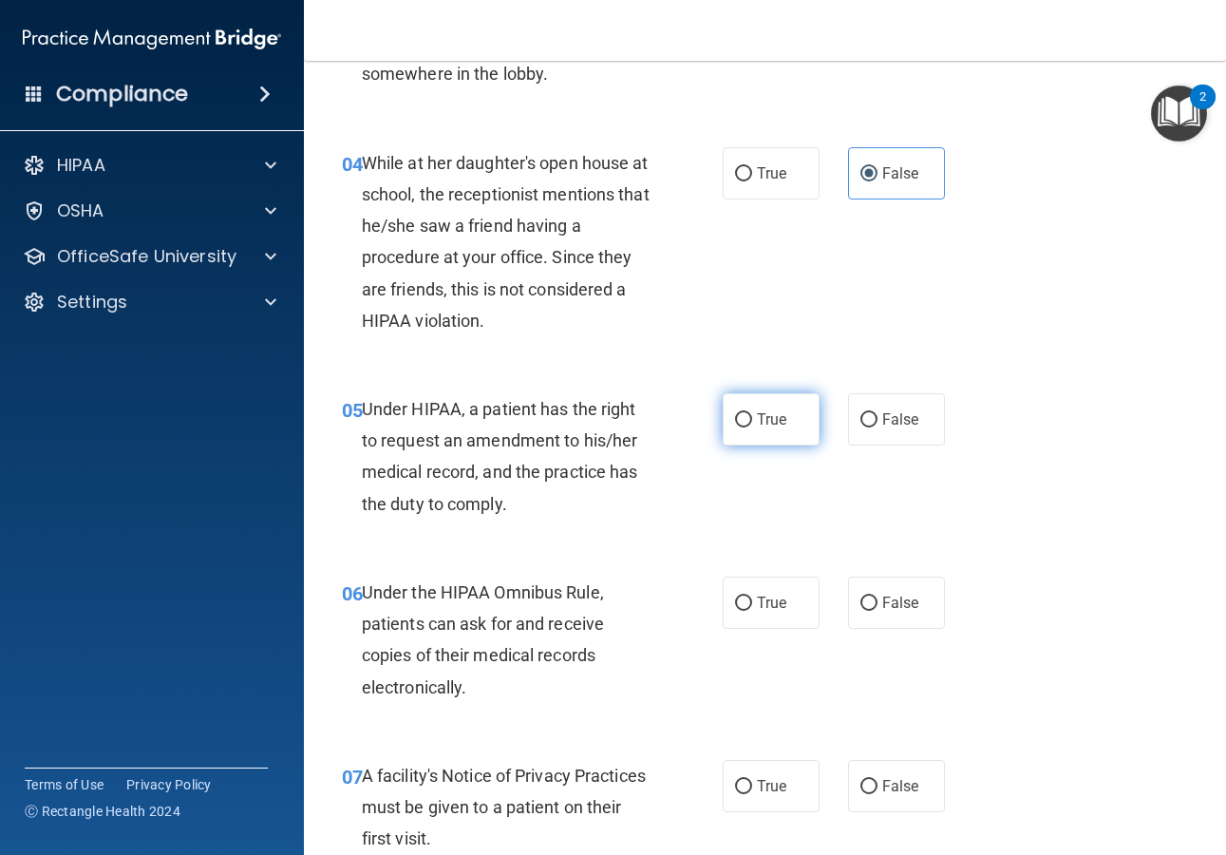
click at [778, 428] on span "True" at bounding box center [771, 419] width 29 height 18
click at [752, 427] on input "True" at bounding box center [743, 420] width 17 height 14
radio input "true"
click at [870, 445] on label "False" at bounding box center [896, 419] width 97 height 52
click at [870, 427] on input "False" at bounding box center [868, 420] width 17 height 14
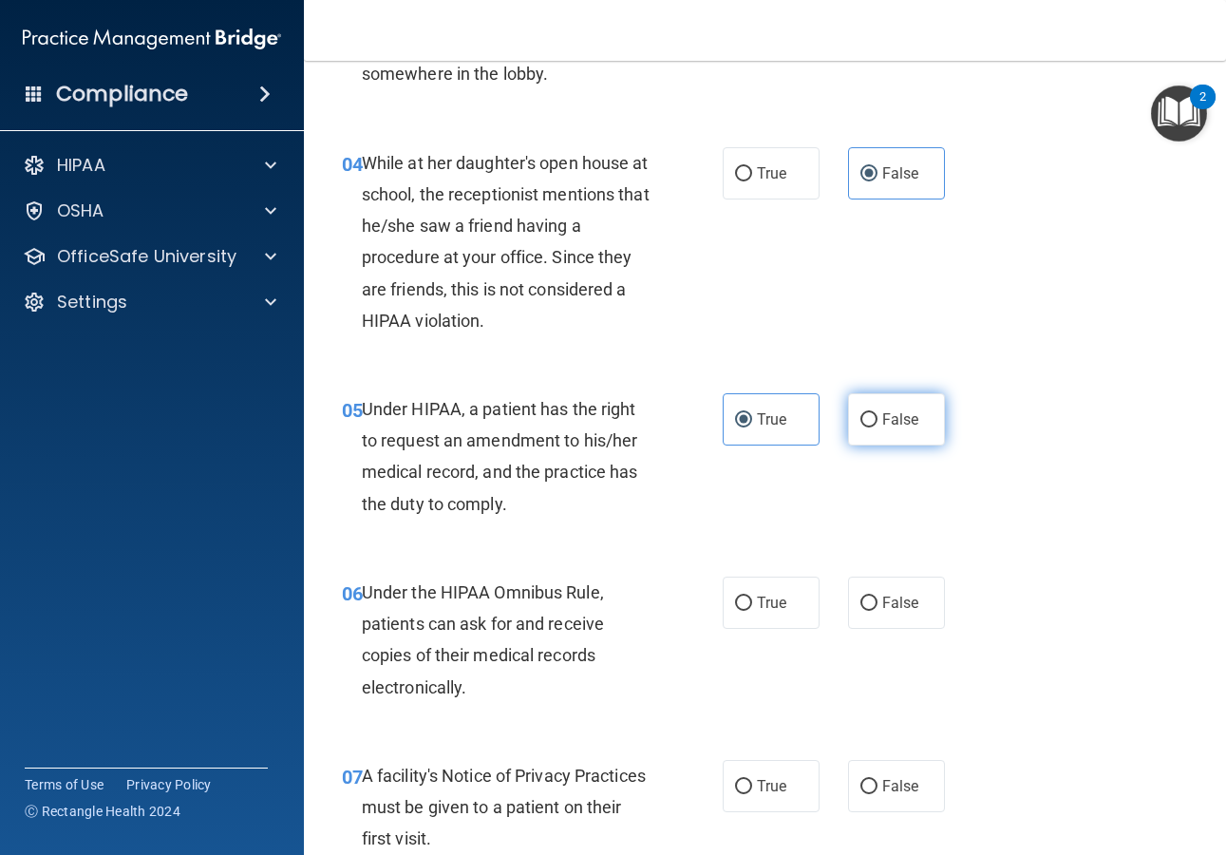
radio input "true"
radio input "false"
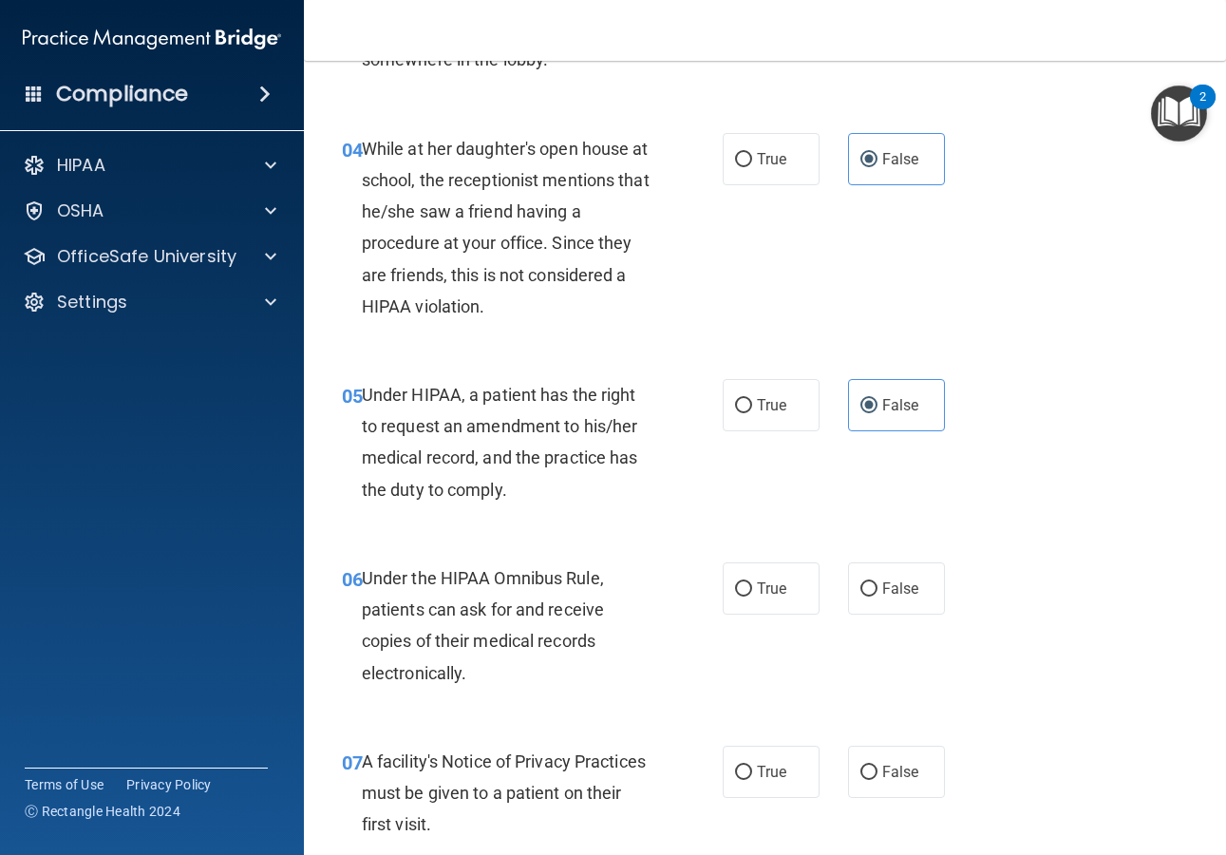
scroll to position [663, 0]
click at [757, 596] on span "True" at bounding box center [771, 587] width 29 height 18
click at [752, 595] on input "True" at bounding box center [743, 588] width 17 height 14
radio input "true"
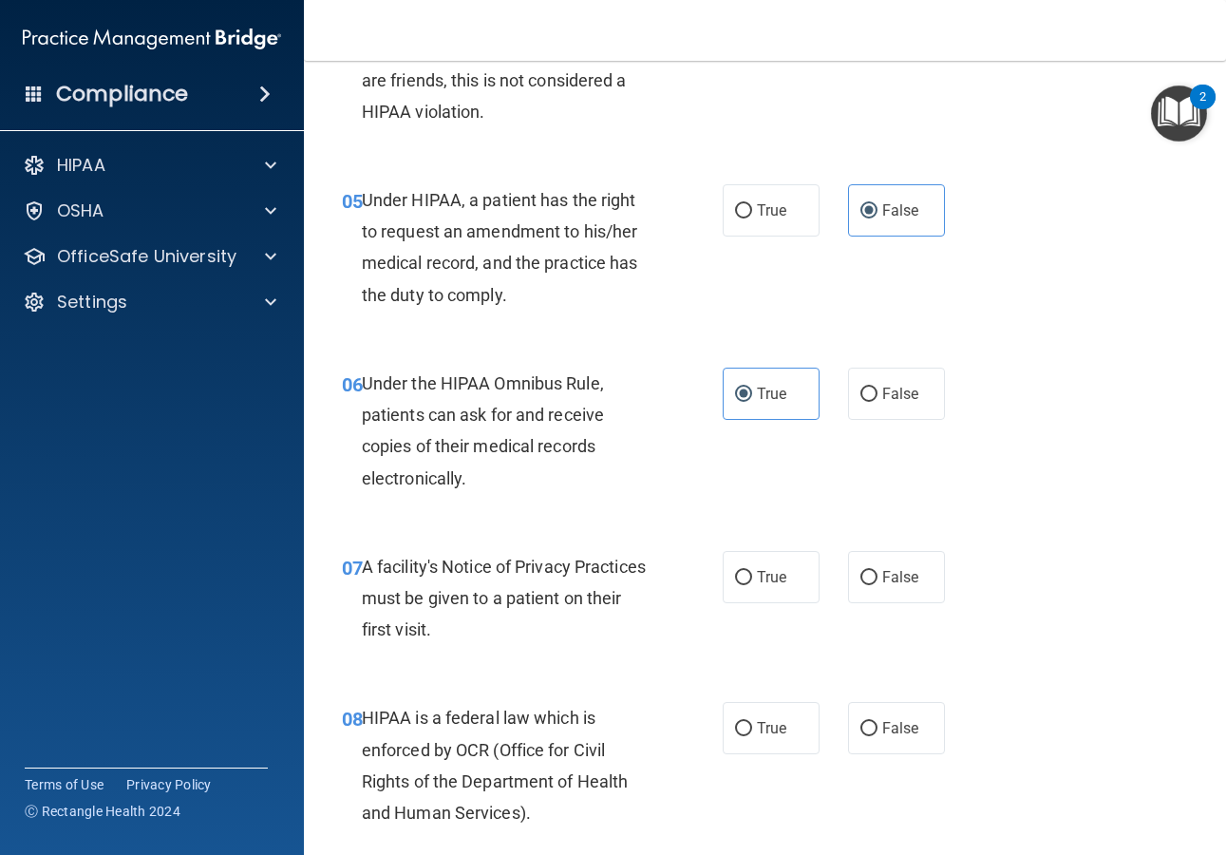
scroll to position [875, 0]
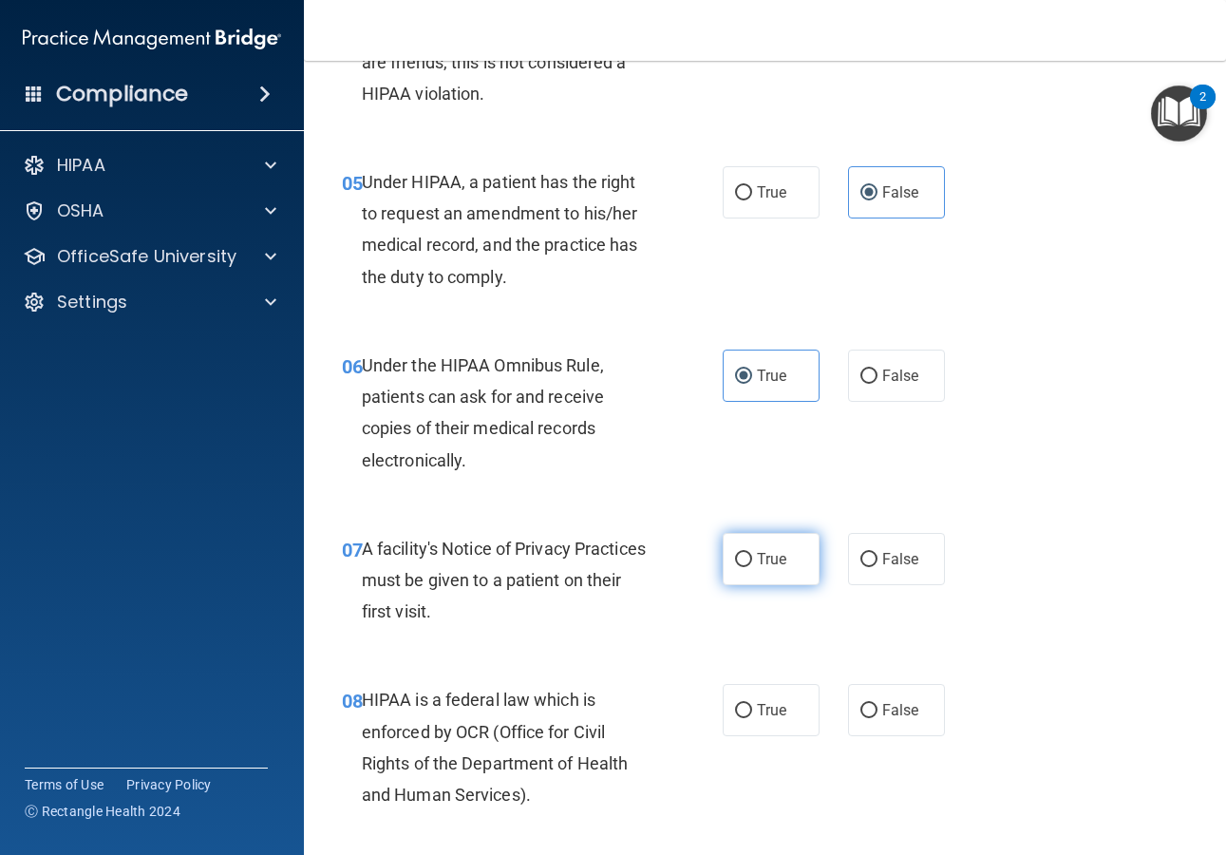
click at [771, 568] on span "True" at bounding box center [771, 559] width 29 height 18
click at [752, 567] on input "True" at bounding box center [743, 560] width 17 height 14
radio input "true"
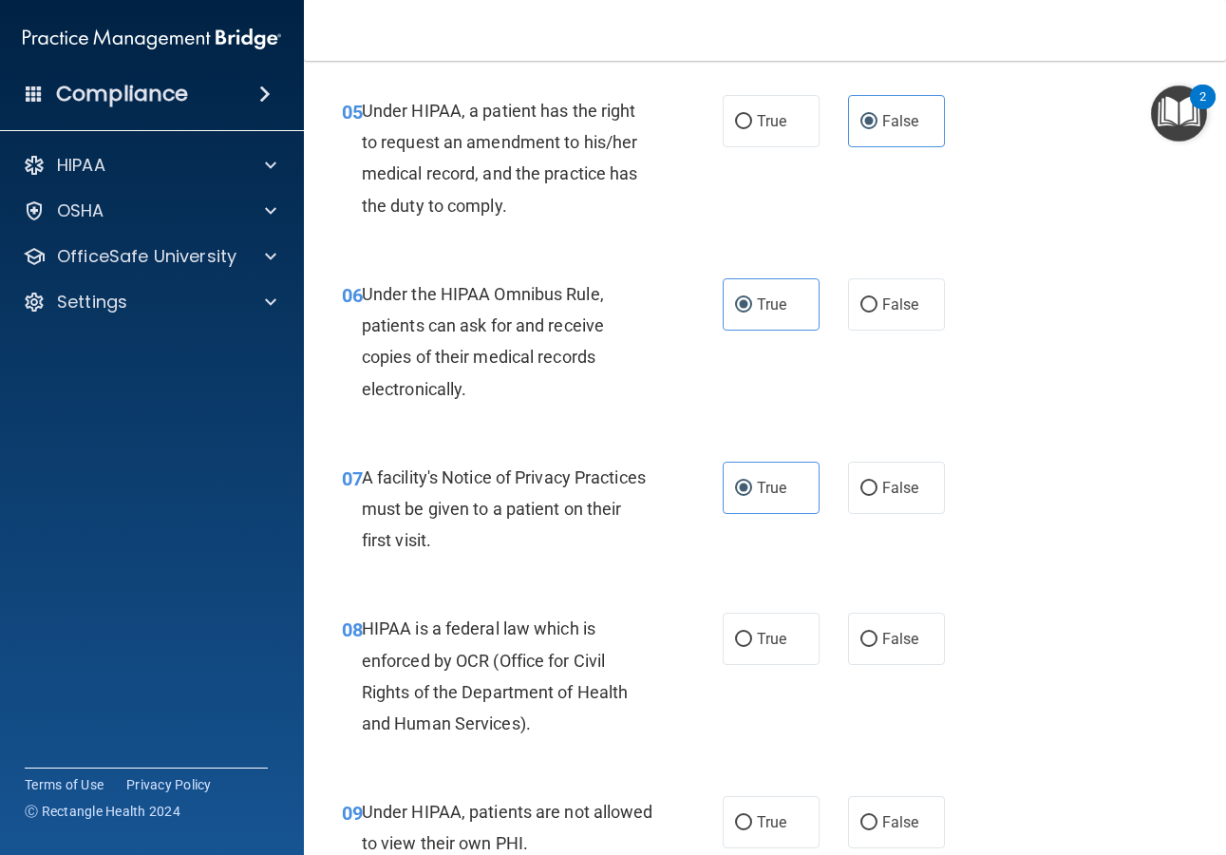
scroll to position [1098, 0]
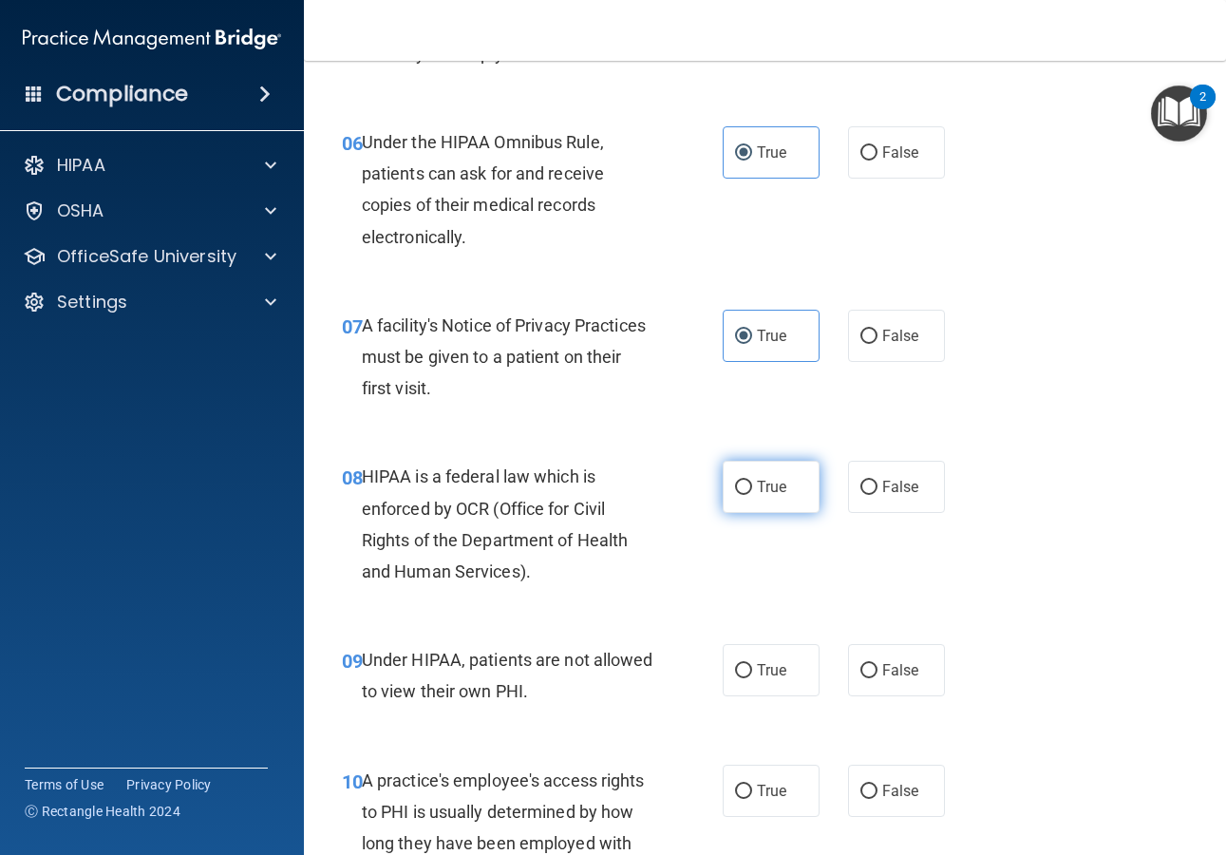
click at [744, 495] on input "True" at bounding box center [743, 488] width 17 height 14
radio input "true"
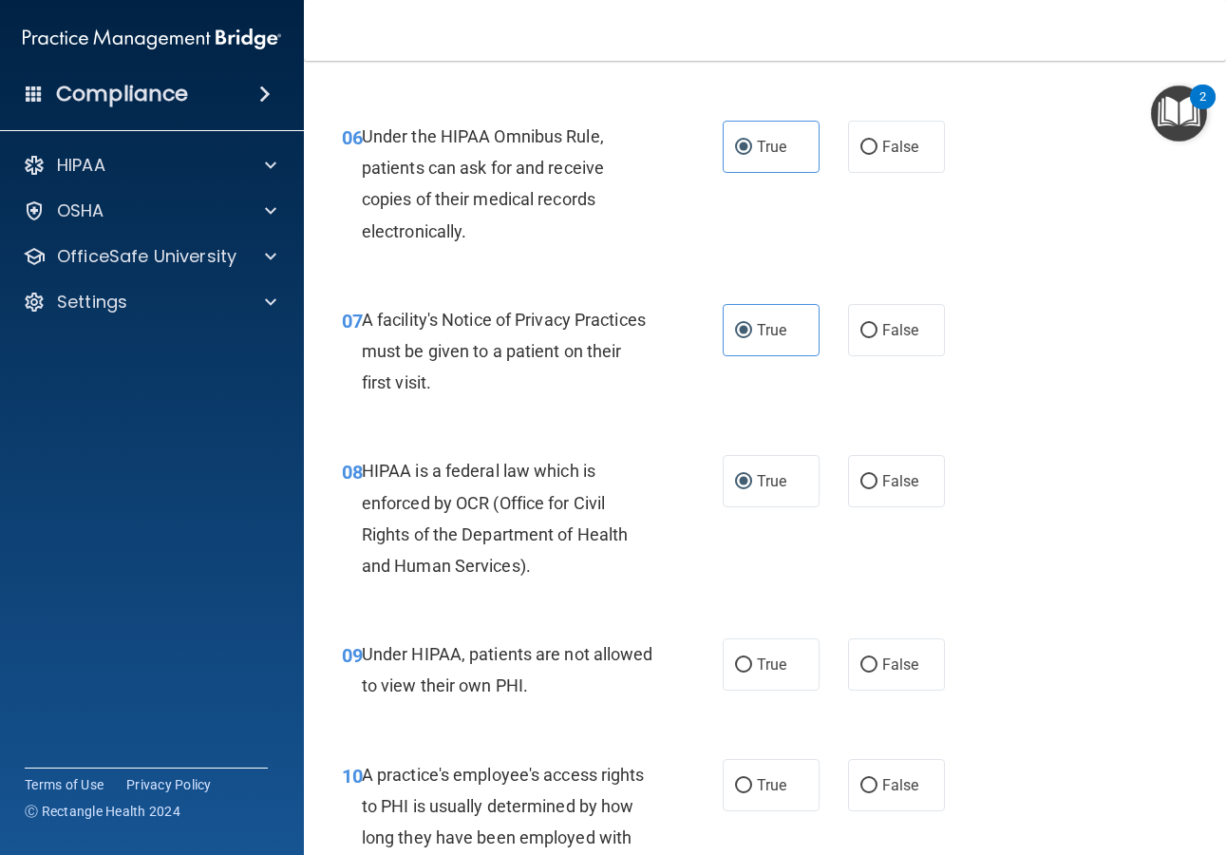
scroll to position [1259, 0]
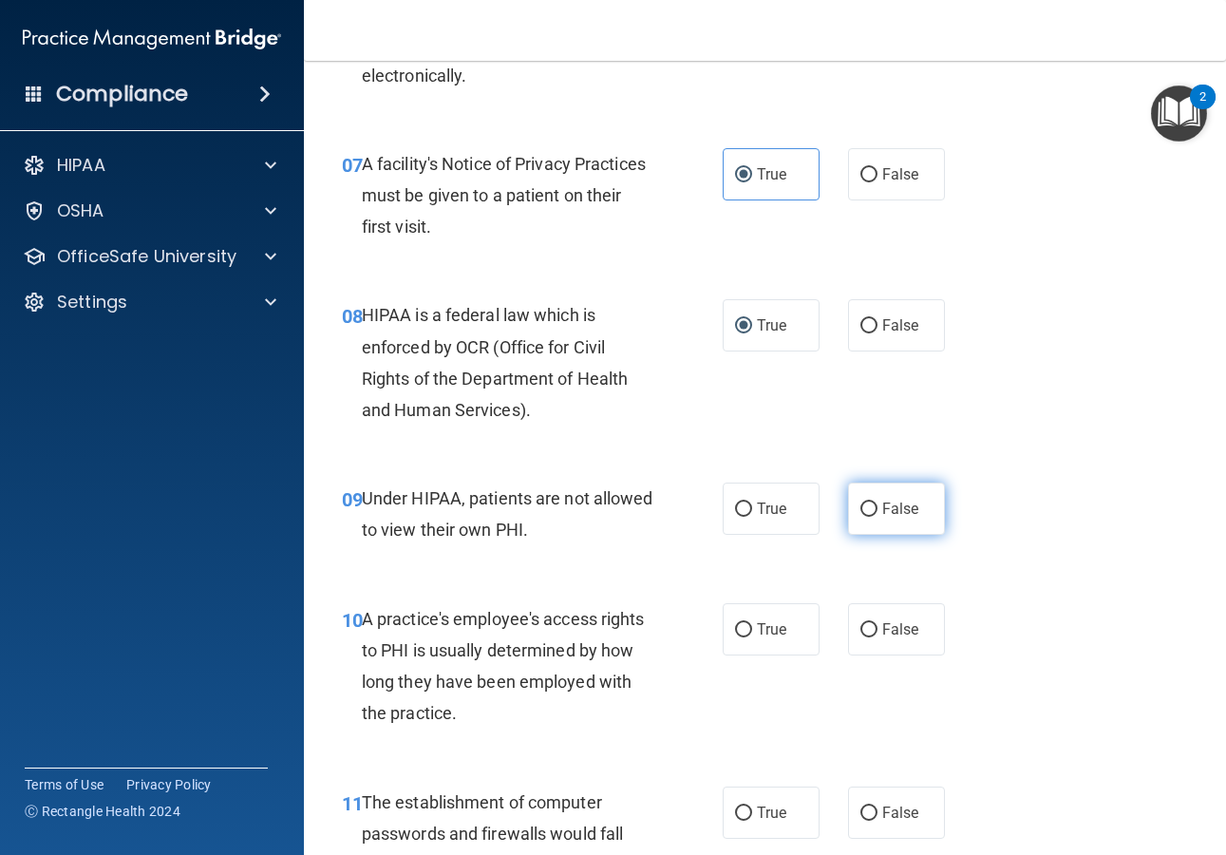
click at [926, 535] on label "False" at bounding box center [896, 508] width 97 height 52
click at [877, 517] on input "False" at bounding box center [868, 509] width 17 height 14
radio input "true"
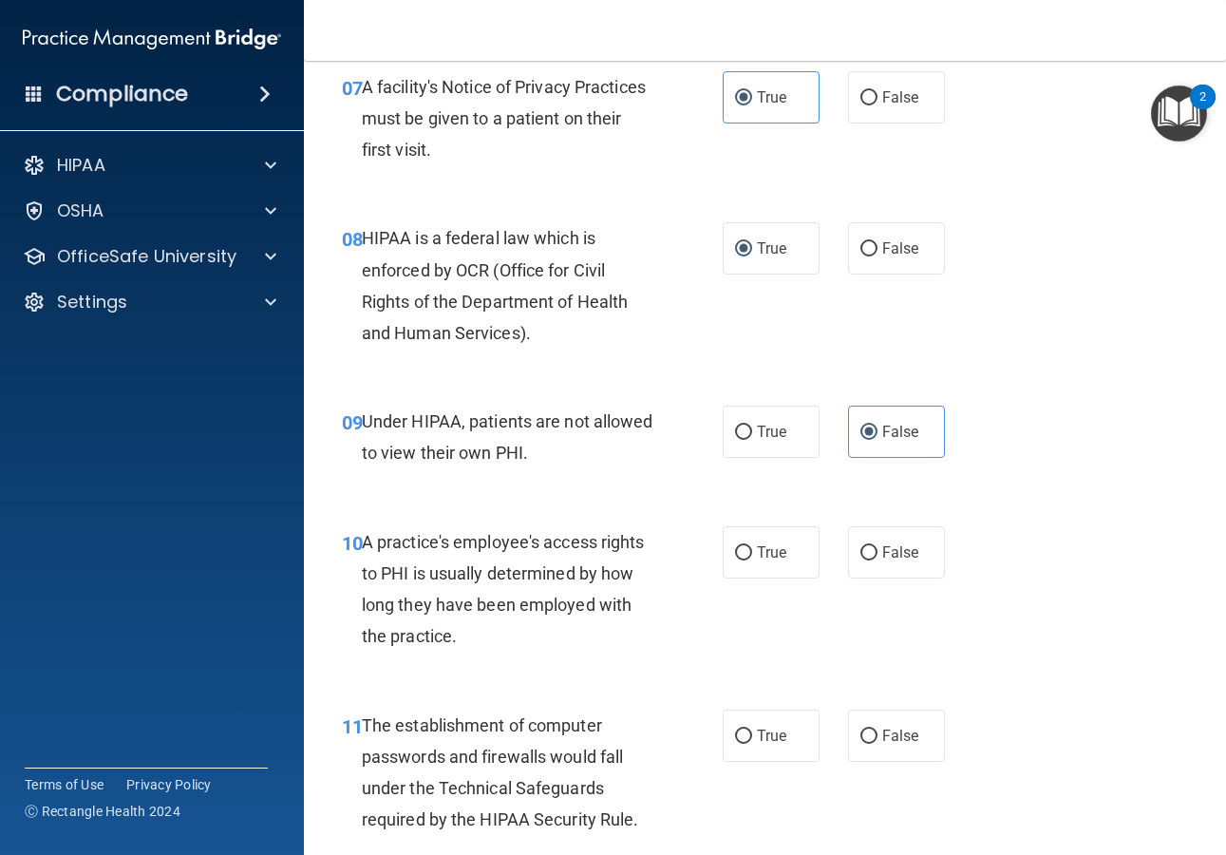
scroll to position [1338, 0]
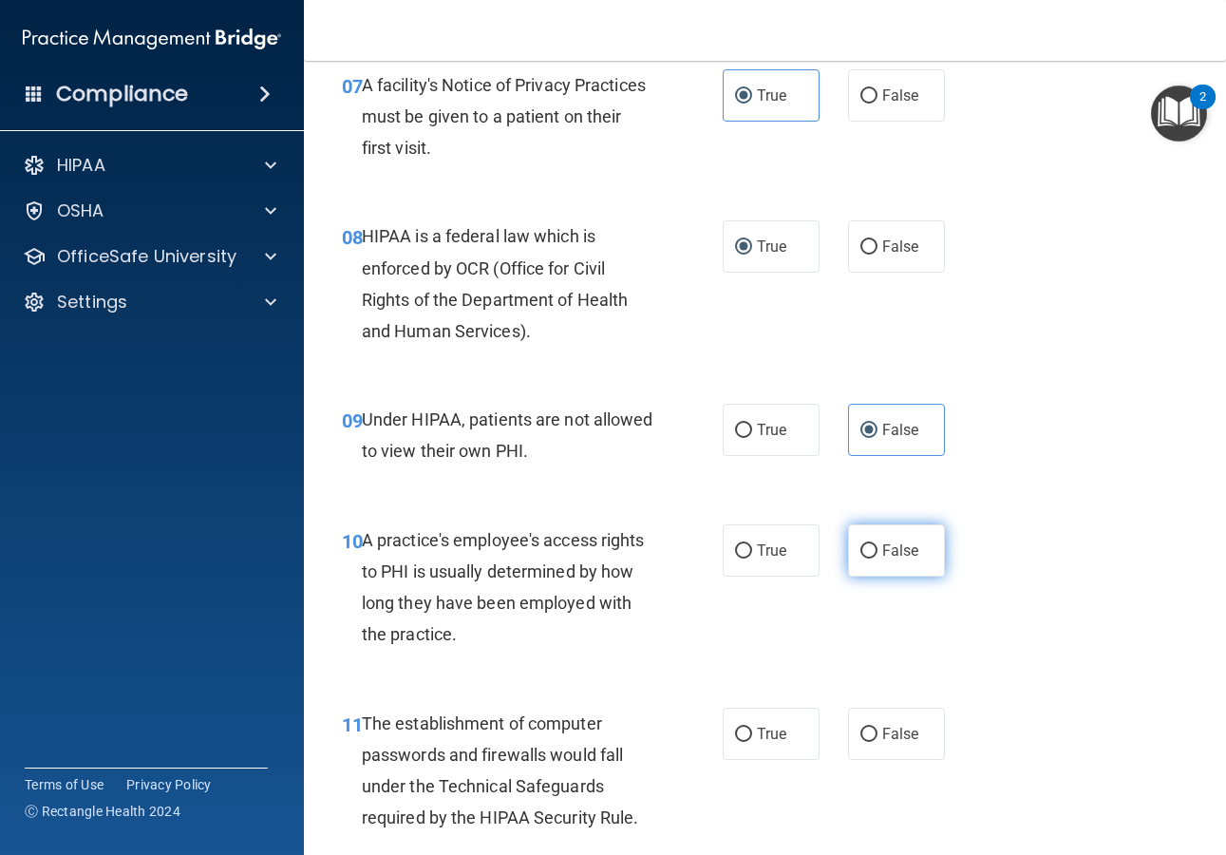
click at [908, 559] on span "False" at bounding box center [900, 550] width 37 height 18
click at [877, 558] on input "False" at bounding box center [868, 551] width 17 height 14
radio input "true"
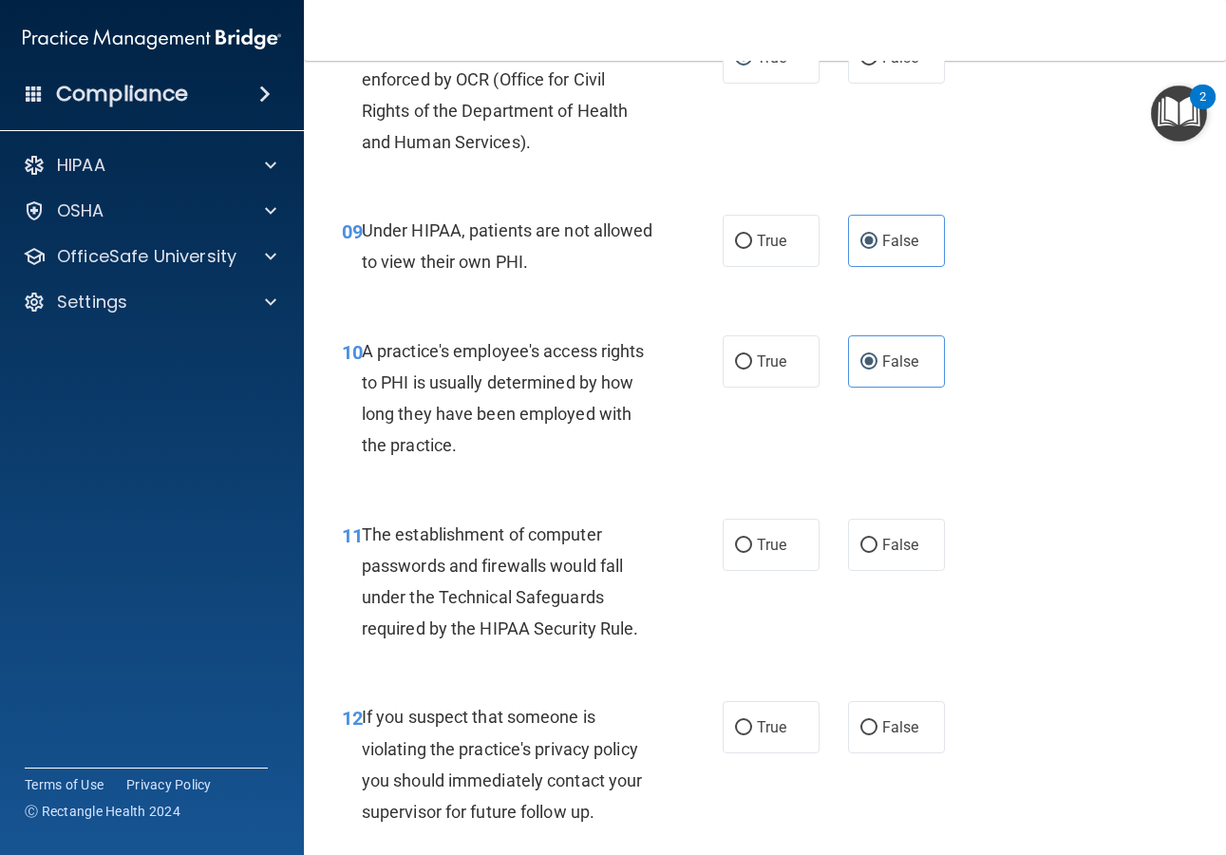
scroll to position [1532, 0]
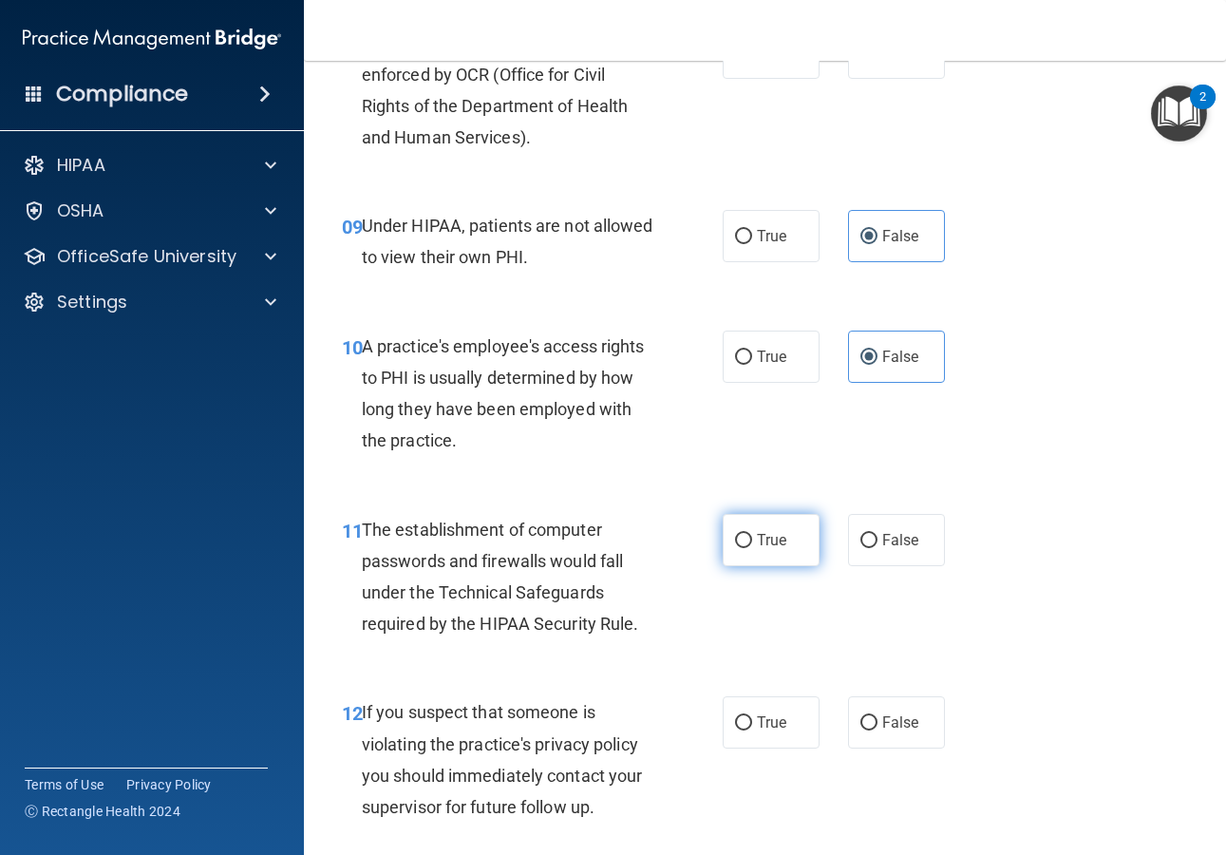
click at [770, 549] on span "True" at bounding box center [771, 540] width 29 height 18
click at [752, 548] on input "True" at bounding box center [743, 541] width 17 height 14
radio input "true"
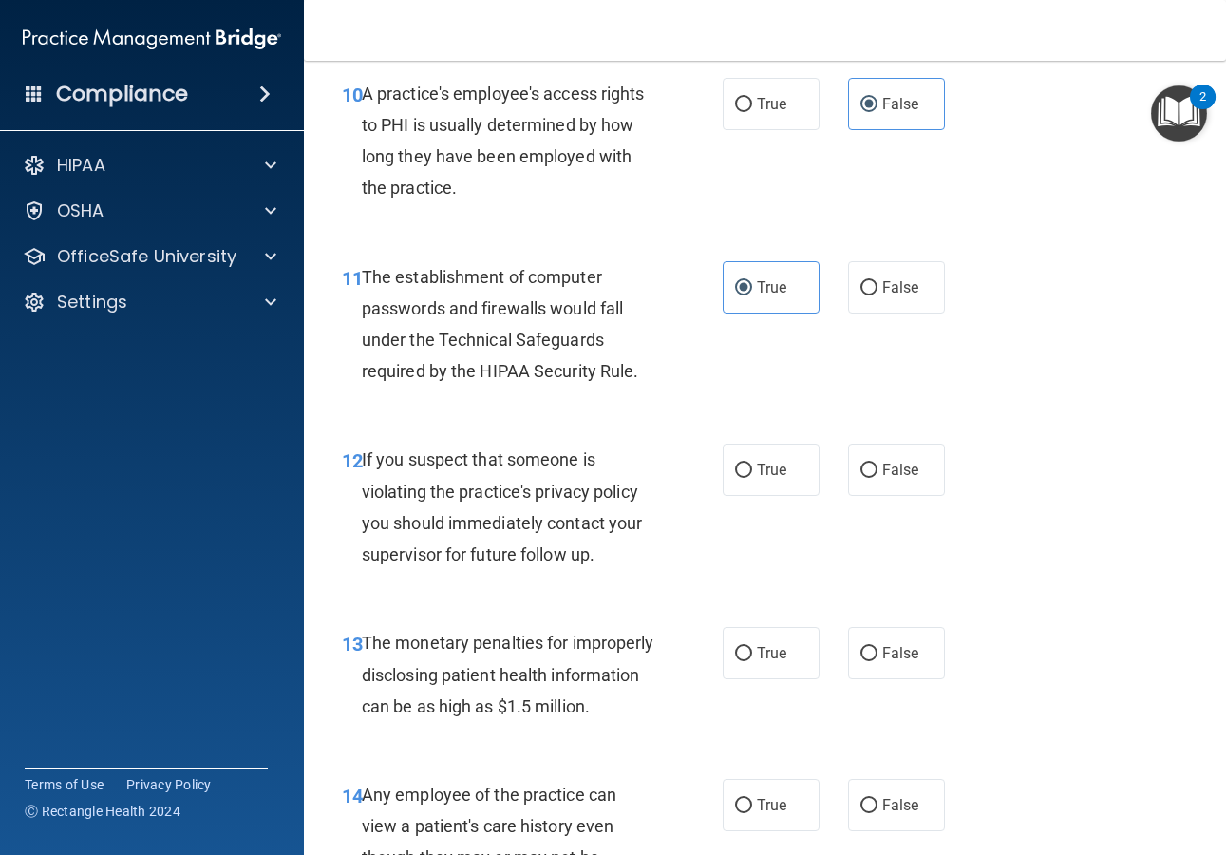
scroll to position [1785, 0]
click at [767, 478] on span "True" at bounding box center [771, 469] width 29 height 18
click at [752, 477] on input "True" at bounding box center [743, 469] width 17 height 14
radio input "true"
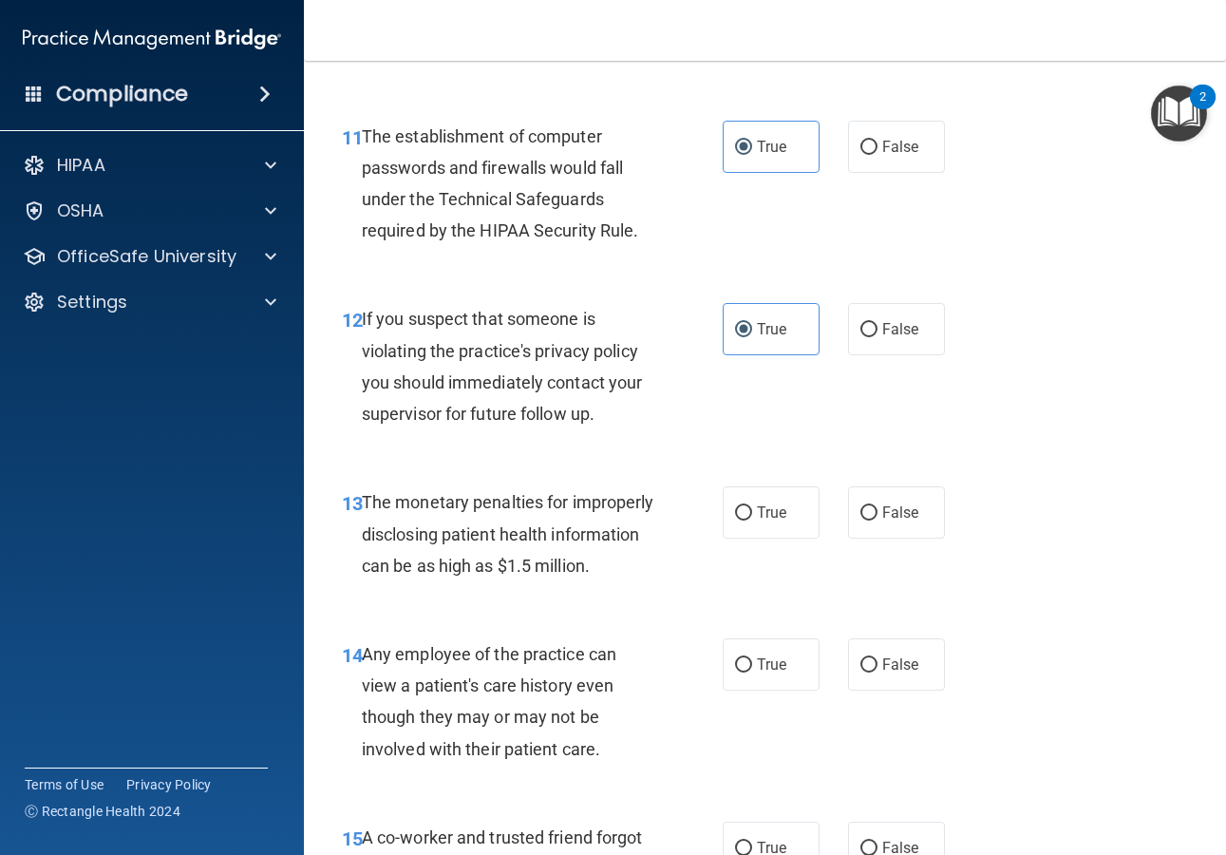
scroll to position [1931, 0]
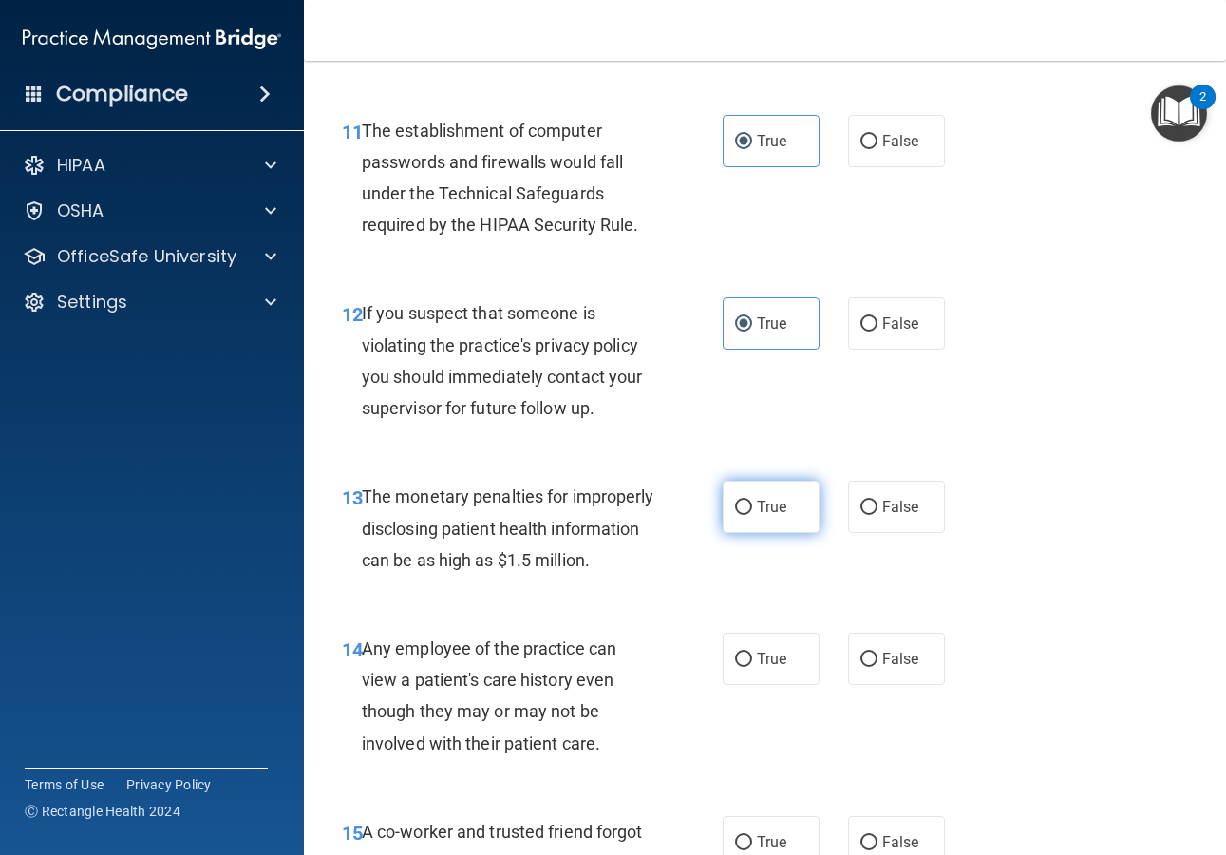
click at [775, 527] on label "True" at bounding box center [771, 507] width 97 height 52
click at [752, 515] on input "True" at bounding box center [743, 507] width 17 height 14
radio input "true"
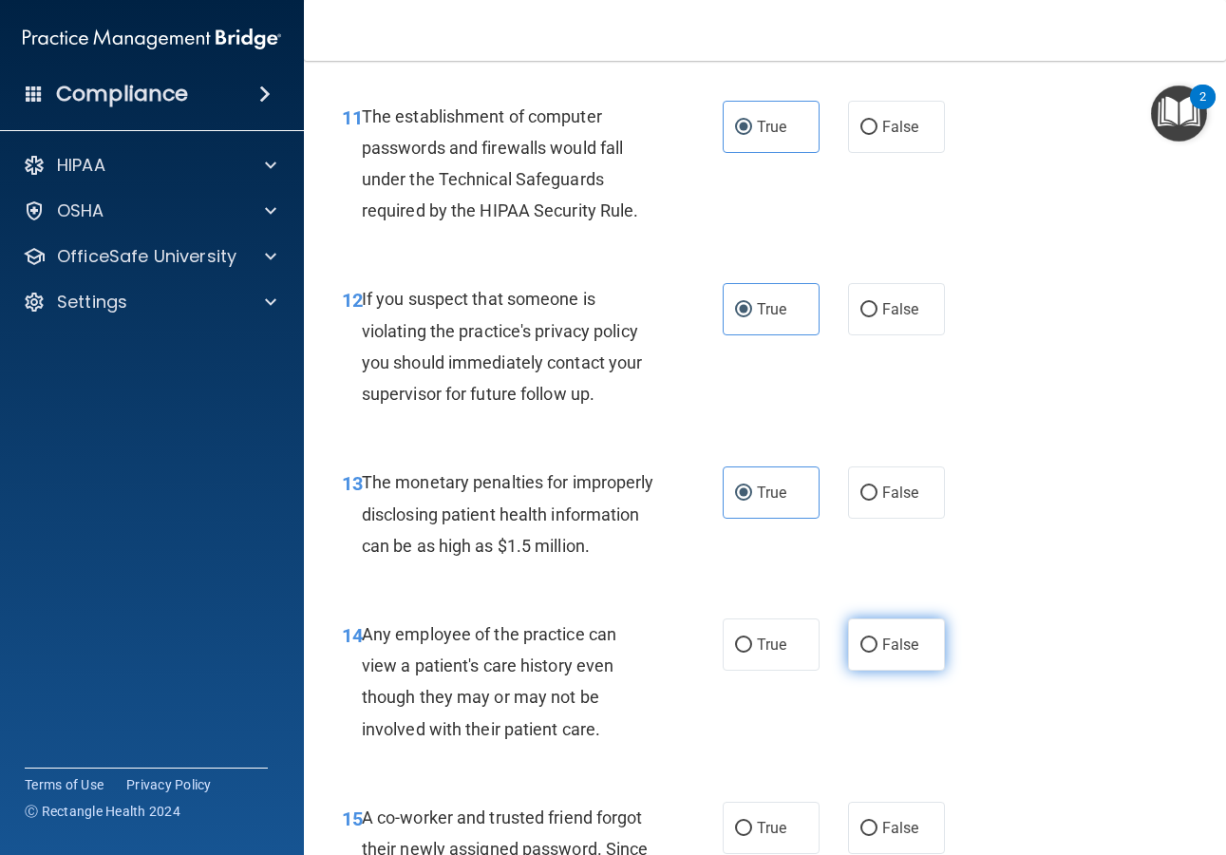
scroll to position [1960, 0]
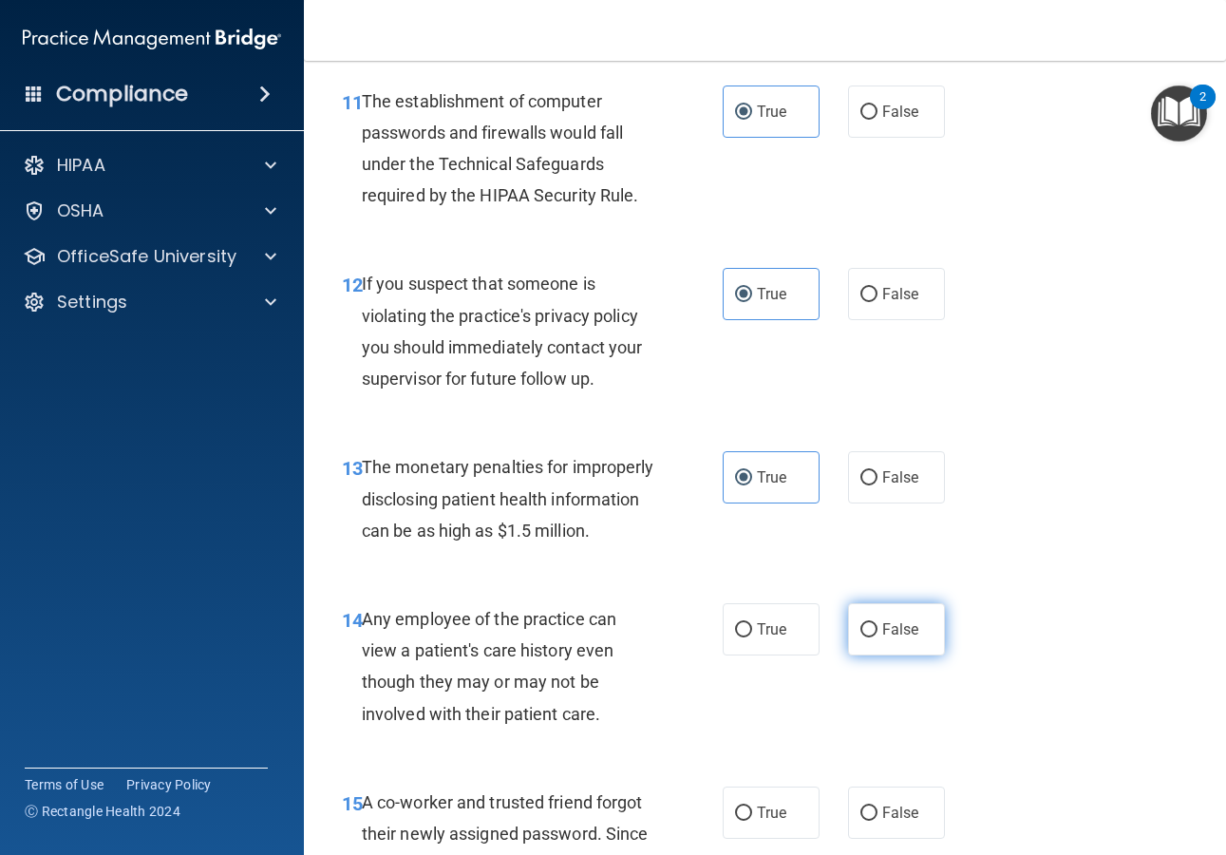
click at [904, 638] on span "False" at bounding box center [900, 629] width 37 height 18
click at [877, 637] on input "False" at bounding box center [868, 630] width 17 height 14
radio input "true"
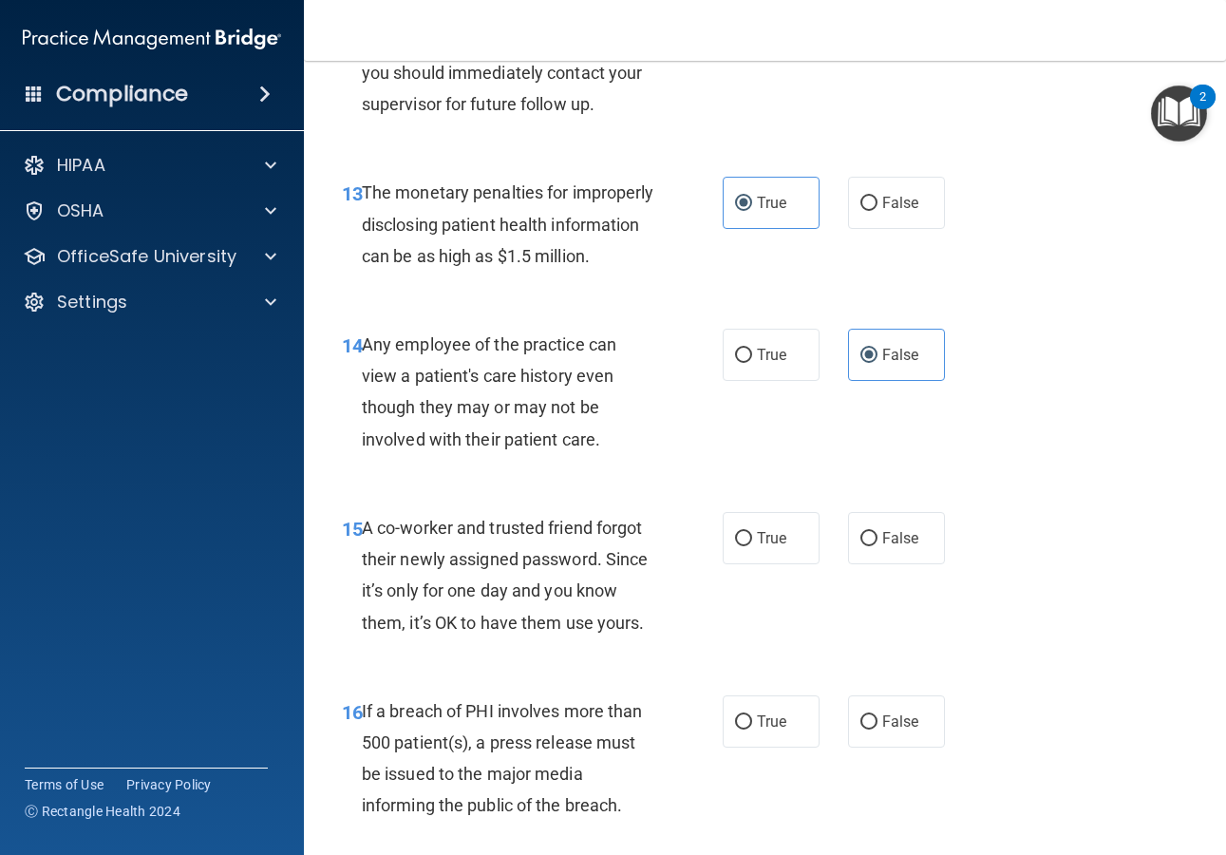
scroll to position [2250, 0]
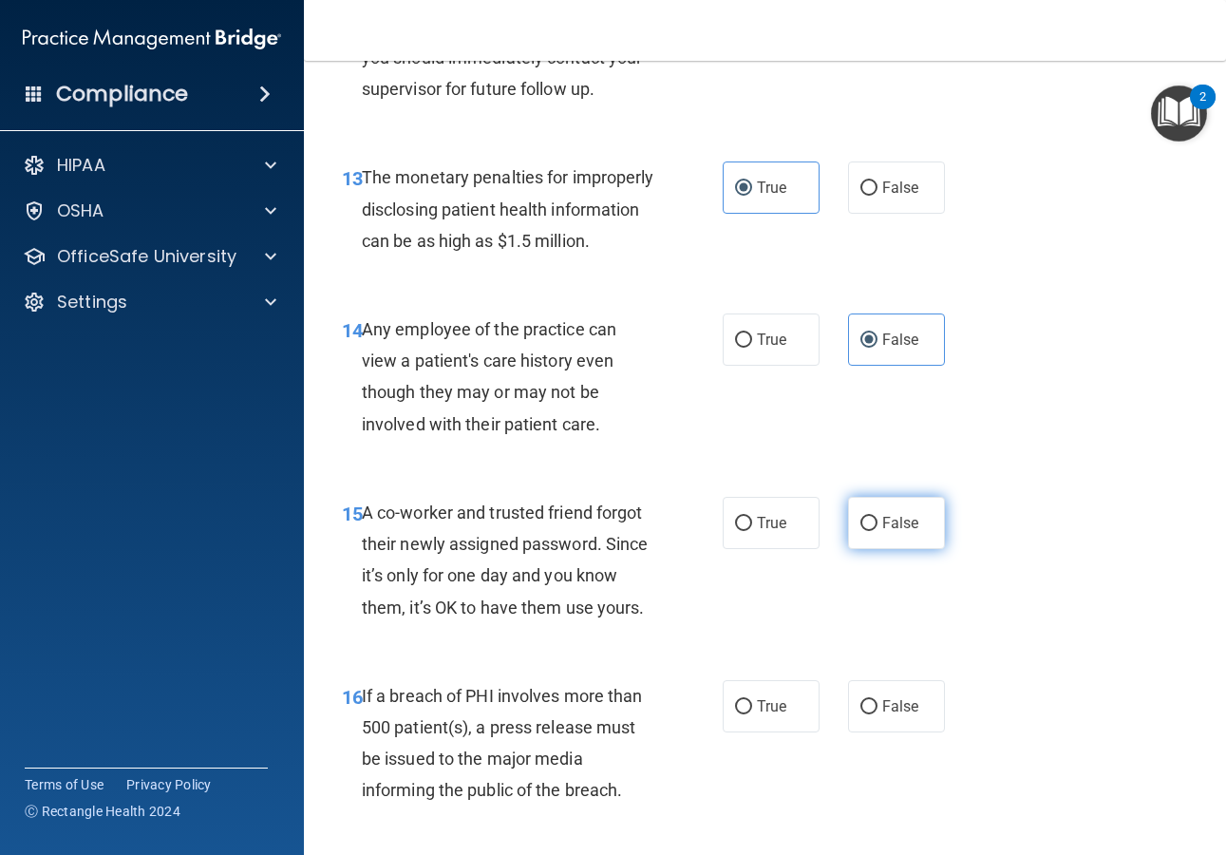
click at [890, 532] on span "False" at bounding box center [900, 523] width 37 height 18
click at [877, 531] on input "False" at bounding box center [868, 524] width 17 height 14
radio input "true"
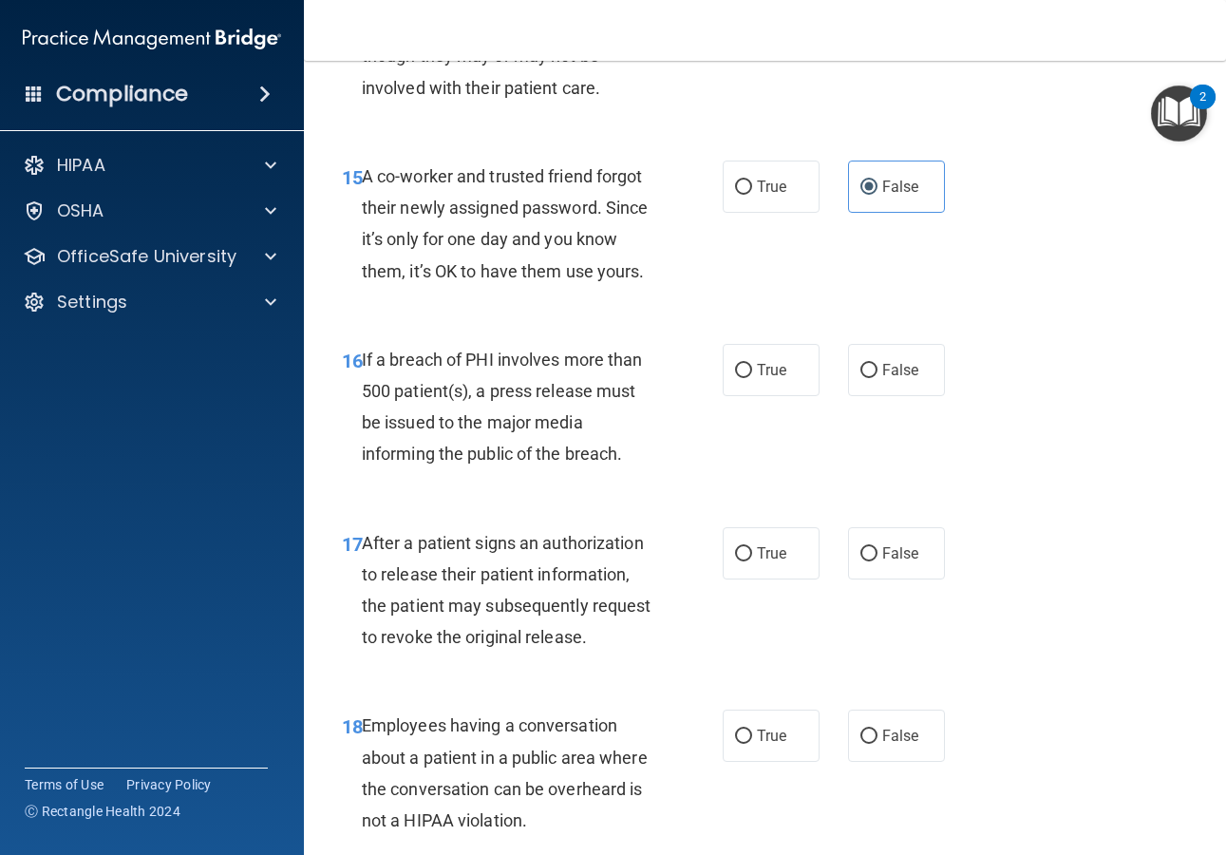
scroll to position [2587, 0]
click at [743, 395] on label "True" at bounding box center [771, 369] width 97 height 52
click at [743, 377] on input "True" at bounding box center [743, 370] width 17 height 14
radio input "true"
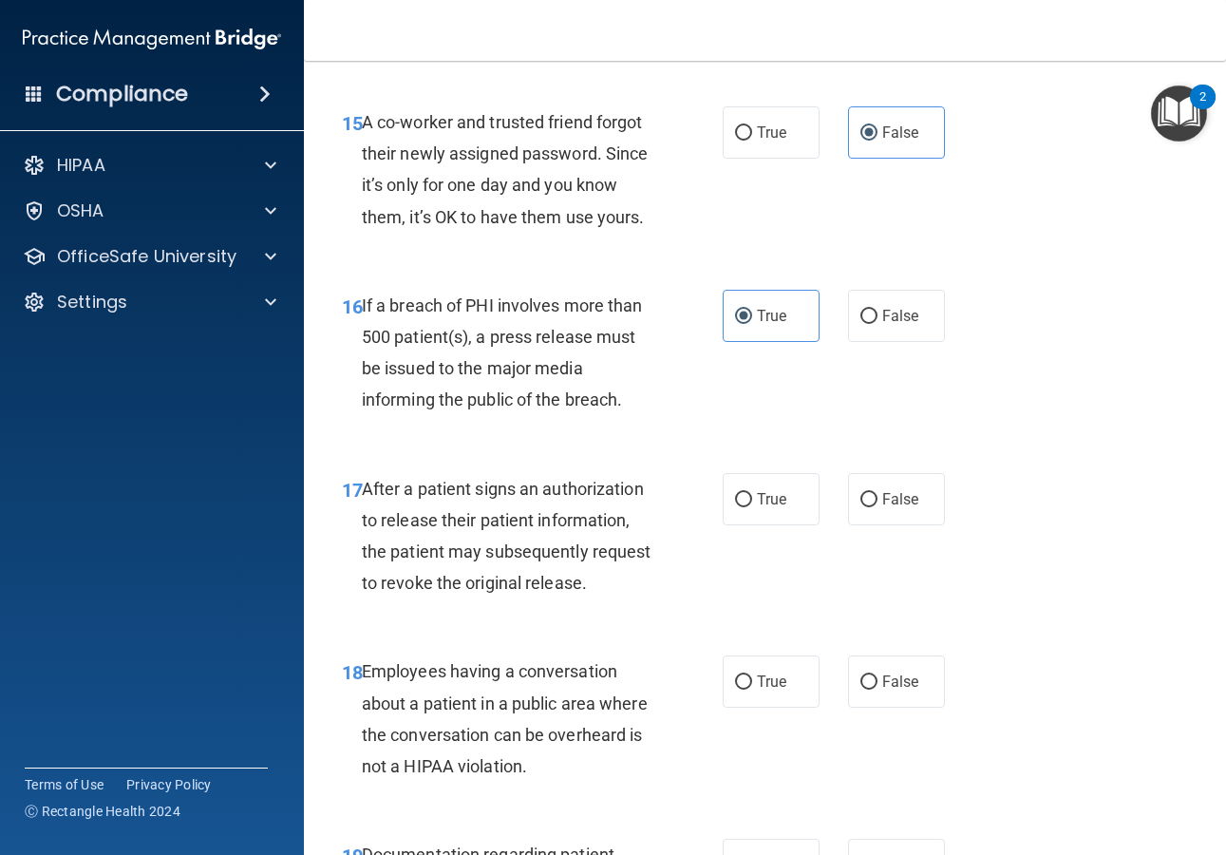
scroll to position [2800, 0]
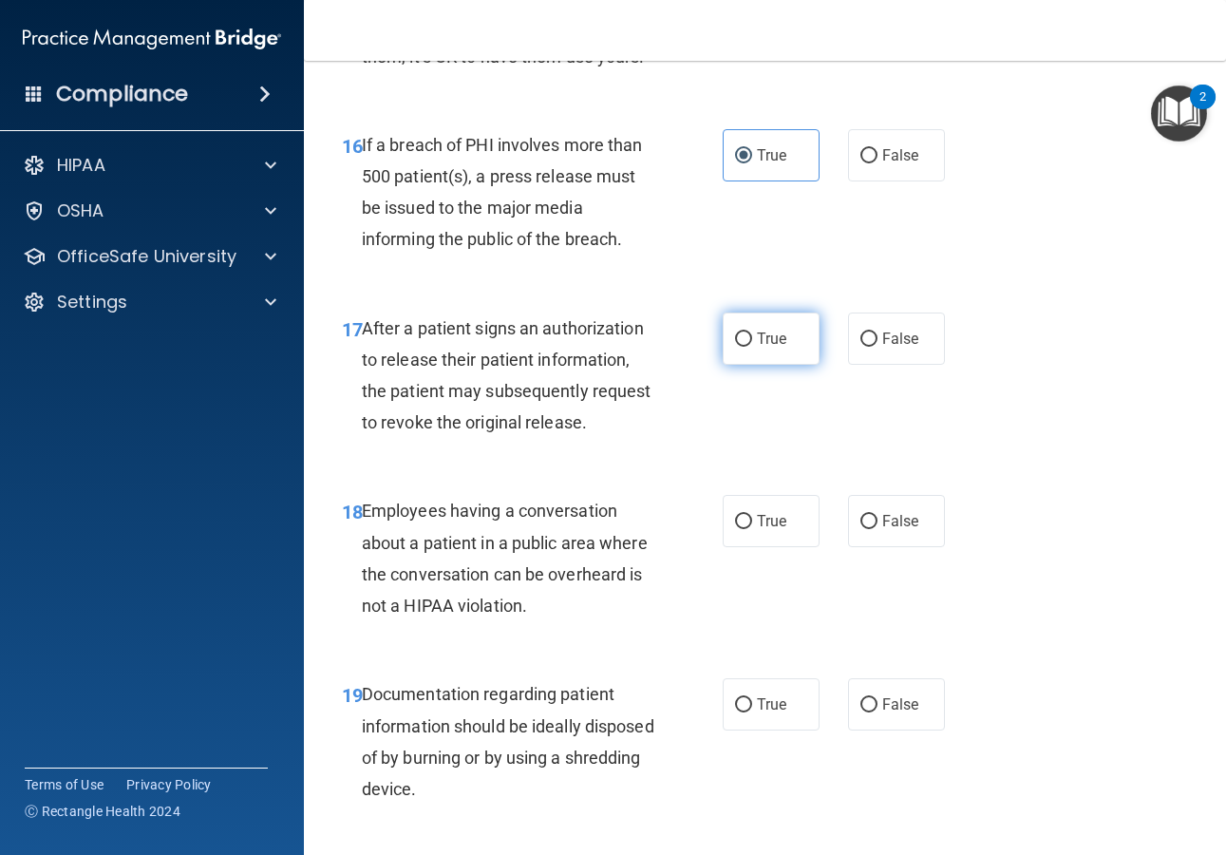
click at [751, 365] on label "True" at bounding box center [771, 338] width 97 height 52
click at [751, 347] on input "True" at bounding box center [743, 339] width 17 height 14
radio input "true"
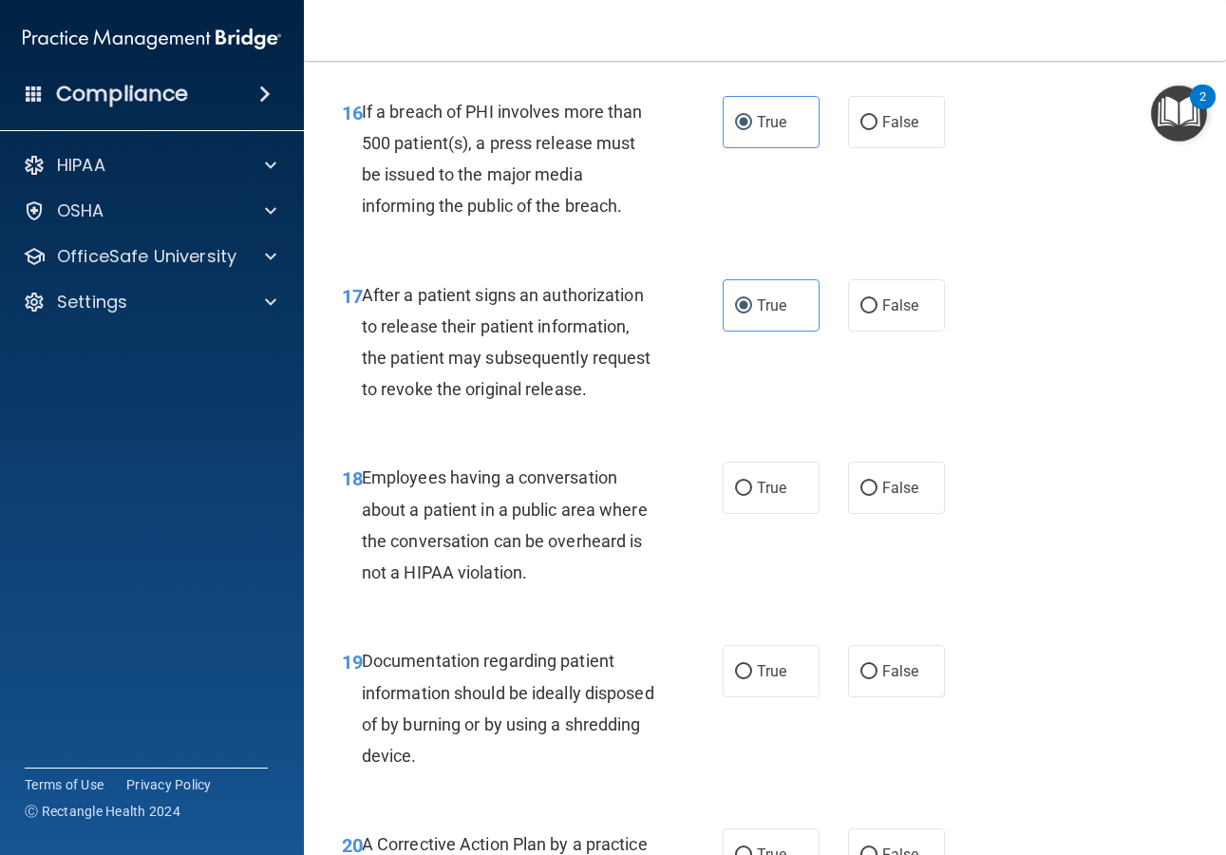
scroll to position [2935, 0]
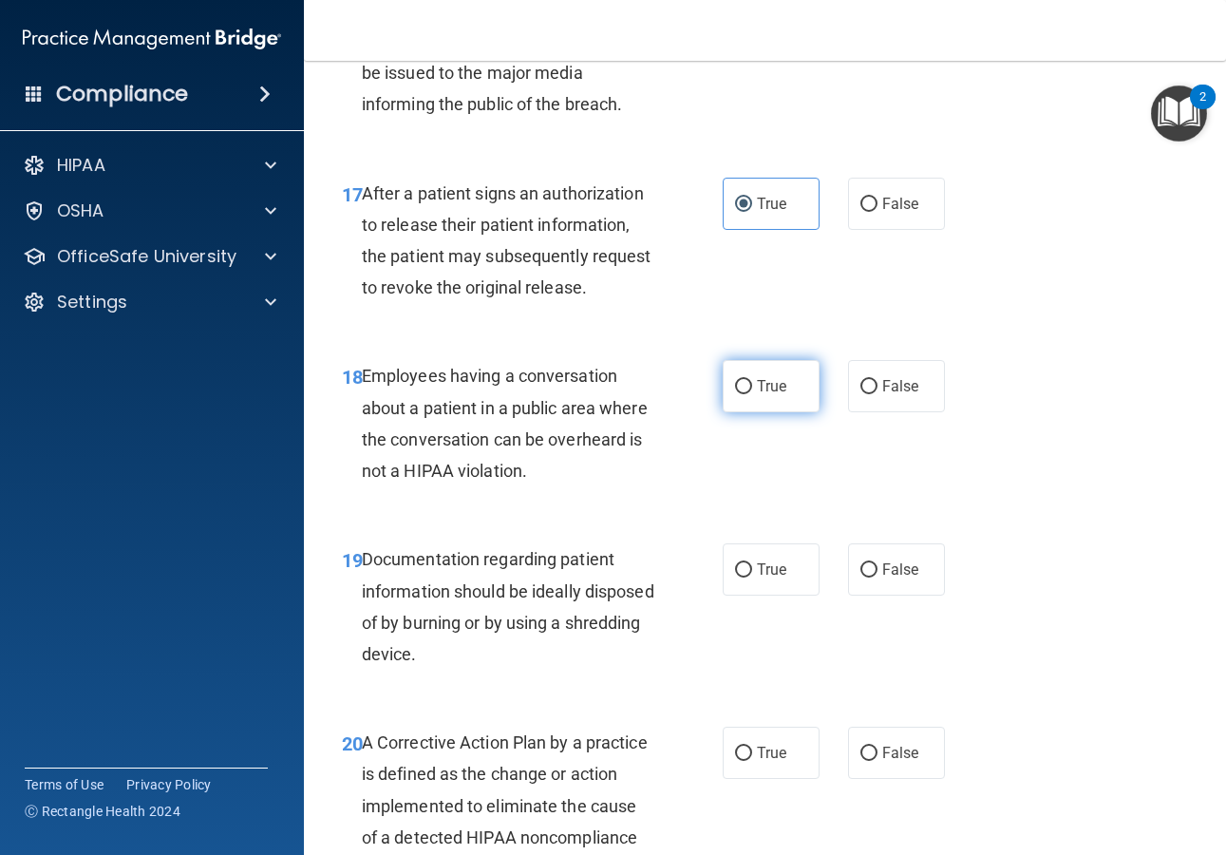
click at [765, 395] on span "True" at bounding box center [771, 386] width 29 height 18
click at [752, 394] on input "True" at bounding box center [743, 387] width 17 height 14
radio input "true"
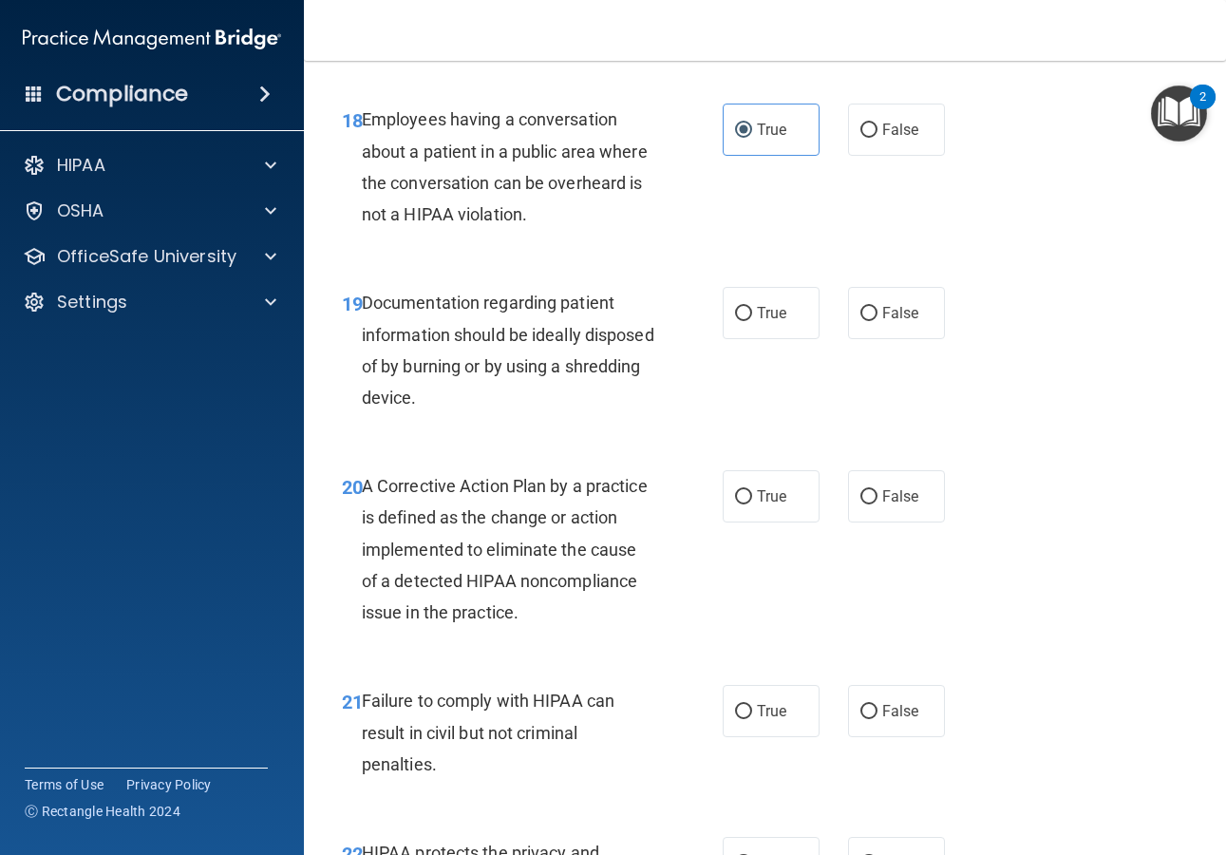
scroll to position [3239, 0]
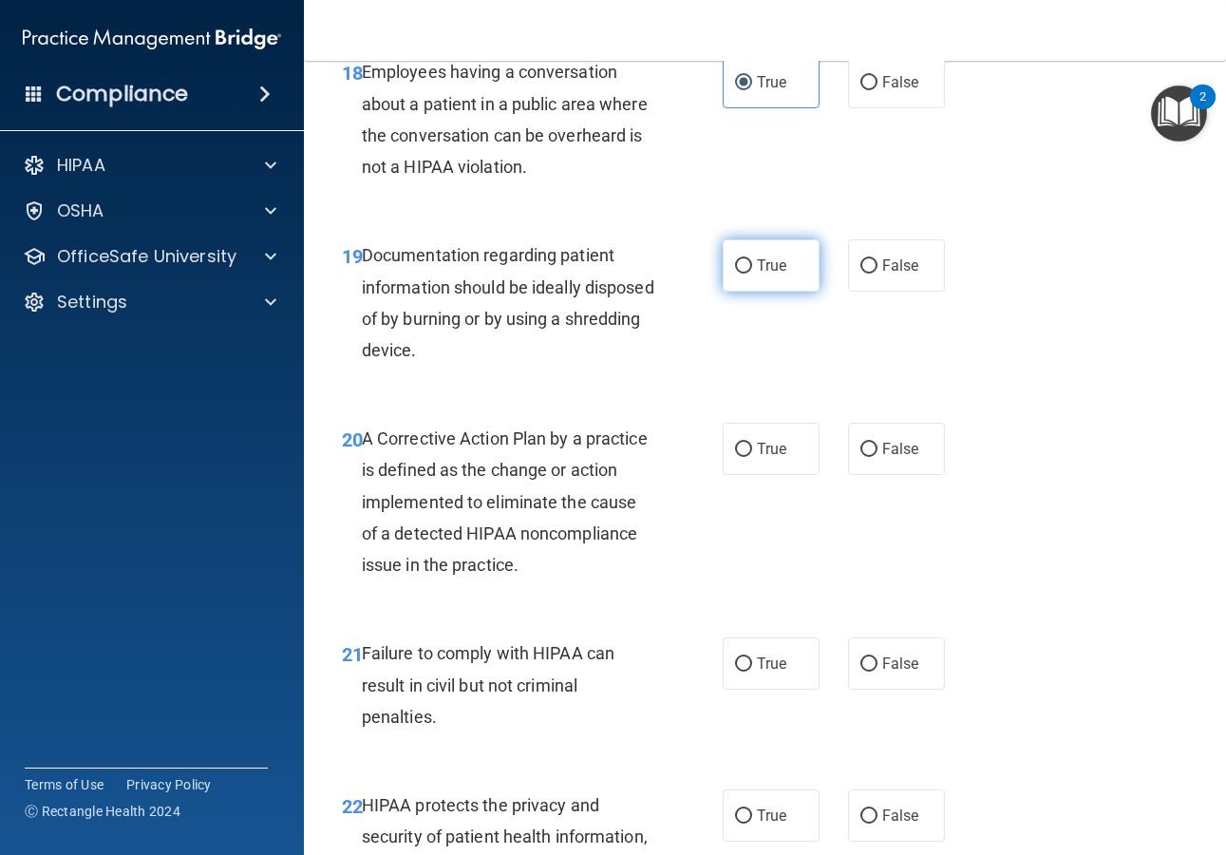
click at [774, 274] on span "True" at bounding box center [771, 265] width 29 height 18
click at [752, 273] on input "True" at bounding box center [743, 266] width 17 height 14
radio input "true"
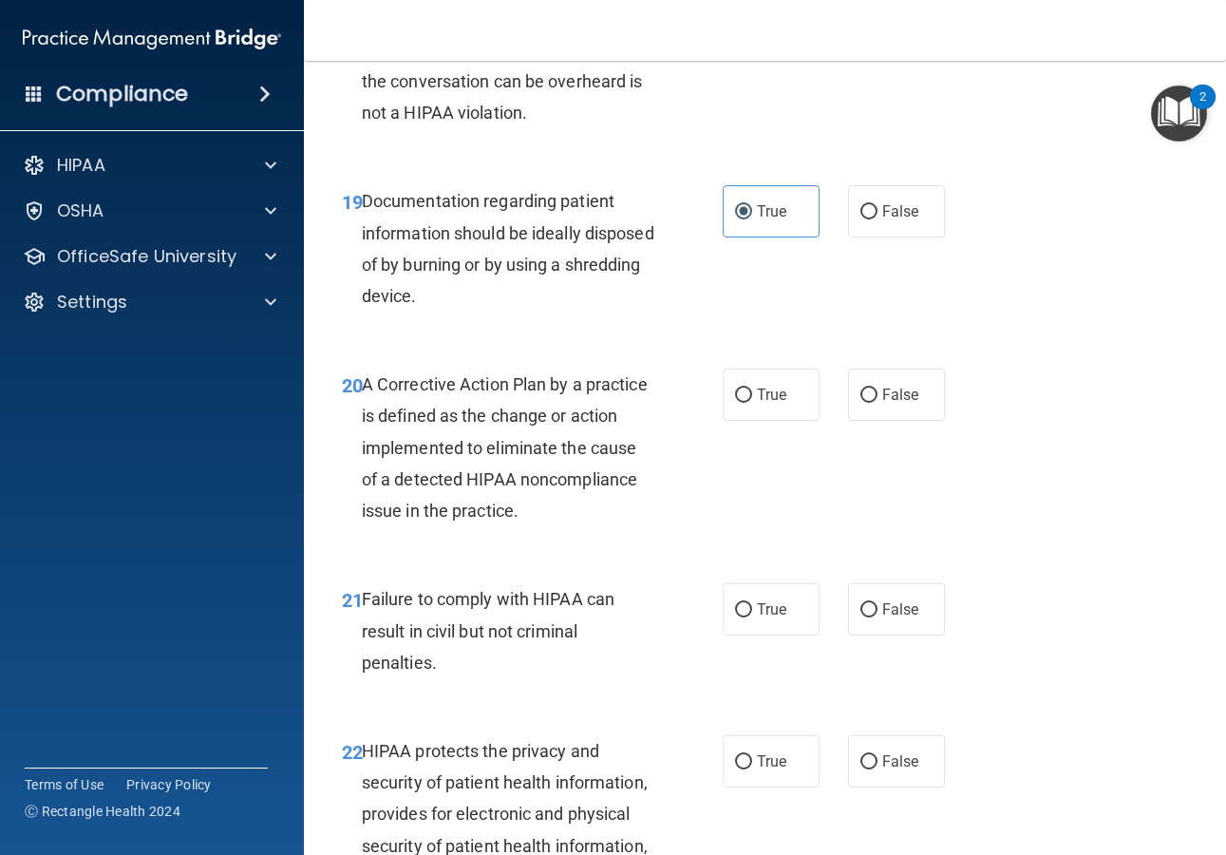
scroll to position [3297, 0]
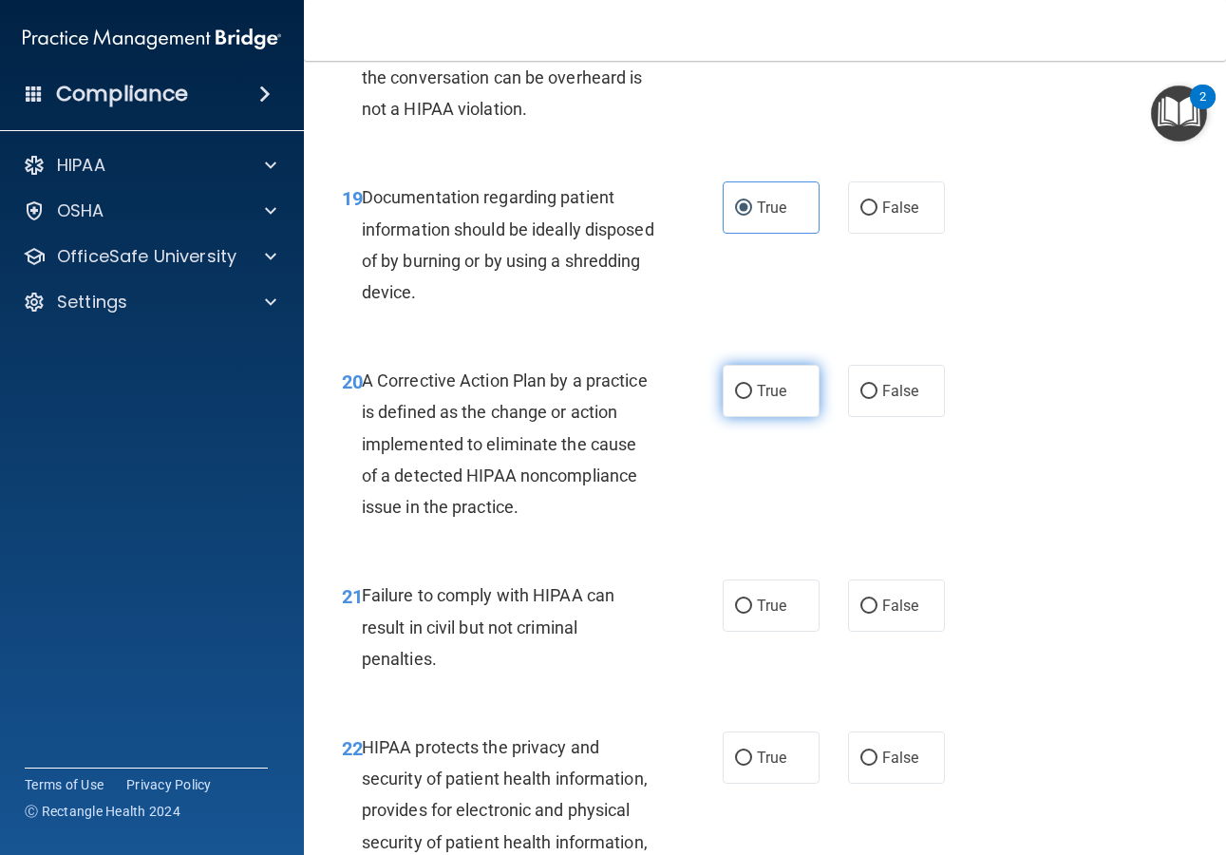
click at [782, 417] on label "True" at bounding box center [771, 391] width 97 height 52
click at [752, 399] on input "True" at bounding box center [743, 392] width 17 height 14
radio input "true"
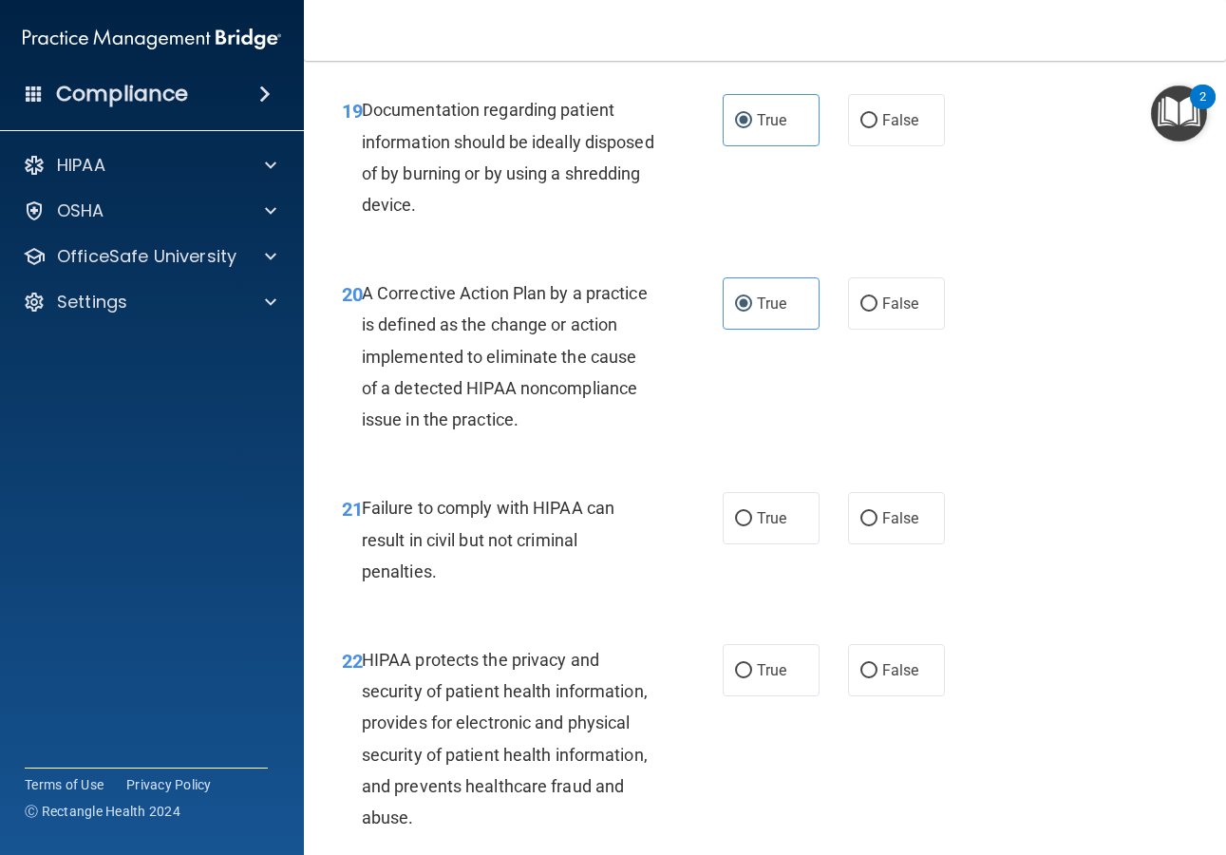
scroll to position [3526, 0]
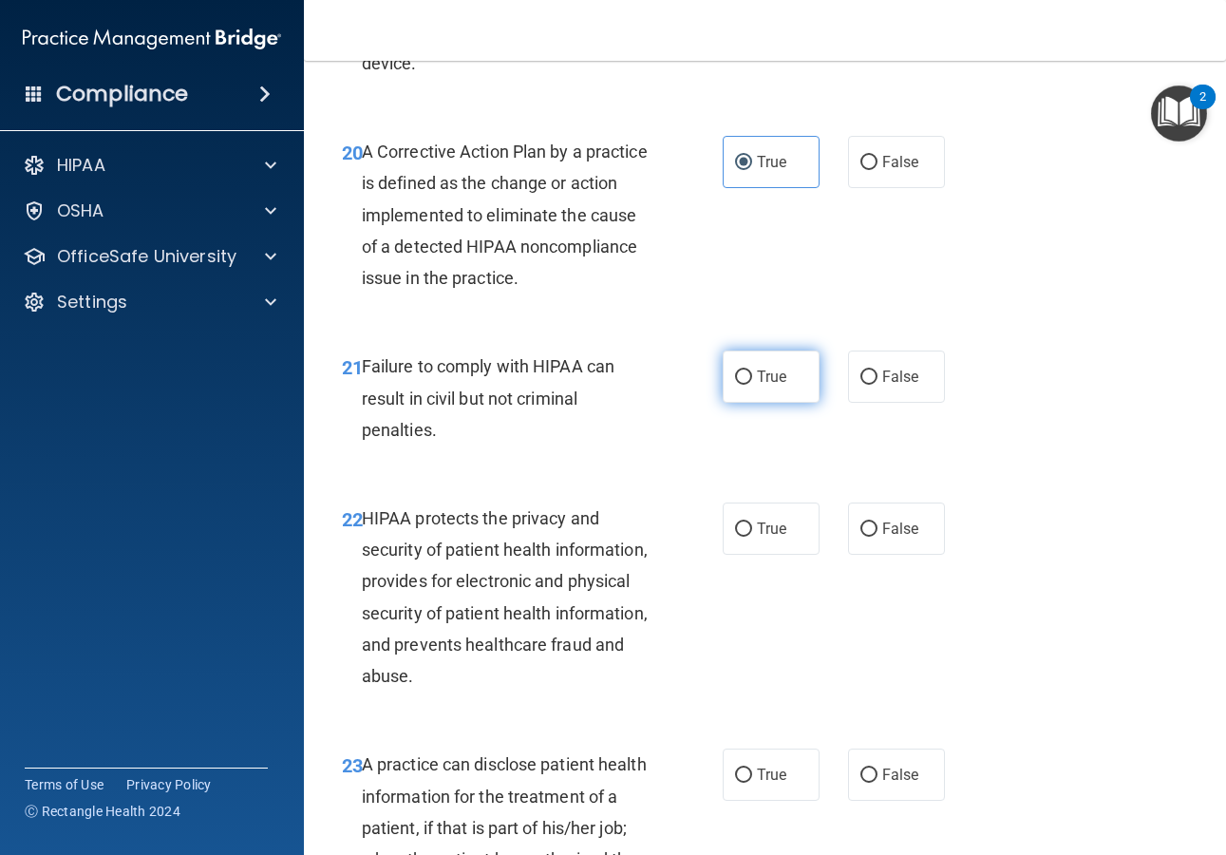
click at [764, 386] on span "True" at bounding box center [771, 377] width 29 height 18
click at [752, 385] on input "True" at bounding box center [743, 377] width 17 height 14
radio input "true"
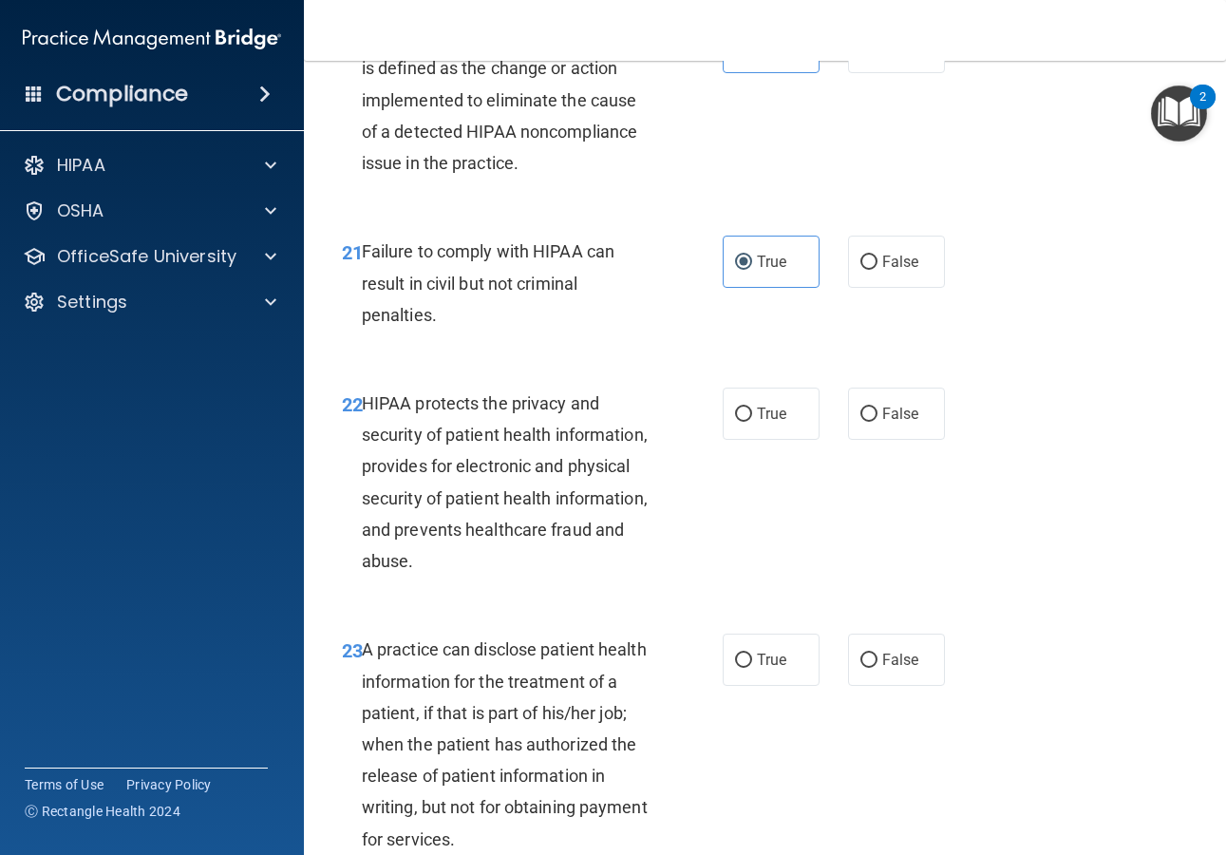
scroll to position [3659, 0]
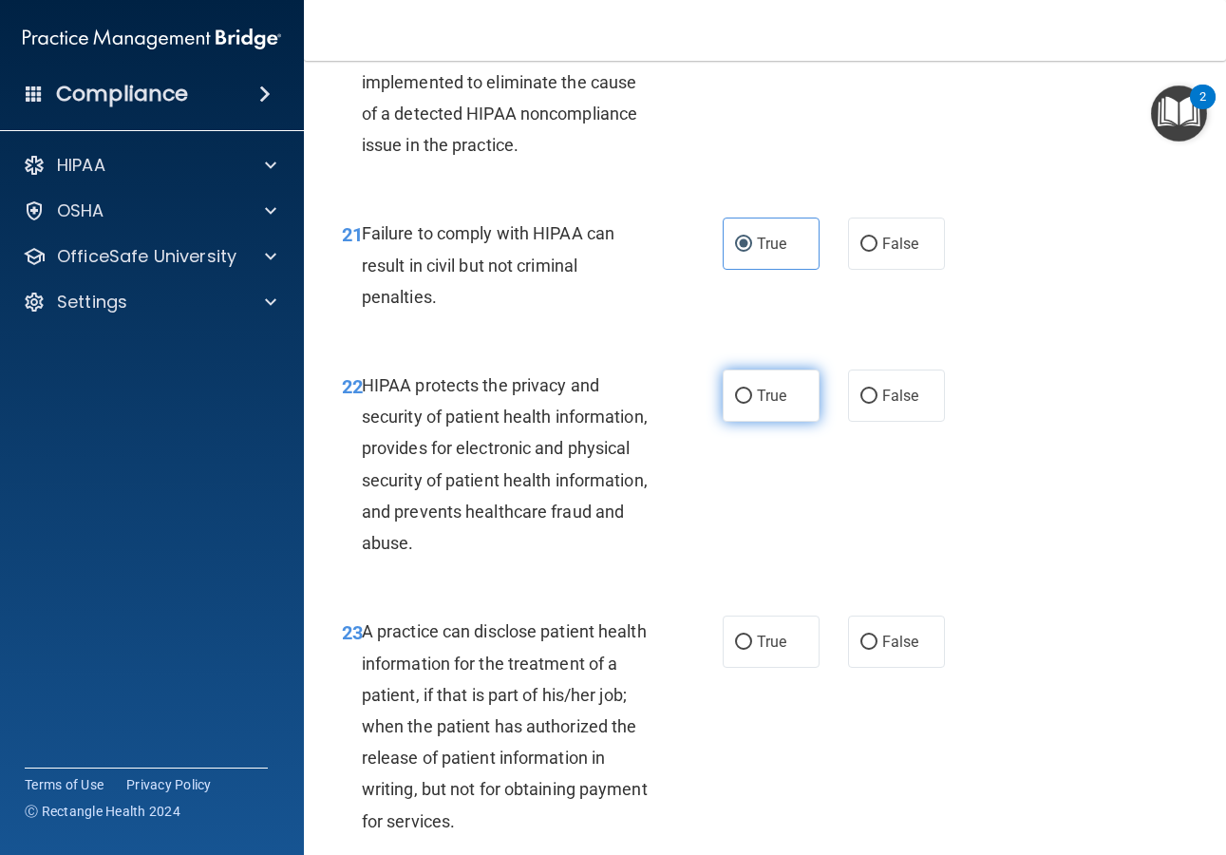
click at [764, 422] on label "True" at bounding box center [771, 395] width 97 height 52
click at [752, 404] on input "True" at bounding box center [743, 396] width 17 height 14
radio input "true"
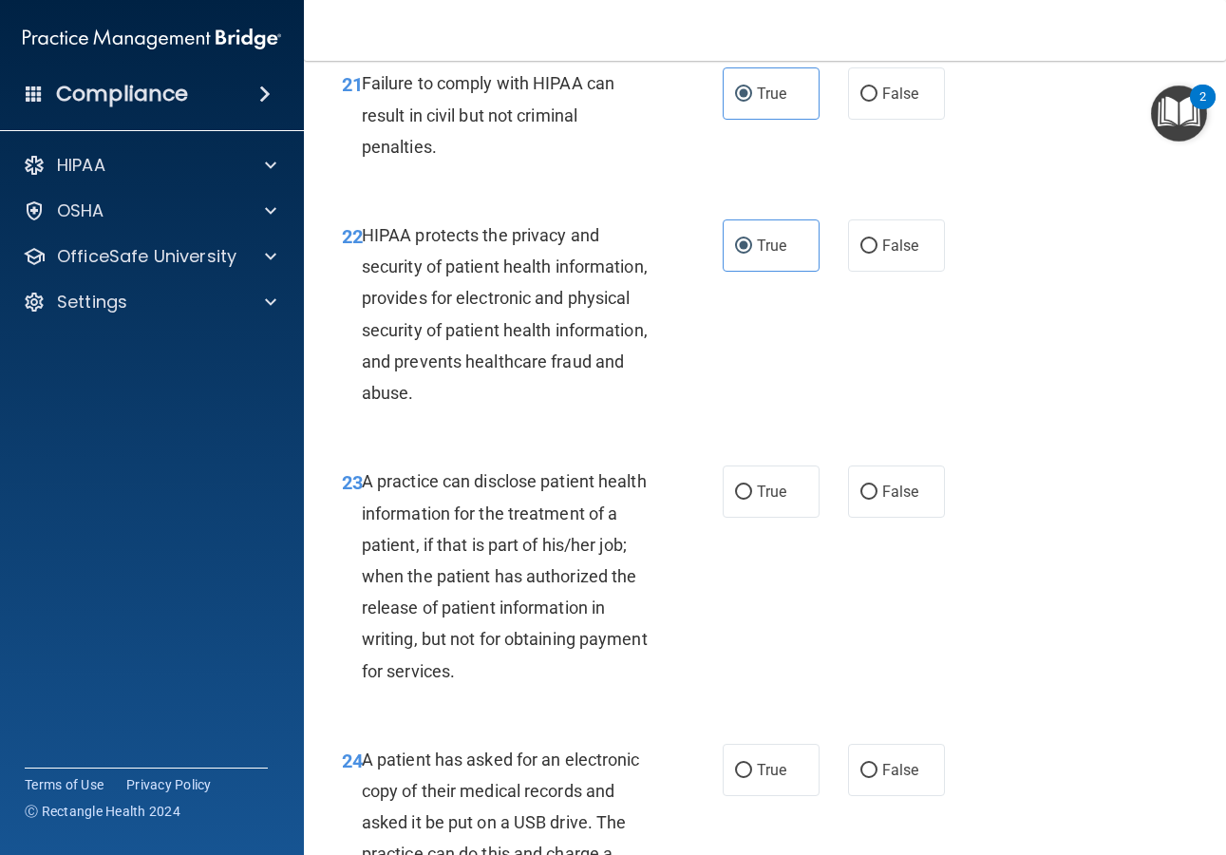
scroll to position [3810, 0]
click at [883, 517] on label "False" at bounding box center [896, 490] width 97 height 52
click at [877, 499] on input "False" at bounding box center [868, 491] width 17 height 14
radio input "true"
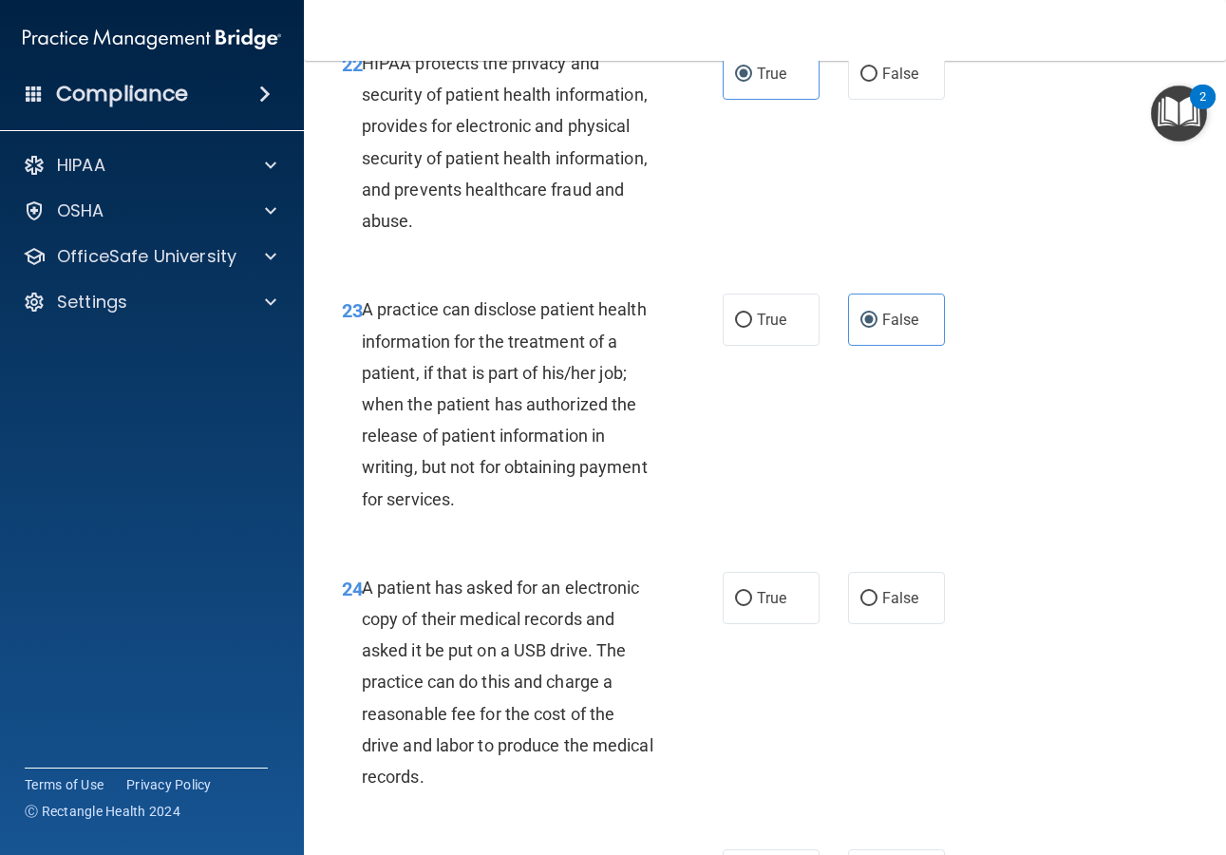
scroll to position [4376, 0]
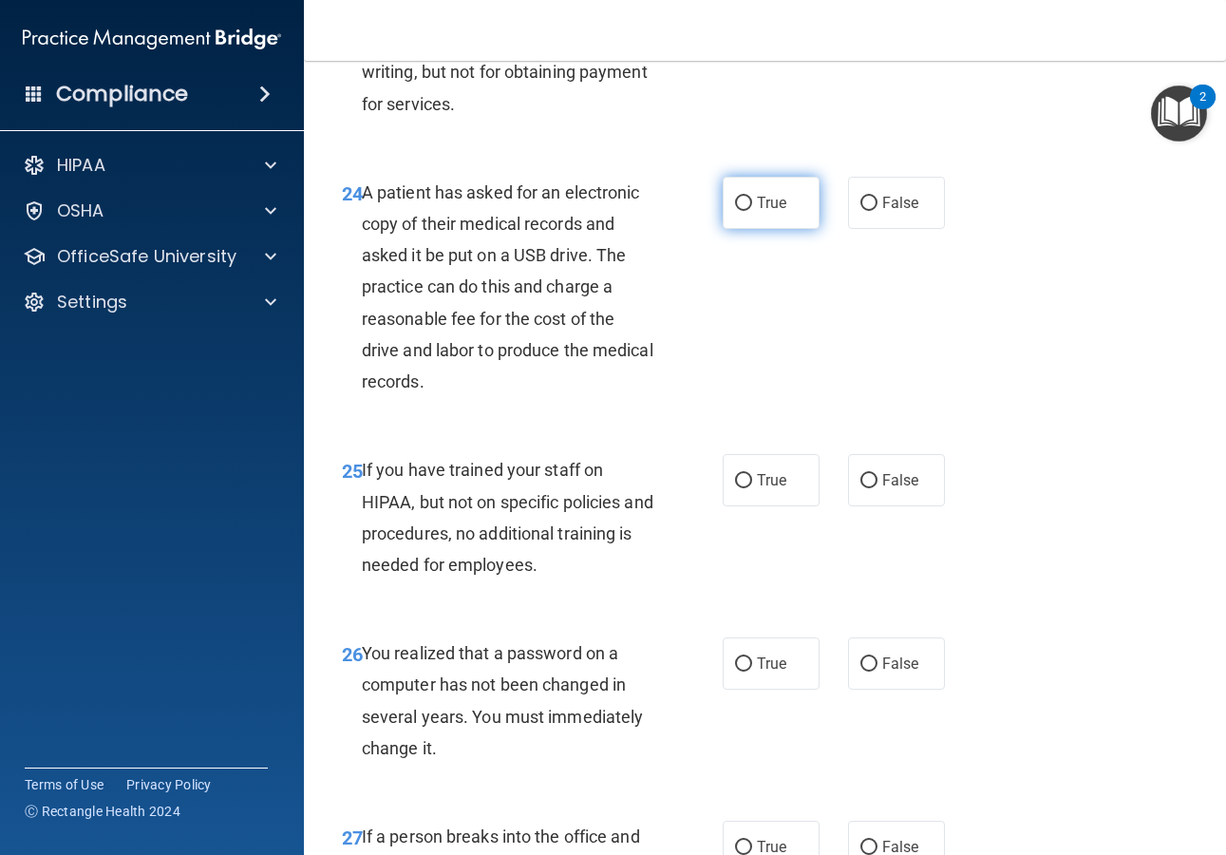
click at [757, 212] on span "True" at bounding box center [771, 203] width 29 height 18
click at [752, 211] on input "True" at bounding box center [743, 204] width 17 height 14
radio input "true"
click at [754, 506] on label "True" at bounding box center [771, 480] width 97 height 52
click at [752, 488] on input "True" at bounding box center [743, 481] width 17 height 14
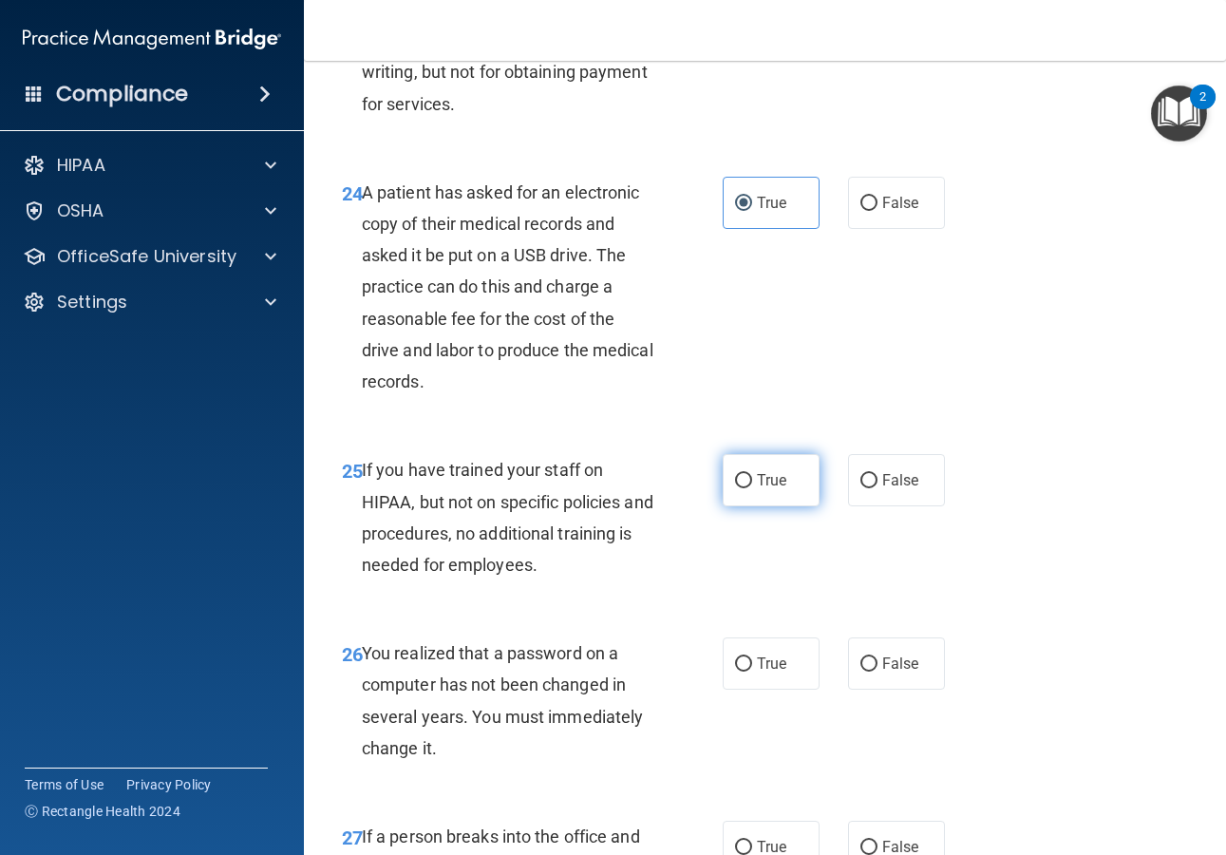
radio input "true"
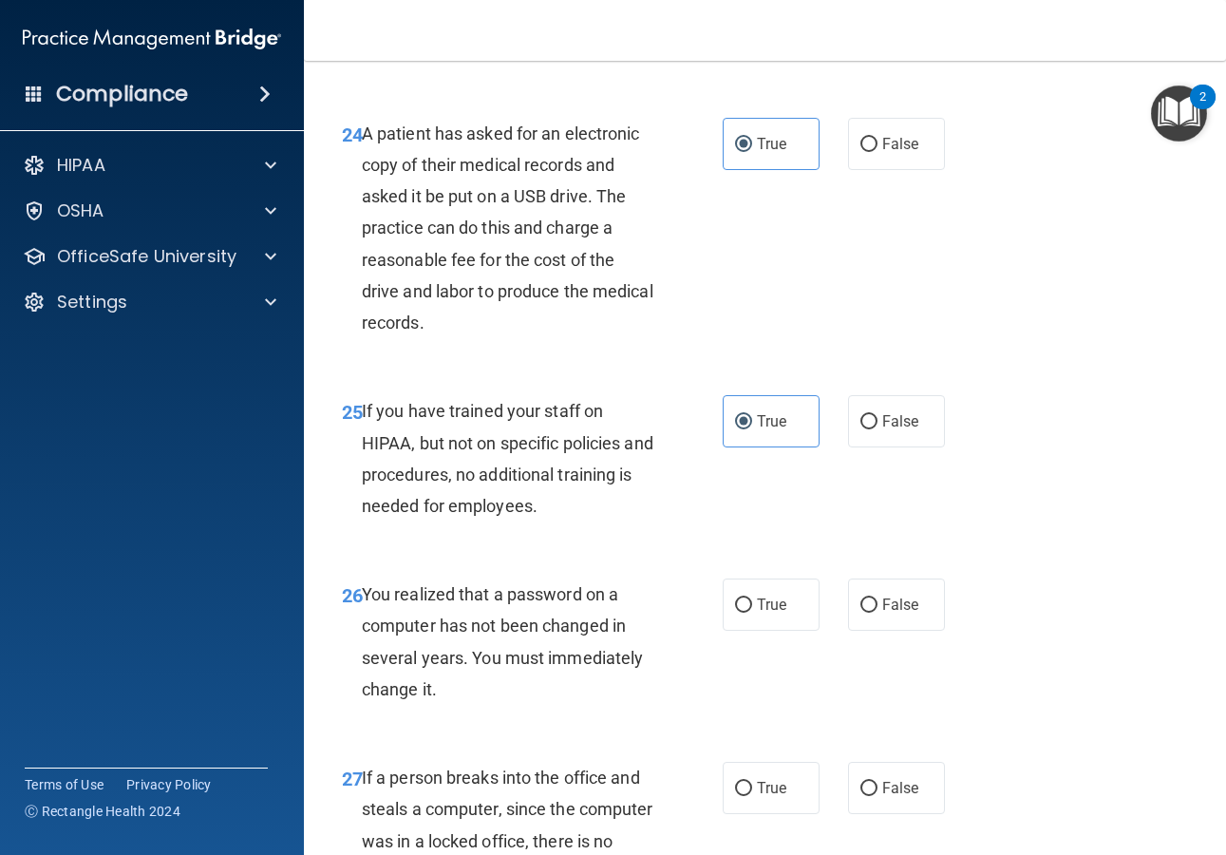
scroll to position [4559, 0]
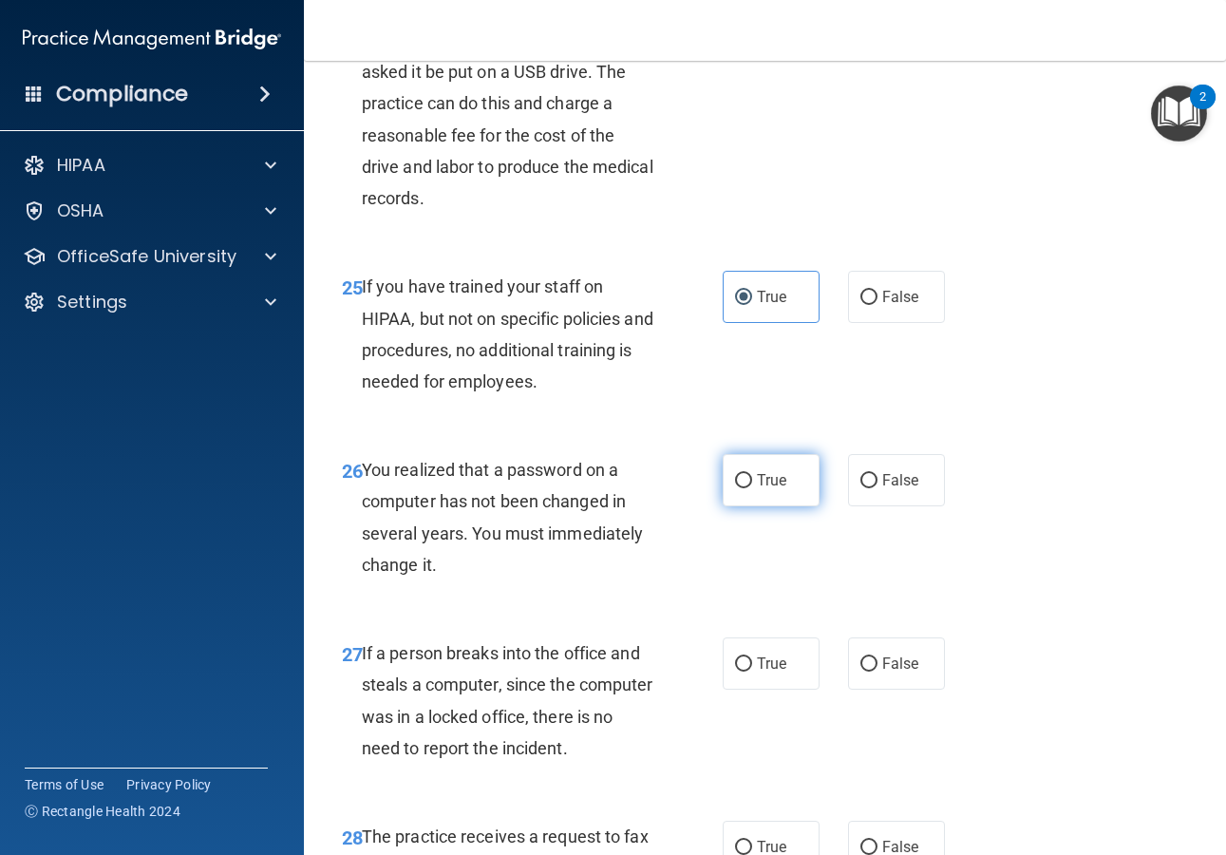
click at [764, 489] on span "True" at bounding box center [771, 480] width 29 height 18
click at [752, 488] on input "True" at bounding box center [743, 481] width 17 height 14
radio input "true"
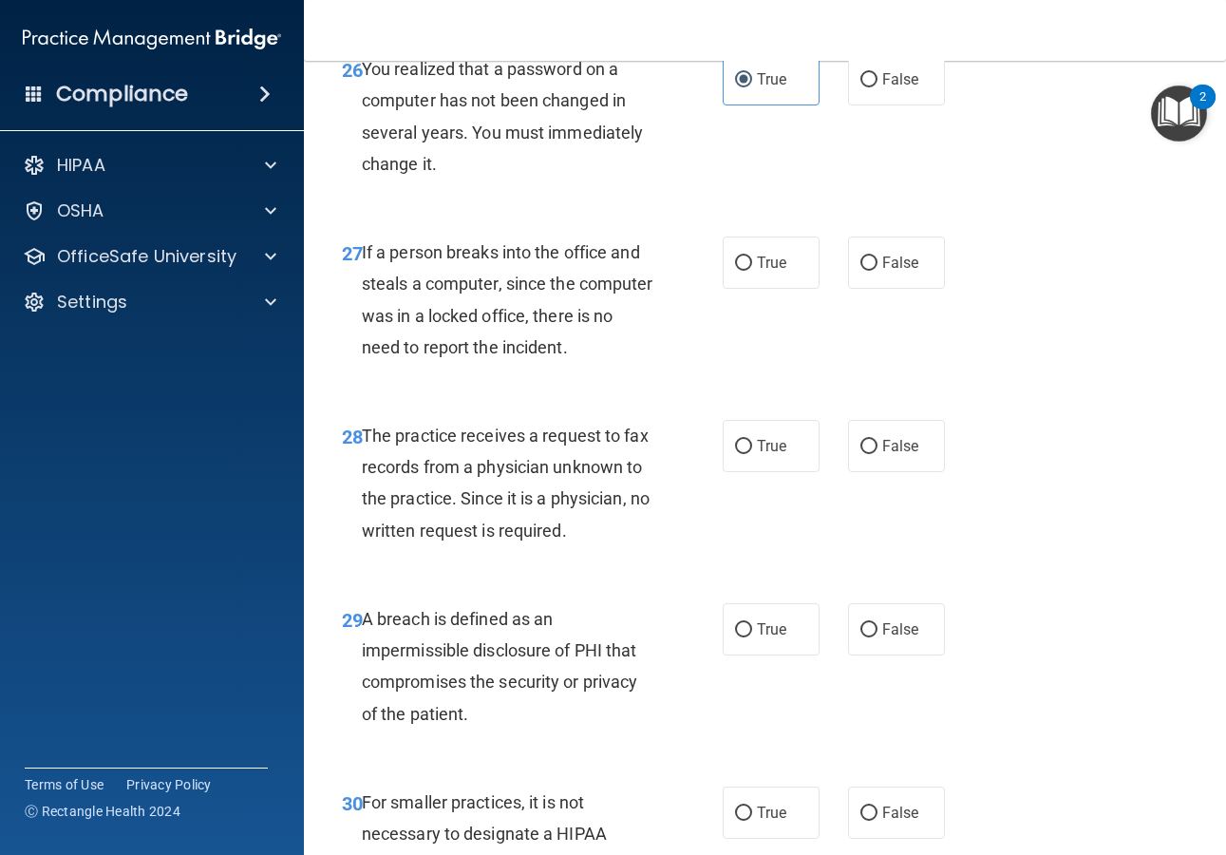
scroll to position [4956, 0]
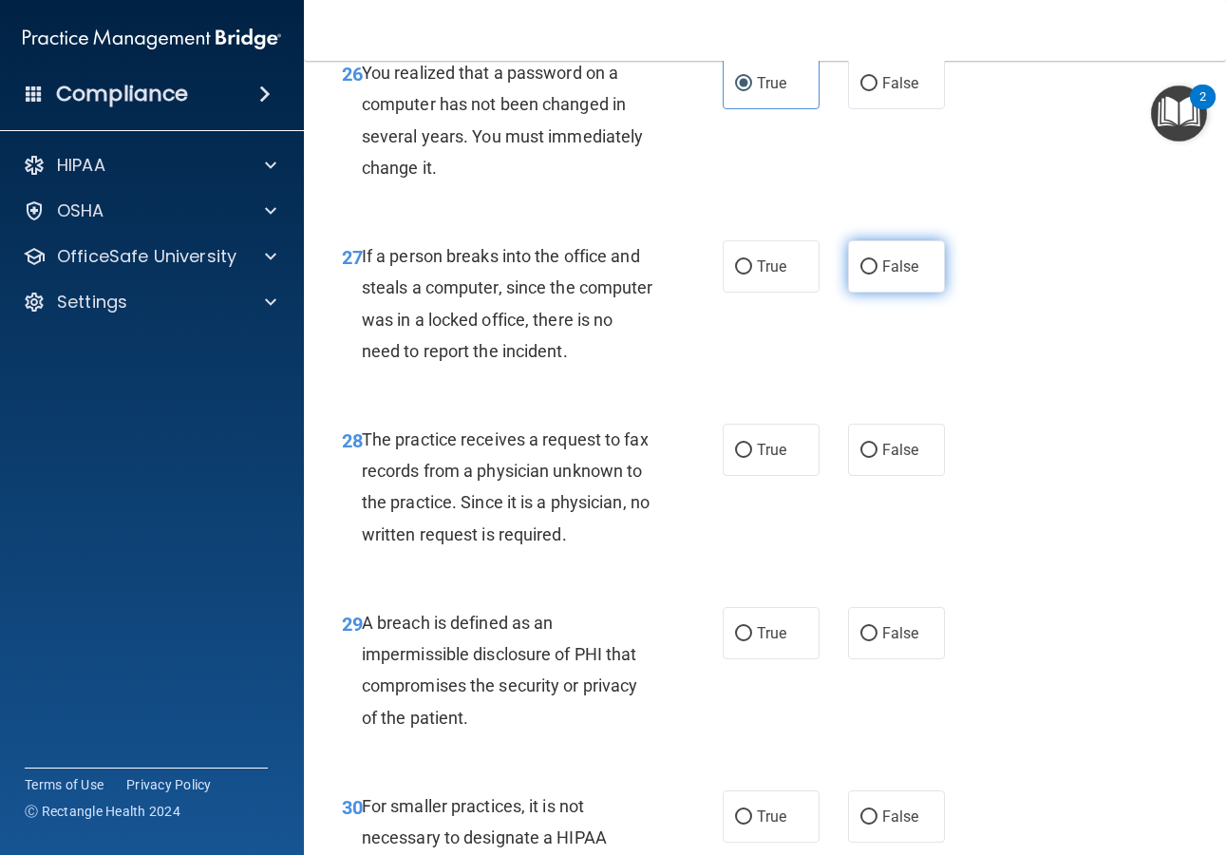
click at [860, 274] on input "False" at bounding box center [868, 267] width 17 height 14
radio input "true"
click at [864, 476] on label "False" at bounding box center [896, 450] width 97 height 52
click at [864, 458] on input "False" at bounding box center [868, 450] width 17 height 14
radio input "true"
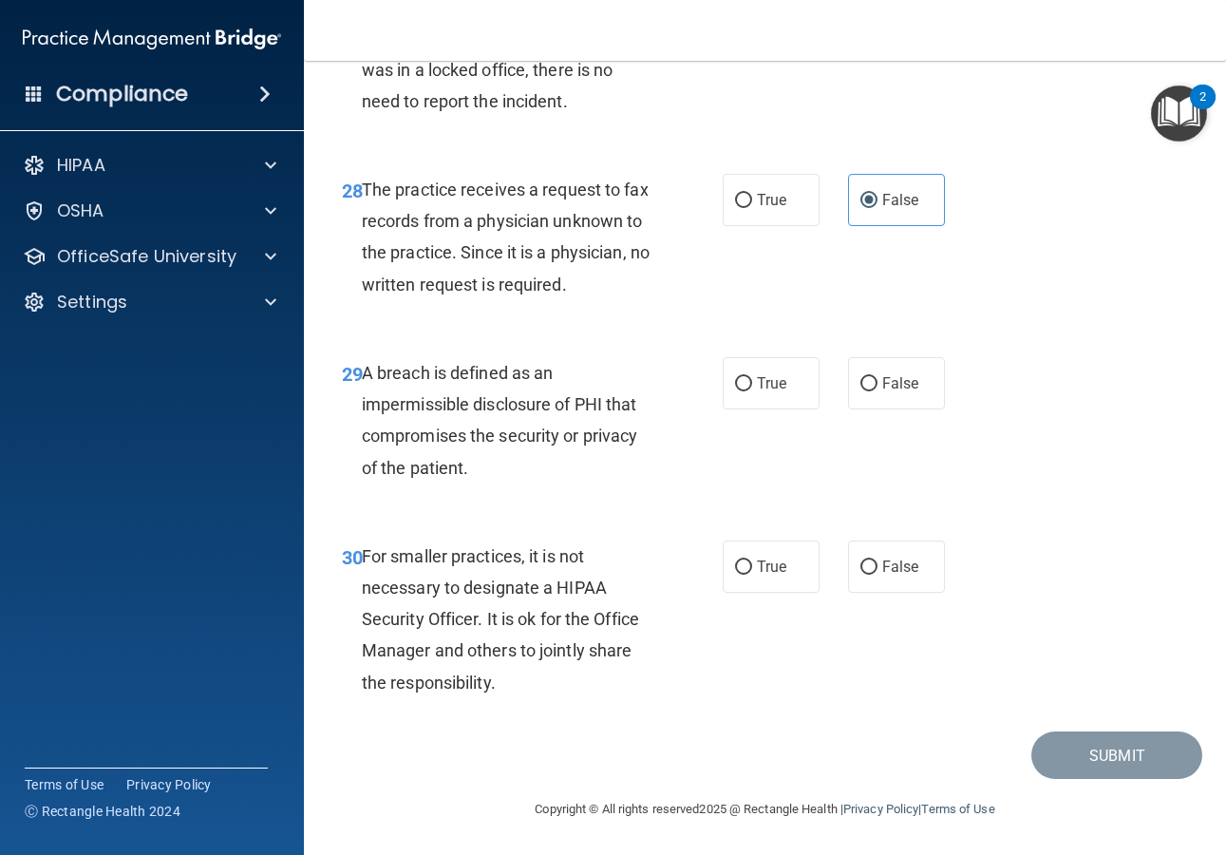
scroll to position [5392, 0]
click at [758, 392] on span "True" at bounding box center [771, 383] width 29 height 18
click at [752, 391] on input "True" at bounding box center [743, 384] width 17 height 14
radio input "true"
click at [863, 566] on input "False" at bounding box center [868, 567] width 17 height 14
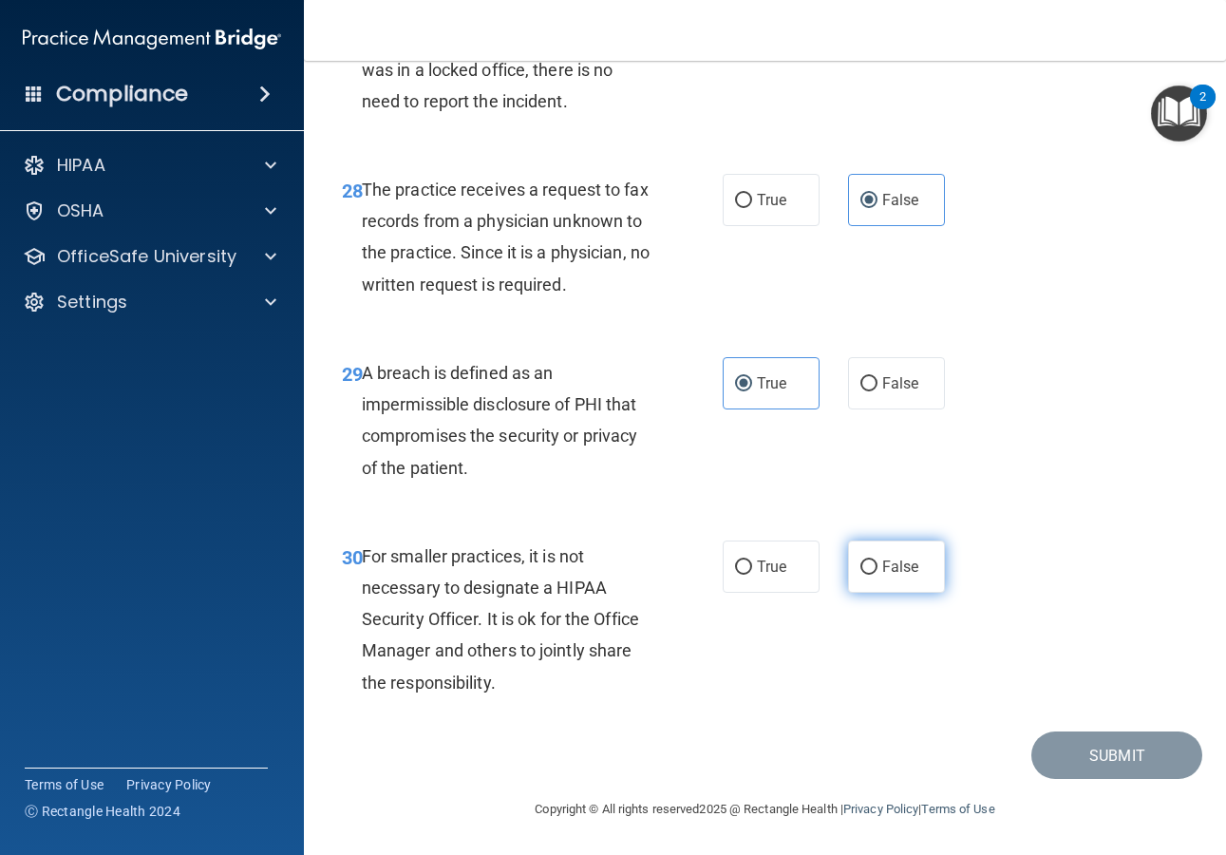
radio input "true"
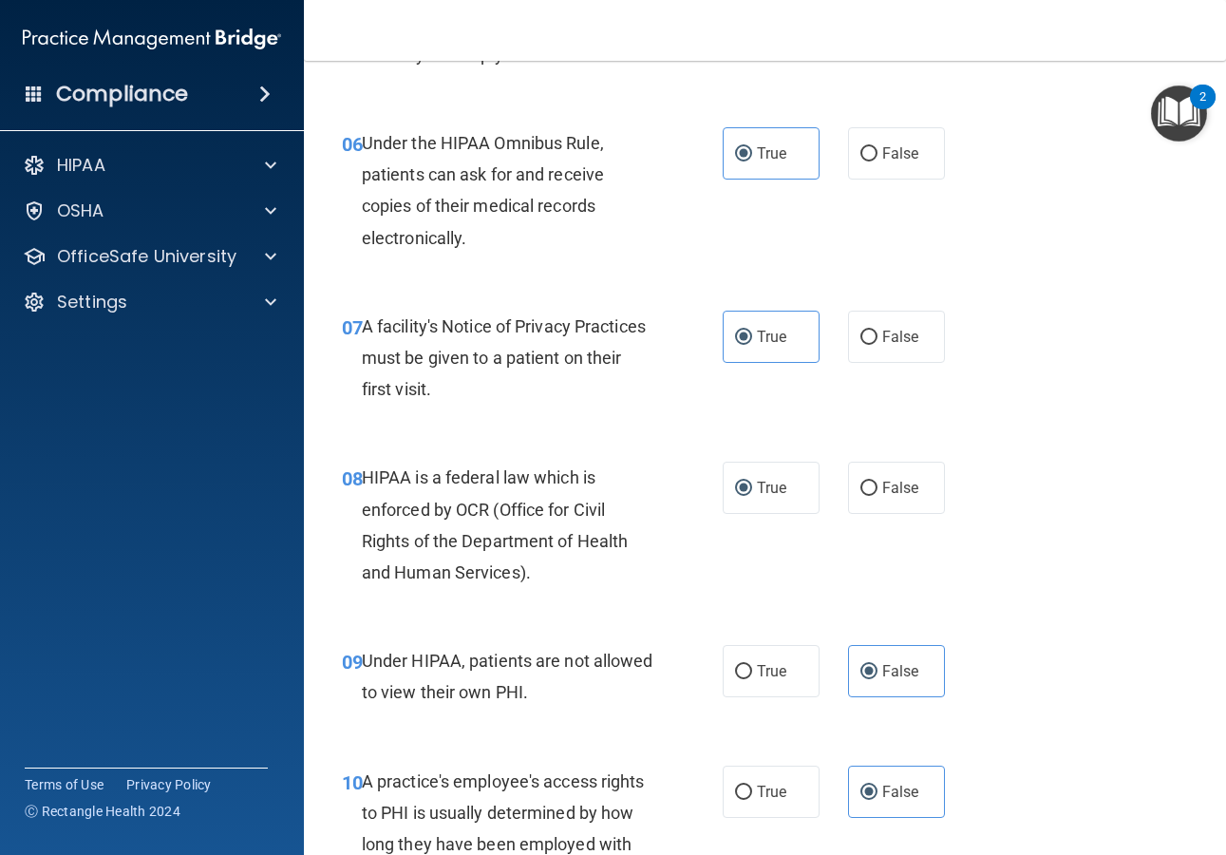
scroll to position [1082, 0]
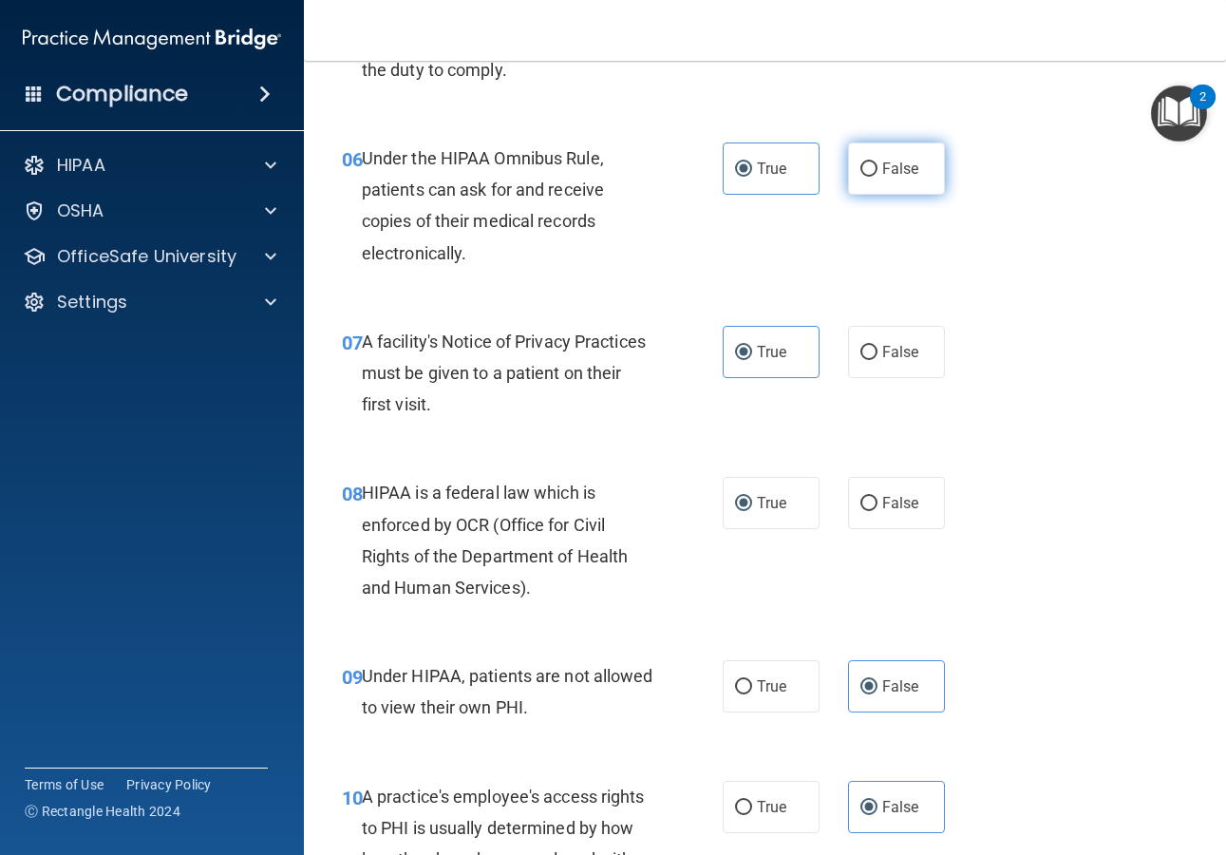
click at [882, 195] on label "False" at bounding box center [896, 168] width 97 height 52
click at [877, 177] on input "False" at bounding box center [868, 169] width 17 height 14
radio input "true"
radio input "false"
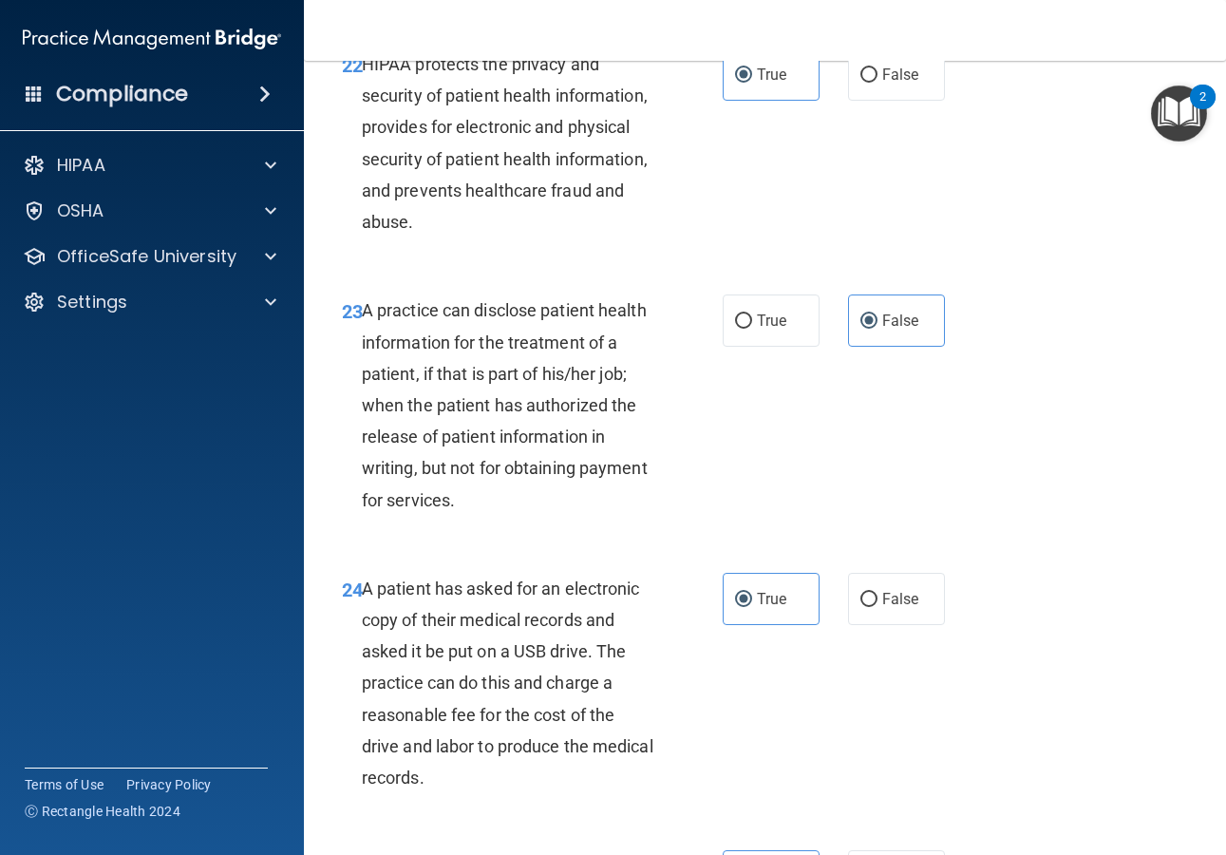
scroll to position [5396, 0]
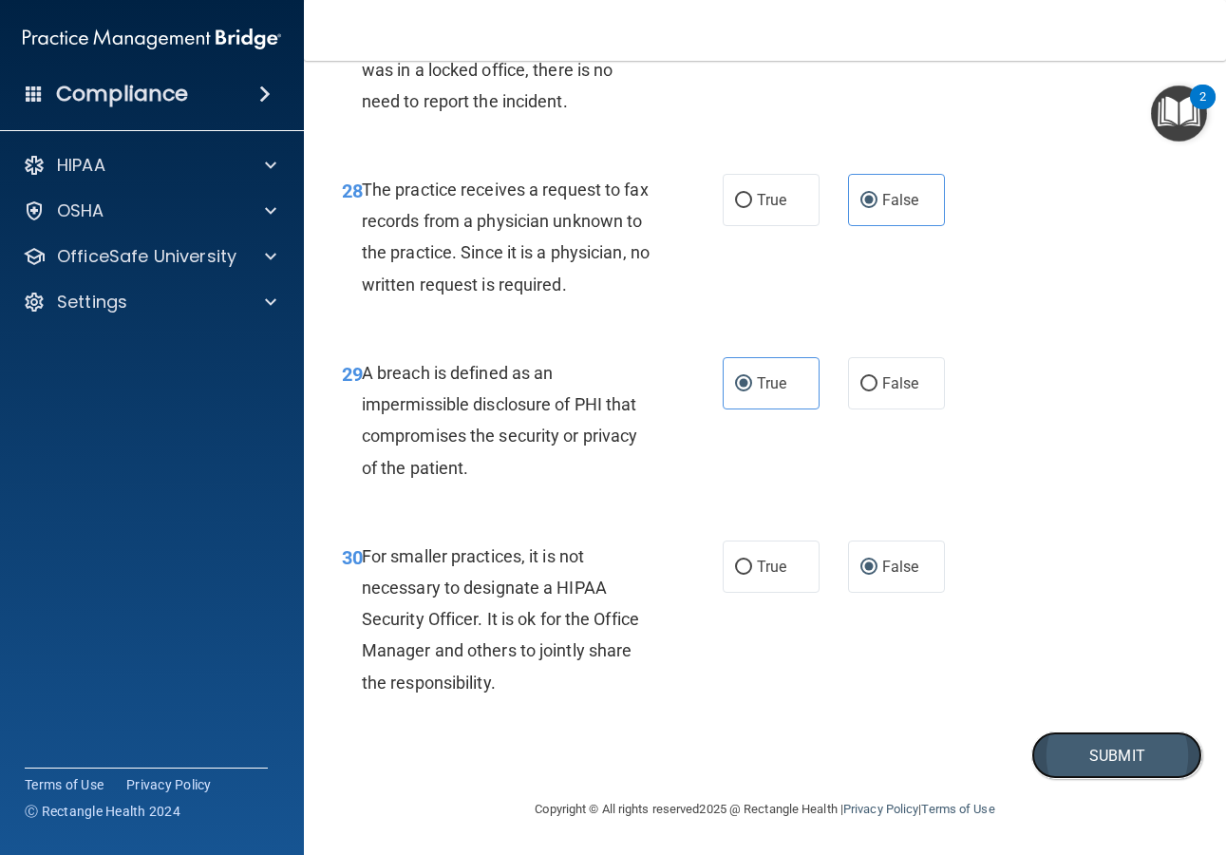
click at [1072, 767] on button "Submit" at bounding box center [1116, 755] width 171 height 48
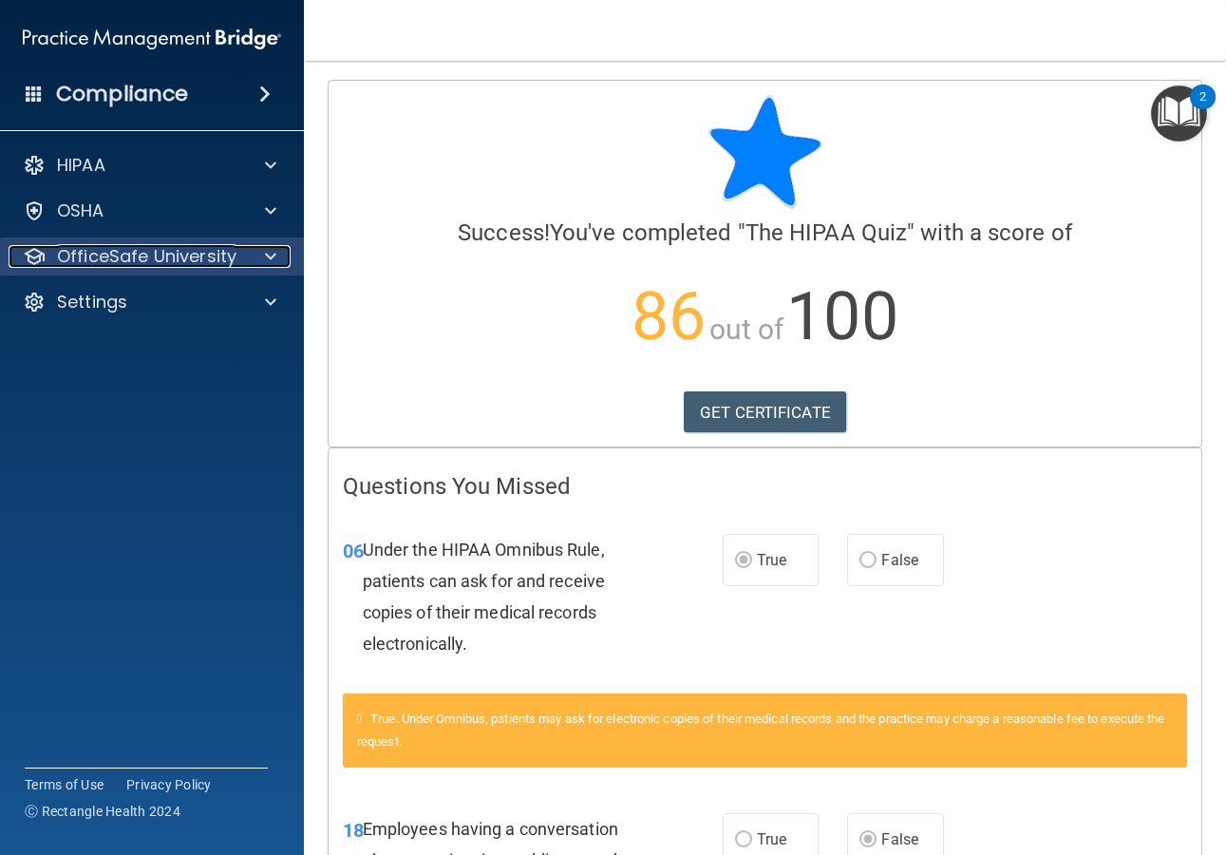
click at [148, 257] on p "OfficeSafe University" at bounding box center [146, 256] width 179 height 23
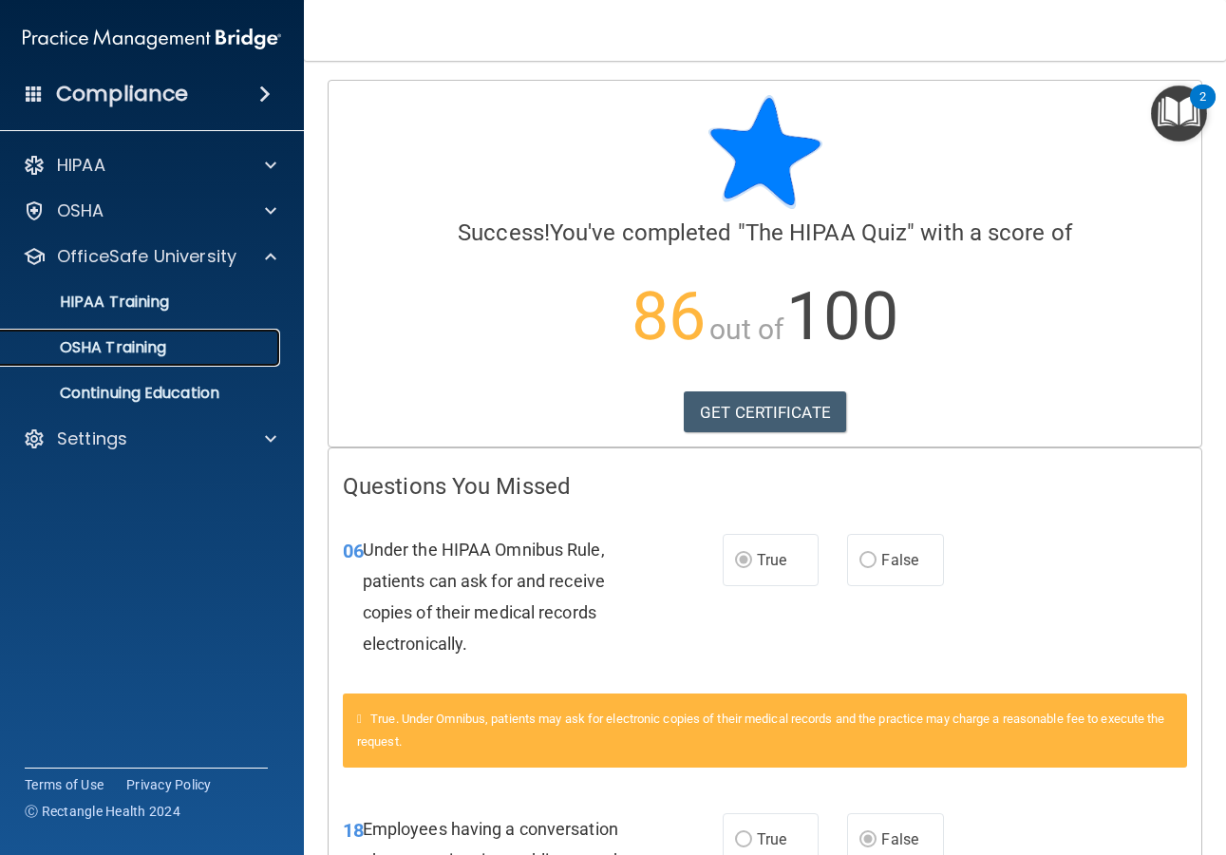
click at [179, 353] on div "OSHA Training" at bounding box center [141, 347] width 259 height 19
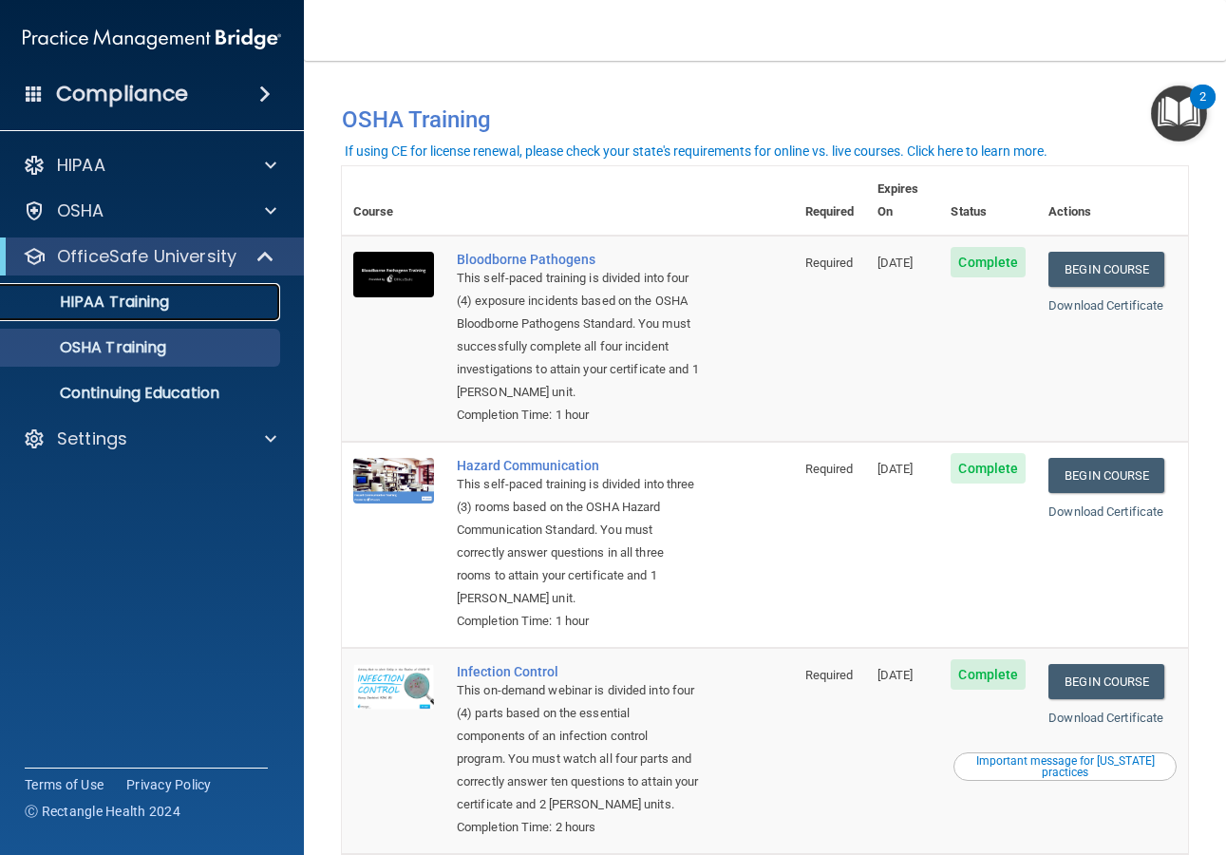
click at [174, 290] on link "HIPAA Training" at bounding box center [130, 302] width 299 height 38
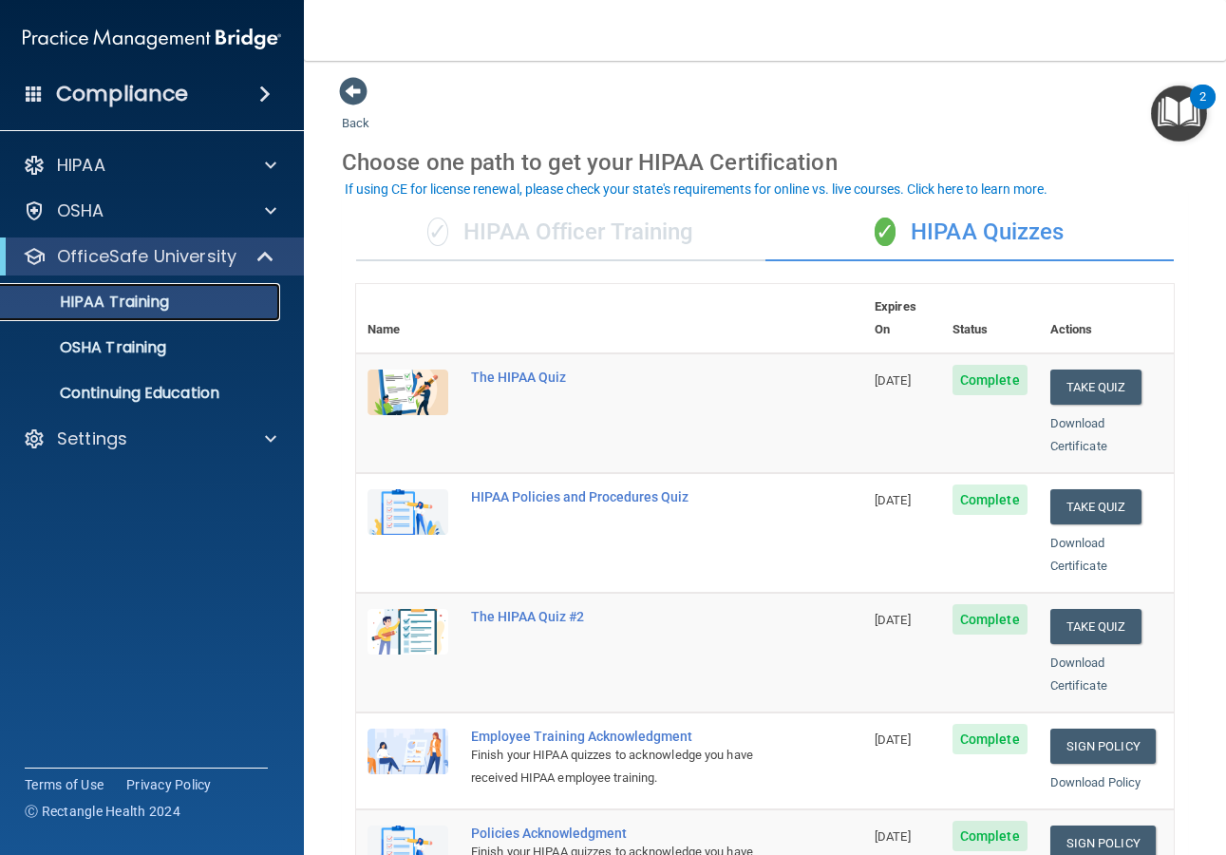
scroll to position [8, 0]
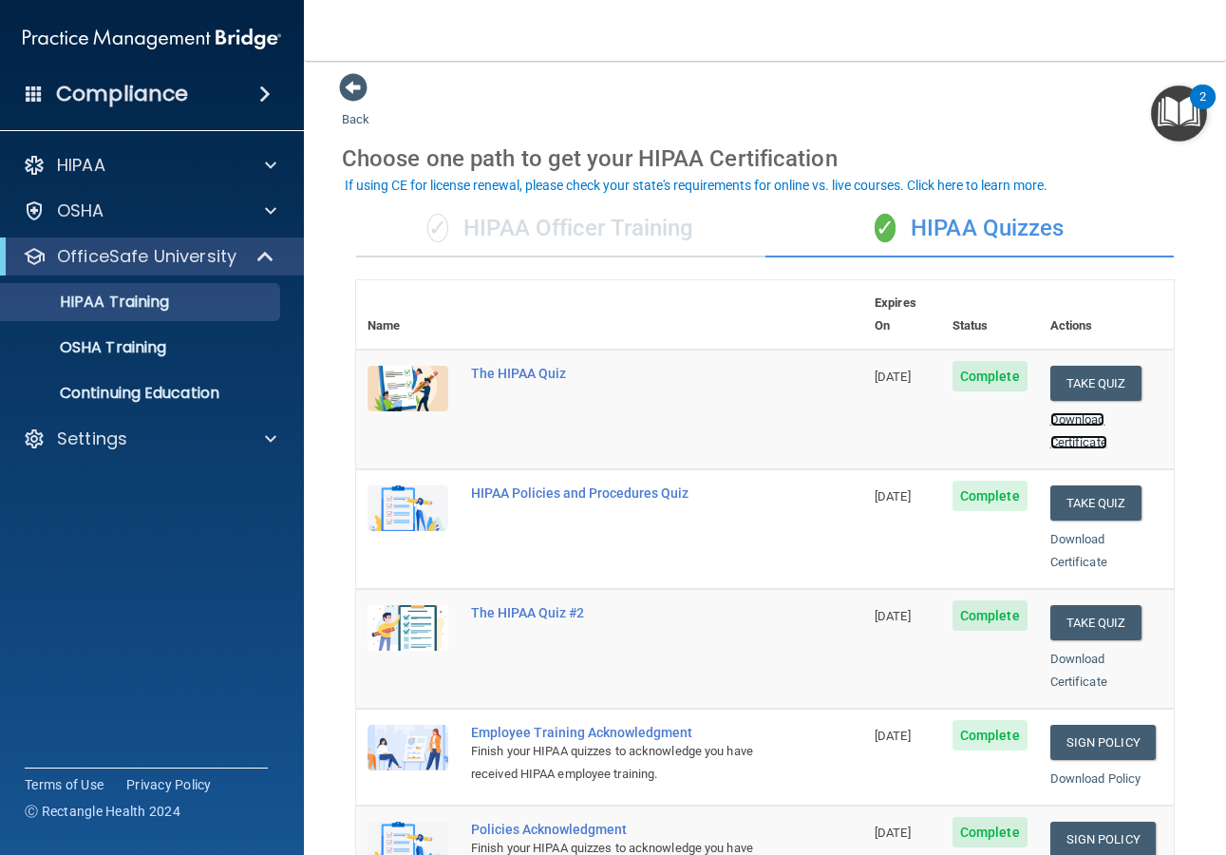
click at [1072, 414] on link "Download Certificate" at bounding box center [1078, 430] width 57 height 37
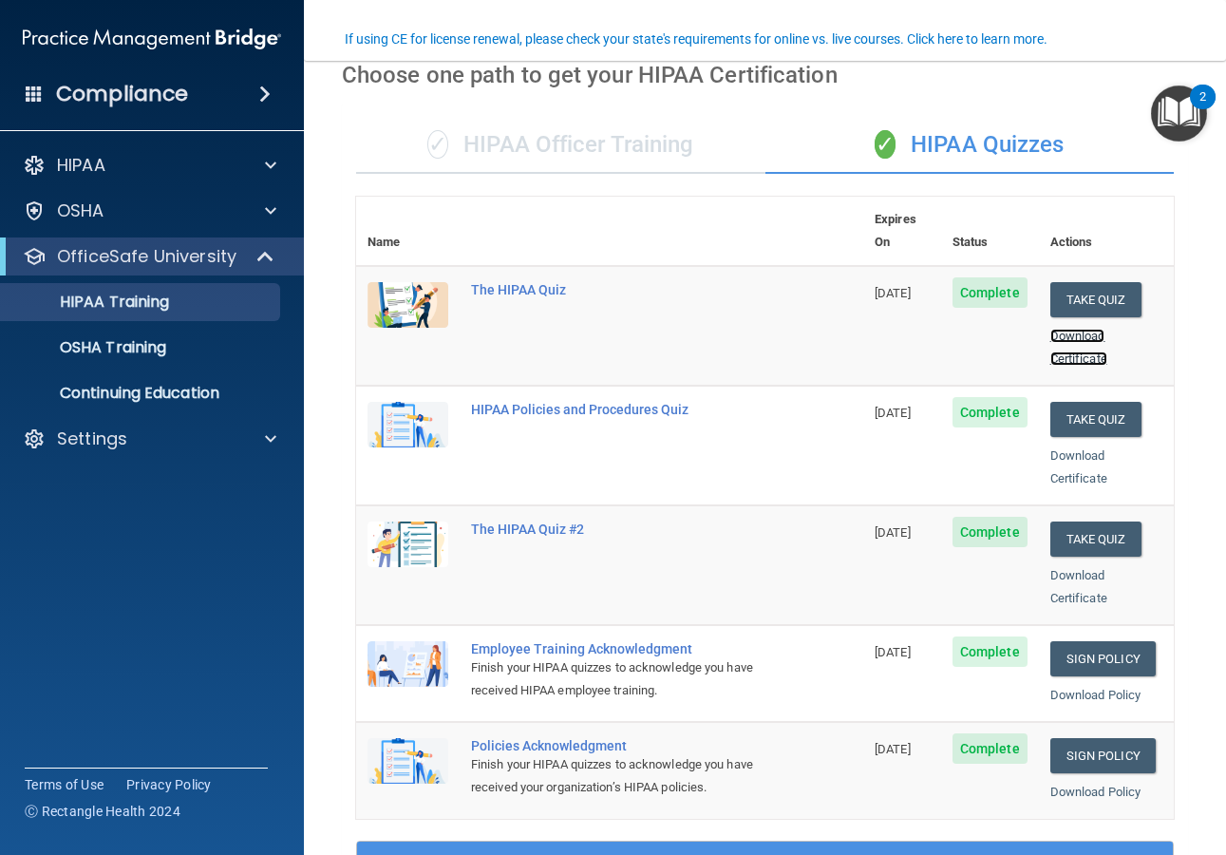
scroll to position [192, 0]
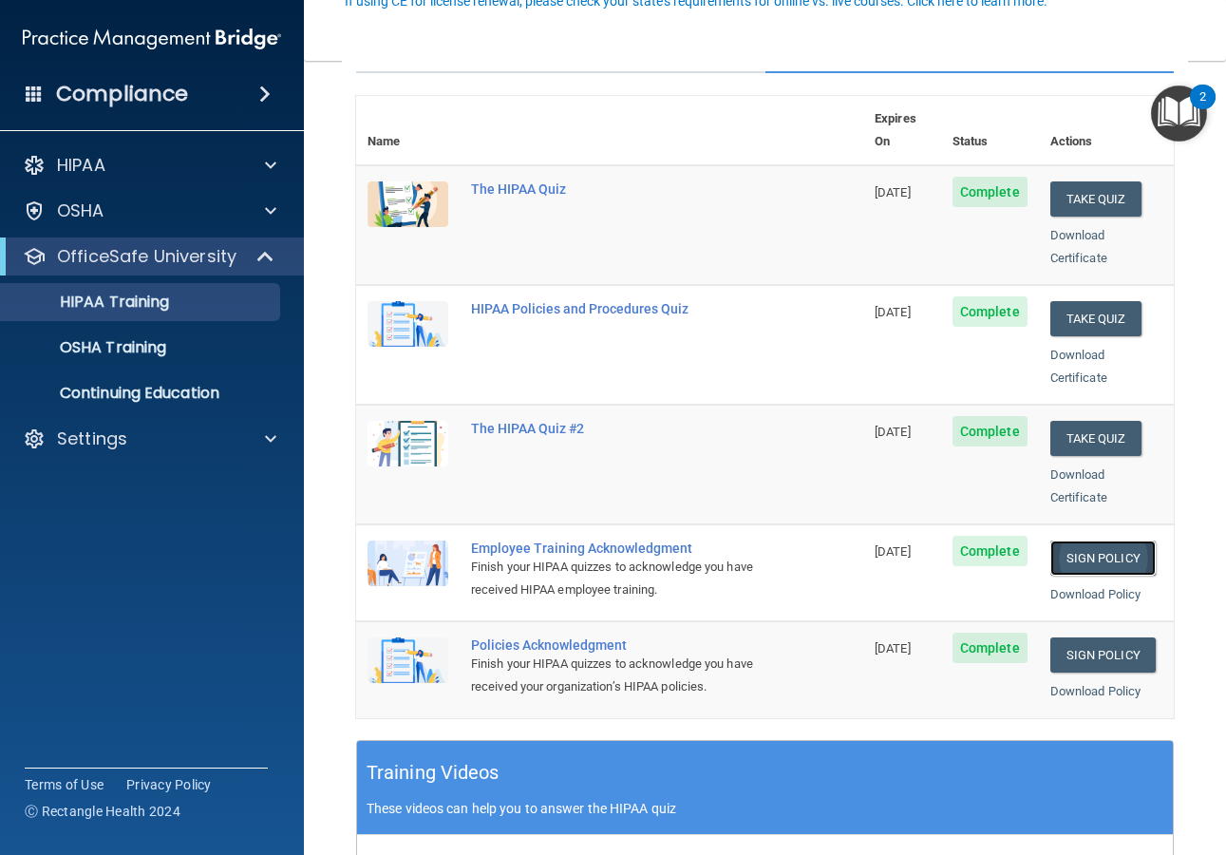
click at [1086, 540] on link "Sign Policy" at bounding box center [1102, 557] width 105 height 35
click at [1066, 637] on link "Sign Policy" at bounding box center [1102, 654] width 105 height 35
click at [142, 347] on p "OSHA Training" at bounding box center [89, 347] width 154 height 19
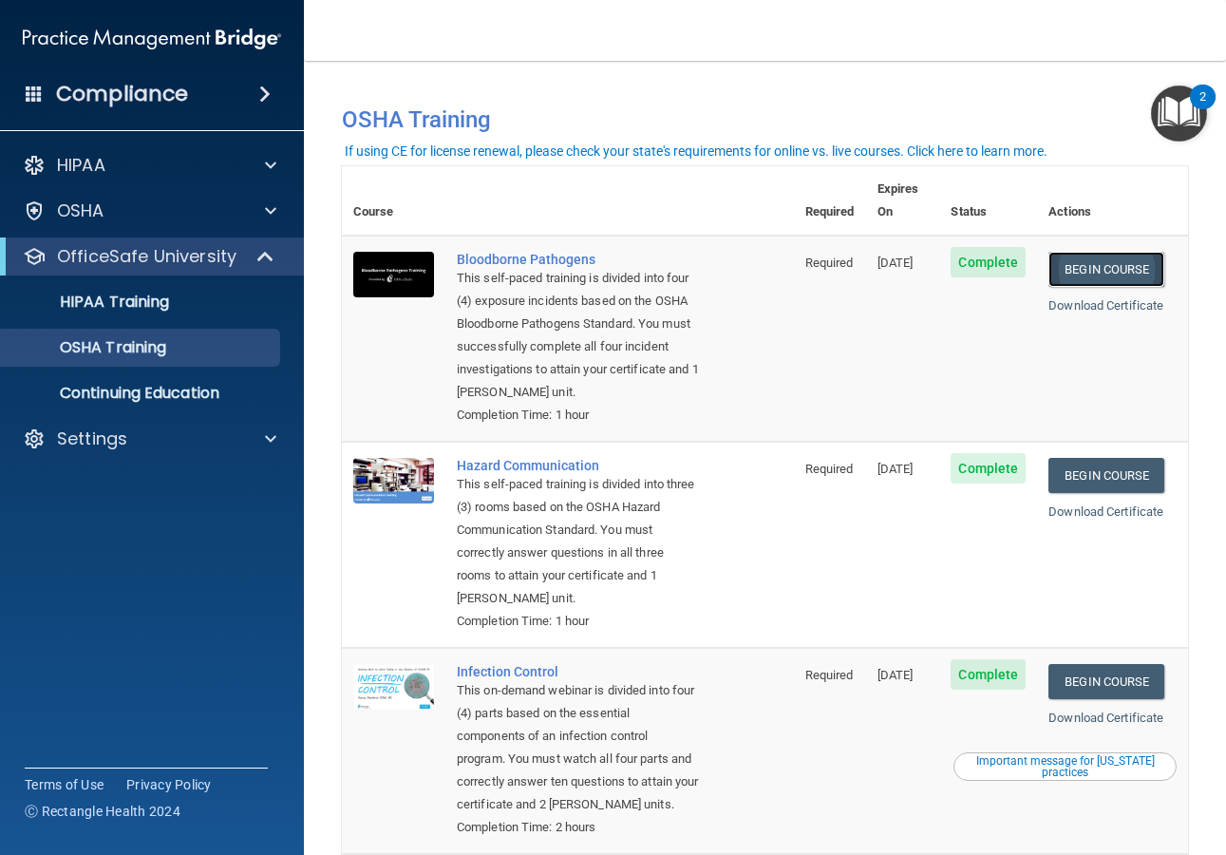
click at [1087, 252] on link "Begin Course" at bounding box center [1106, 269] width 116 height 35
click at [1089, 252] on link "Begin Course" at bounding box center [1106, 269] width 116 height 35
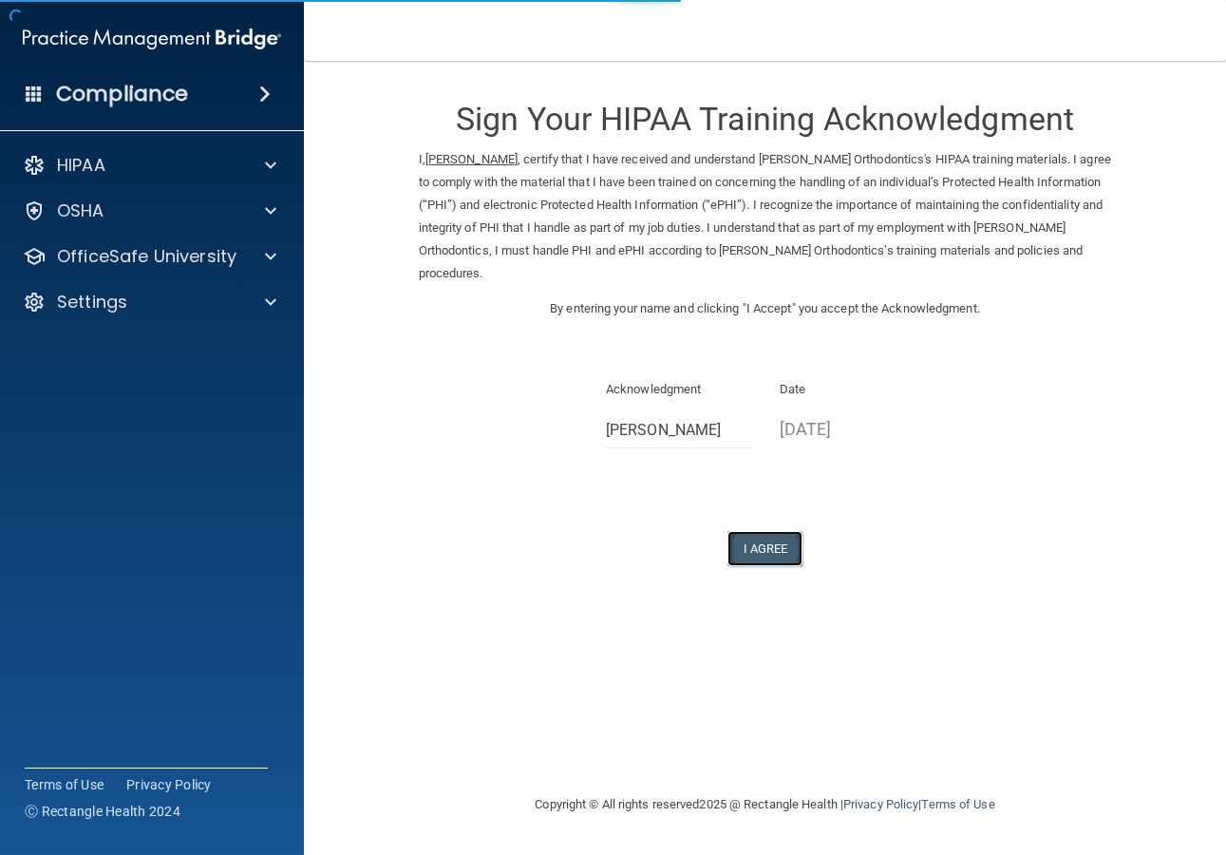
click at [752, 531] on button "I Agree" at bounding box center [765, 548] width 76 height 35
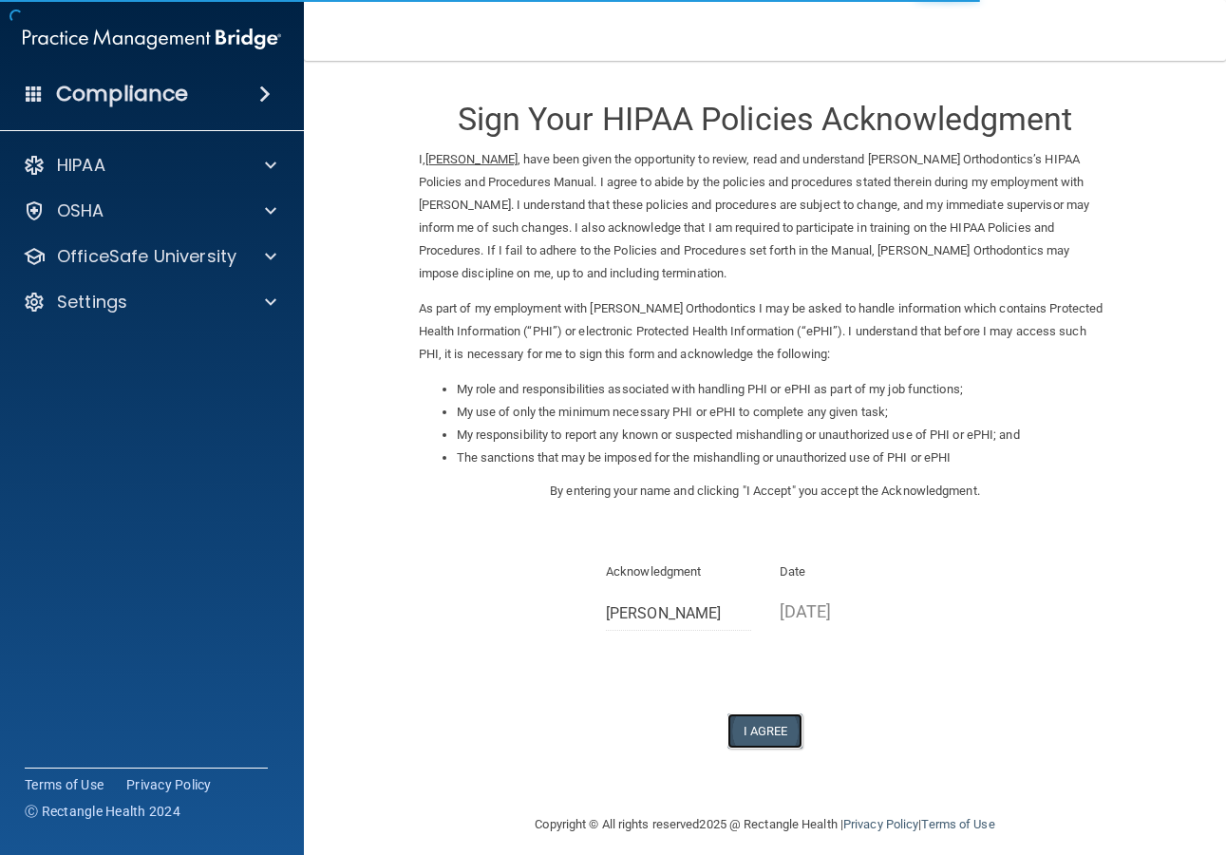
click at [759, 731] on button "I Agree" at bounding box center [765, 730] width 76 height 35
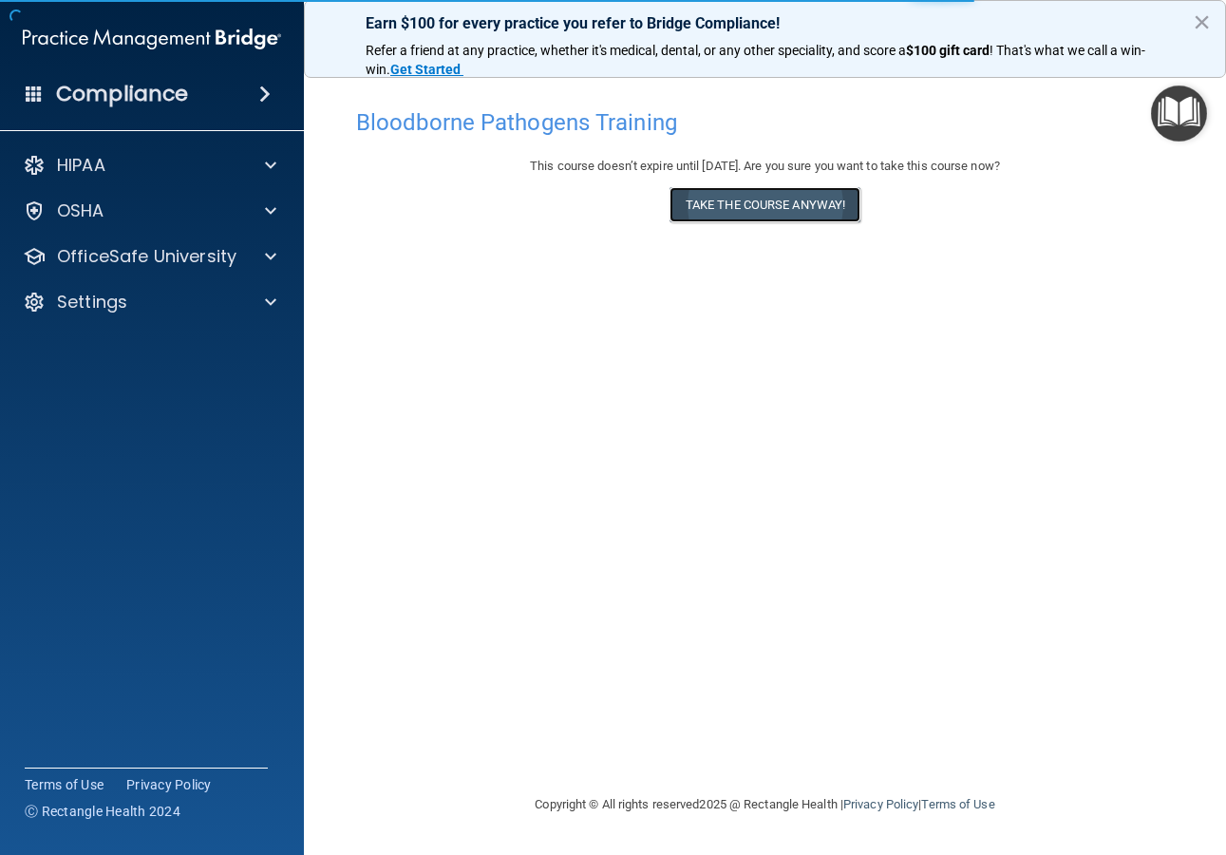
click at [717, 208] on button "Take the course anyway!" at bounding box center [764, 204] width 191 height 35
click at [707, 205] on button "Take the course anyway!" at bounding box center [764, 204] width 191 height 35
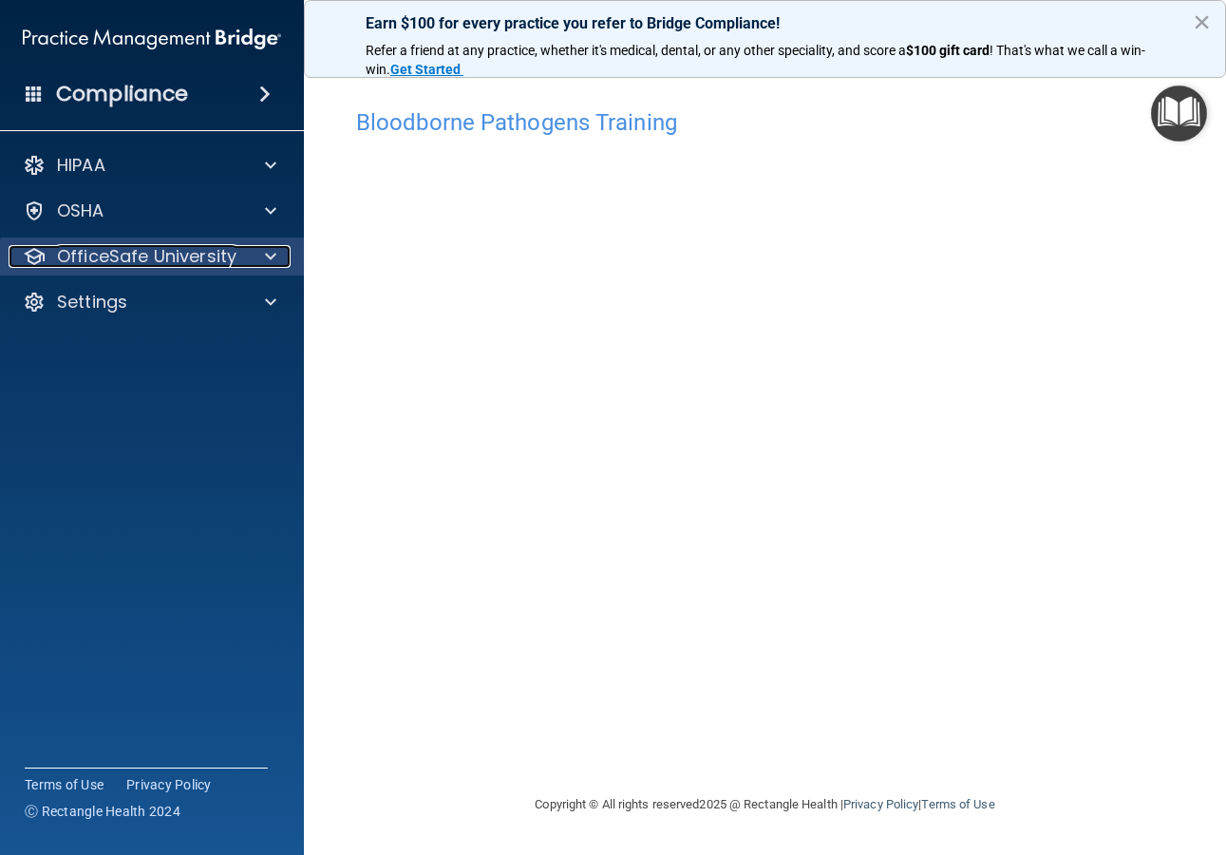
click at [196, 266] on p "OfficeSafe University" at bounding box center [146, 256] width 179 height 23
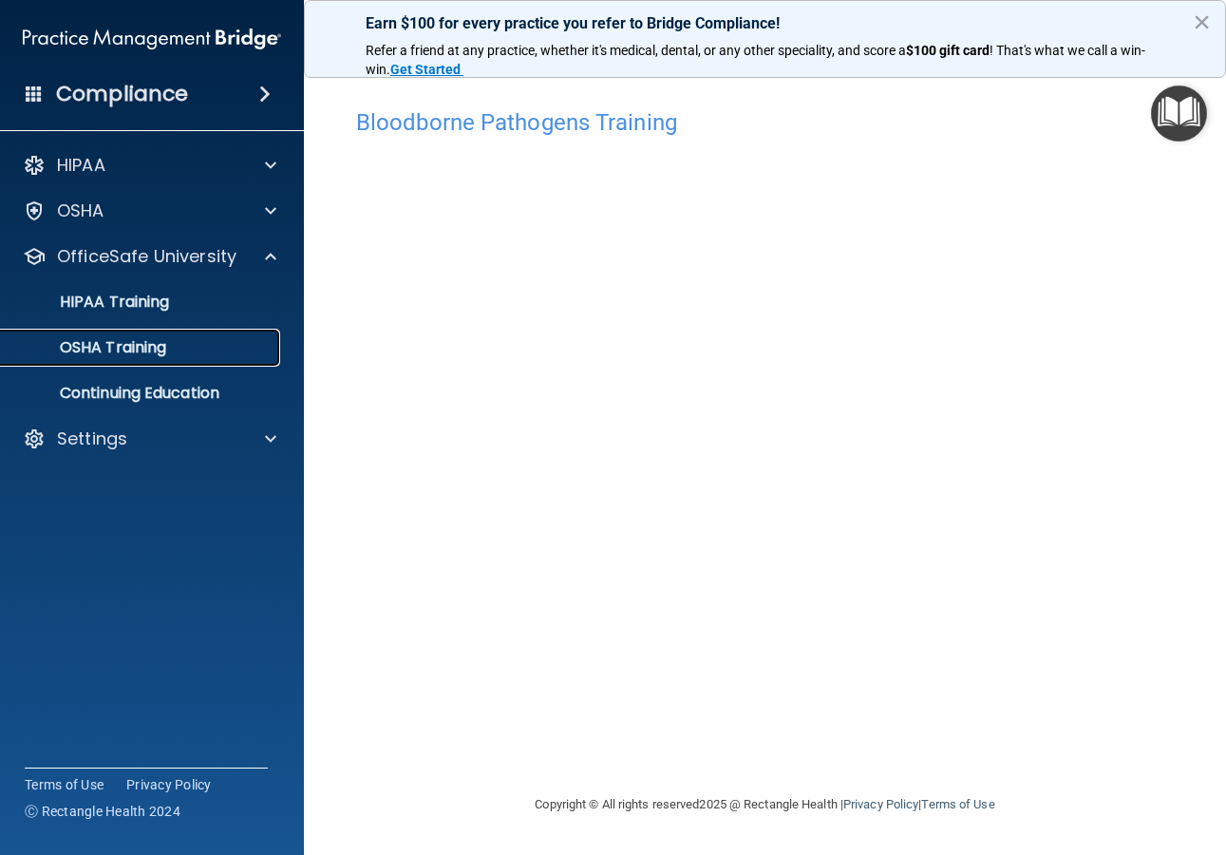
click at [185, 349] on div "OSHA Training" at bounding box center [141, 347] width 259 height 19
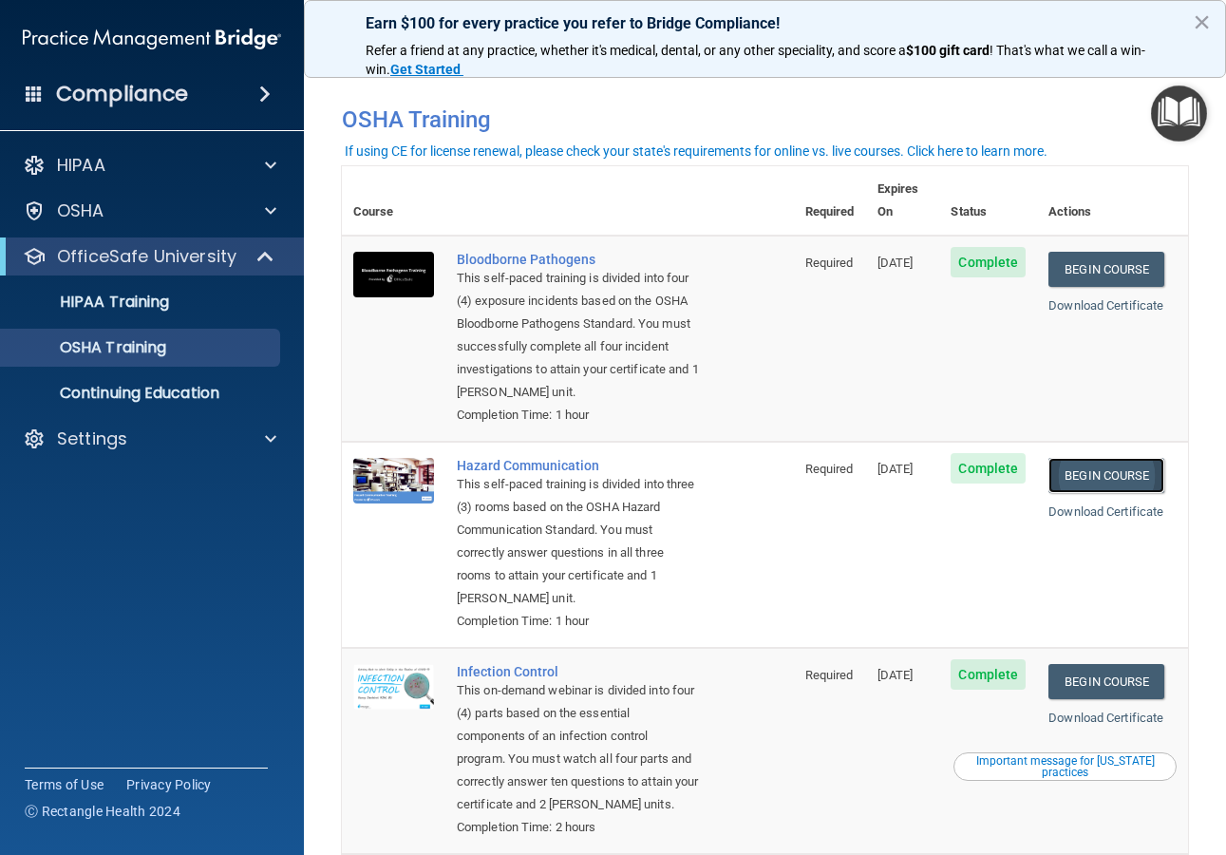
click at [1085, 479] on link "Begin Course" at bounding box center [1106, 475] width 116 height 35
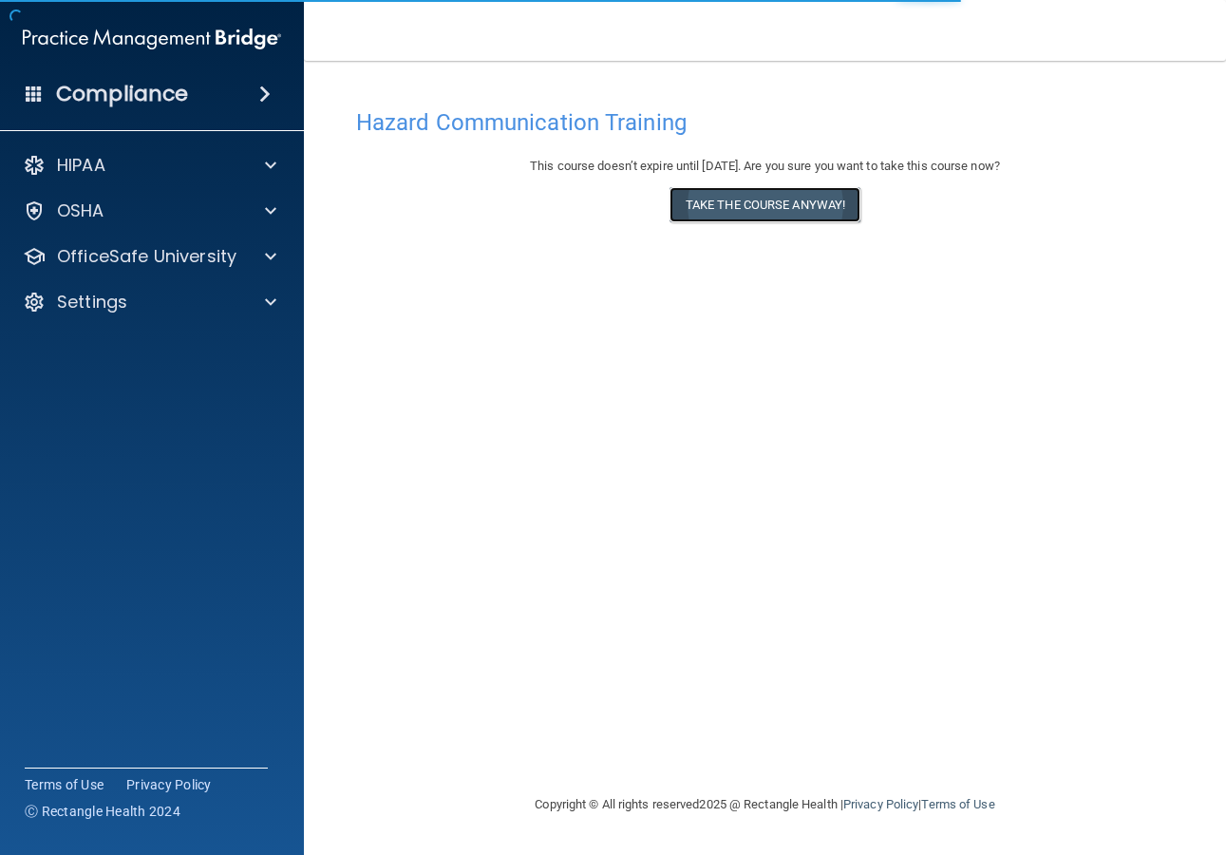
click at [735, 207] on button "Take the course anyway!" at bounding box center [764, 204] width 191 height 35
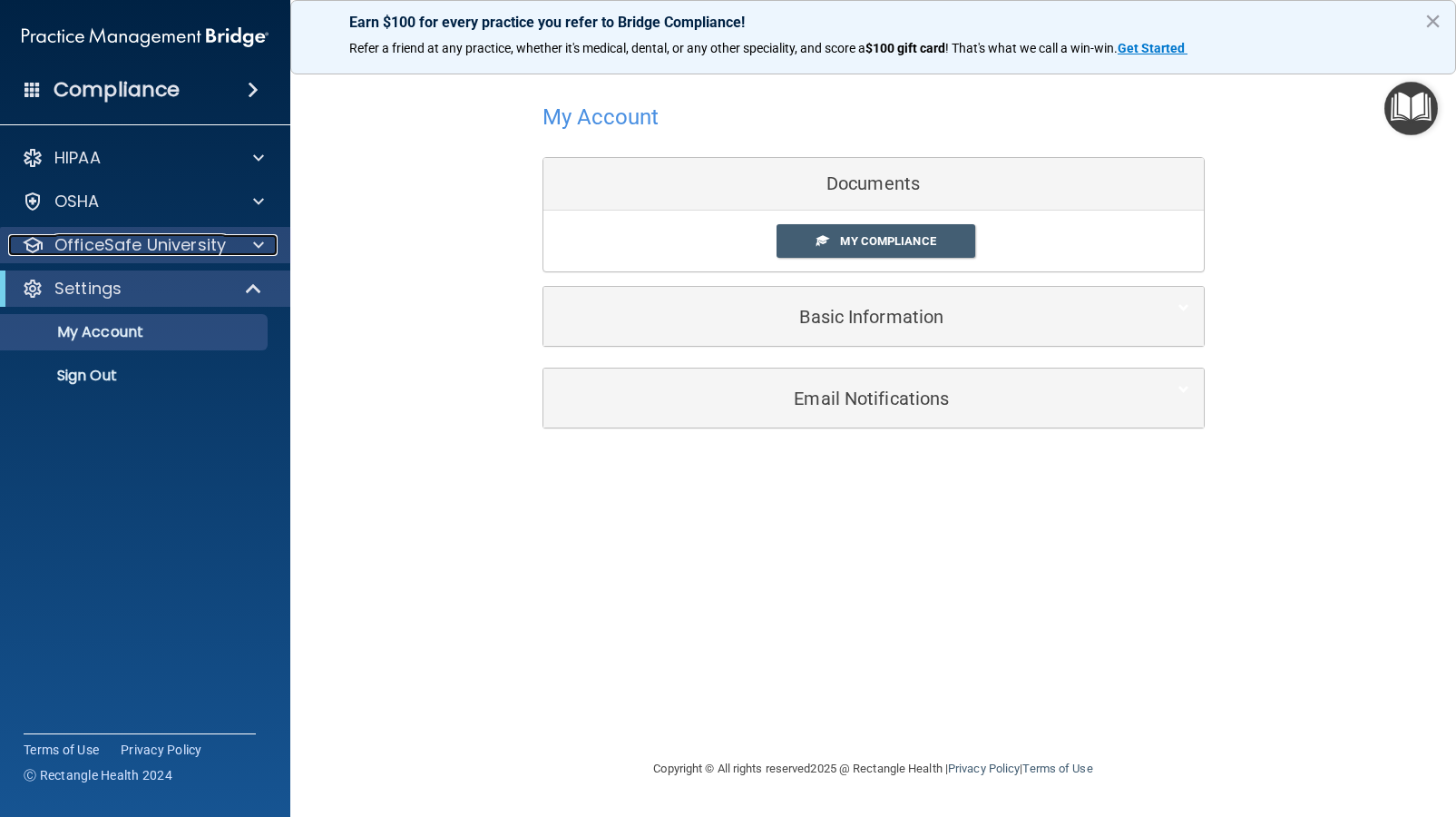
click at [138, 254] on p "OfficeSafe University" at bounding box center [139, 245] width 171 height 22
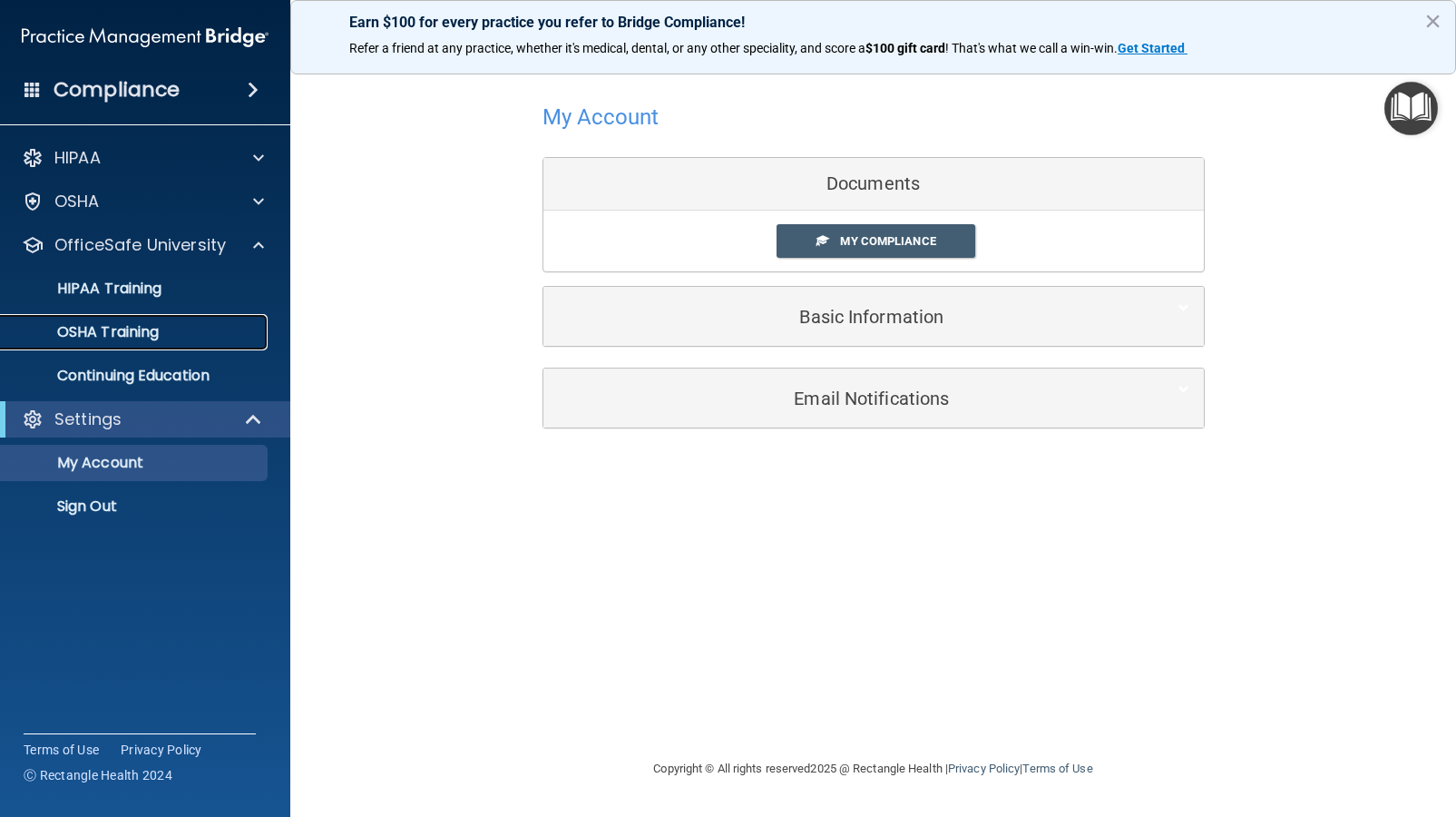
click at [135, 336] on p "OSHA Training" at bounding box center [85, 332] width 147 height 18
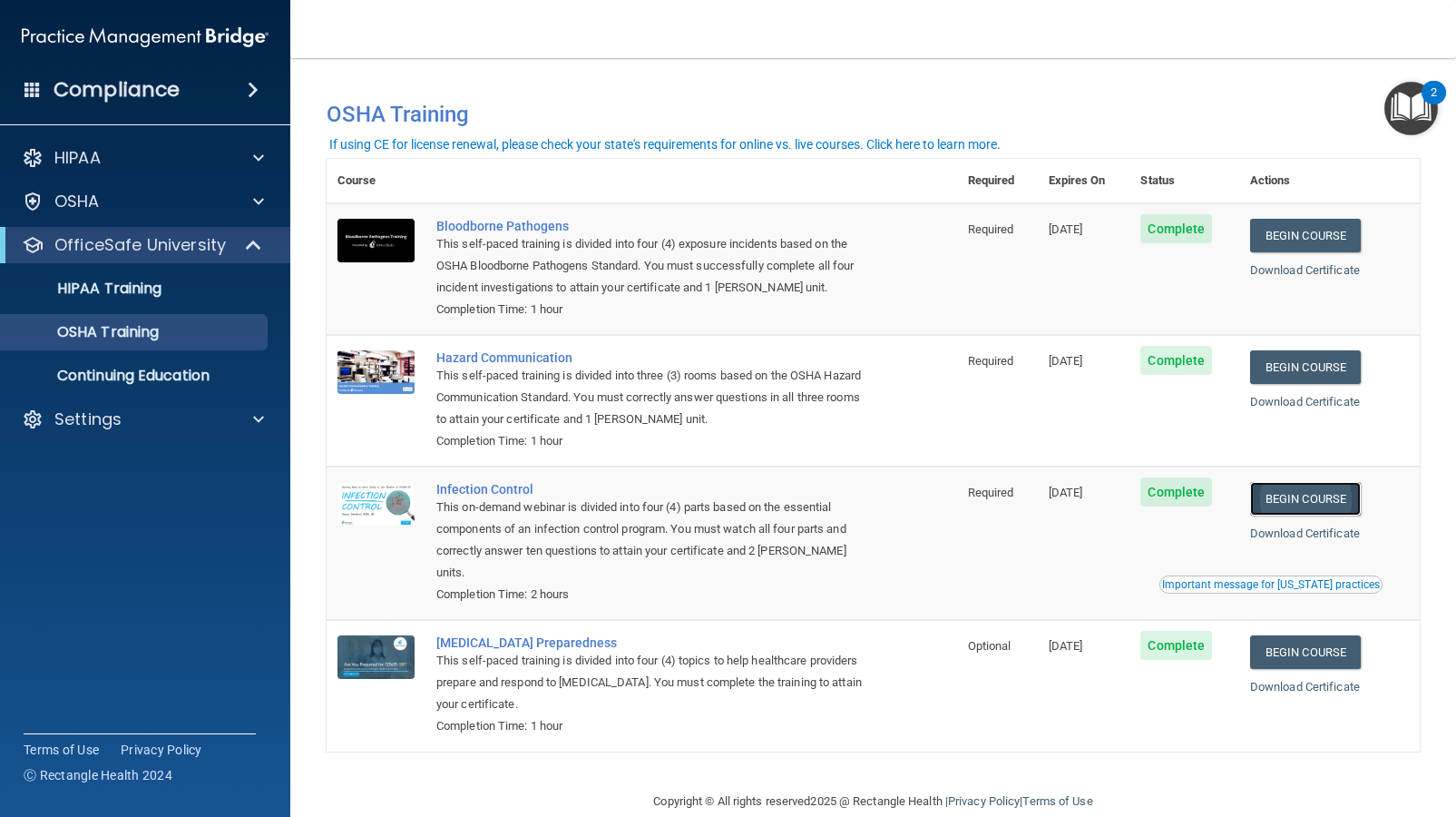
click at [1283, 501] on link "Begin Course" at bounding box center [1306, 498] width 111 height 33
click at [1279, 533] on link "Download Certificate" at bounding box center [1305, 533] width 110 height 13
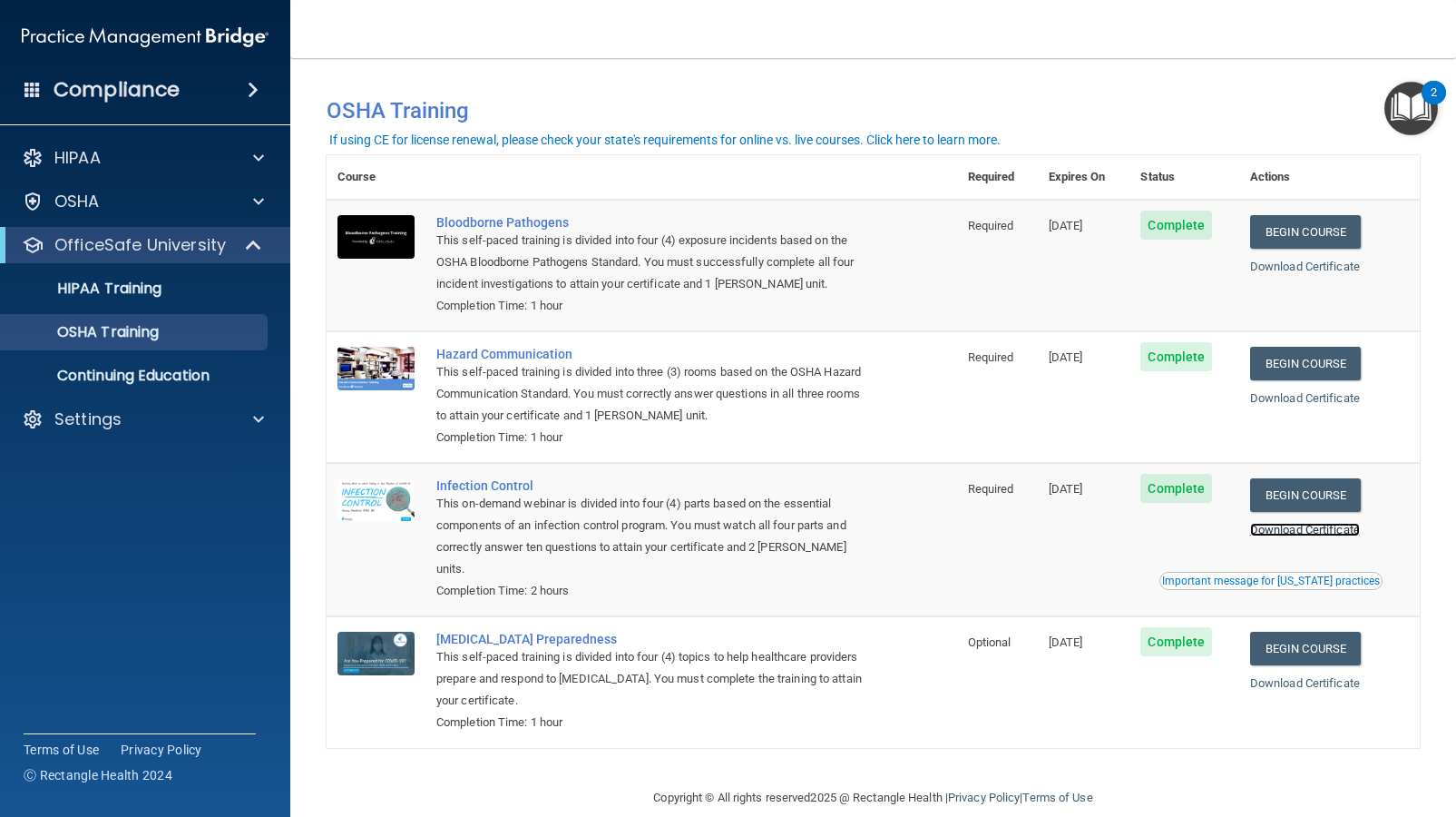
scroll to position [7, 0]
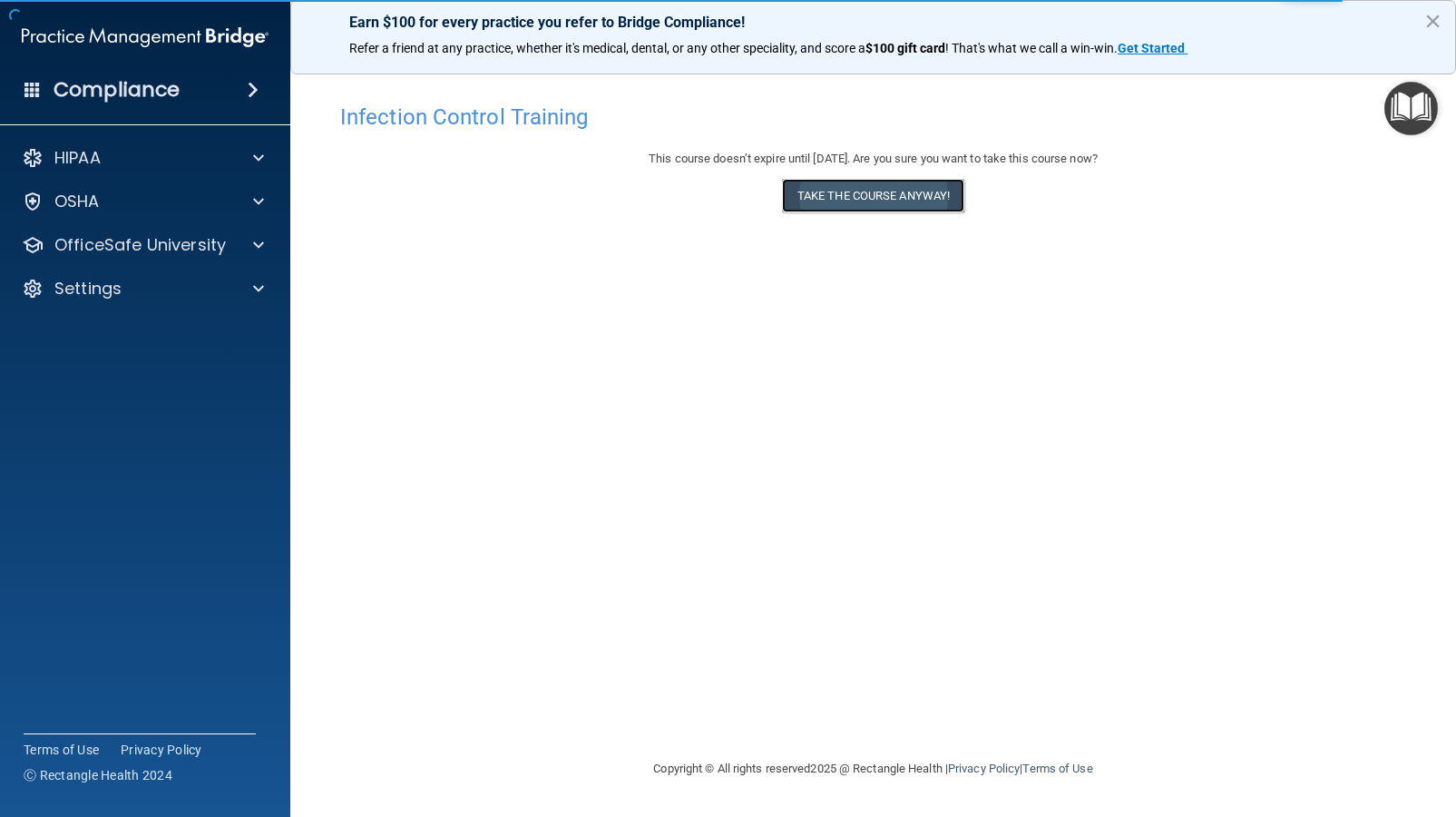
click at [872, 194] on button "Take the course anyway!" at bounding box center [873, 195] width 182 height 33
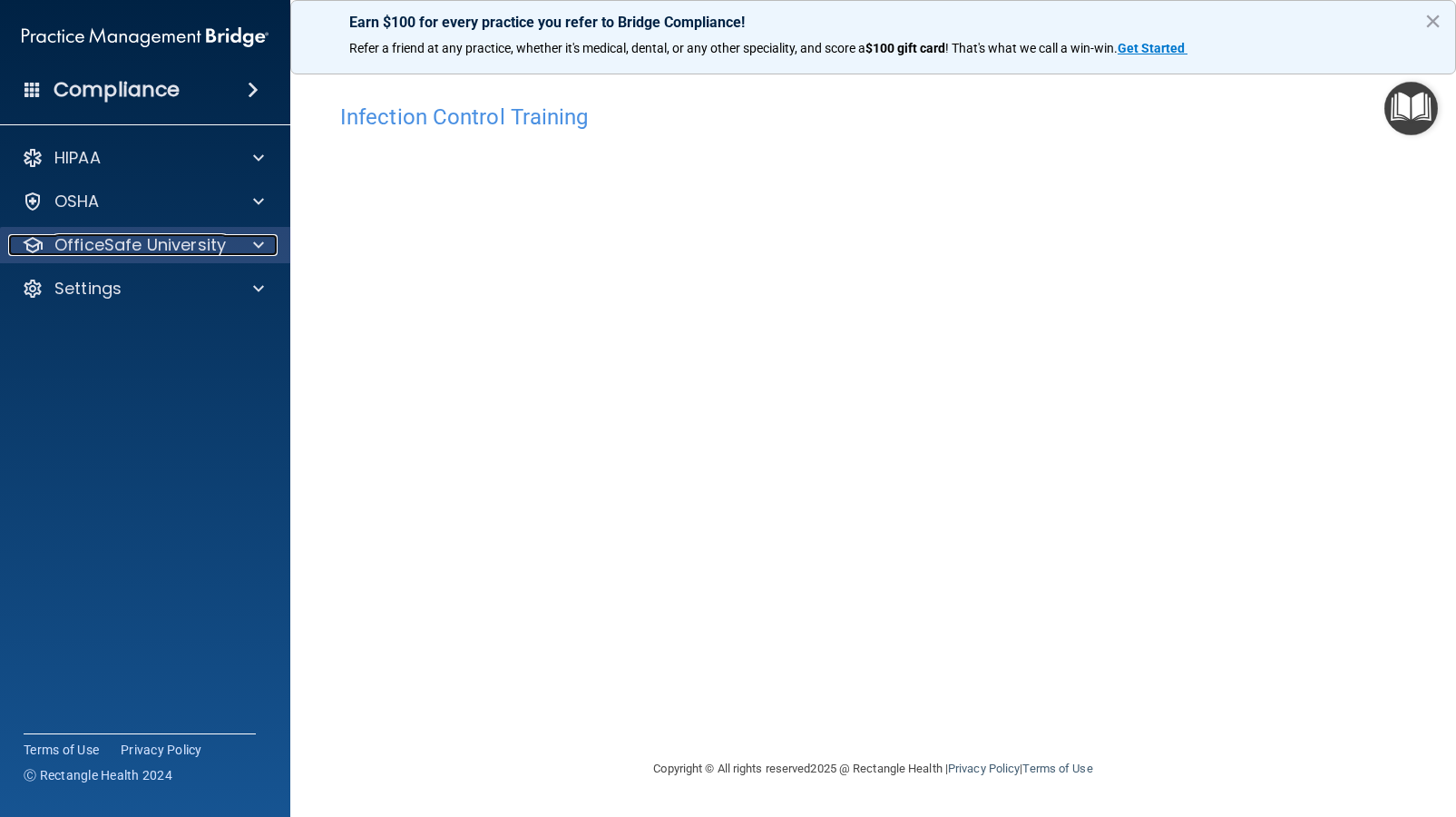
click at [111, 251] on p "OfficeSafe University" at bounding box center [139, 245] width 171 height 22
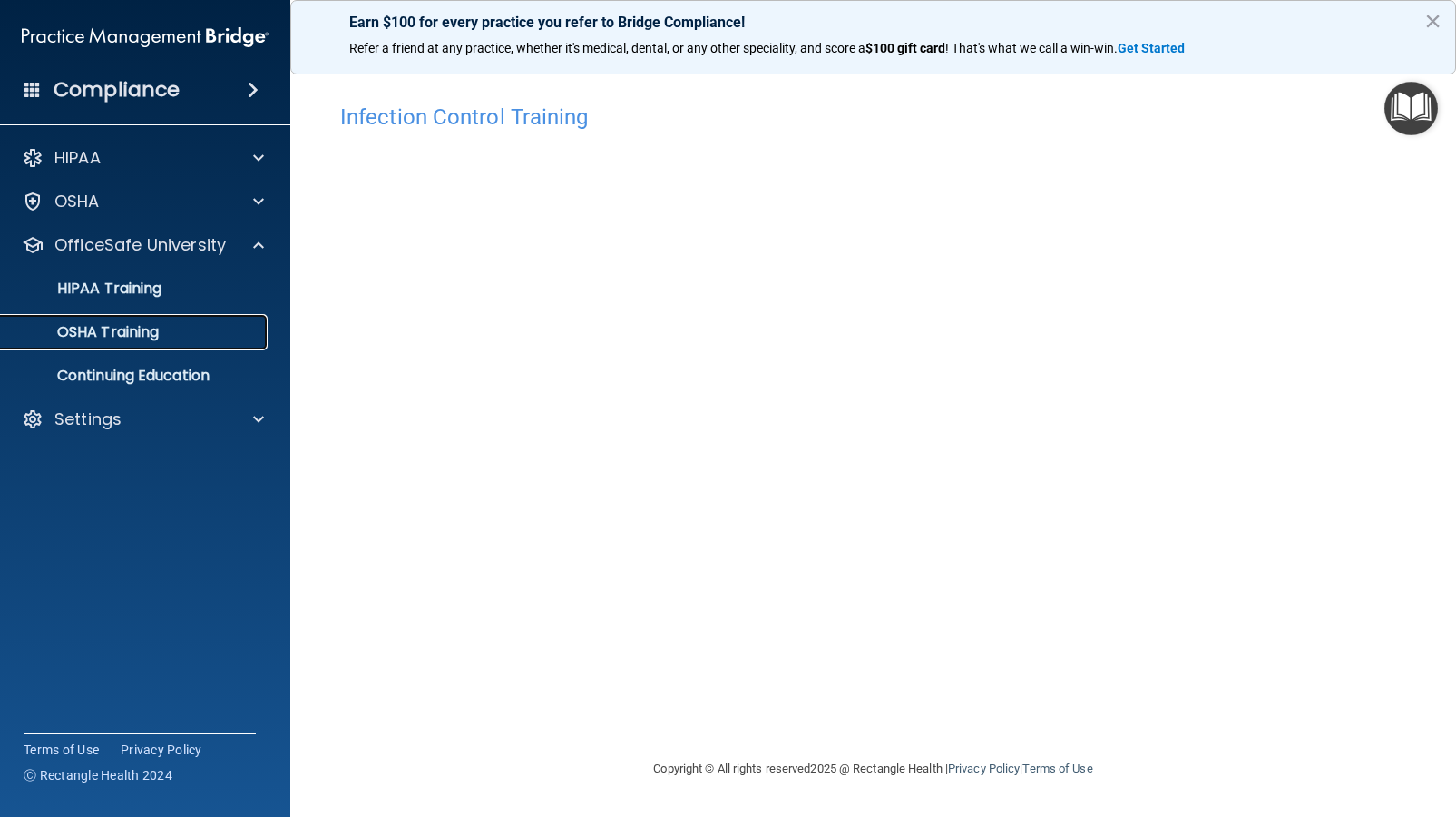
click at [129, 325] on p "OSHA Training" at bounding box center [85, 332] width 147 height 18
